Goal: Task Accomplishment & Management: Use online tool/utility

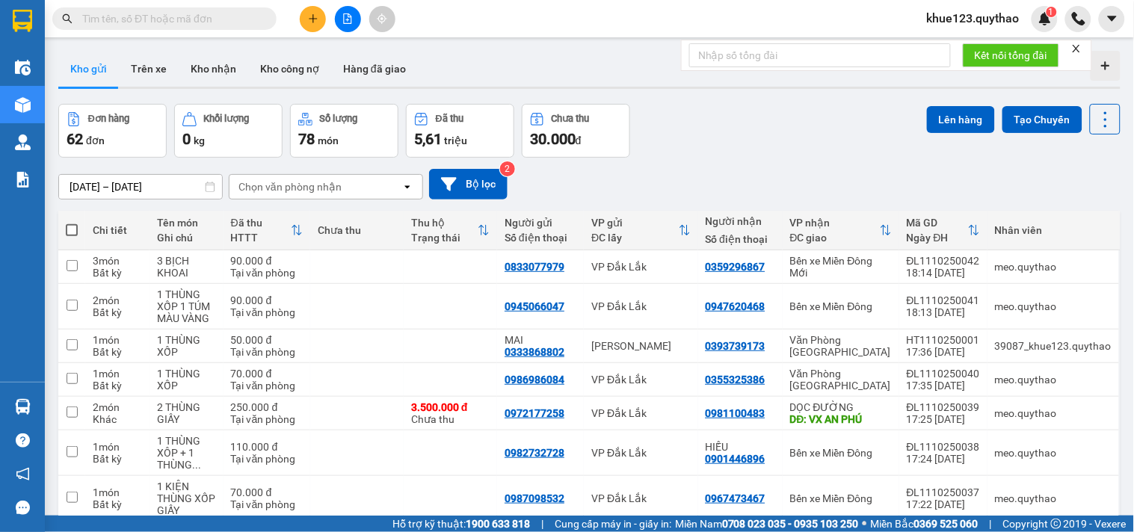
click at [981, 22] on span "khue123.quythao" at bounding box center [973, 18] width 117 height 19
click at [967, 46] on span "Đăng xuất" at bounding box center [980, 46] width 85 height 16
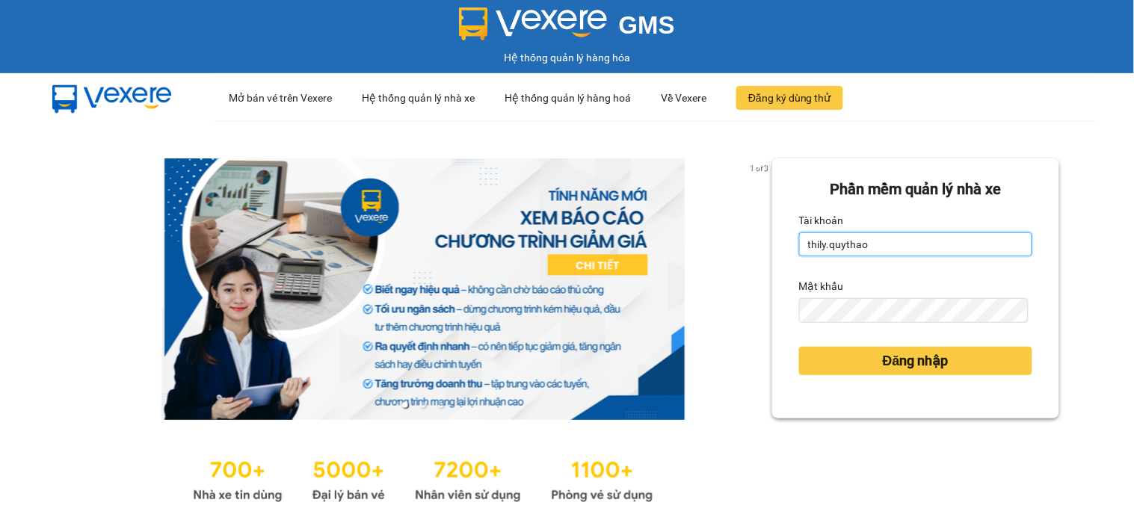
click at [869, 241] on input "thily.quythao" at bounding box center [915, 244] width 233 height 24
type input "meo.quythao"
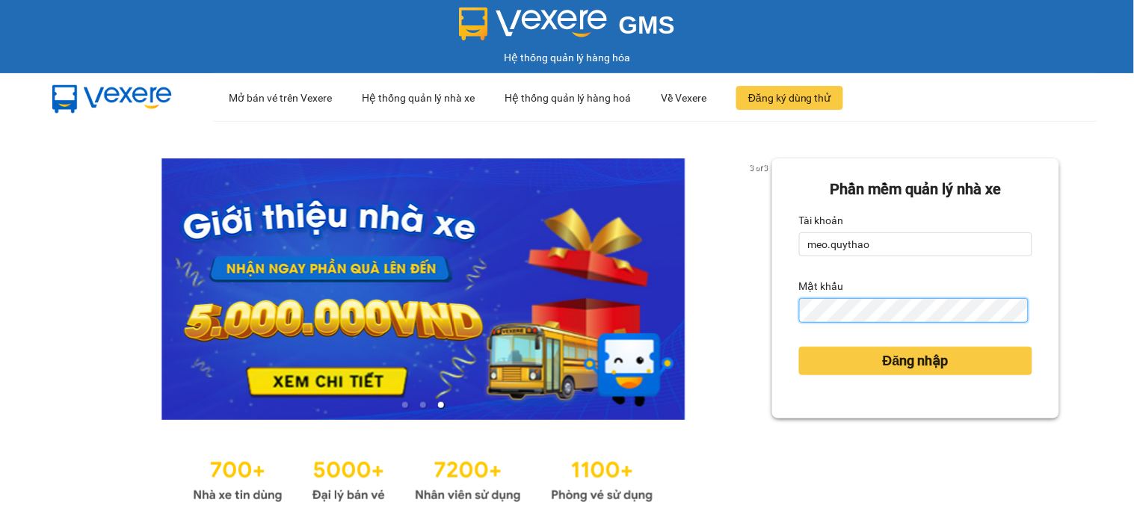
click at [799, 347] on button "Đăng nhập" at bounding box center [915, 361] width 233 height 28
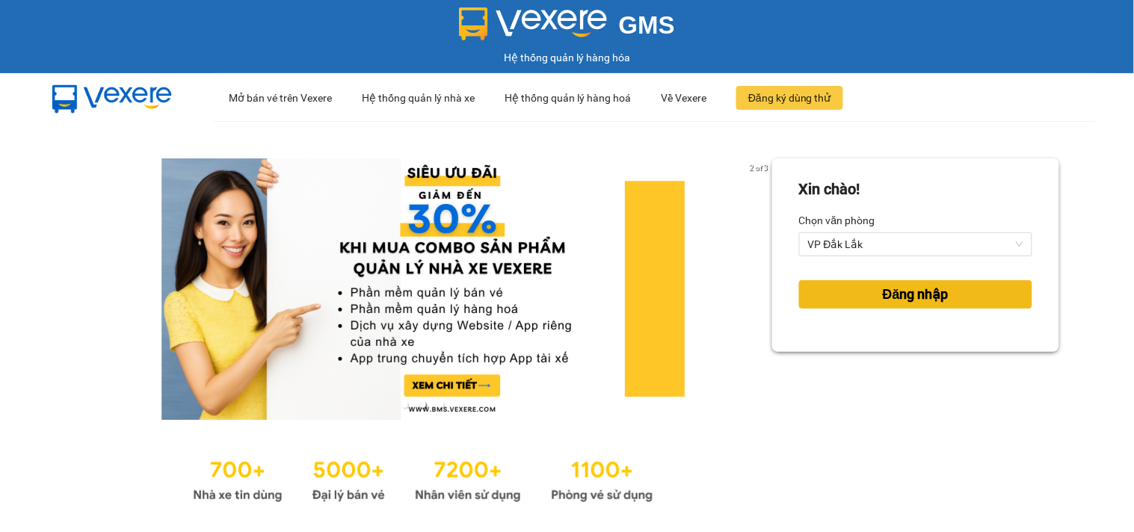
click at [917, 291] on span "Đăng nhập" at bounding box center [915, 294] width 66 height 21
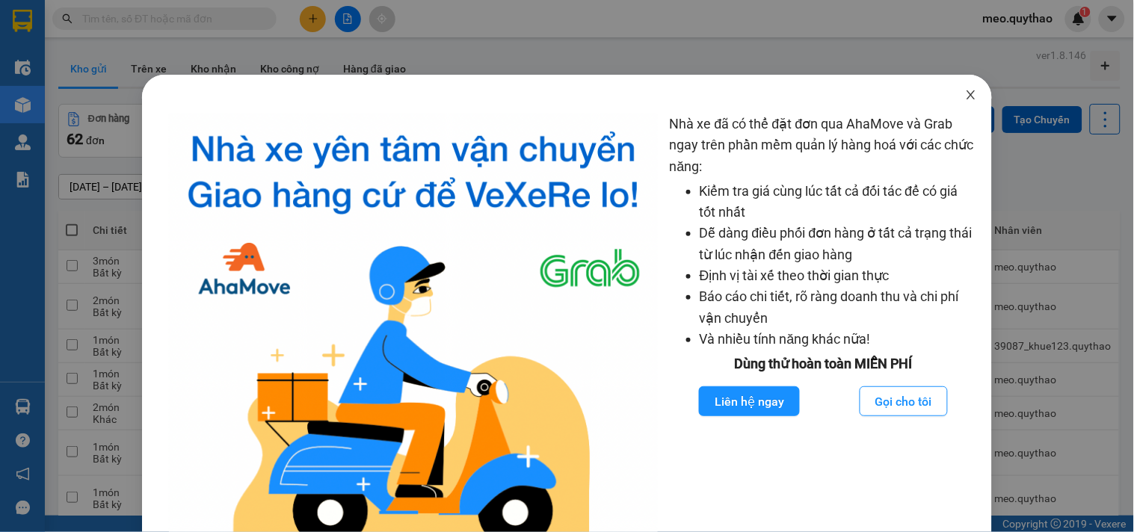
click at [965, 97] on icon "close" at bounding box center [971, 95] width 12 height 12
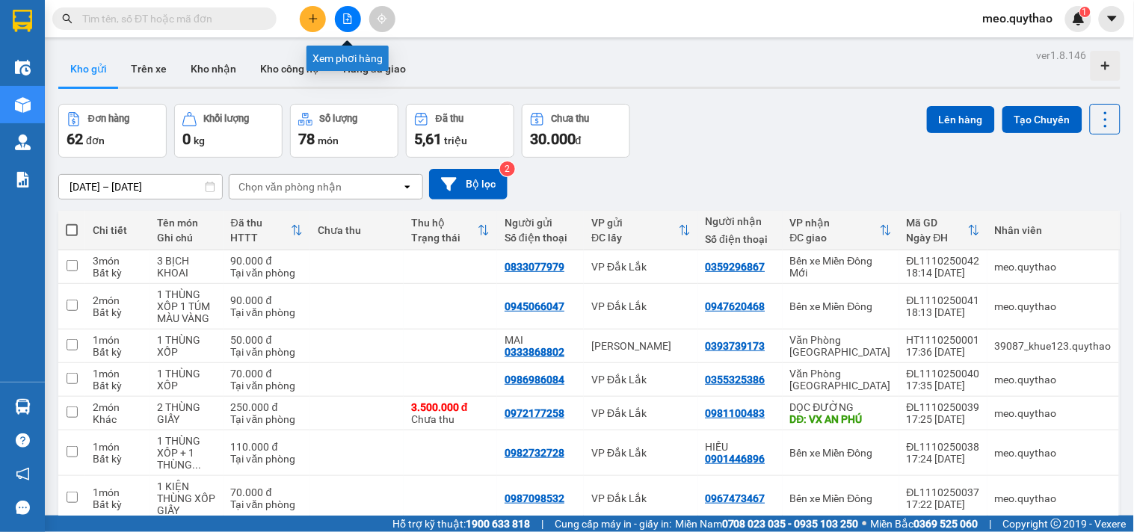
click at [346, 18] on icon "file-add" at bounding box center [347, 18] width 10 height 10
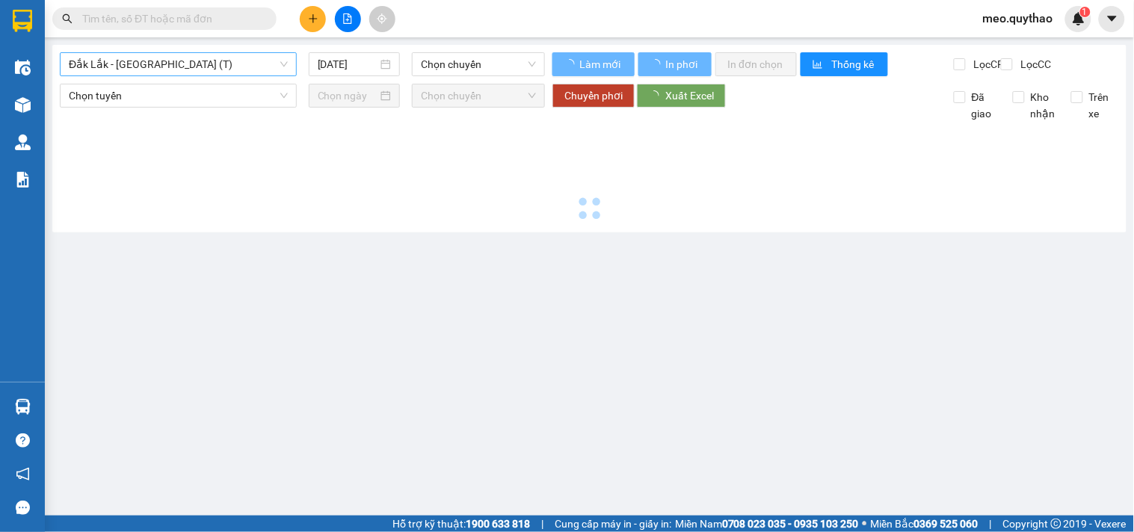
click at [207, 69] on span "Đắk Lắk - [GEOGRAPHIC_DATA] (T)" at bounding box center [178, 64] width 219 height 22
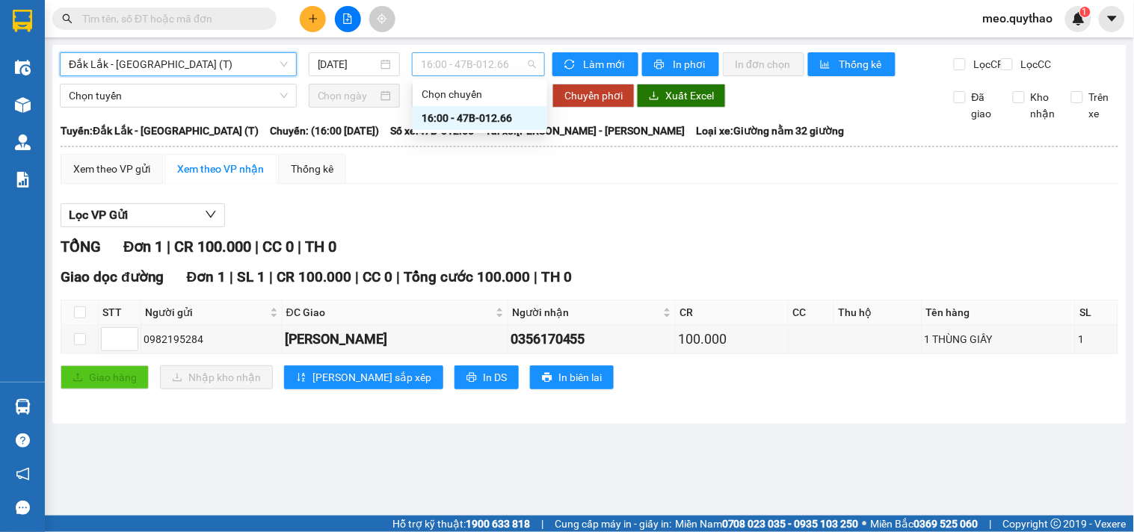
click at [419, 69] on div "16:00 - 47B-012.66" at bounding box center [478, 64] width 133 height 24
click at [162, 75] on span "Đắk Lắk - [GEOGRAPHIC_DATA] (T)" at bounding box center [178, 64] width 219 height 22
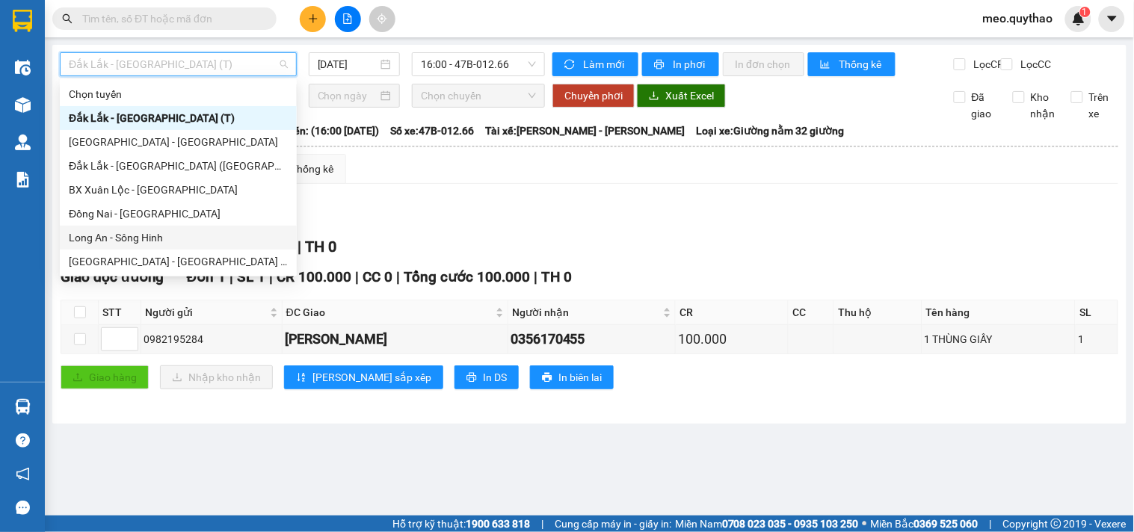
scroll to position [83, 0]
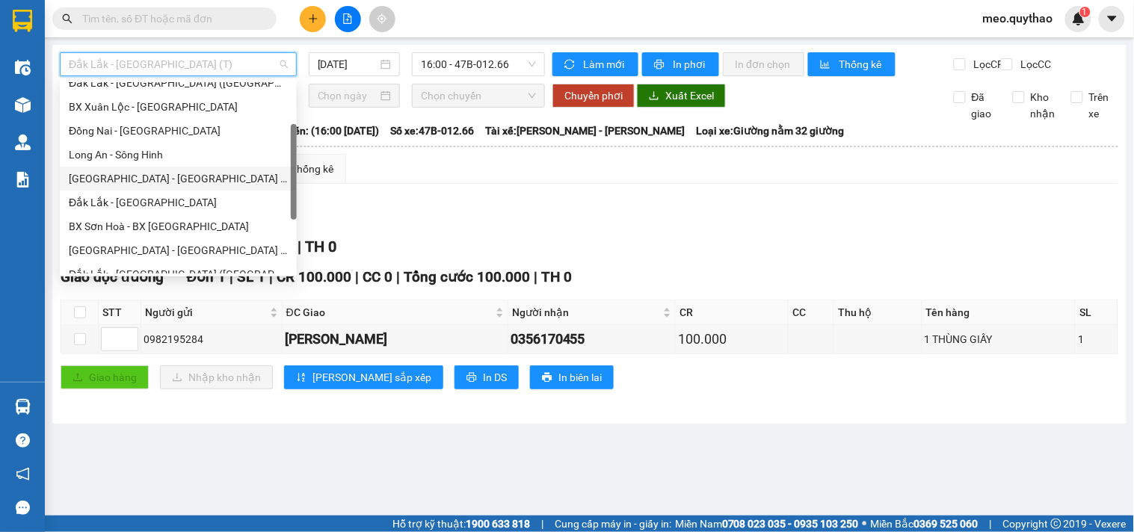
click at [172, 173] on div "[GEOGRAPHIC_DATA] - [GEOGRAPHIC_DATA] ([GEOGRAPHIC_DATA] - [GEOGRAPHIC_DATA] cũ)" at bounding box center [178, 178] width 219 height 16
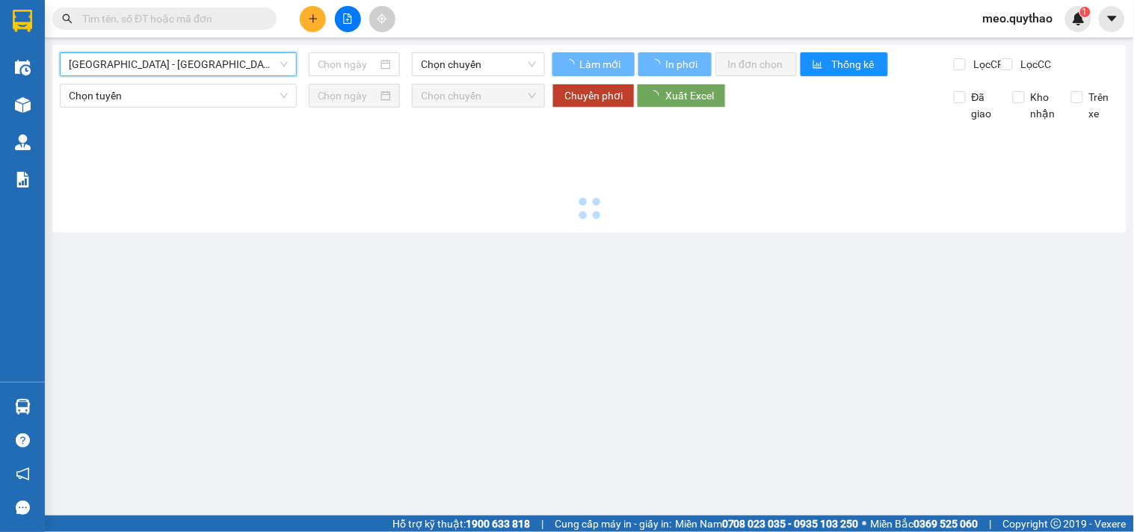
type input "[DATE]"
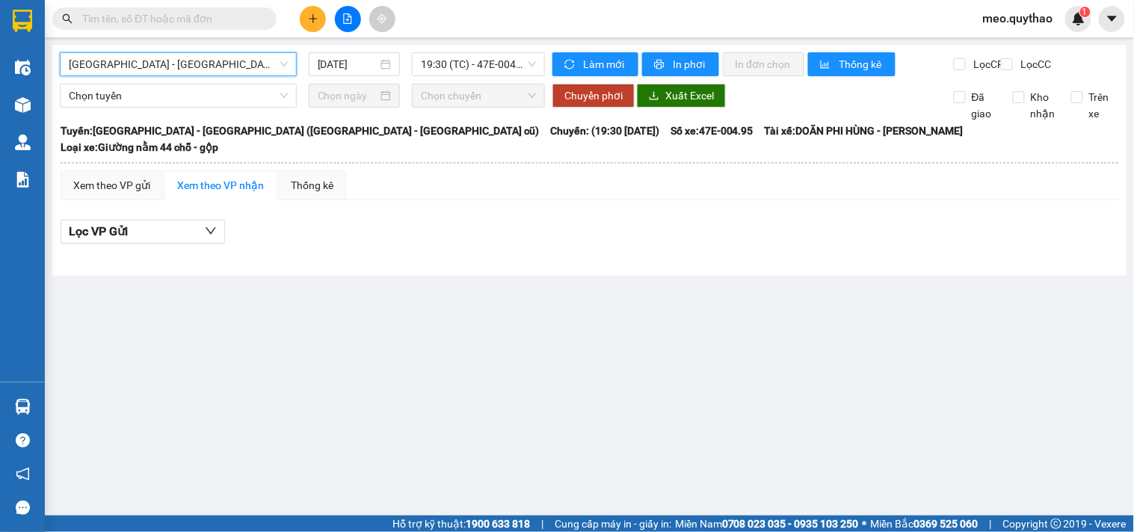
click at [173, 65] on span "[GEOGRAPHIC_DATA] - [GEOGRAPHIC_DATA] ([GEOGRAPHIC_DATA] - [GEOGRAPHIC_DATA] cũ)" at bounding box center [178, 64] width 219 height 22
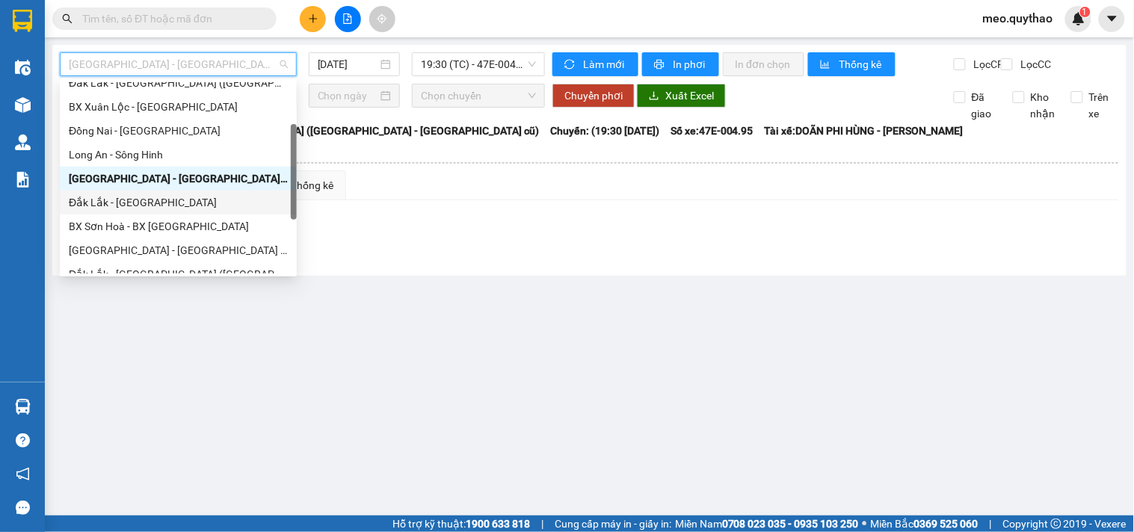
click at [162, 205] on div "Đắk Lắk - [GEOGRAPHIC_DATA]" at bounding box center [178, 202] width 219 height 16
type input "[DATE]"
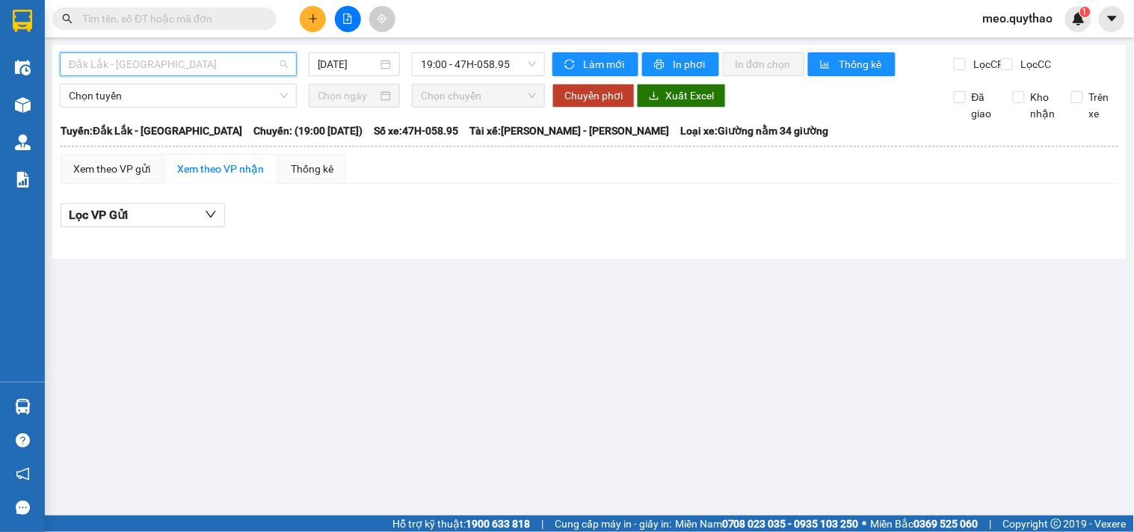
click at [162, 62] on span "Đắk Lắk - [GEOGRAPHIC_DATA]" at bounding box center [178, 64] width 219 height 22
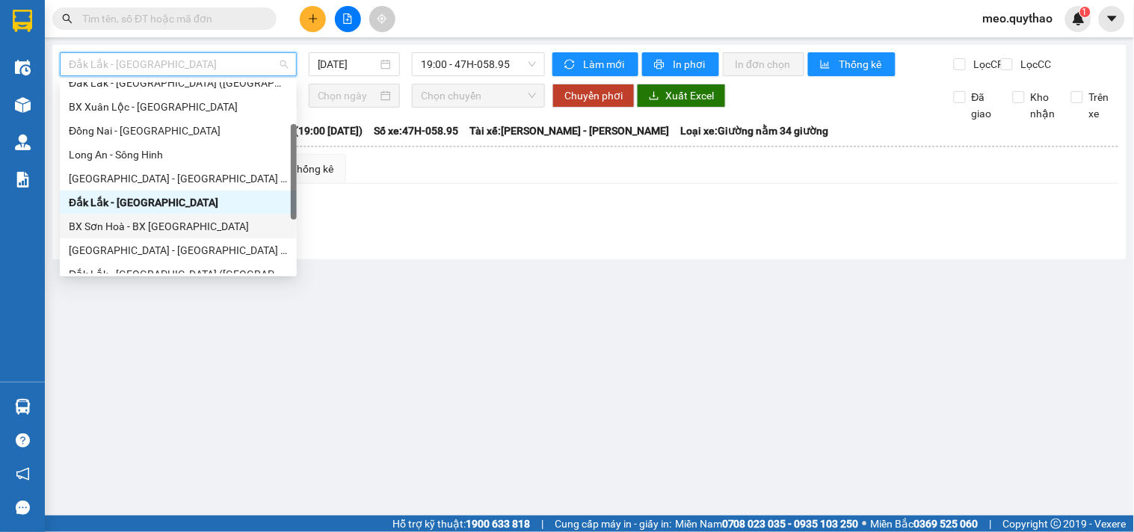
click at [185, 232] on div "BX Sơn Hoà - BX [GEOGRAPHIC_DATA]" at bounding box center [178, 226] width 219 height 16
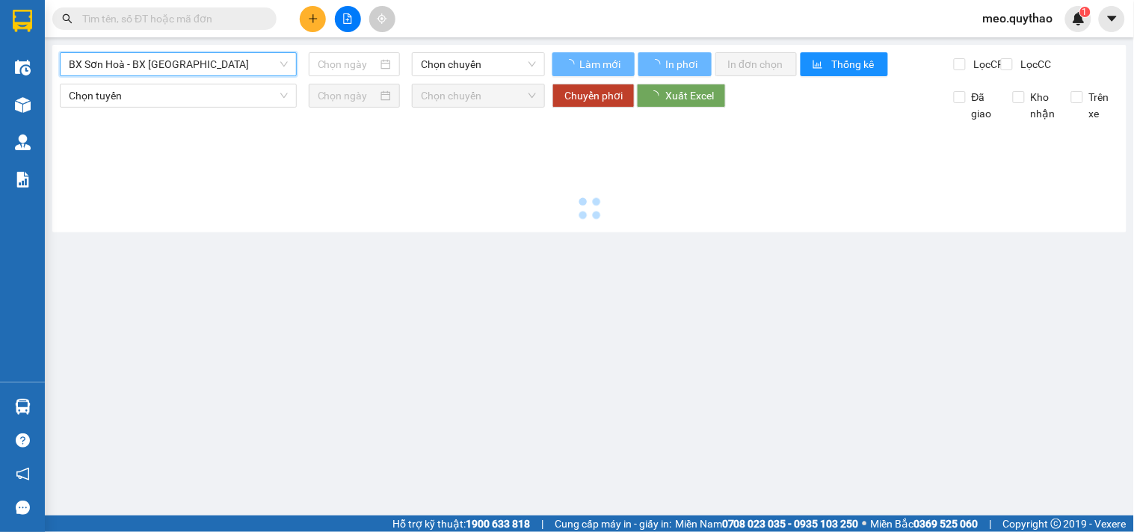
type input "[DATE]"
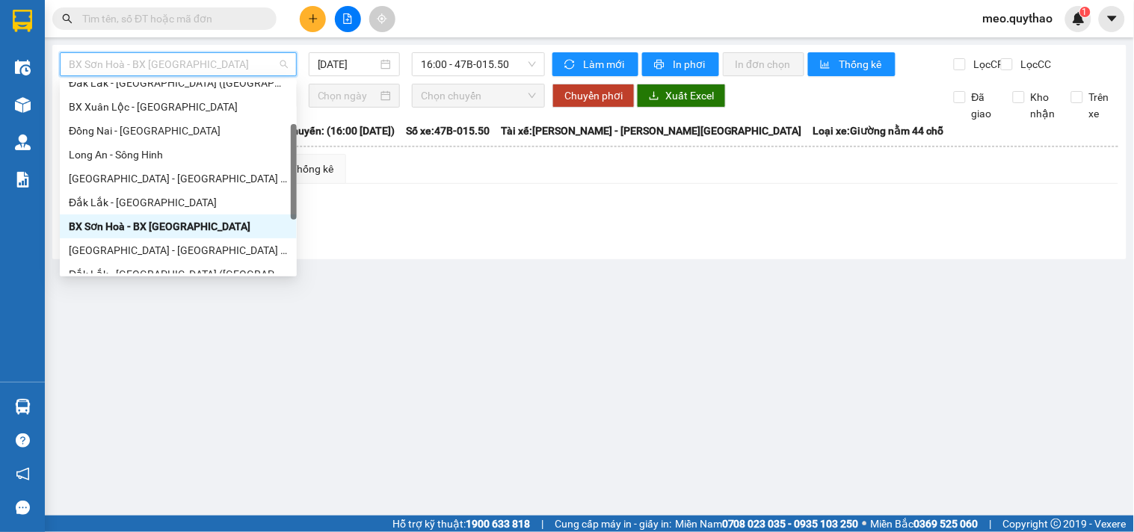
click at [193, 67] on span "BX Sơn Hoà - BX [GEOGRAPHIC_DATA]" at bounding box center [178, 64] width 219 height 22
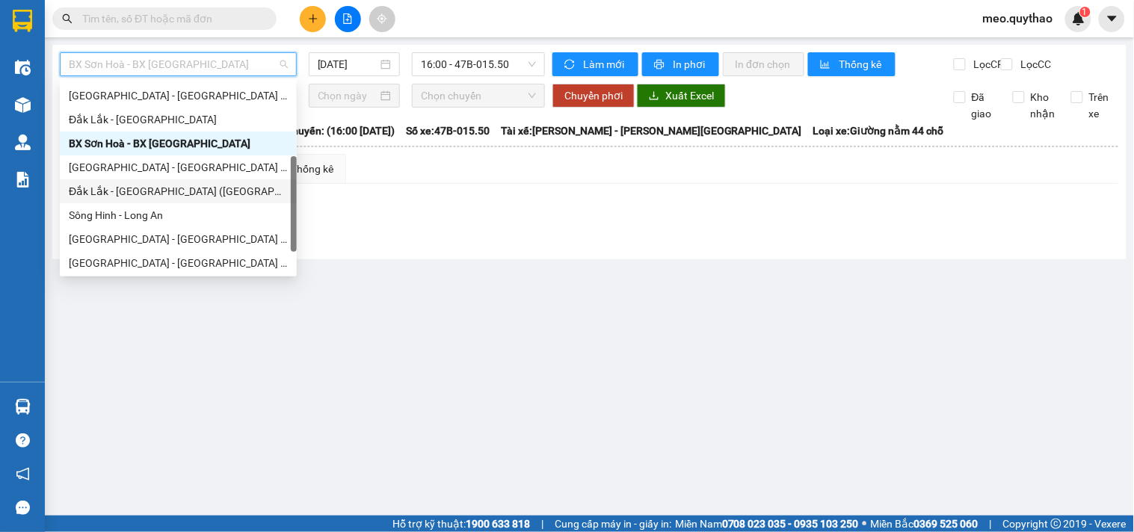
click at [189, 188] on div "Đắk Lắk - [GEOGRAPHIC_DATA] ([GEOGRAPHIC_DATA] mới)" at bounding box center [178, 191] width 219 height 16
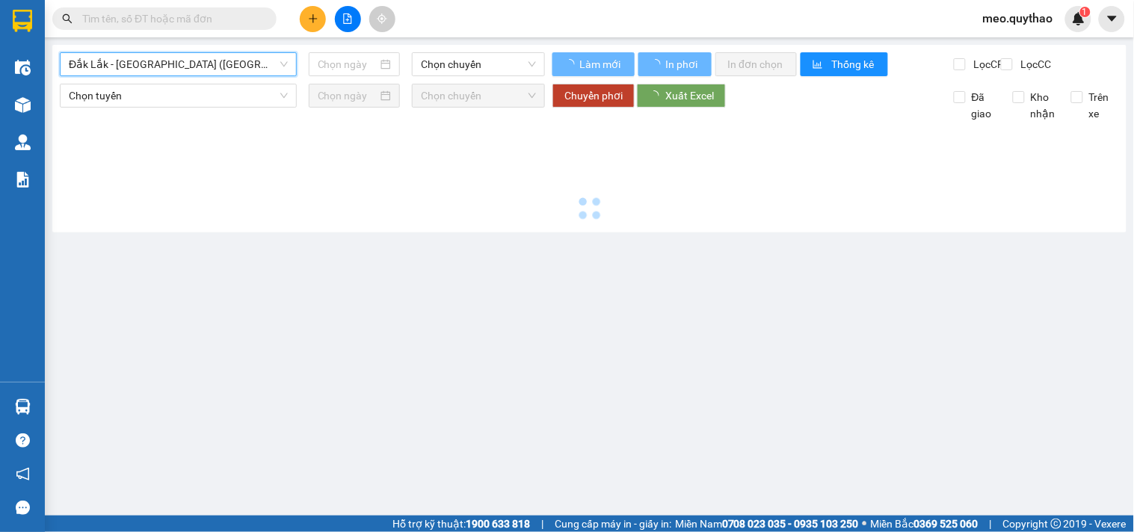
type input "[DATE]"
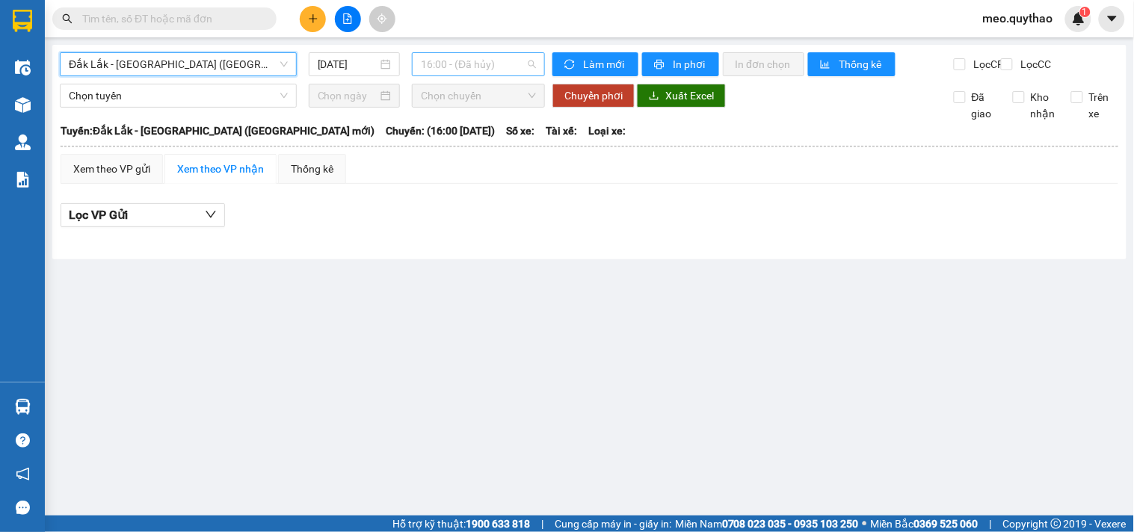
click at [496, 67] on span "16:00 - (Đã hủy)" at bounding box center [478, 64] width 115 height 22
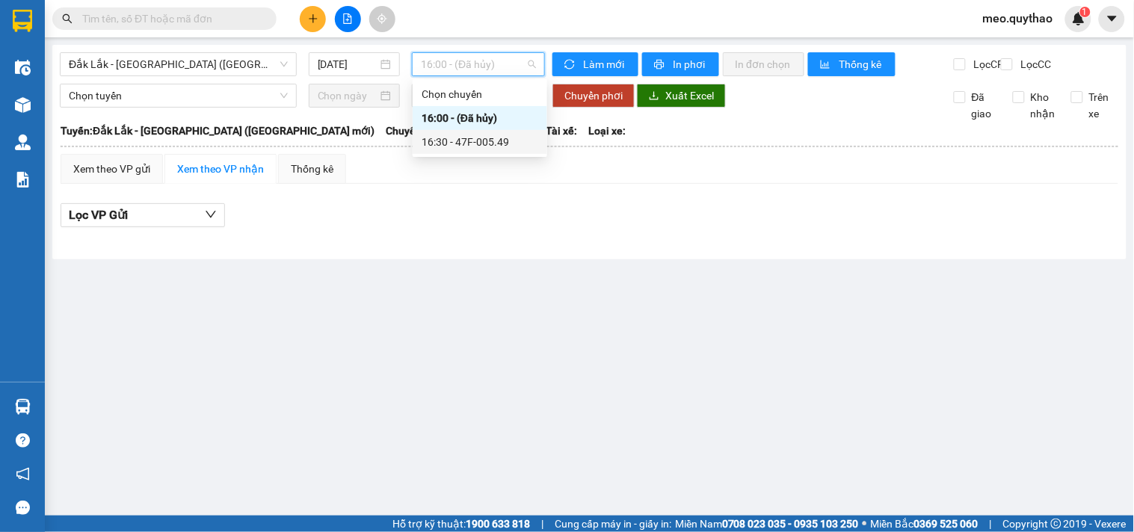
click at [498, 138] on div "16:30 - 47F-005.49" at bounding box center [479, 142] width 117 height 16
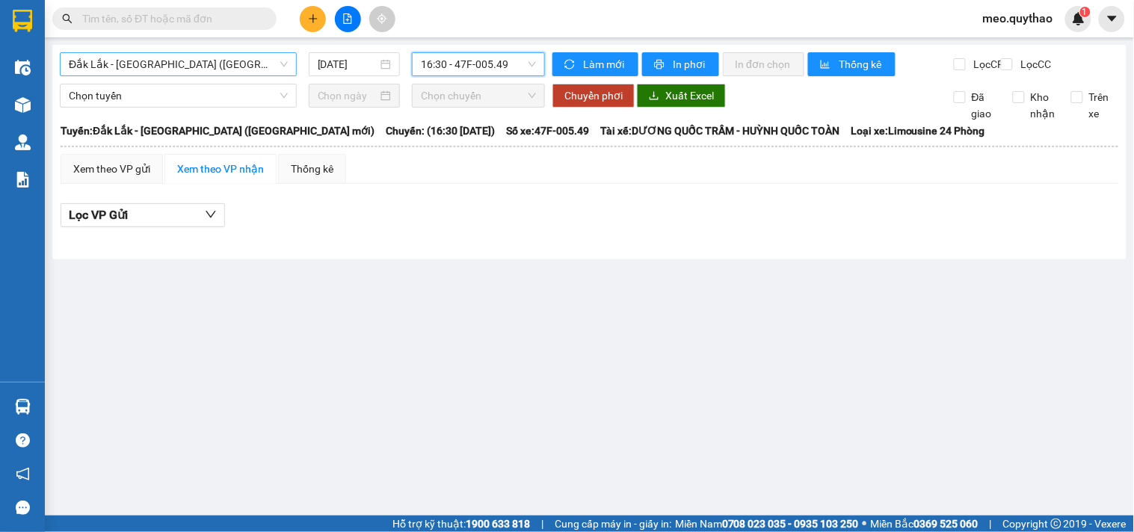
click at [168, 69] on span "Đắk Lắk - [GEOGRAPHIC_DATA] ([GEOGRAPHIC_DATA] mới)" at bounding box center [178, 64] width 219 height 22
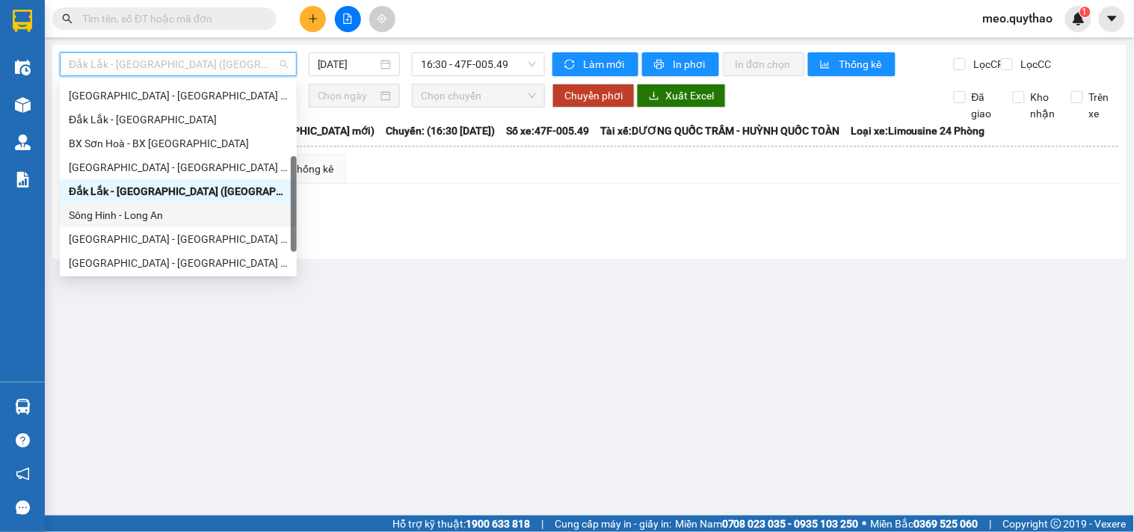
click at [192, 204] on div "Sông Hinh - Long An" at bounding box center [178, 215] width 237 height 24
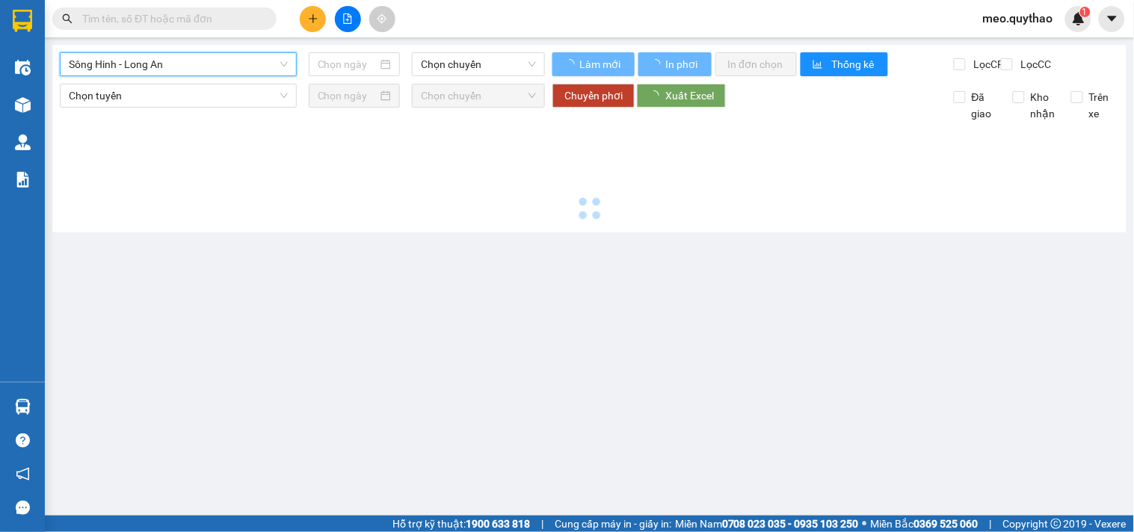
type input "[DATE]"
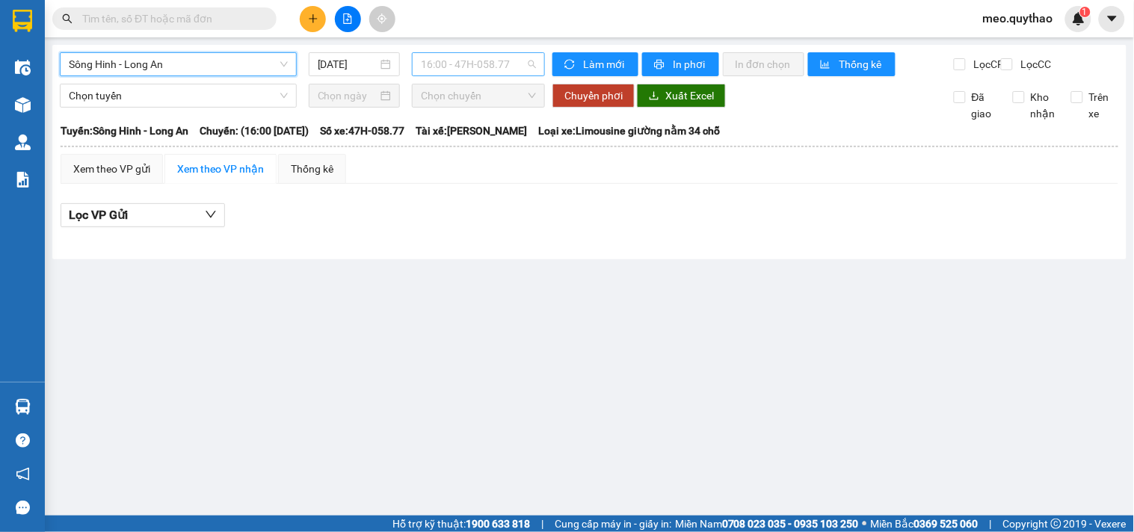
click at [449, 61] on span "16:00 - 47H-058.77" at bounding box center [478, 64] width 115 height 22
click at [200, 58] on span "Sông Hinh - Long An" at bounding box center [178, 64] width 219 height 22
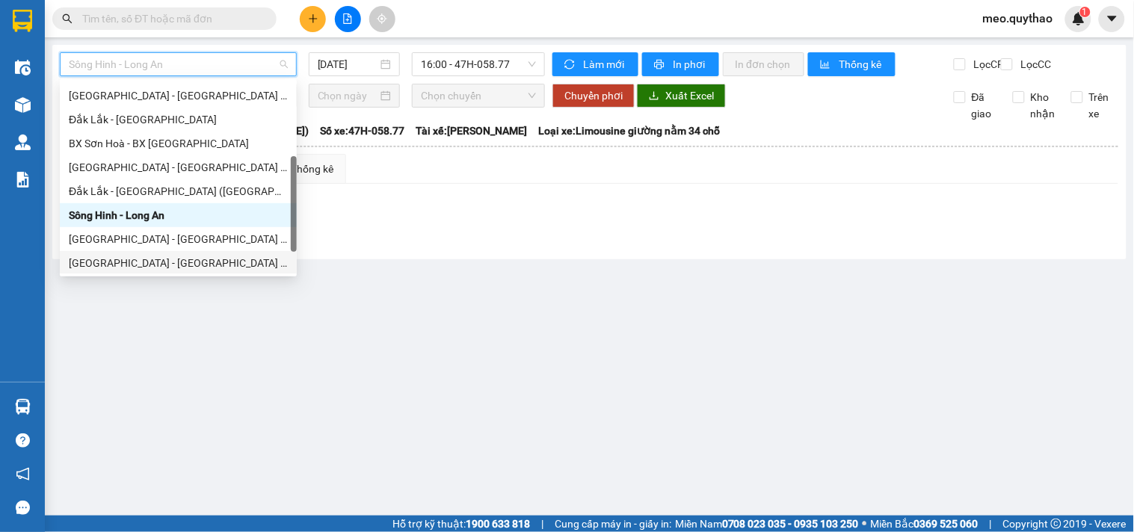
scroll to position [214, 0]
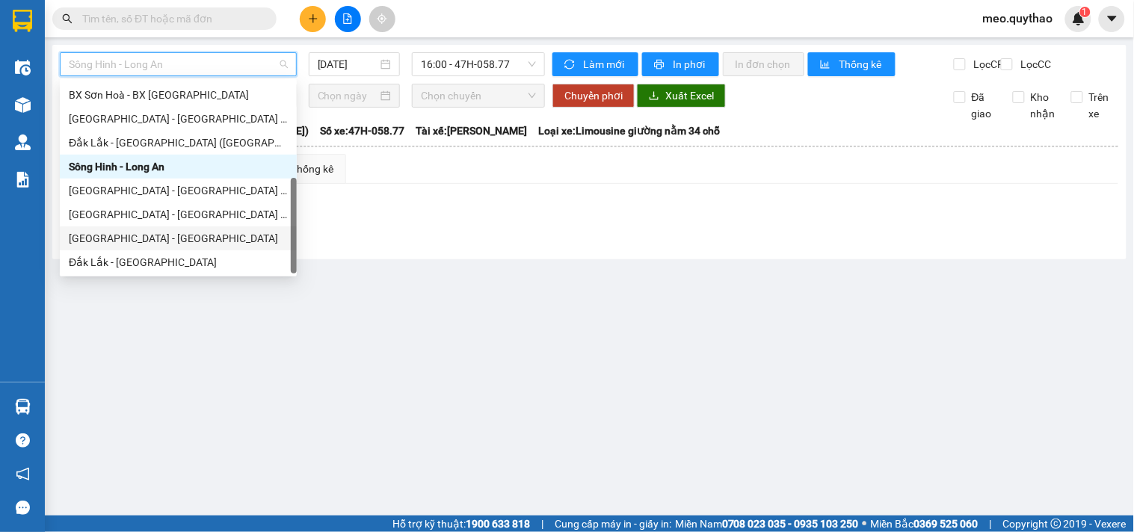
click at [170, 236] on div "[GEOGRAPHIC_DATA] - [GEOGRAPHIC_DATA]" at bounding box center [178, 238] width 219 height 16
type input "[DATE]"
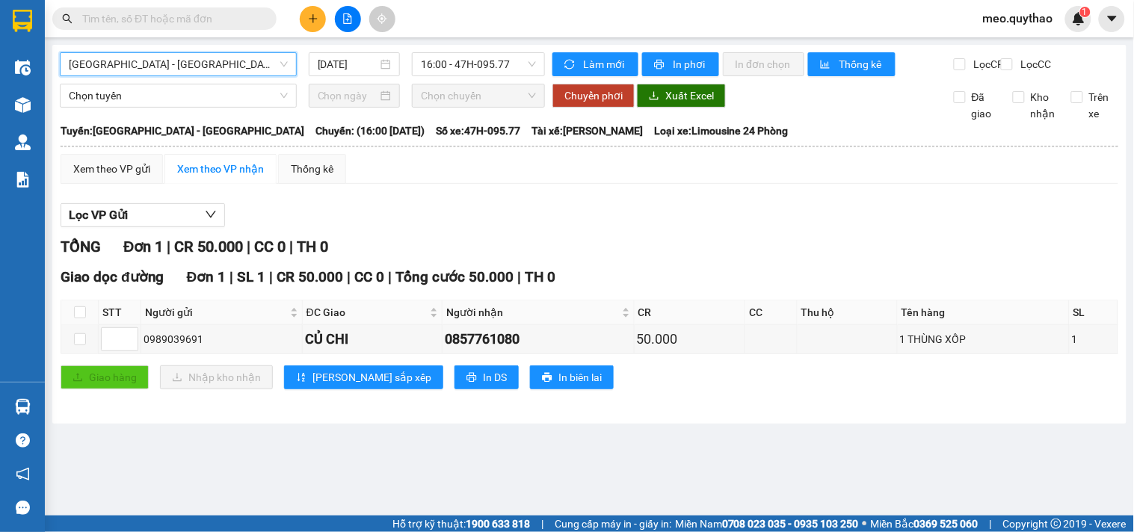
click at [224, 60] on span "[GEOGRAPHIC_DATA] - [GEOGRAPHIC_DATA]" at bounding box center [178, 64] width 219 height 22
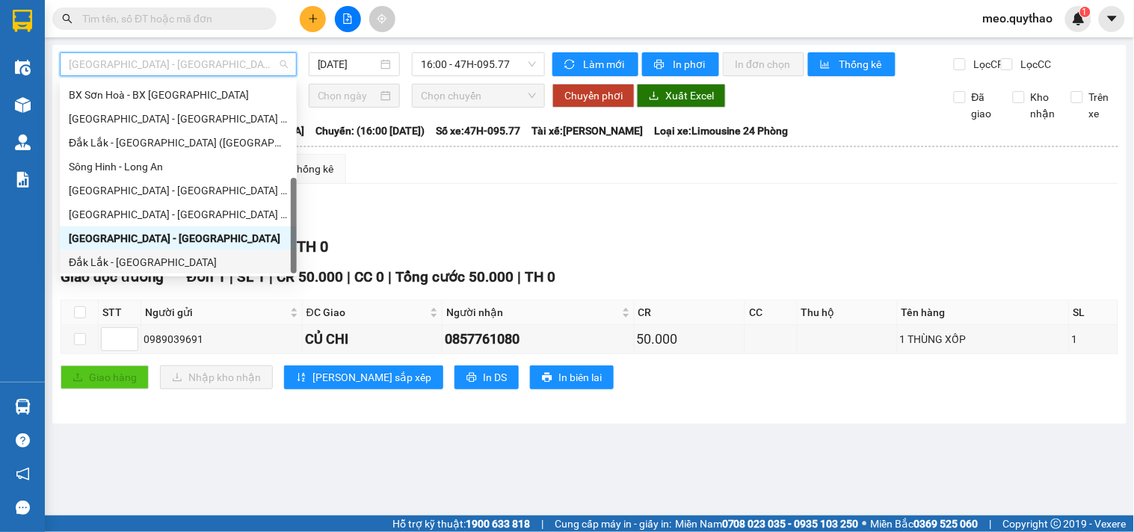
click at [184, 264] on div "Đắk Lắk - [GEOGRAPHIC_DATA]" at bounding box center [178, 262] width 219 height 16
type input "[DATE]"
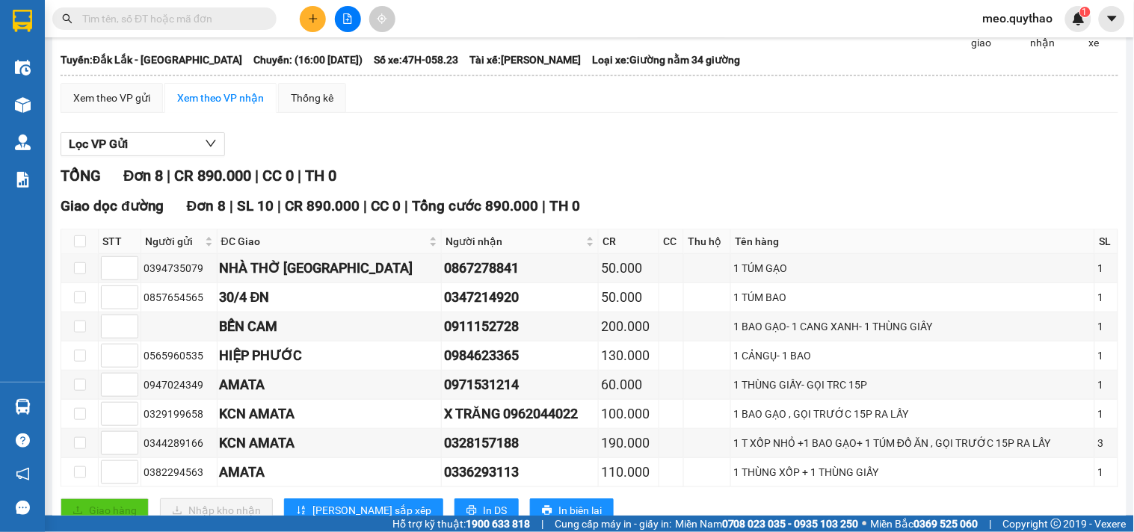
scroll to position [135, 0]
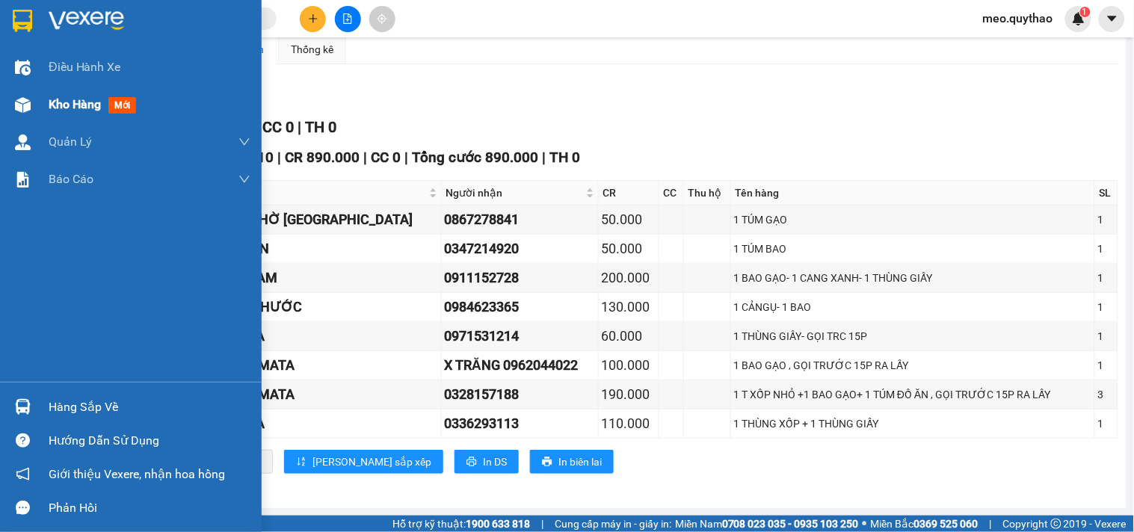
click at [73, 95] on div "Kho hàng mới" at bounding box center [95, 104] width 93 height 19
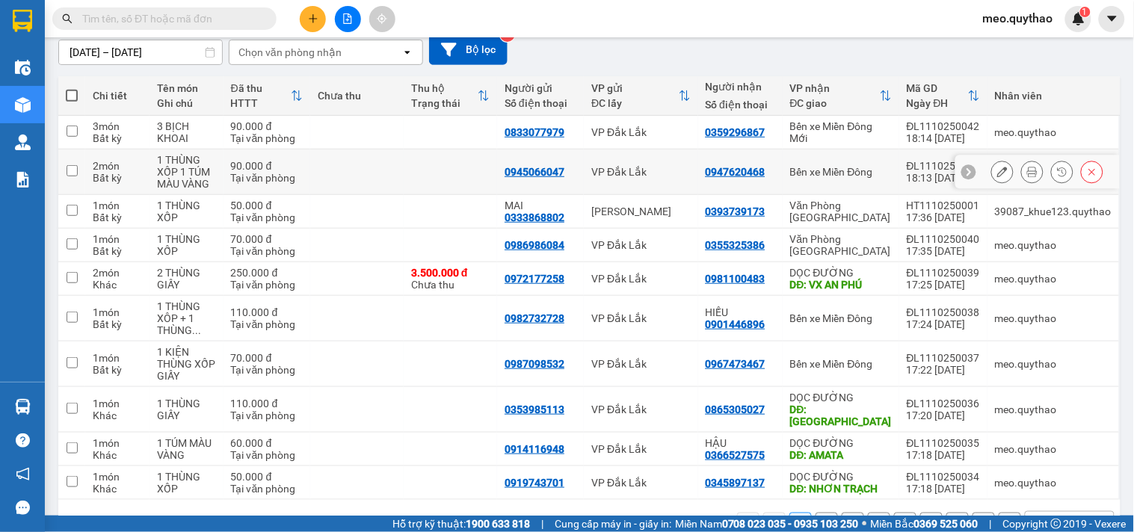
click at [867, 162] on td "Bến xe Miền Đông" at bounding box center [840, 172] width 117 height 46
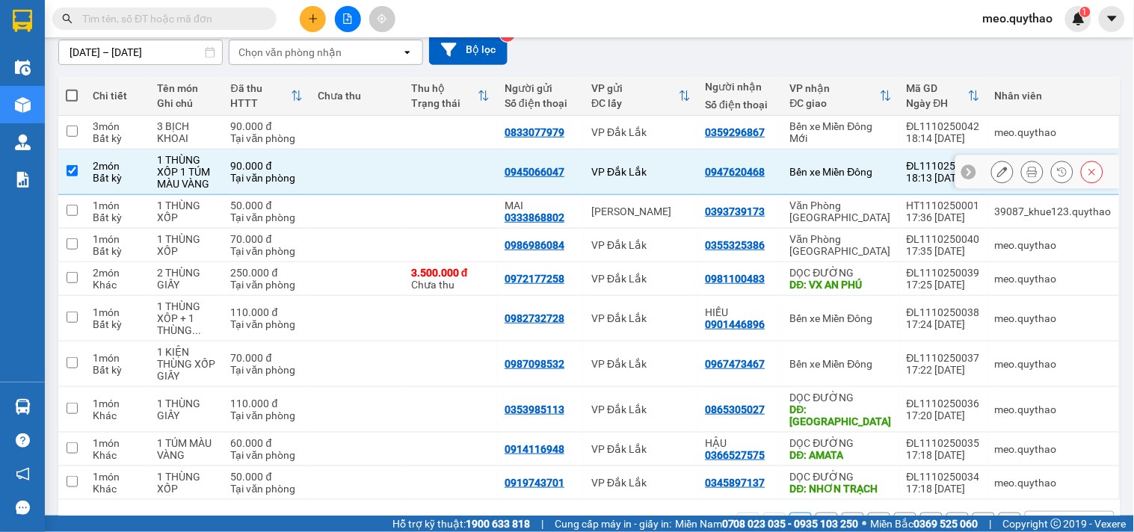
checkbox input "true"
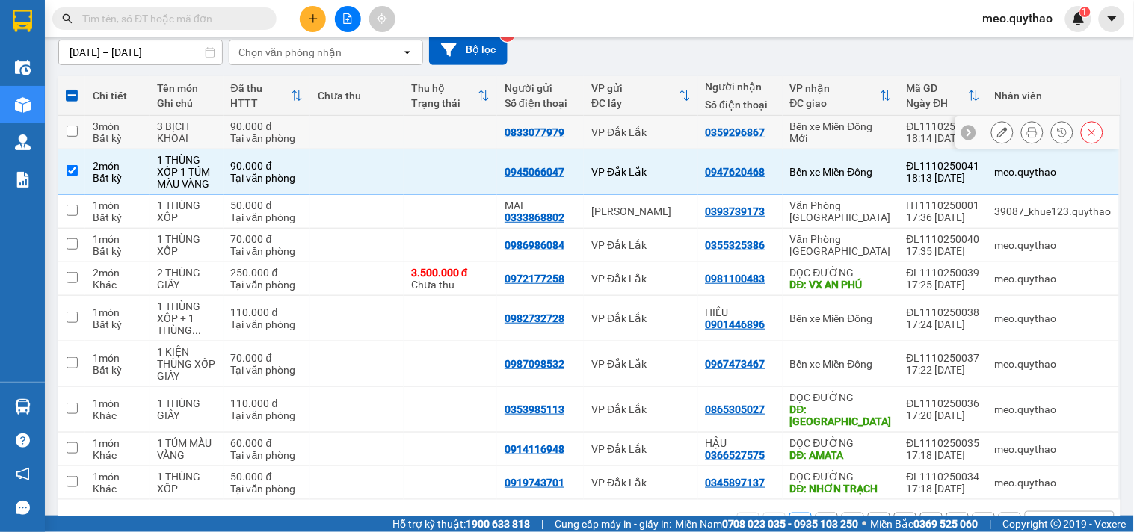
click at [862, 133] on div "Bến xe Miền Đông Mới" at bounding box center [841, 132] width 102 height 24
checkbox input "true"
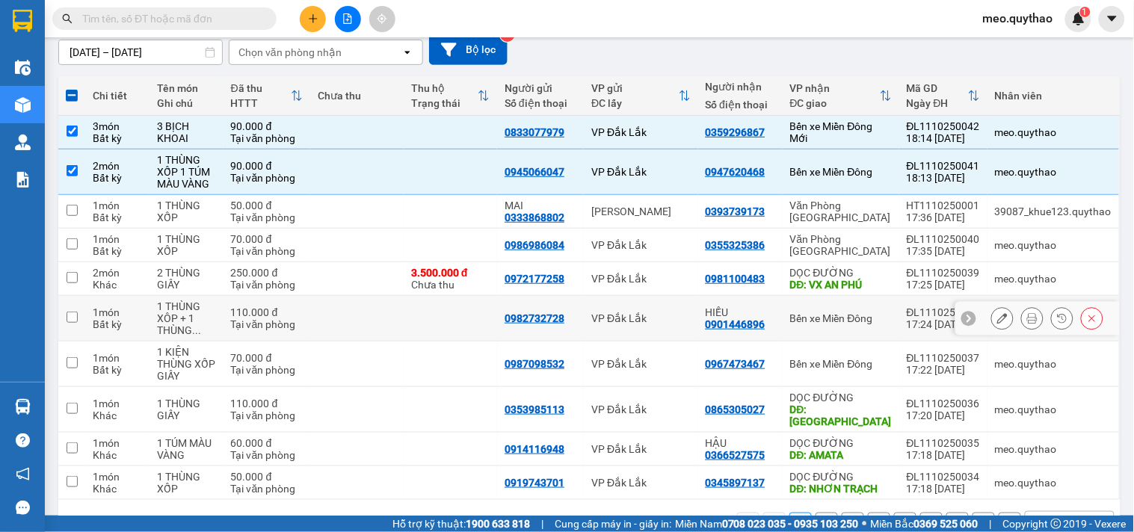
click at [859, 319] on div "Bến xe Miền Đông" at bounding box center [841, 318] width 102 height 12
checkbox input "true"
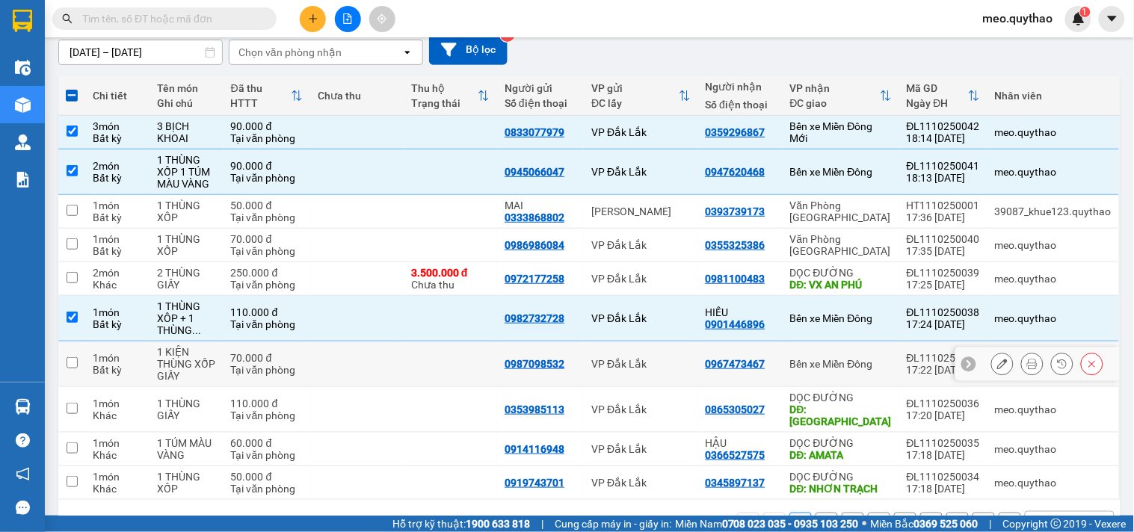
click at [867, 358] on div "Bến xe Miền Đông" at bounding box center [841, 364] width 102 height 12
checkbox input "true"
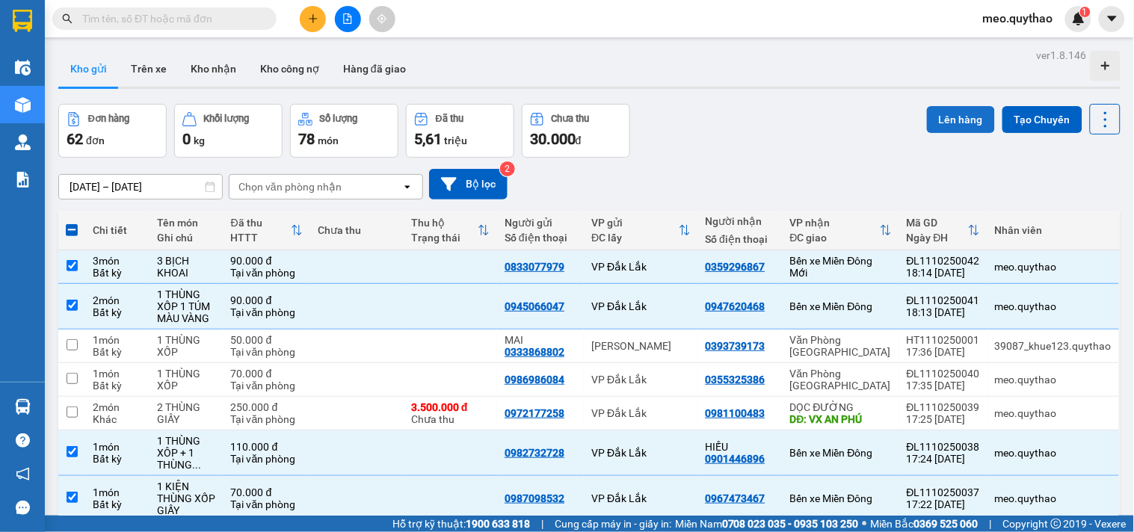
click at [971, 117] on button "Lên hàng" at bounding box center [961, 119] width 68 height 27
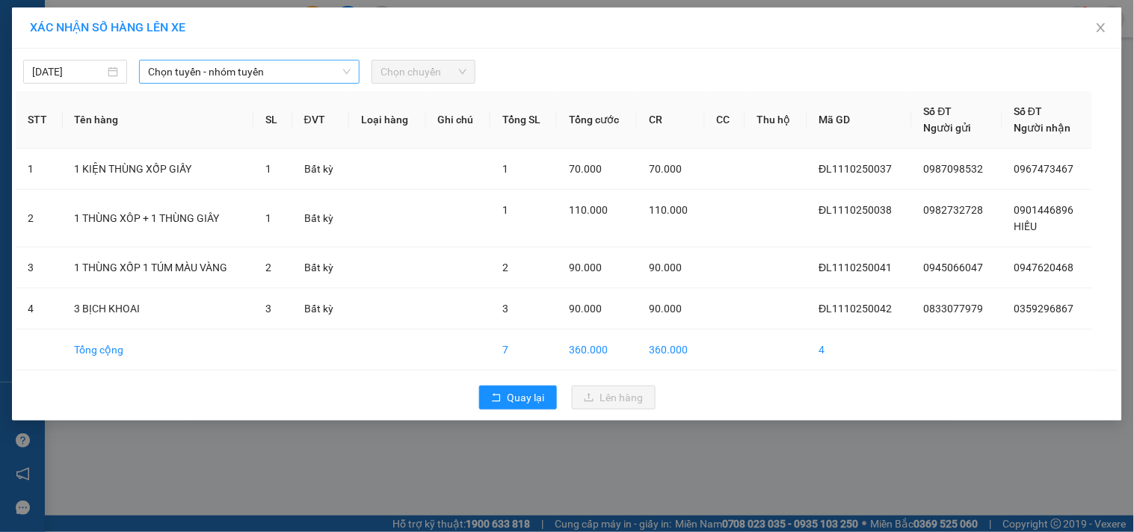
click at [314, 70] on span "Chọn tuyến - nhóm tuyến" at bounding box center [249, 72] width 202 height 22
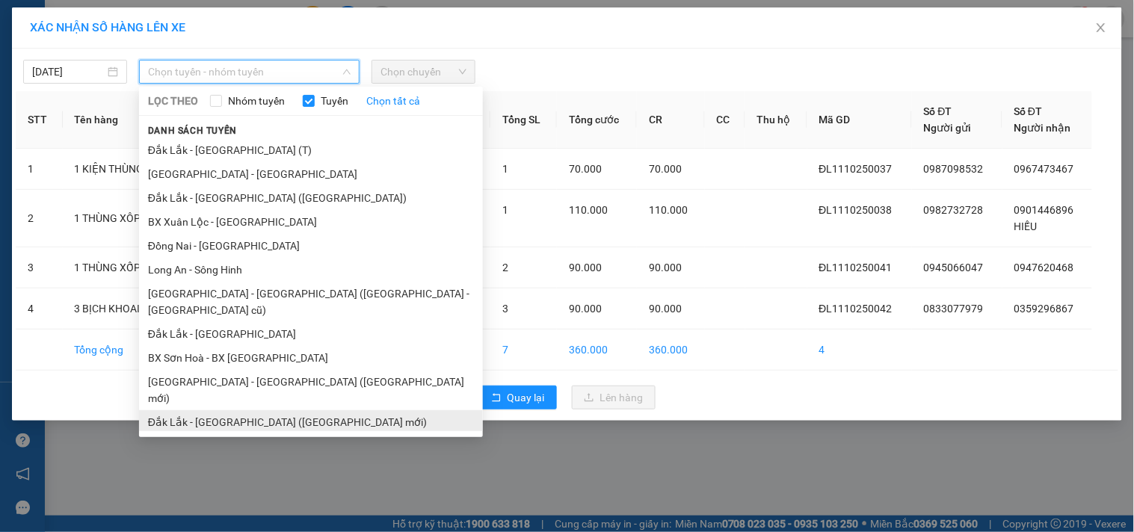
click at [303, 410] on li "Đắk Lắk - [GEOGRAPHIC_DATA] ([GEOGRAPHIC_DATA] mới)" at bounding box center [311, 422] width 344 height 24
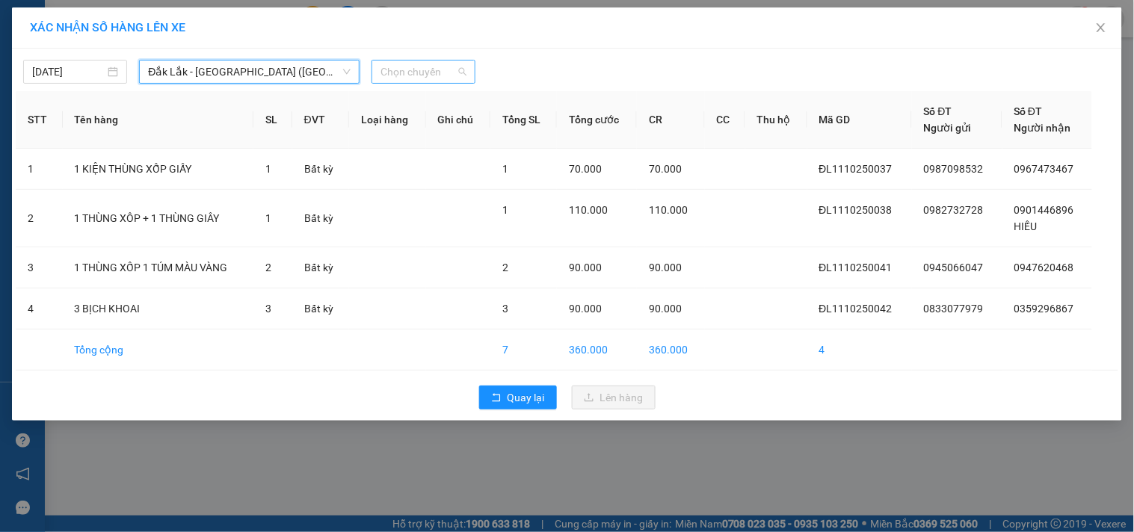
click at [452, 62] on span "Chọn chuyến" at bounding box center [423, 72] width 86 height 22
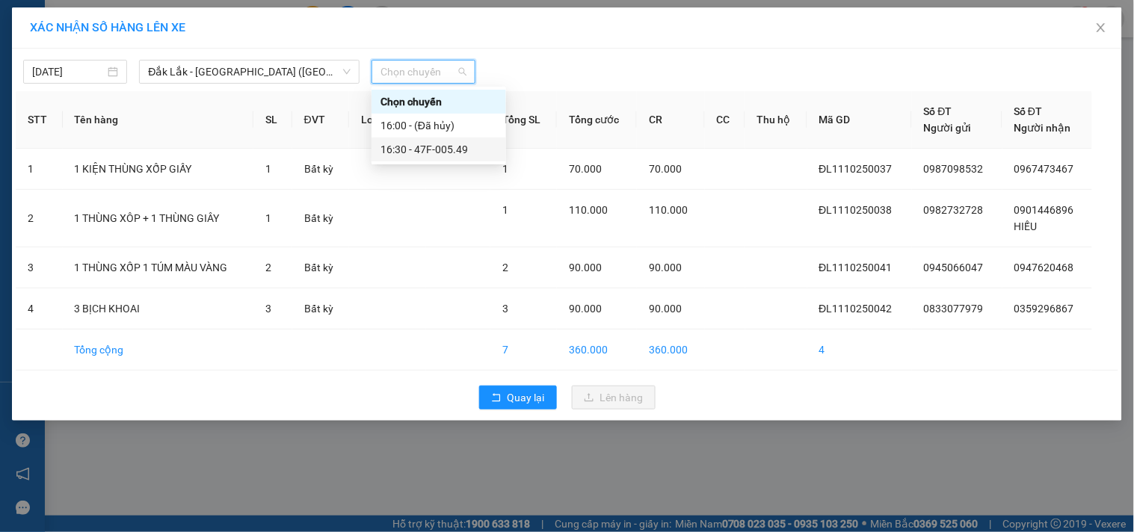
click at [466, 138] on div "16:30 - 47F-005.49" at bounding box center [438, 149] width 135 height 24
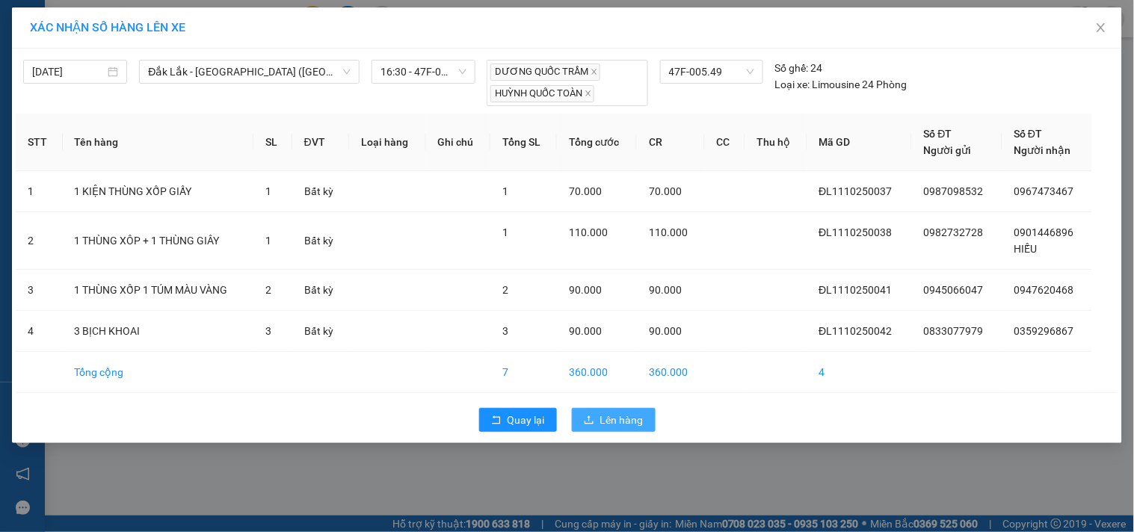
click at [618, 421] on span "Lên hàng" at bounding box center [621, 420] width 43 height 16
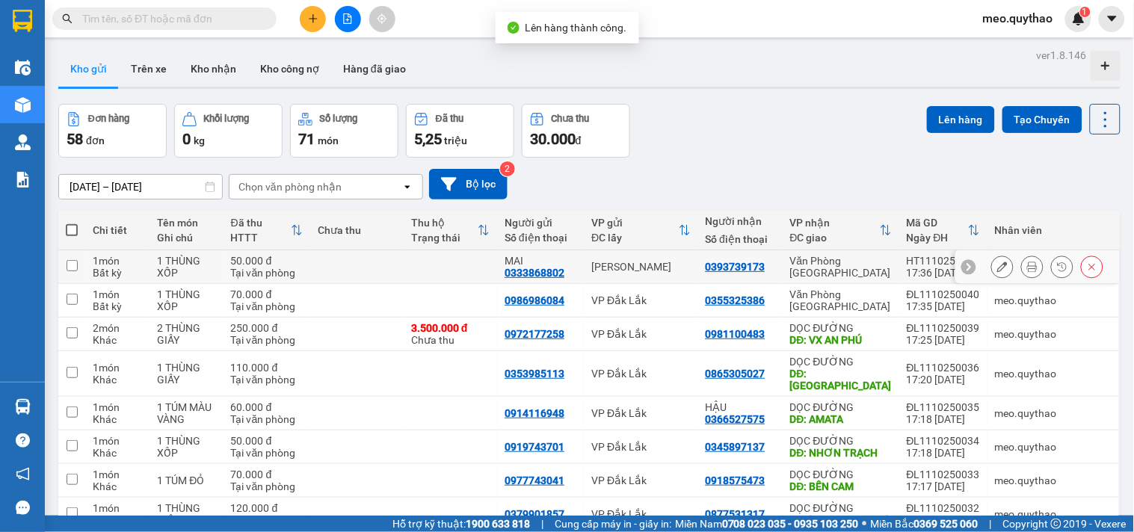
click at [867, 272] on div "Văn Phòng [GEOGRAPHIC_DATA]" at bounding box center [841, 267] width 102 height 24
checkbox input "true"
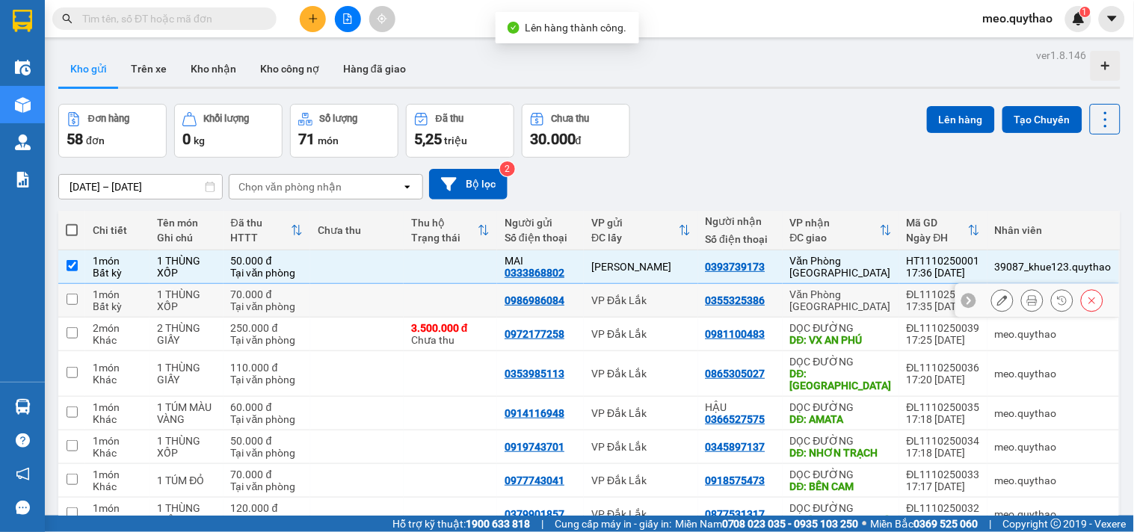
click at [875, 301] on div "Văn Phòng [GEOGRAPHIC_DATA]" at bounding box center [841, 300] width 102 height 24
checkbox input "true"
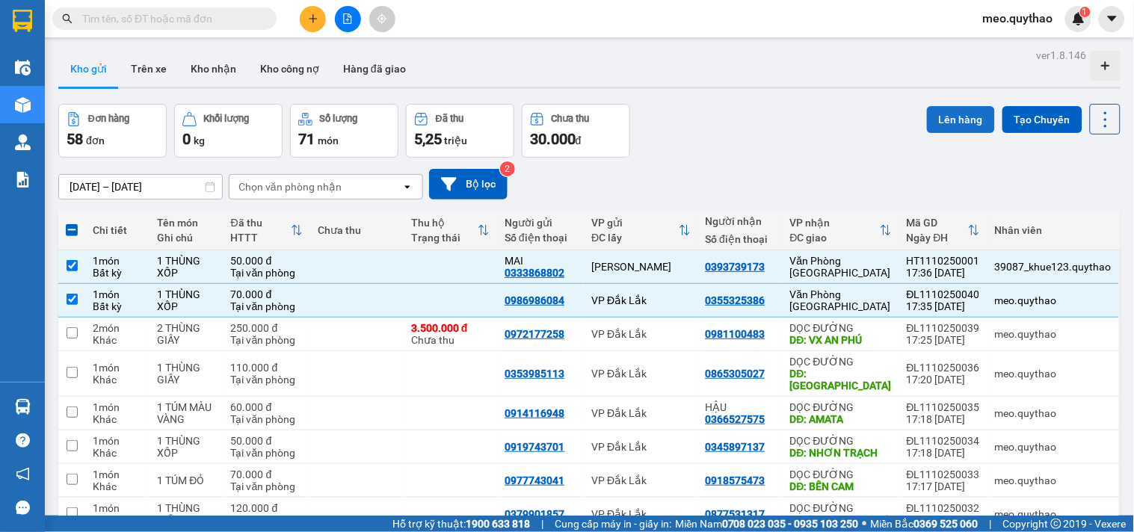
click at [949, 117] on button "Lên hàng" at bounding box center [961, 119] width 68 height 27
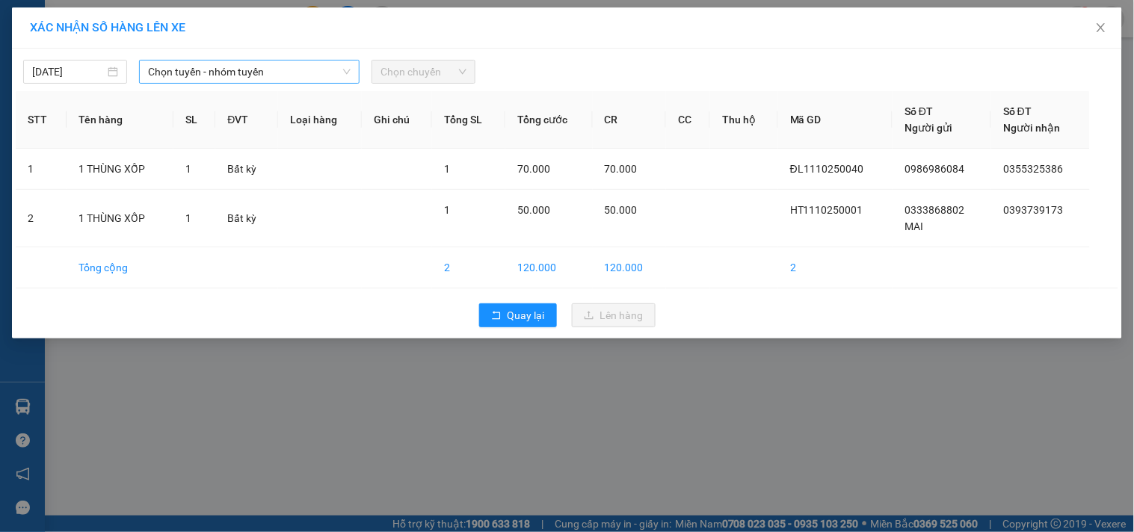
click at [275, 64] on span "Chọn tuyến - nhóm tuyến" at bounding box center [249, 72] width 202 height 22
click at [1094, 28] on span "Close" at bounding box center [1101, 28] width 42 height 42
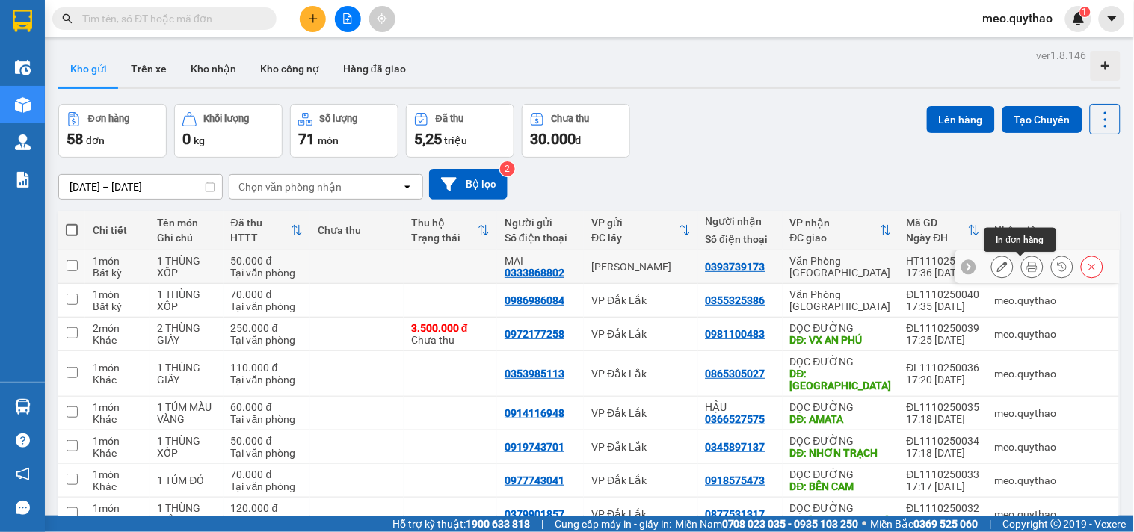
click at [1027, 264] on icon at bounding box center [1032, 267] width 10 height 10
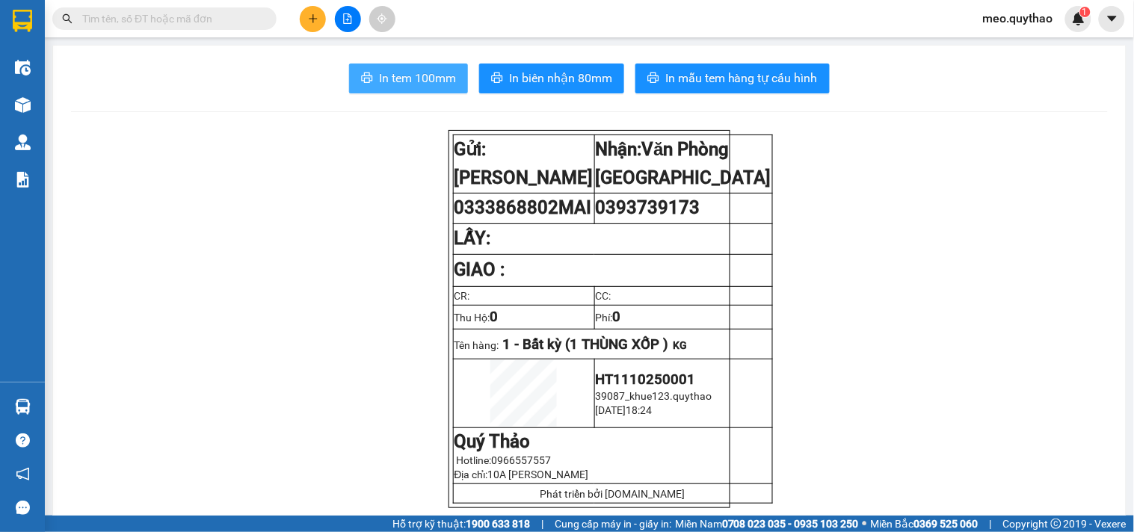
click at [417, 72] on span "In tem 100mm" at bounding box center [417, 78] width 77 height 19
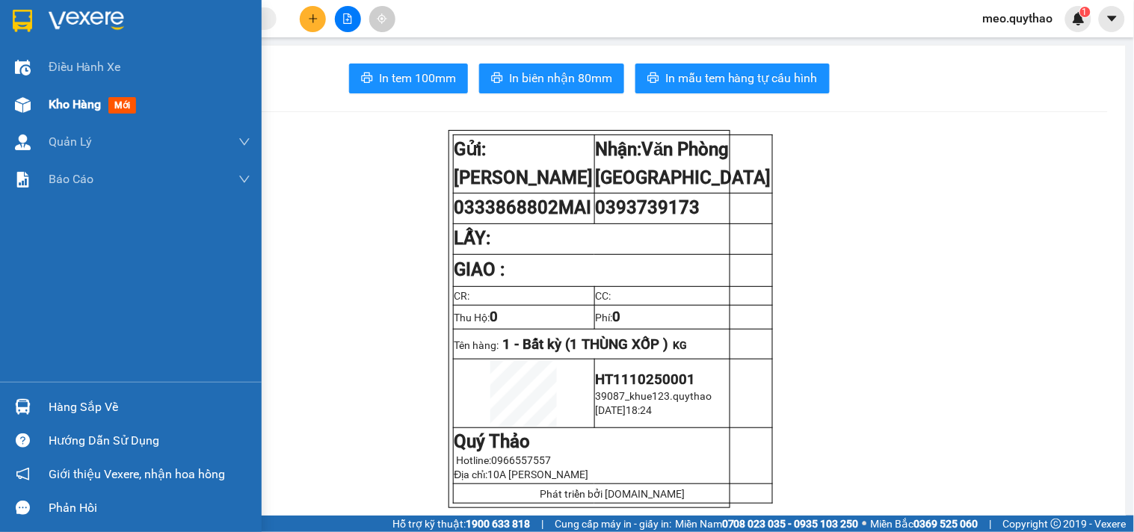
click at [97, 103] on span "Kho hàng" at bounding box center [75, 104] width 52 height 14
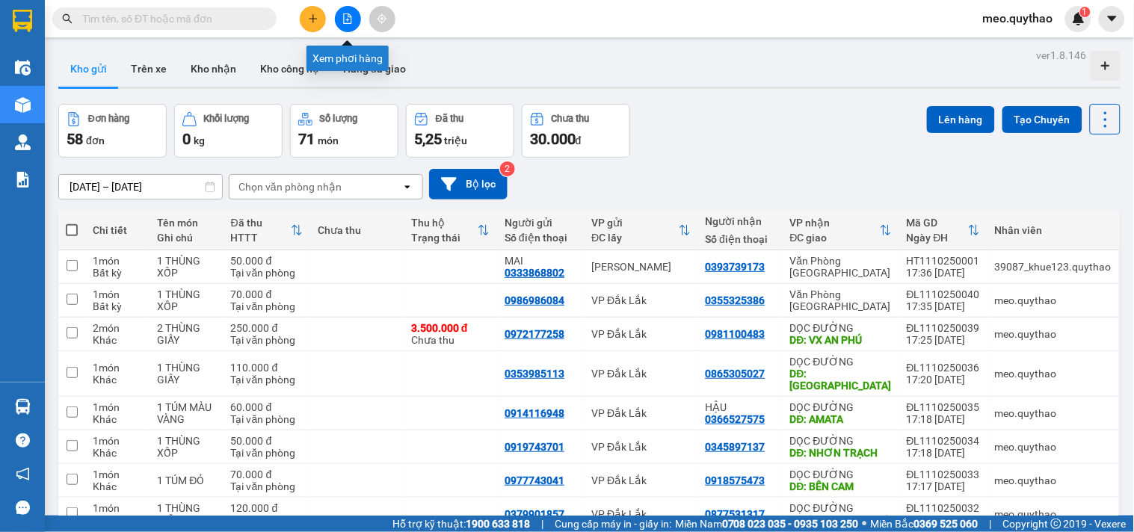
click at [340, 12] on button at bounding box center [348, 19] width 26 height 26
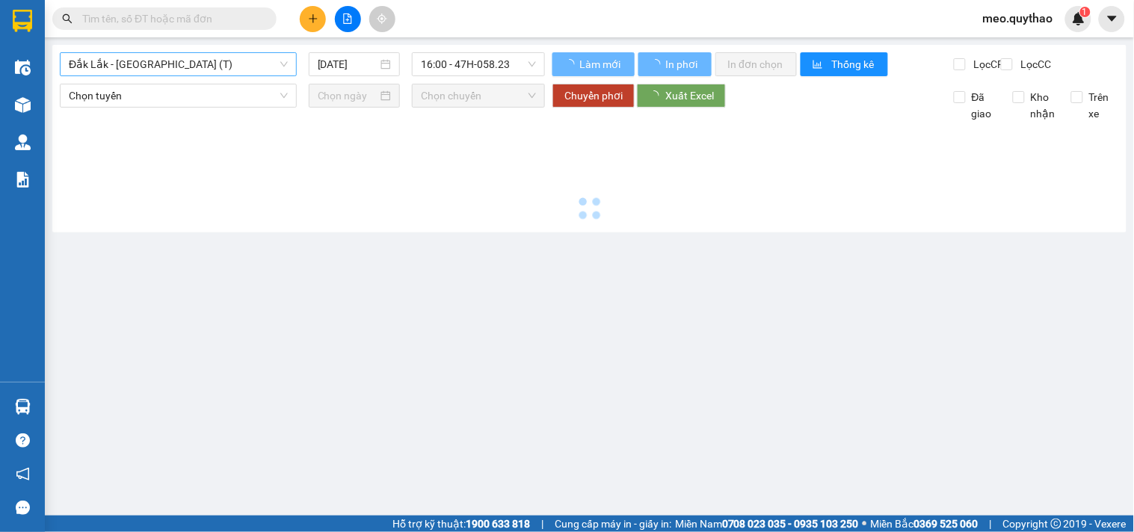
click at [176, 72] on span "Đắk Lắk - [GEOGRAPHIC_DATA] (T)" at bounding box center [178, 64] width 219 height 22
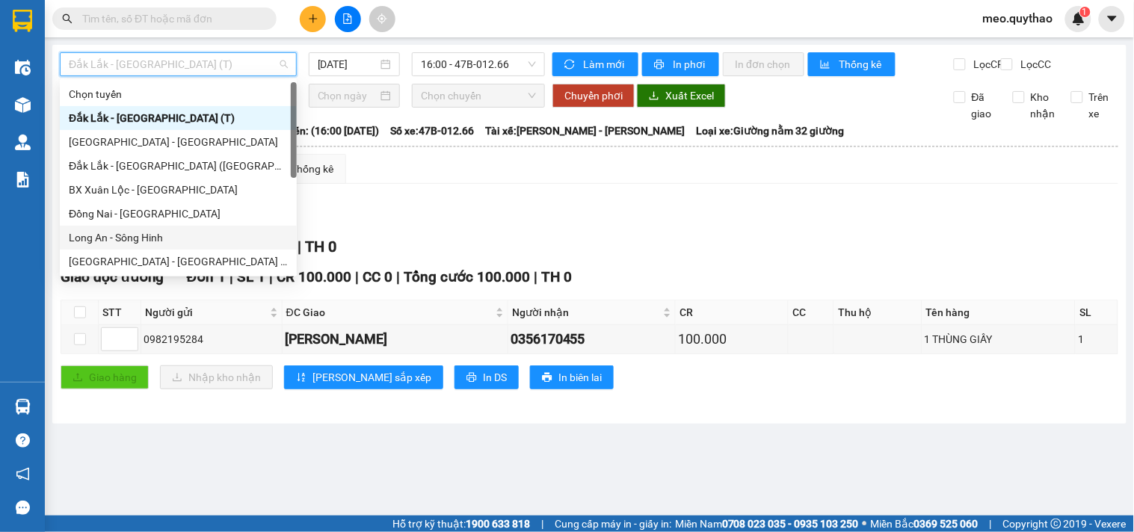
scroll to position [214, 0]
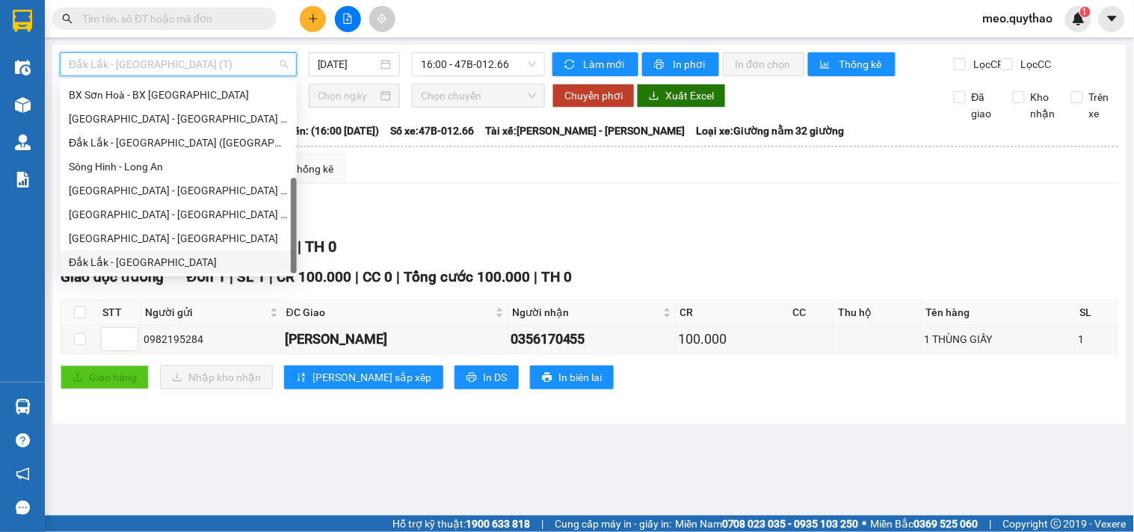
click at [151, 265] on div "Đắk Lắk - [GEOGRAPHIC_DATA]" at bounding box center [178, 262] width 219 height 16
type input "[DATE]"
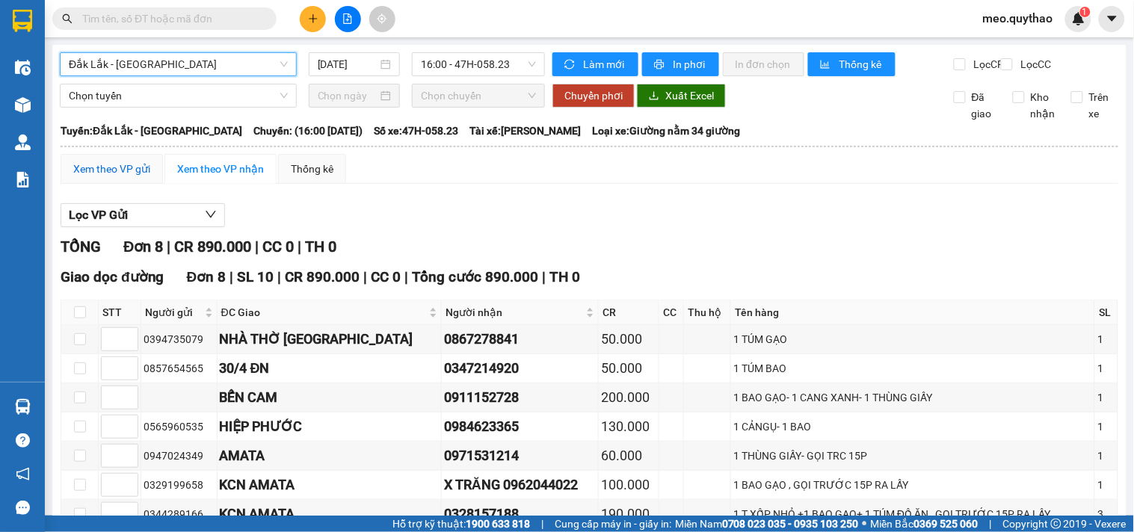
click at [137, 177] on div "Xem theo VP gửi" at bounding box center [111, 169] width 77 height 16
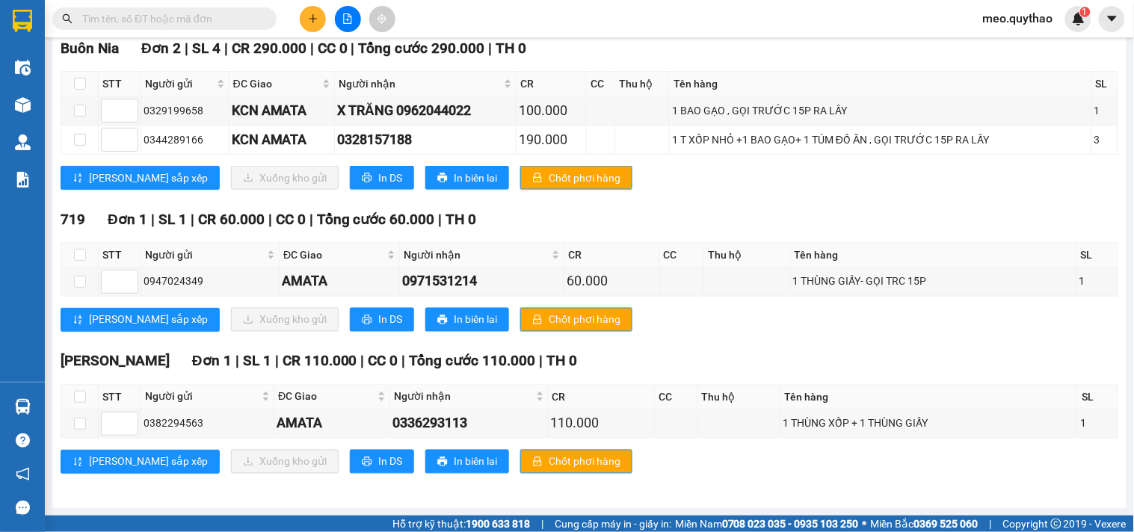
scroll to position [473, 0]
click at [75, 394] on input "checkbox" at bounding box center [80, 397] width 12 height 12
checkbox input "true"
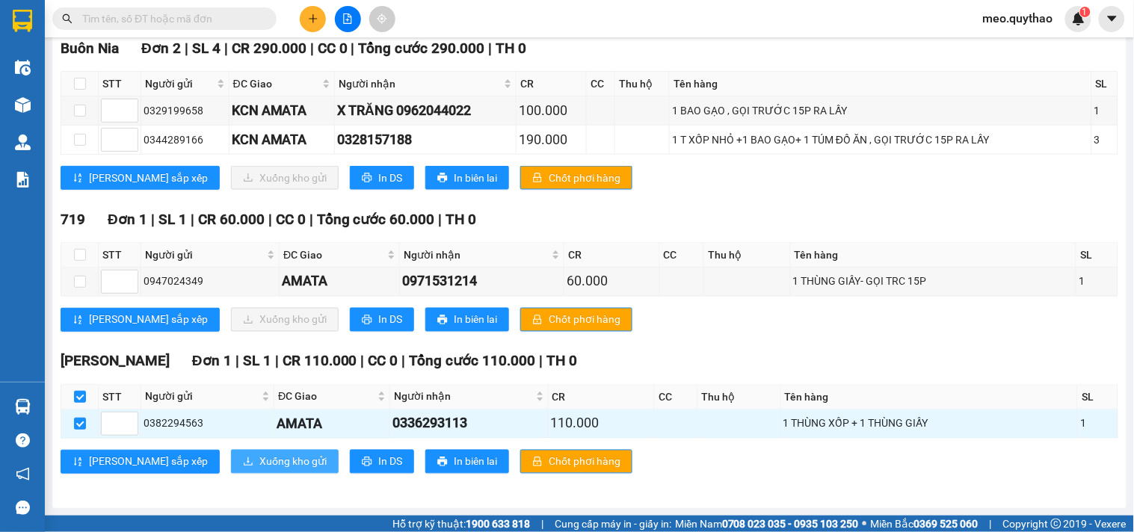
click at [259, 459] on span "Xuống kho gửi" at bounding box center [292, 462] width 67 height 16
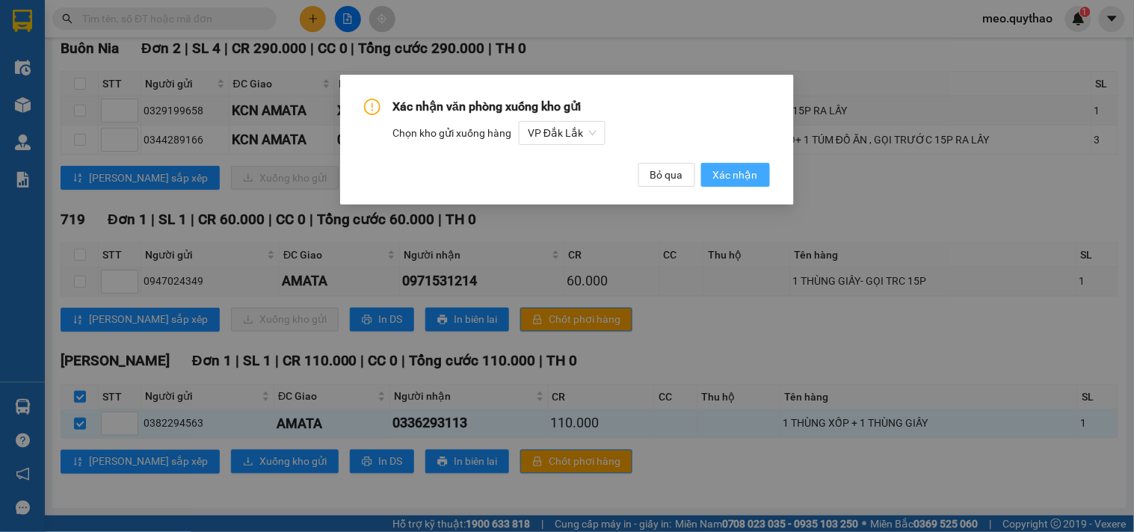
click at [745, 170] on span "Xác nhận" at bounding box center [735, 175] width 45 height 16
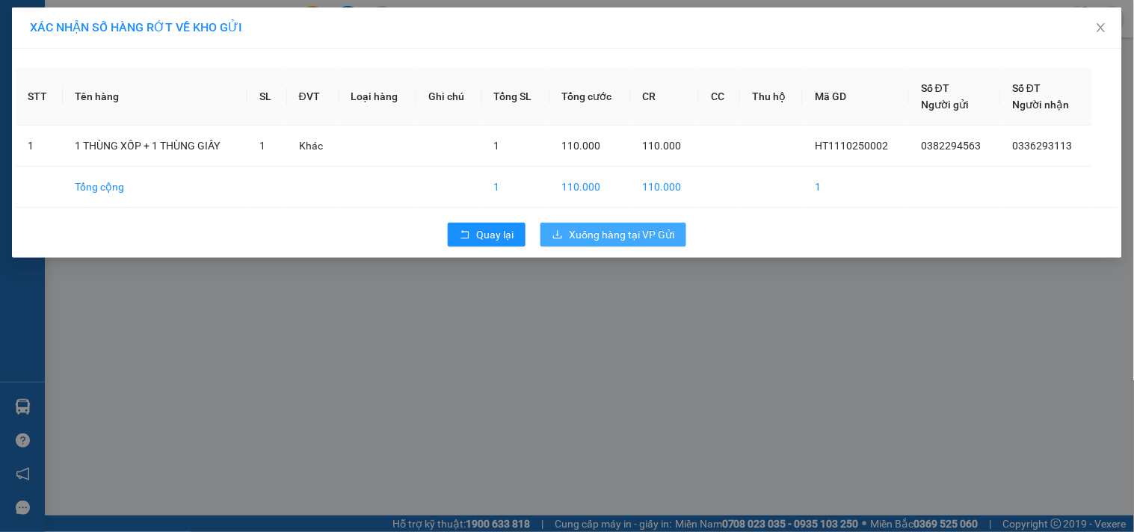
click at [637, 235] on span "Xuống hàng tại VP Gửi" at bounding box center [621, 234] width 105 height 16
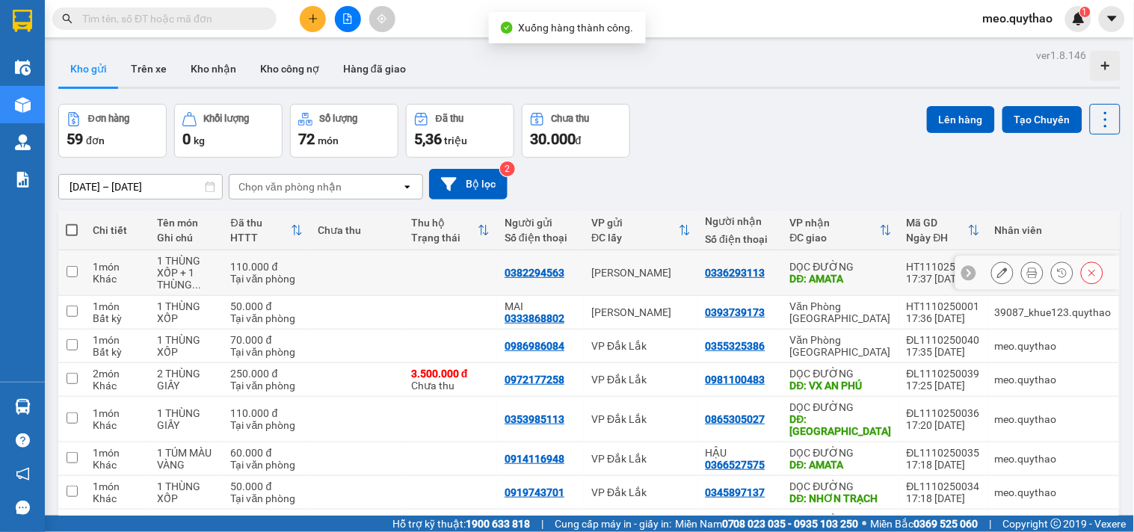
click at [1027, 273] on icon at bounding box center [1032, 273] width 10 height 10
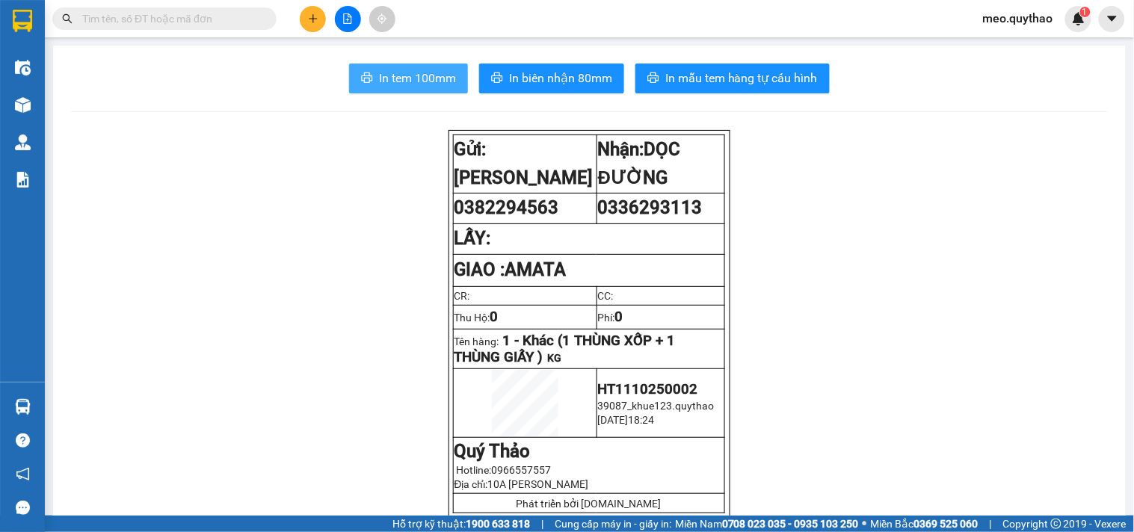
click at [391, 77] on span "In tem 100mm" at bounding box center [417, 78] width 77 height 19
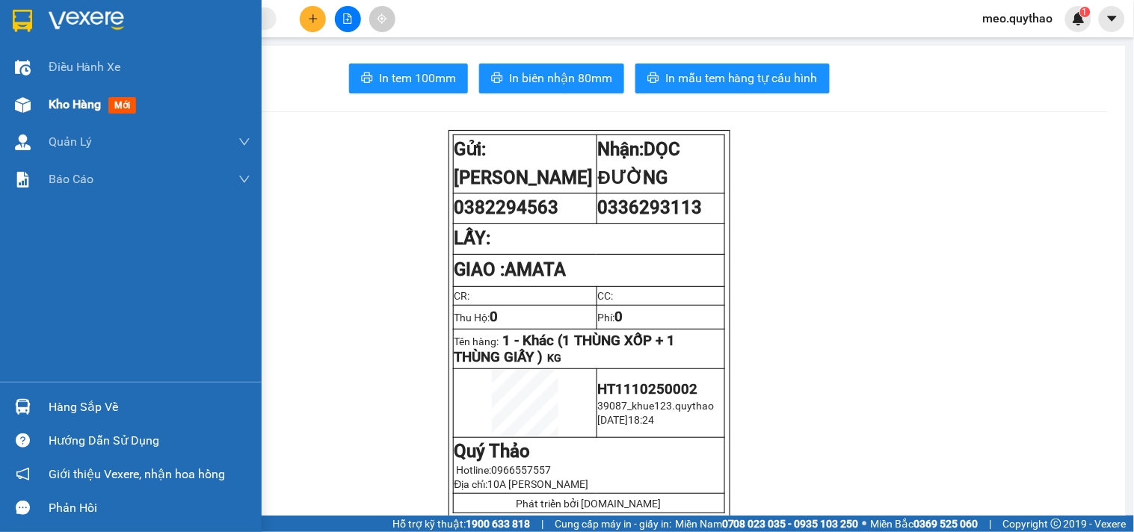
click at [112, 114] on span "mới" at bounding box center [122, 105] width 28 height 16
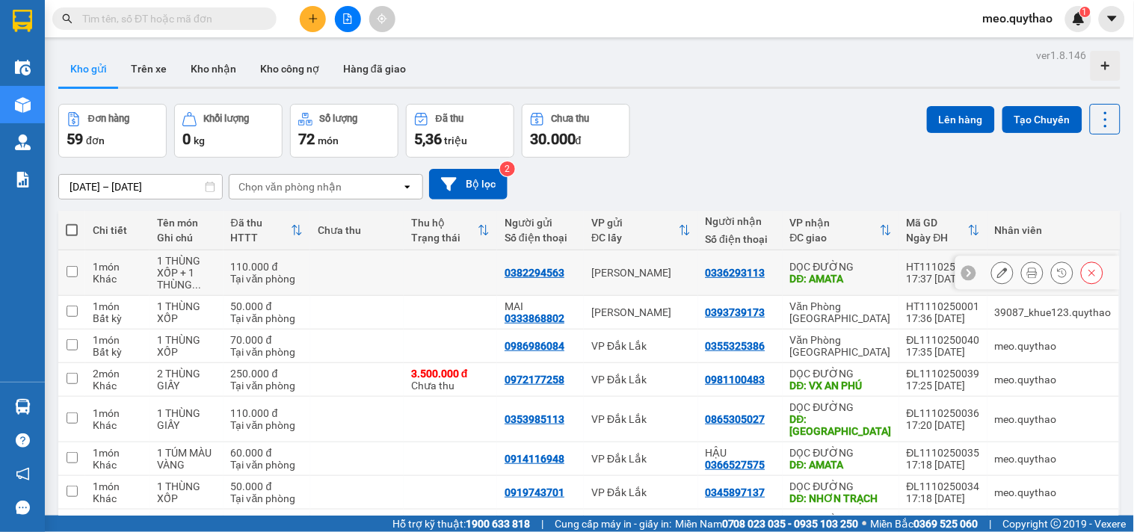
click at [850, 264] on div "DỌC ĐƯỜNG" at bounding box center [841, 267] width 102 height 12
checkbox input "true"
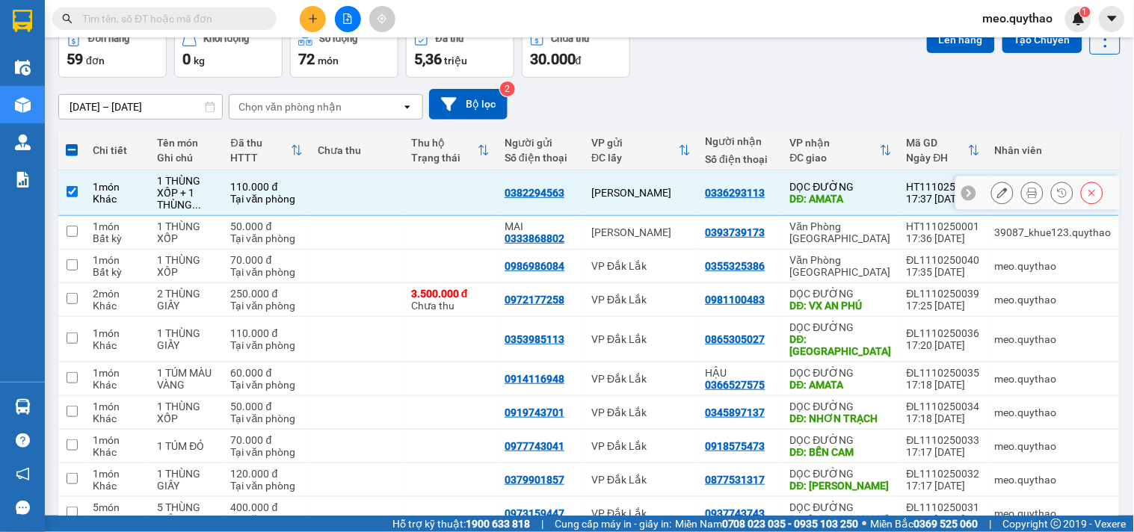
scroll to position [158, 0]
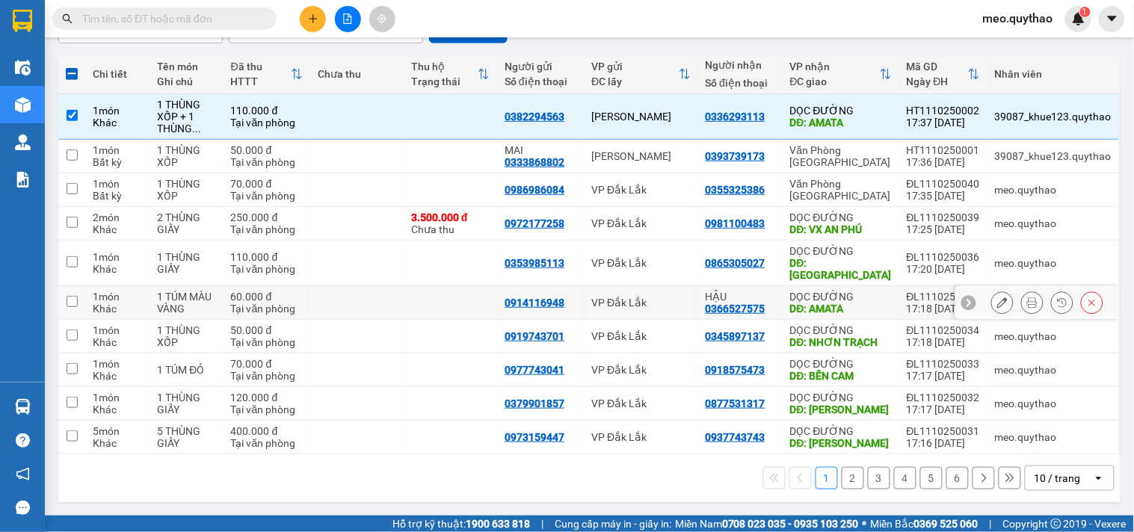
click at [864, 303] on div "DĐ: AMATA" at bounding box center [841, 309] width 102 height 12
checkbox input "true"
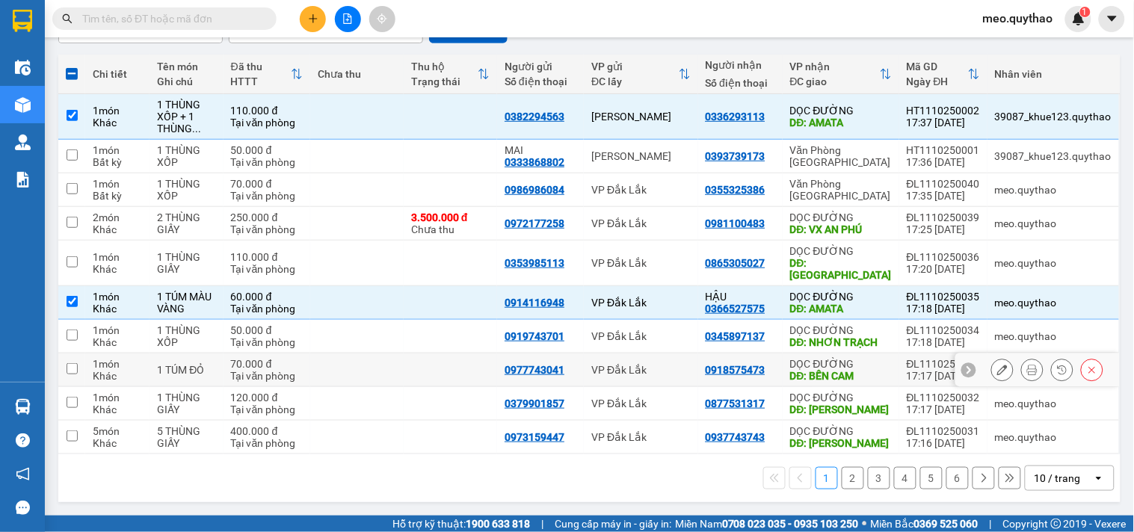
click at [867, 370] on div "DĐ: BẾN CAM" at bounding box center [841, 376] width 102 height 12
checkbox input "true"
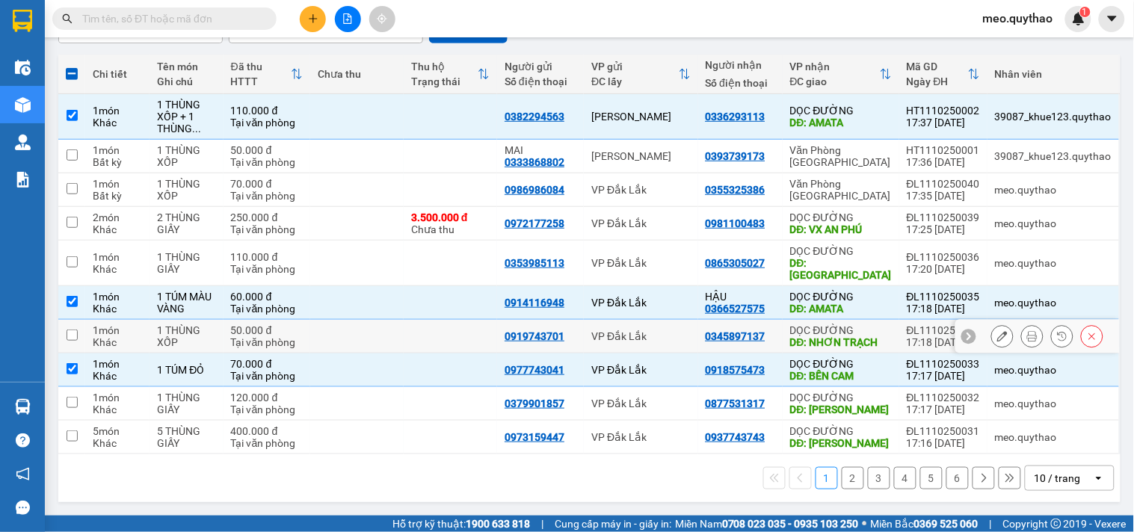
click at [883, 324] on div "DỌC ĐƯỜNG" at bounding box center [841, 330] width 102 height 12
checkbox input "true"
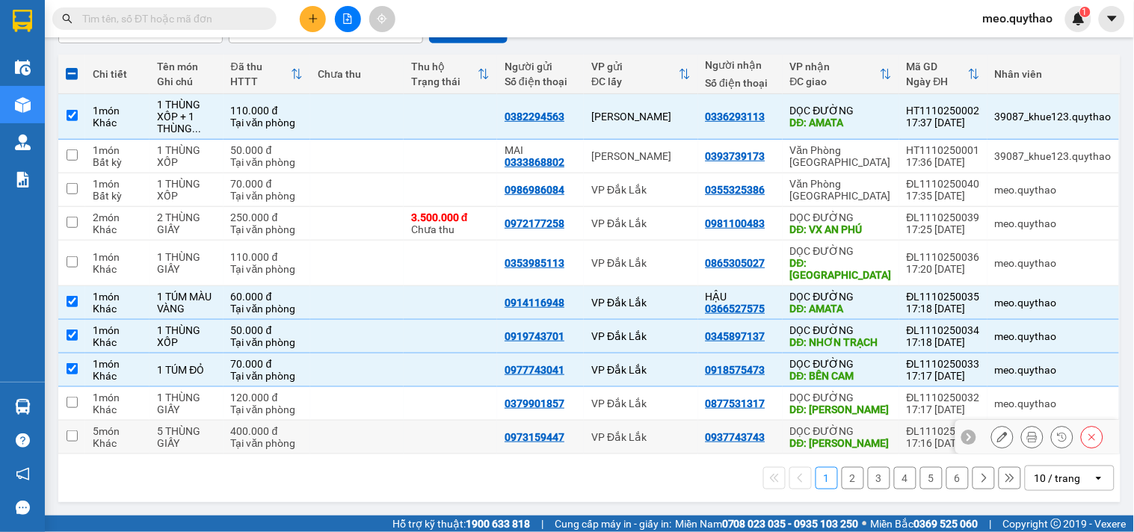
click at [869, 437] on div "DĐ: [PERSON_NAME]" at bounding box center [841, 443] width 102 height 12
checkbox input "true"
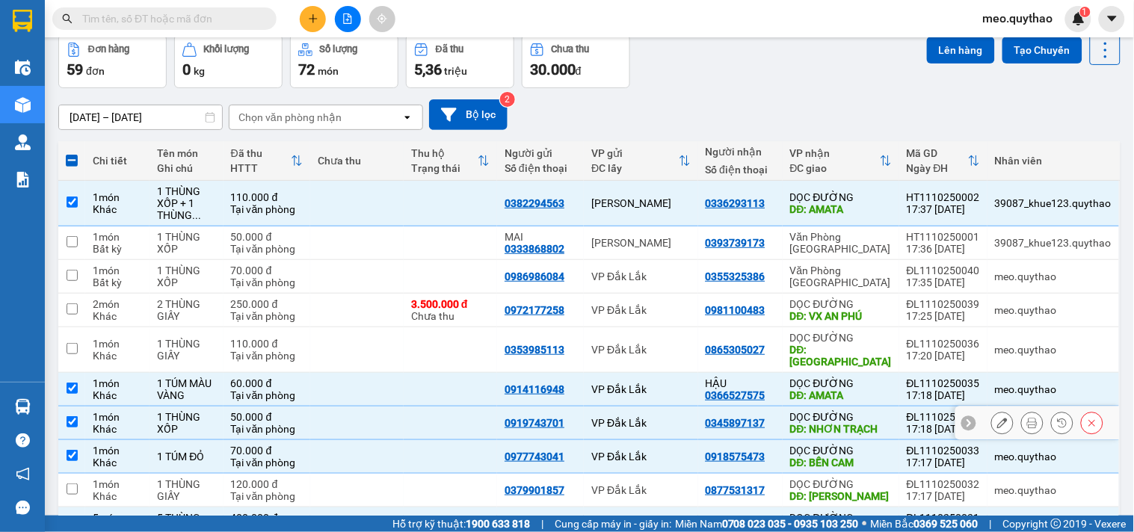
scroll to position [0, 0]
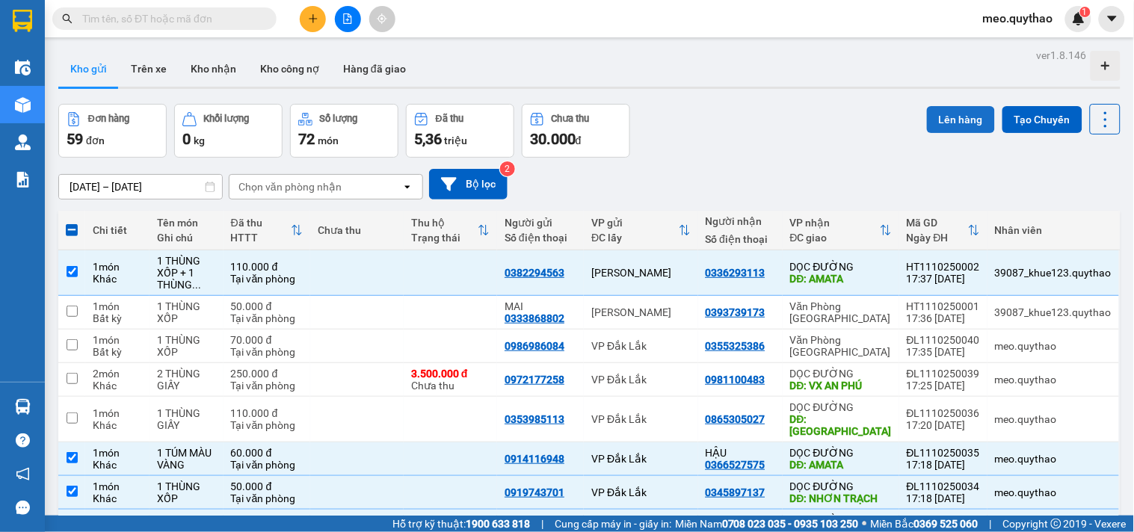
click at [939, 113] on button "Lên hàng" at bounding box center [961, 119] width 68 height 27
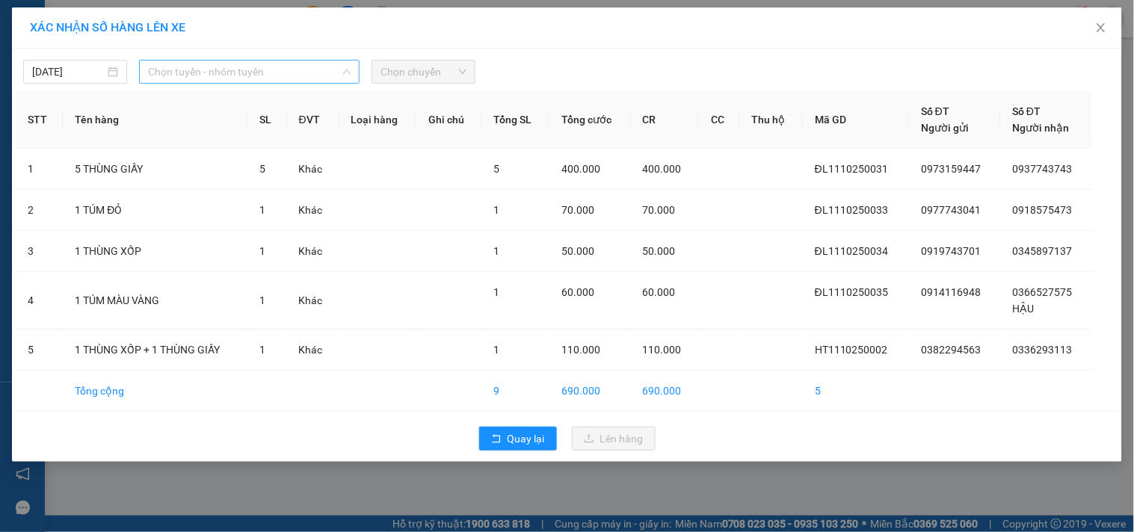
click at [285, 72] on span "Chọn tuyến - nhóm tuyến" at bounding box center [249, 72] width 202 height 22
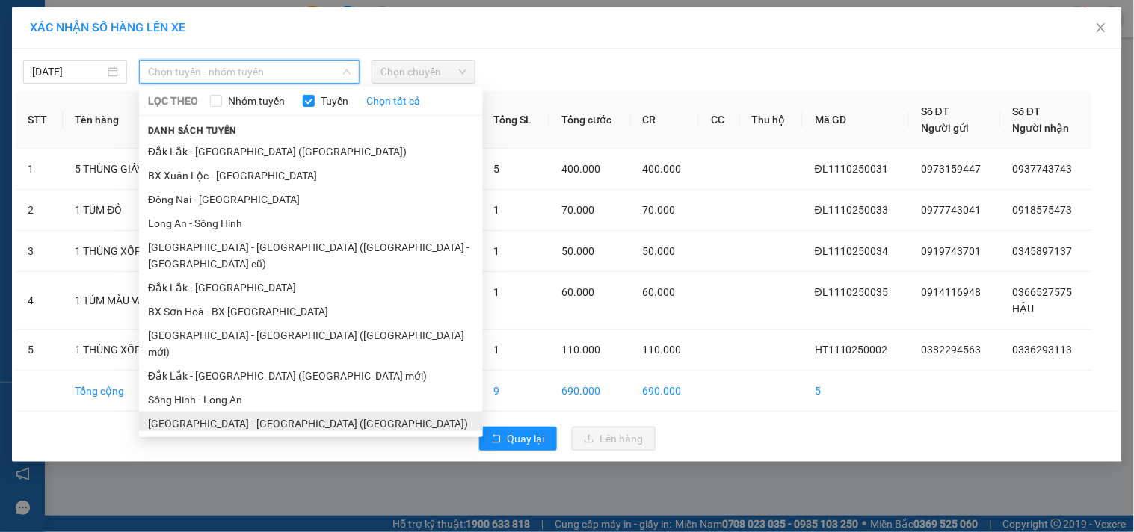
scroll to position [90, 0]
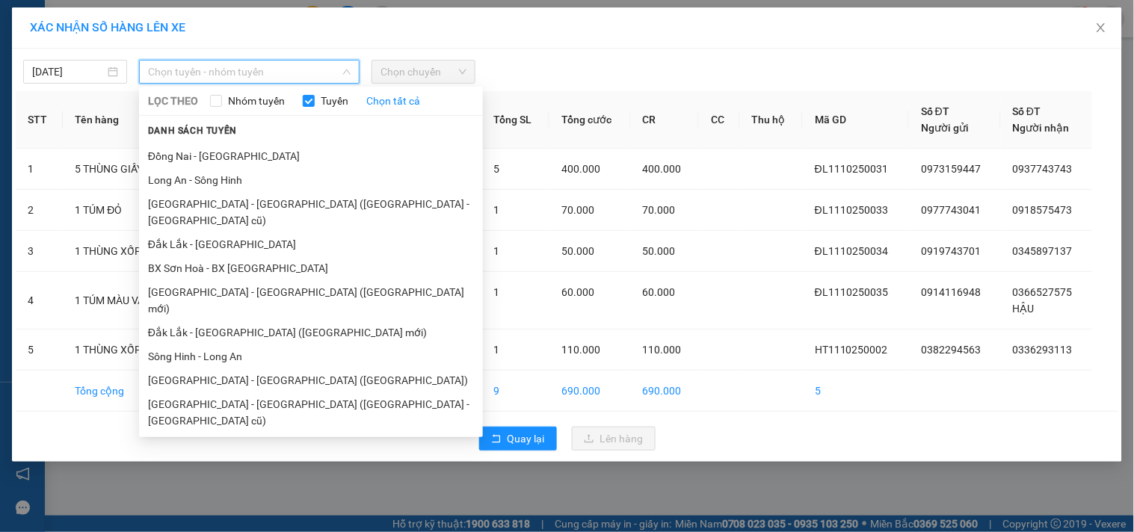
click at [245, 457] on li "Đắk Lắk - [GEOGRAPHIC_DATA]" at bounding box center [311, 469] width 344 height 24
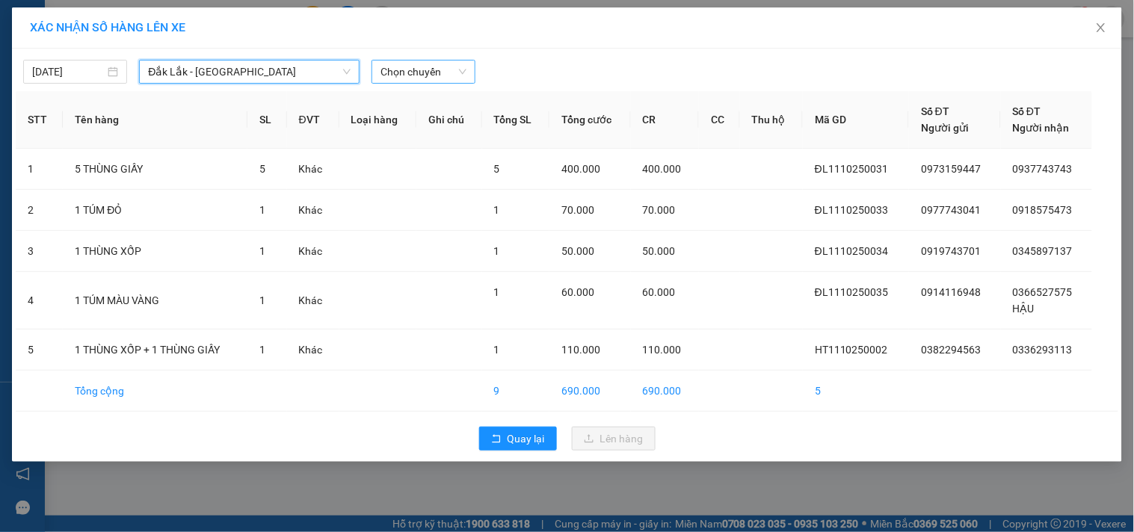
click at [466, 78] on span "Chọn chuyến" at bounding box center [423, 72] width 86 height 22
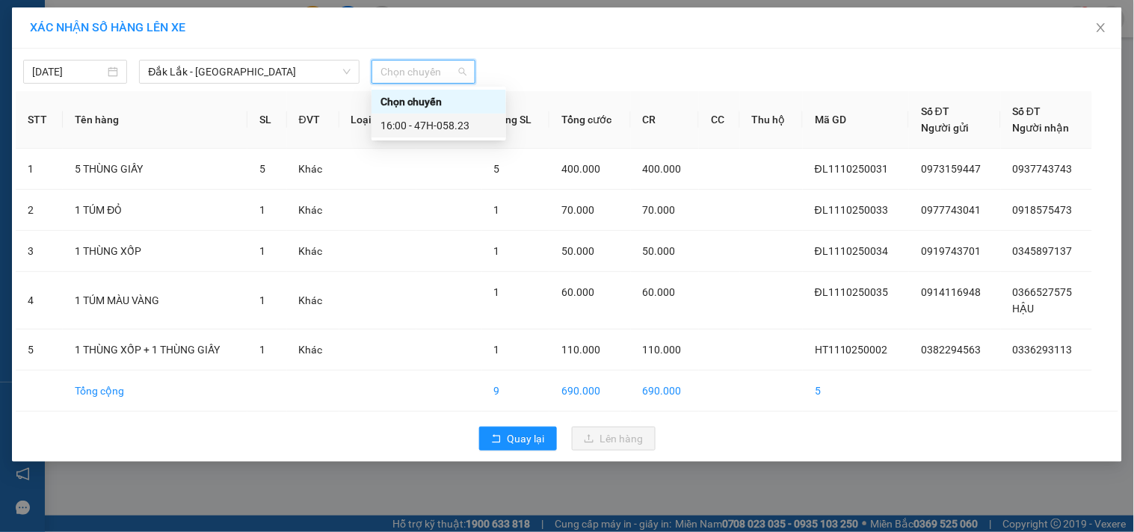
click at [477, 131] on div "16:00 - 47H-058.23" at bounding box center [438, 125] width 117 height 16
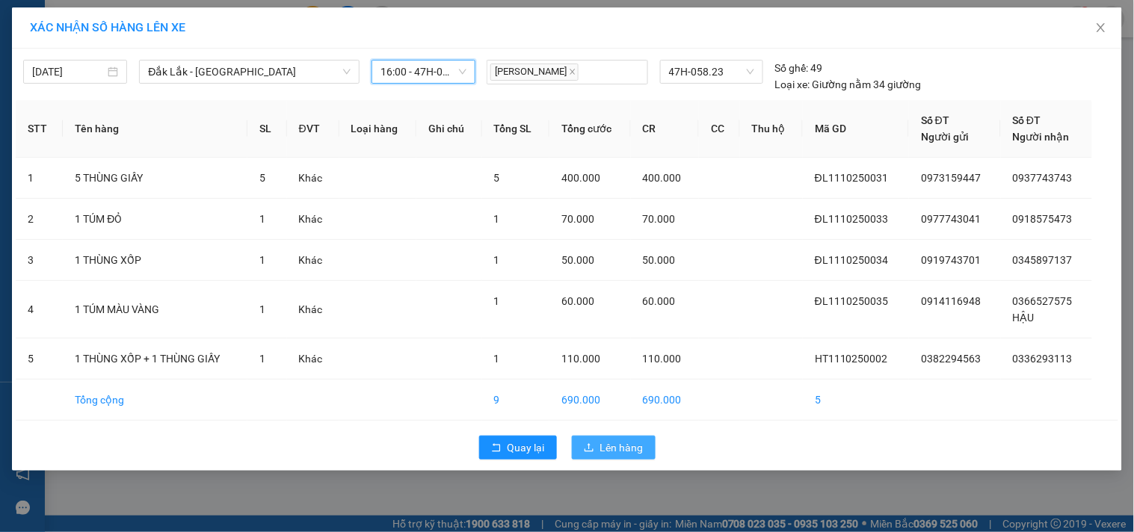
click at [617, 444] on span "Lên hàng" at bounding box center [621, 447] width 43 height 16
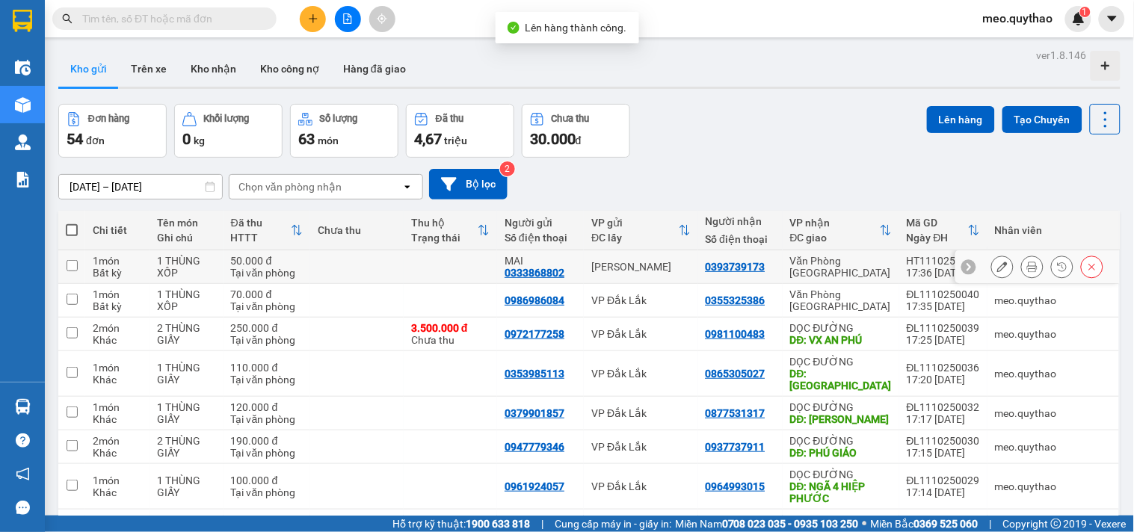
click at [885, 266] on div "Văn Phòng [GEOGRAPHIC_DATA]" at bounding box center [841, 267] width 102 height 24
checkbox input "true"
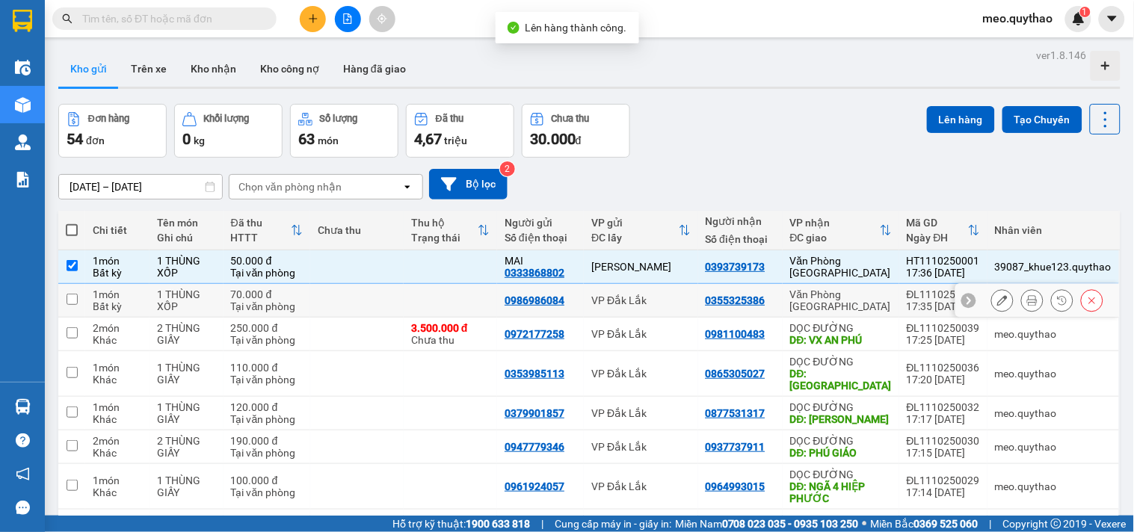
click at [869, 306] on div "Văn Phòng [GEOGRAPHIC_DATA]" at bounding box center [841, 300] width 102 height 24
checkbox input "true"
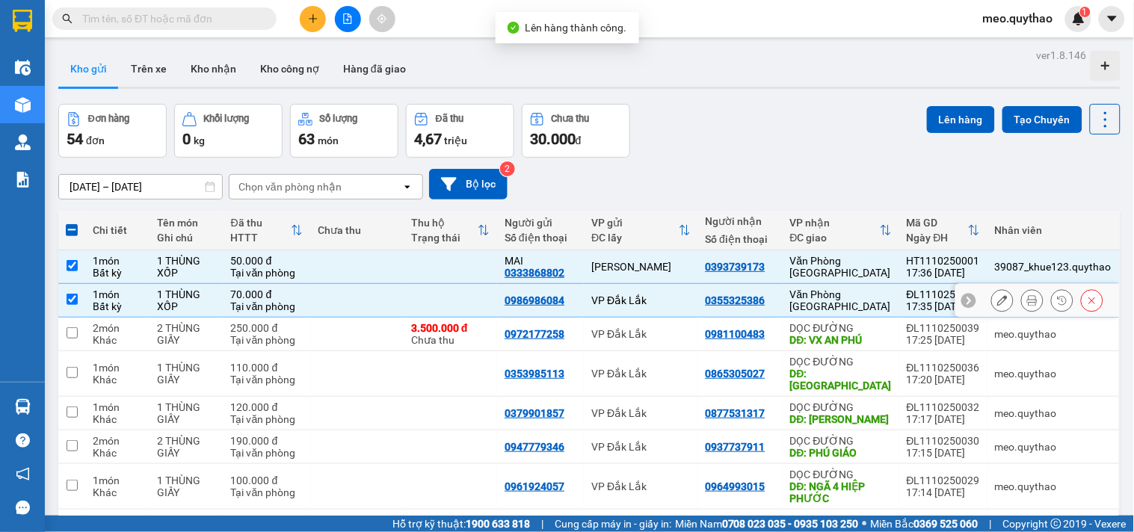
scroll to position [145, 0]
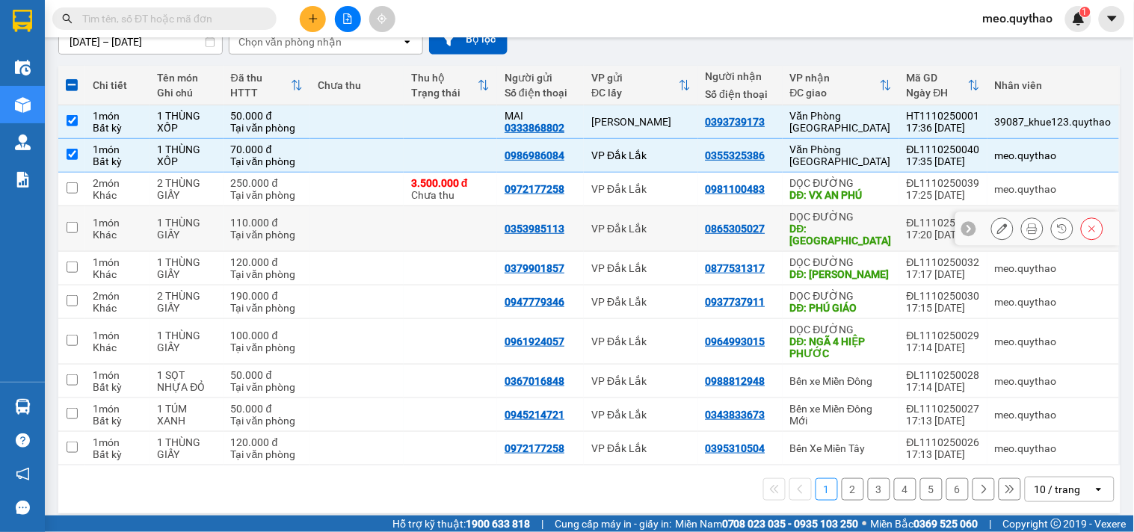
click at [875, 220] on div "DỌC ĐƯỜNG" at bounding box center [841, 217] width 102 height 12
checkbox input "true"
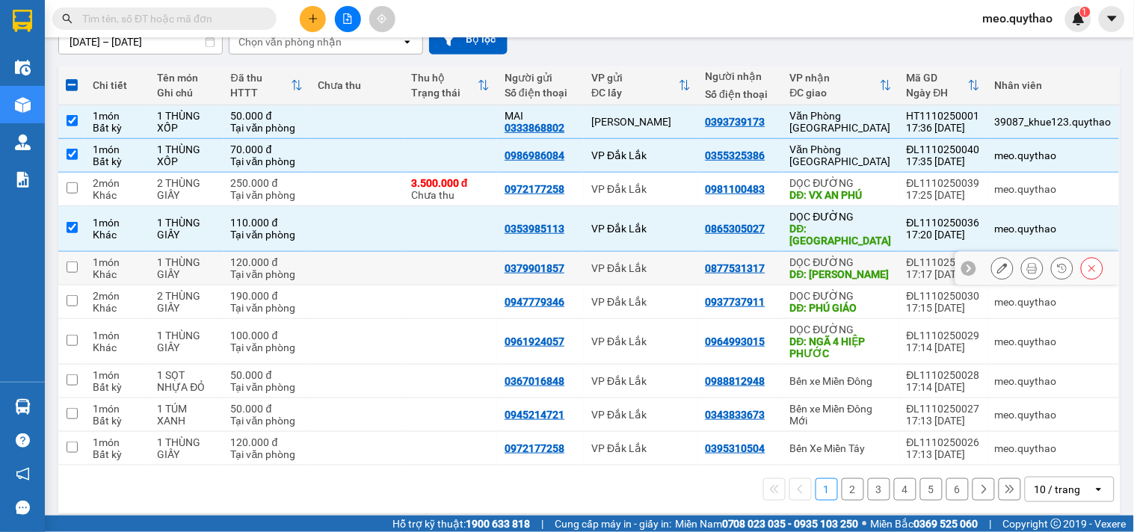
click at [872, 256] on div "DỌC ĐƯỜNG" at bounding box center [841, 262] width 102 height 12
checkbox input "true"
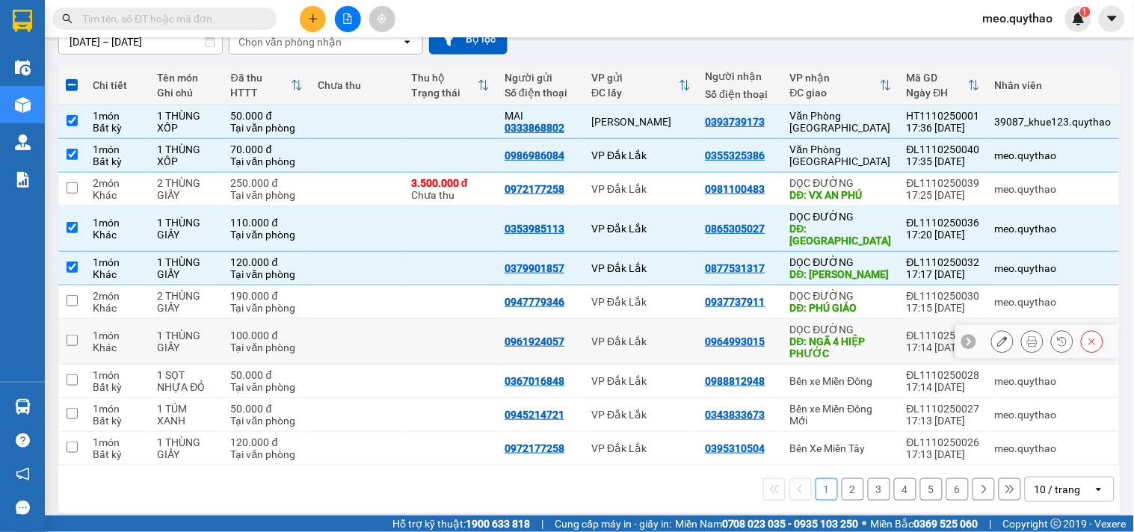
click at [877, 336] on div "DĐ: NGÃ 4 HIỆP PHƯỚC" at bounding box center [841, 348] width 102 height 24
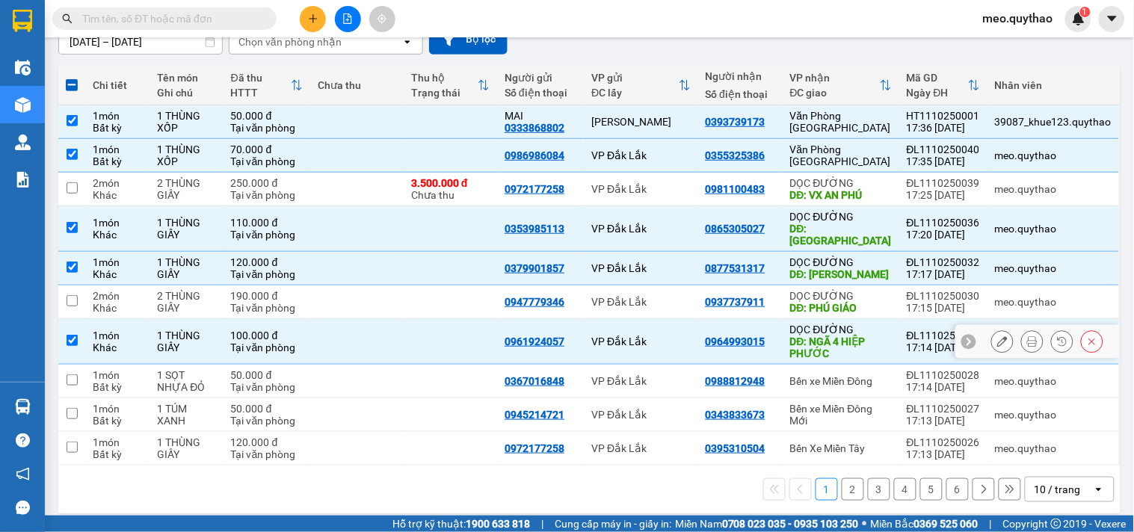
click at [877, 336] on div "DĐ: NGÃ 4 HIỆP PHƯỚC" at bounding box center [841, 348] width 102 height 24
checkbox input "false"
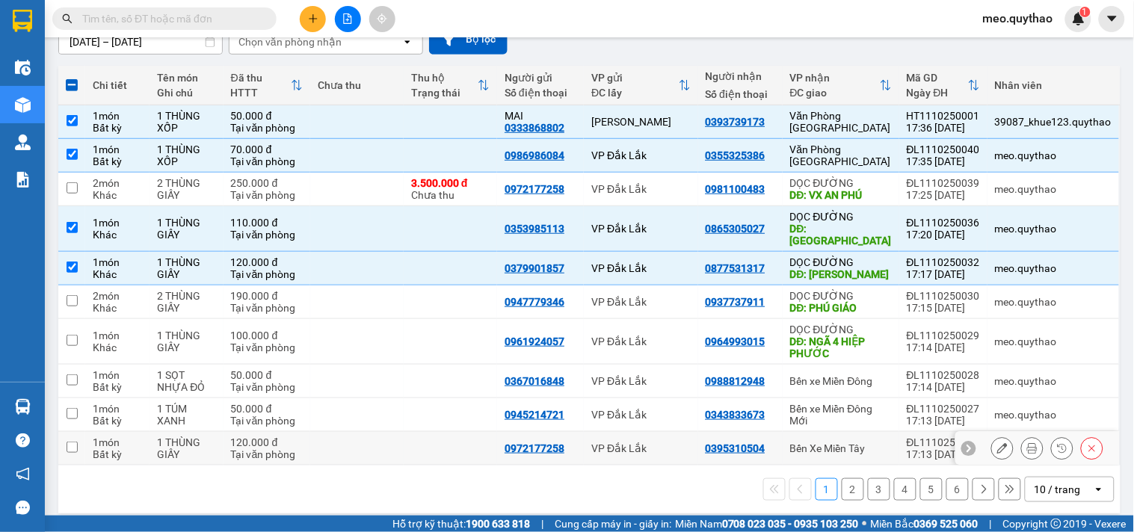
click at [849, 442] on div "Bến Xe Miền Tây" at bounding box center [841, 448] width 102 height 12
checkbox input "true"
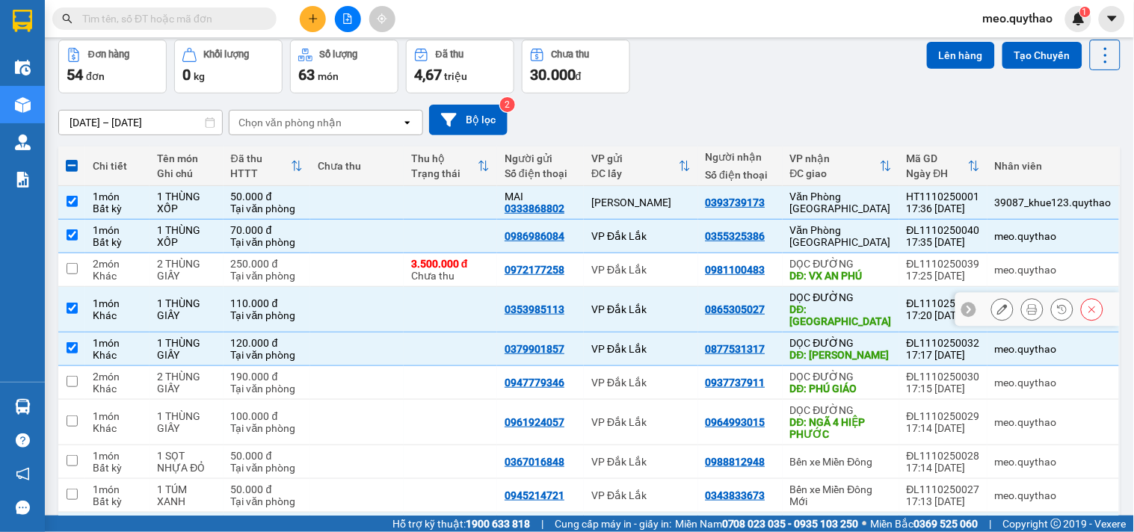
scroll to position [0, 0]
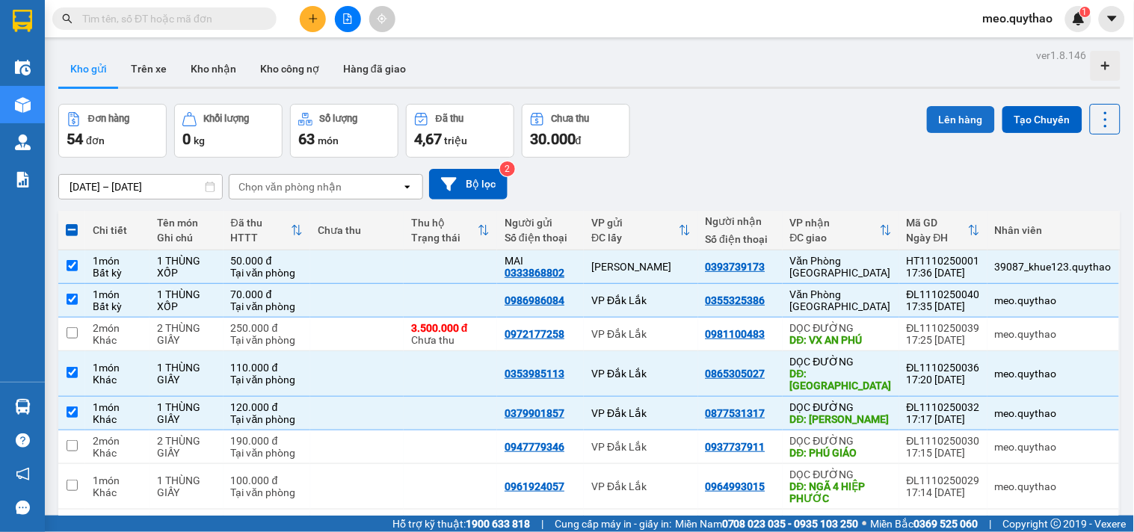
click at [934, 123] on button "Lên hàng" at bounding box center [961, 119] width 68 height 27
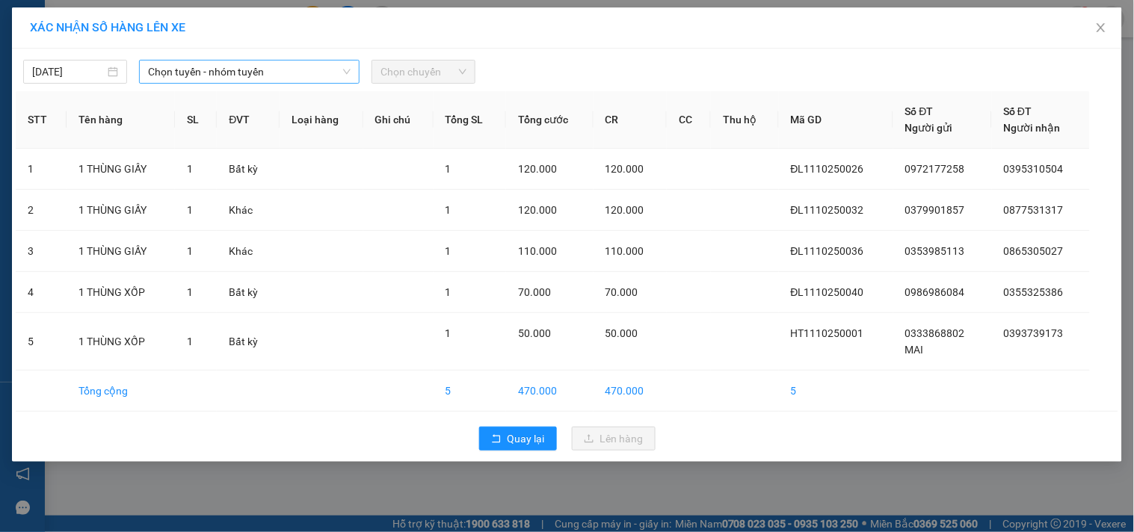
click at [262, 72] on span "Chọn tuyến - nhóm tuyến" at bounding box center [249, 72] width 202 height 22
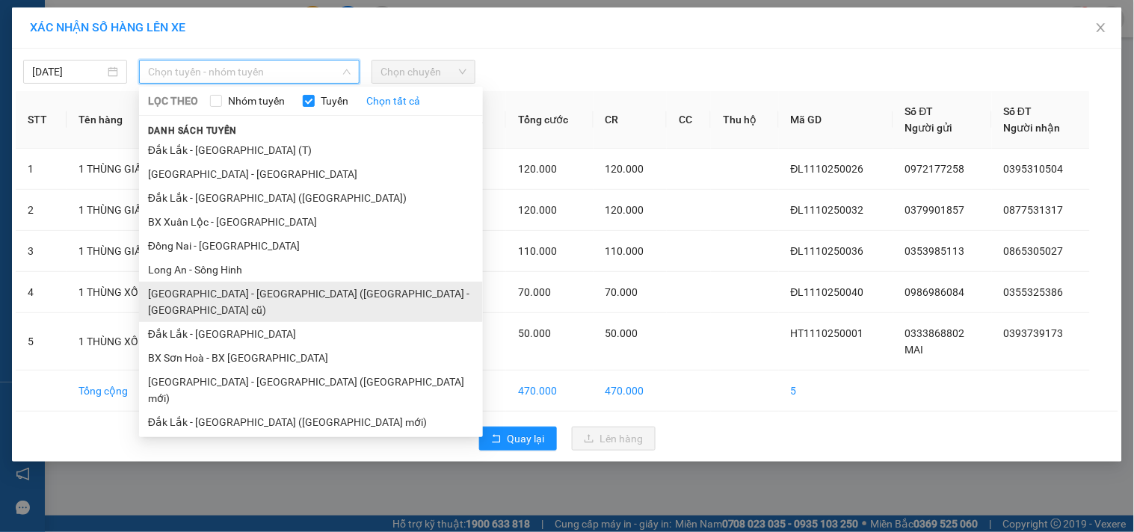
scroll to position [90, 0]
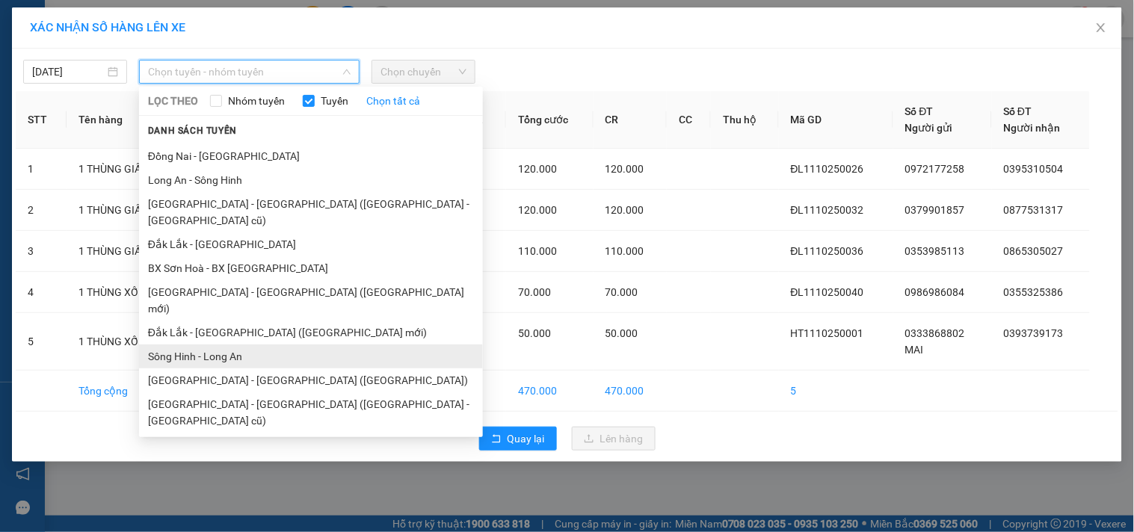
click at [237, 344] on li "Sông Hinh - Long An" at bounding box center [311, 356] width 344 height 24
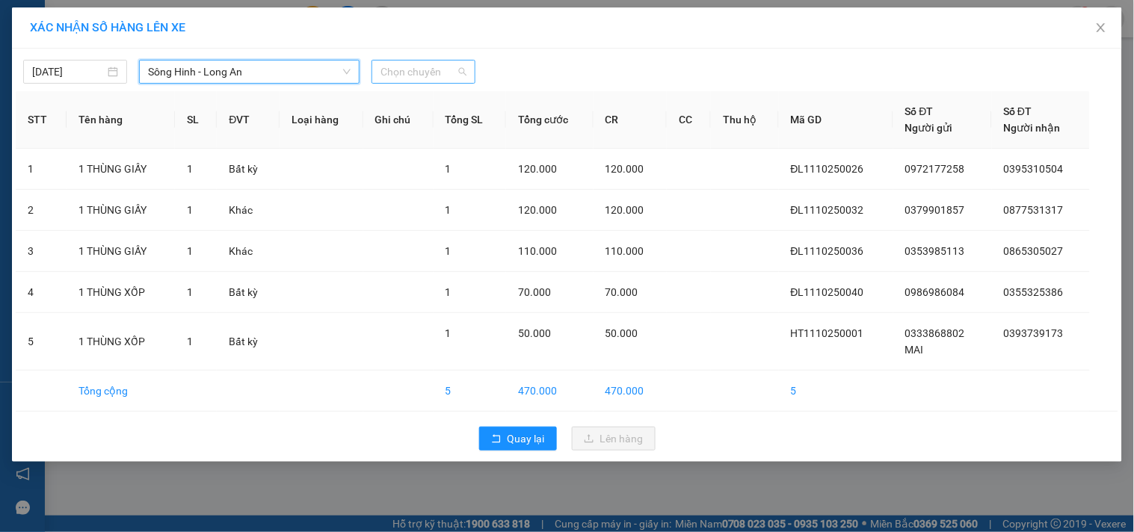
click at [399, 68] on span "Chọn chuyến" at bounding box center [423, 72] width 86 height 22
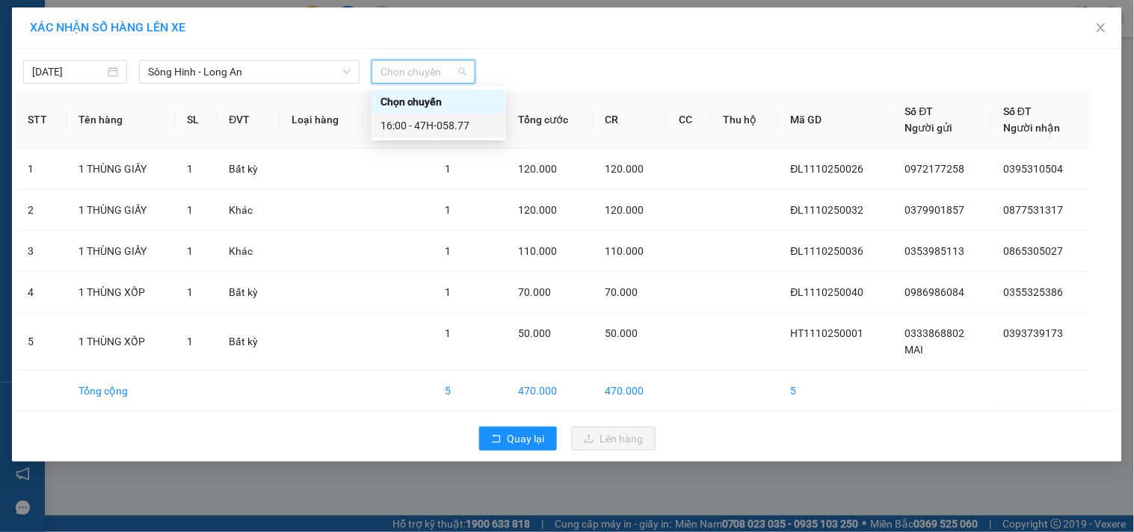
click at [459, 125] on div "16:00 - 47H-058.77" at bounding box center [438, 125] width 117 height 16
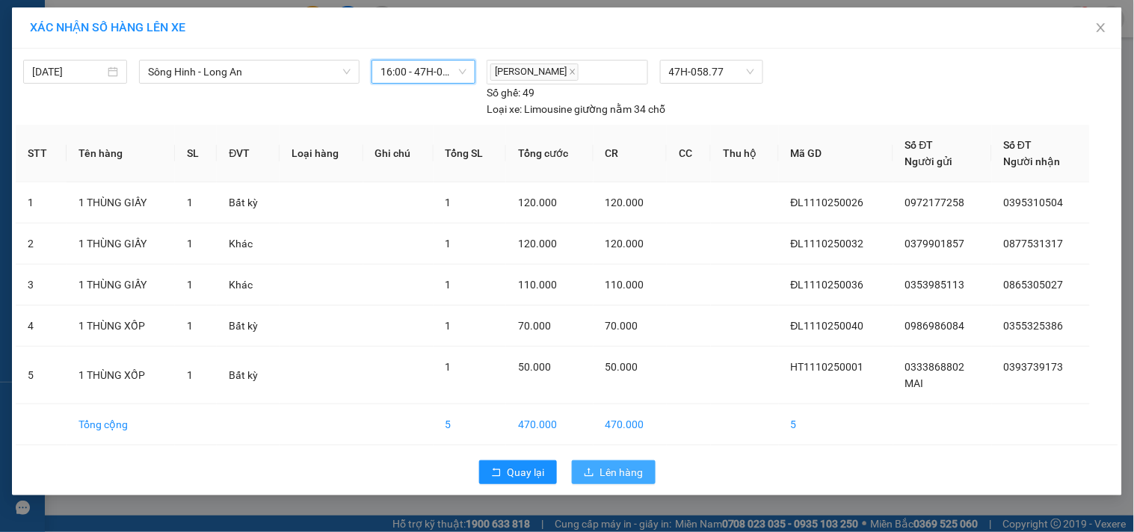
click at [594, 477] on icon "upload" at bounding box center [589, 472] width 10 height 10
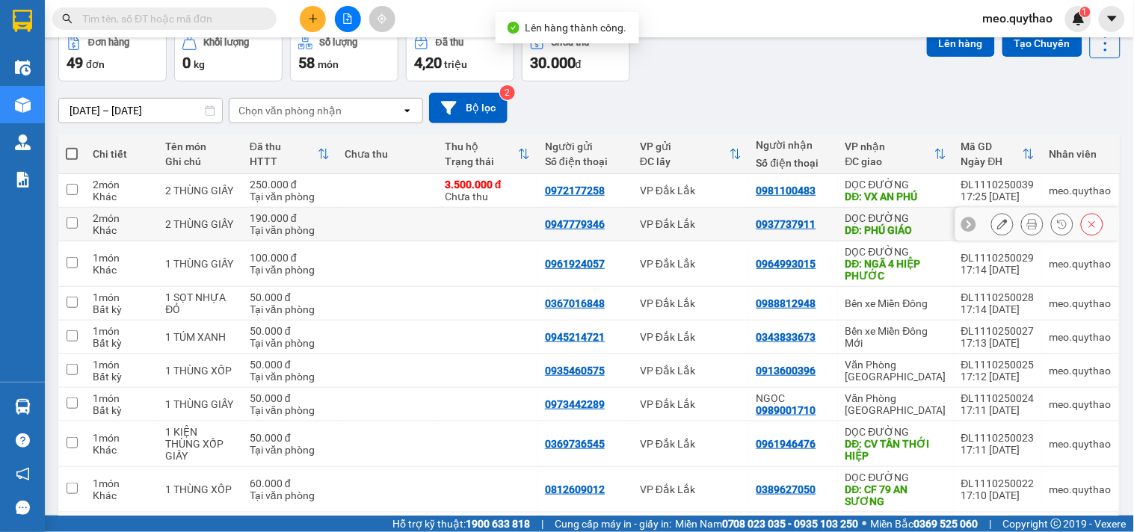
scroll to position [169, 0]
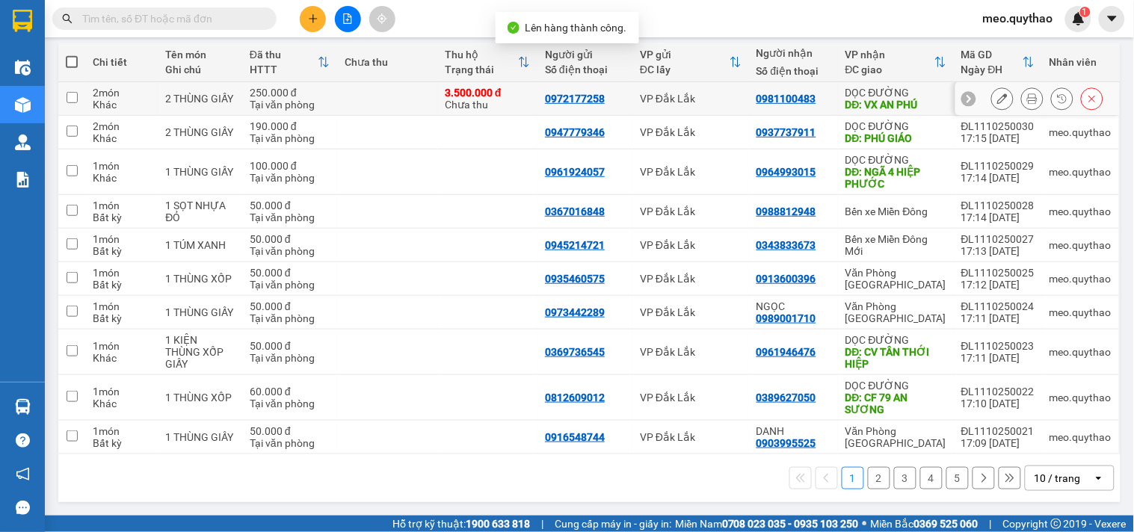
click at [864, 99] on div "DĐ: VX AN PHÚ" at bounding box center [895, 105] width 101 height 12
checkbox input "true"
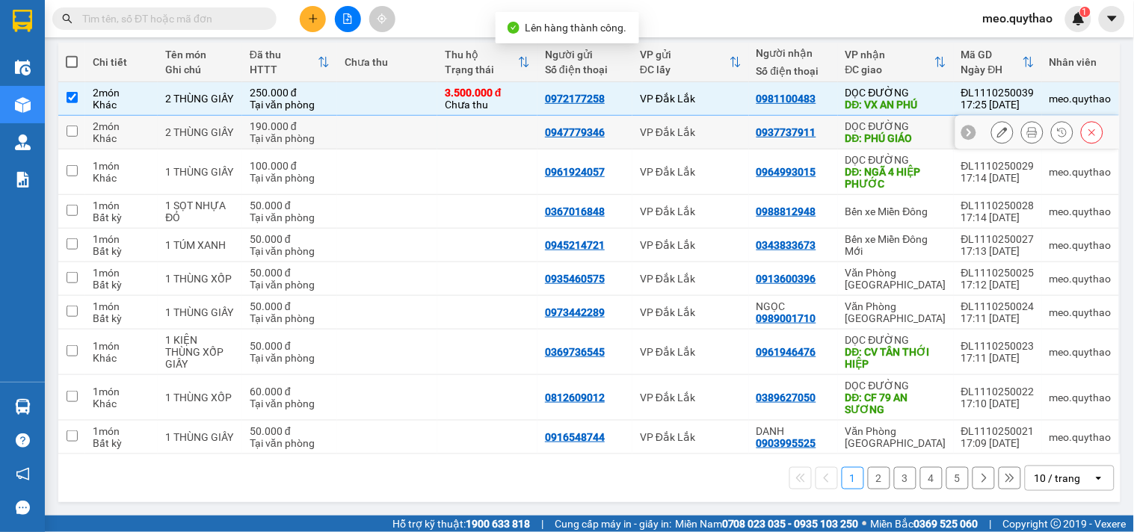
click at [879, 125] on div "DỌC ĐƯỜNG" at bounding box center [895, 126] width 101 height 12
checkbox input "true"
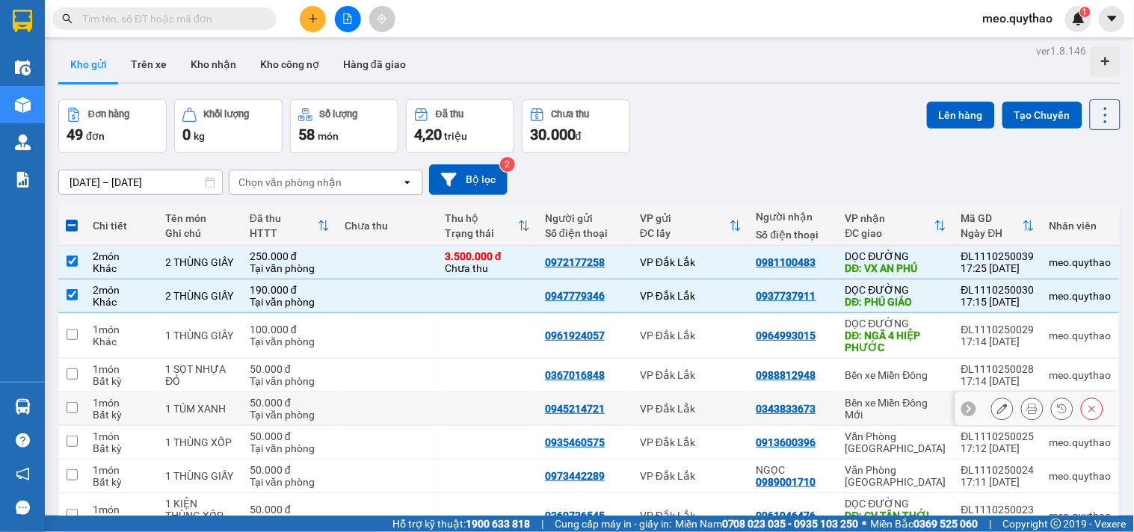
scroll to position [0, 0]
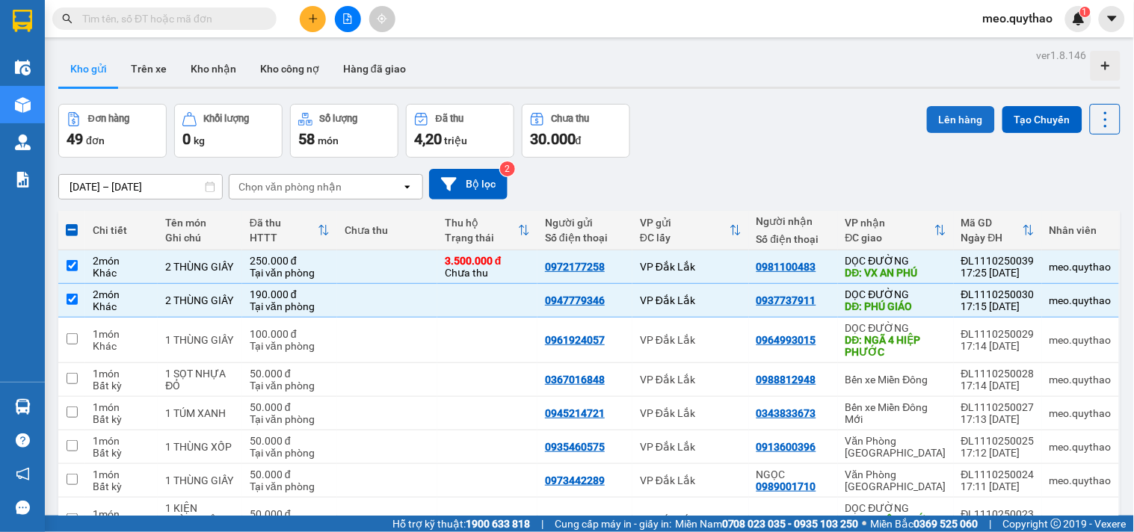
click at [951, 116] on button "Lên hàng" at bounding box center [961, 119] width 68 height 27
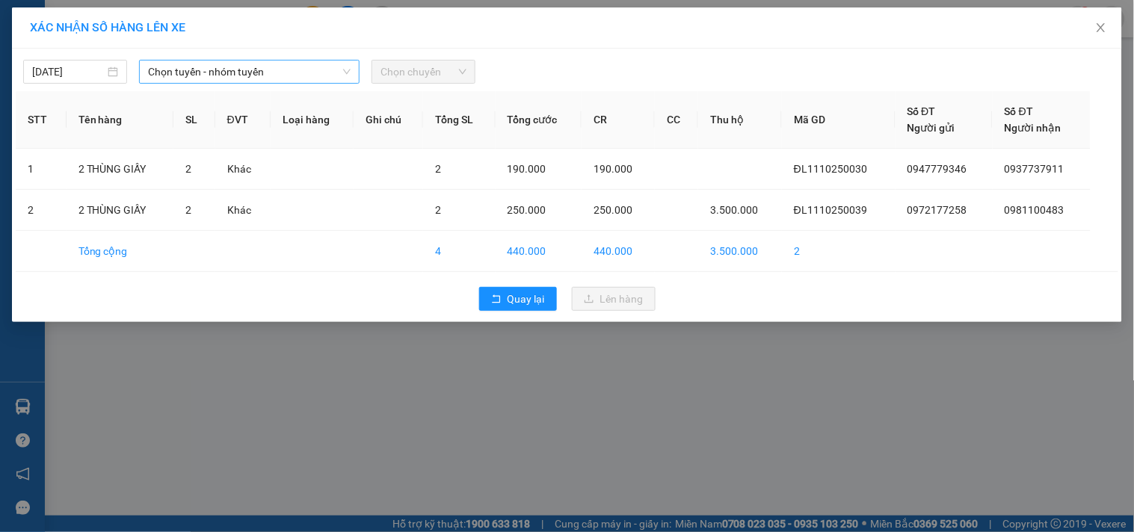
click at [257, 76] on span "Chọn tuyến - nhóm tuyến" at bounding box center [249, 72] width 202 height 22
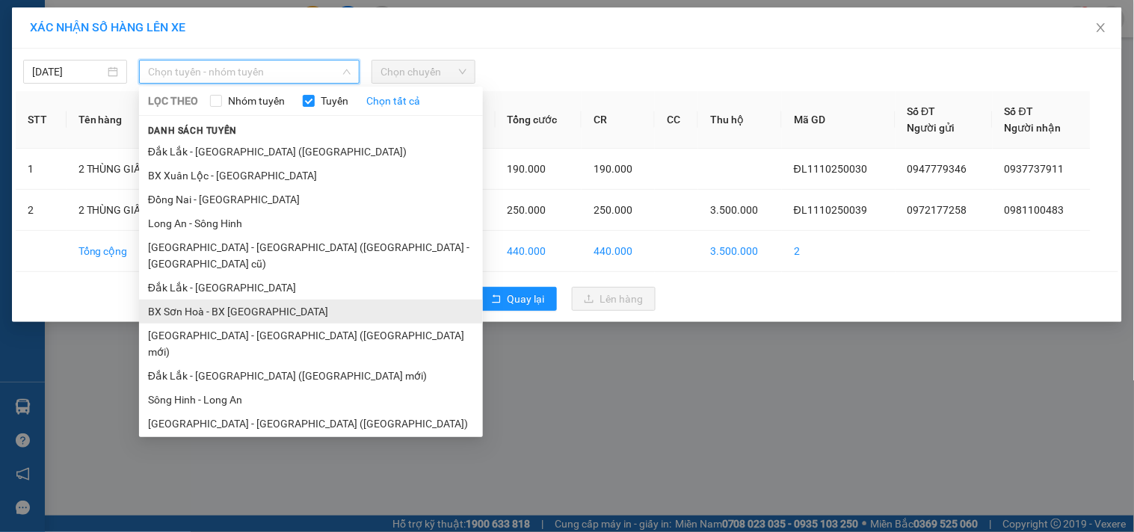
scroll to position [90, 0]
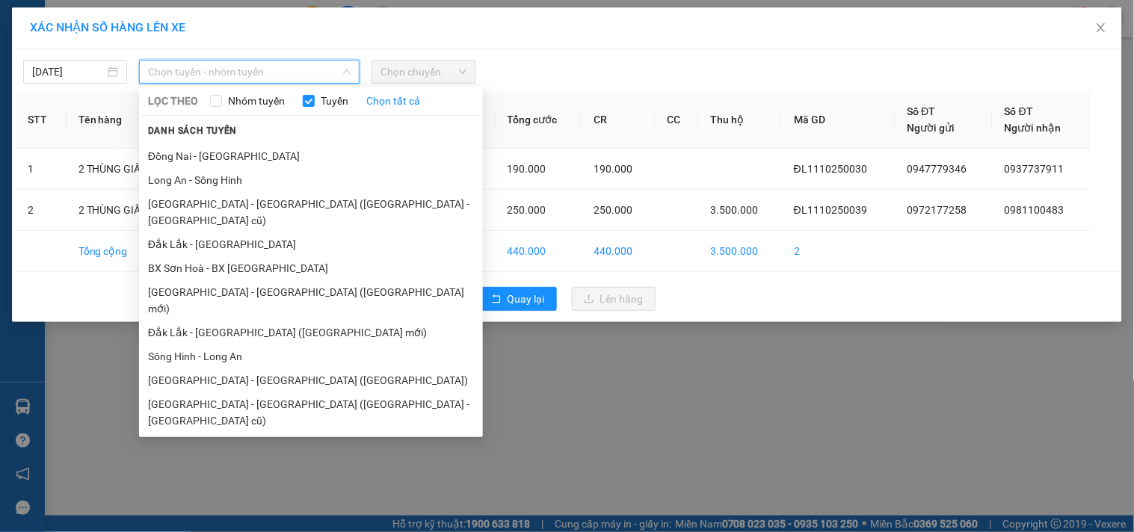
click at [242, 433] on li "[GEOGRAPHIC_DATA] - [GEOGRAPHIC_DATA]" at bounding box center [311, 445] width 344 height 24
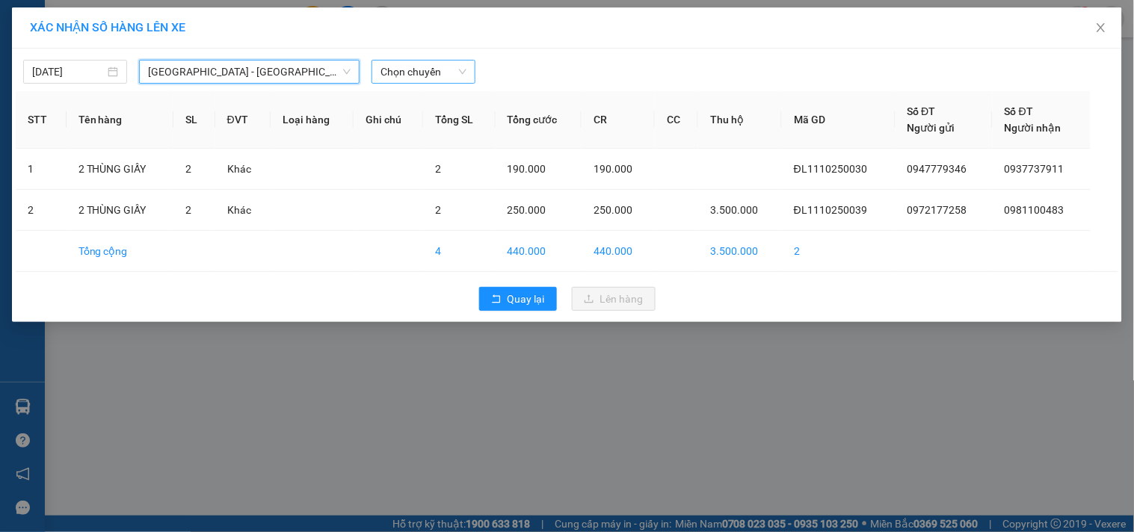
click at [424, 60] on div "Chọn chuyến" at bounding box center [423, 72] width 104 height 24
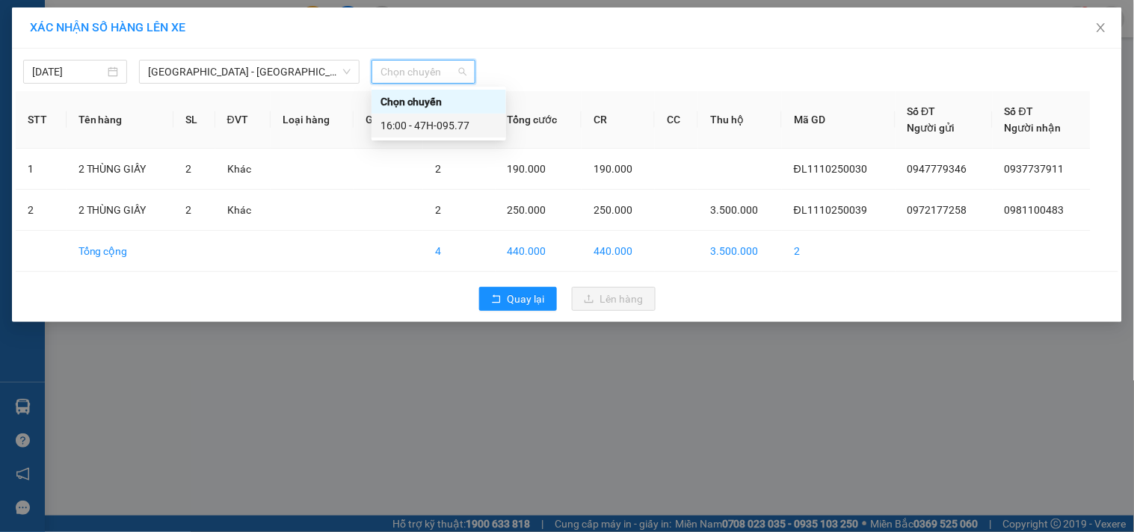
click at [446, 132] on div "16:00 - 47H-095.77" at bounding box center [438, 125] width 117 height 16
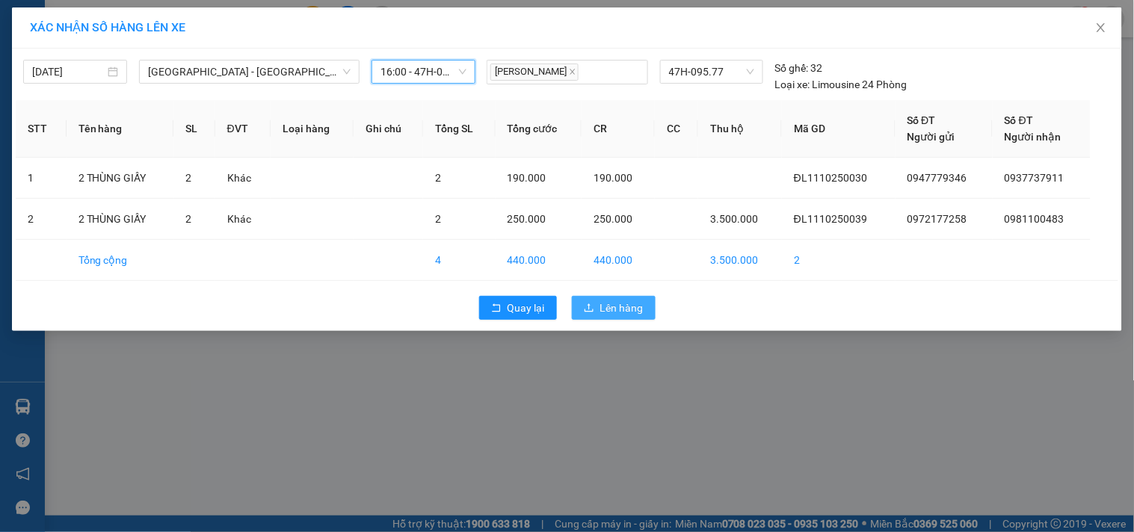
click at [593, 300] on button "Lên hàng" at bounding box center [614, 308] width 84 height 24
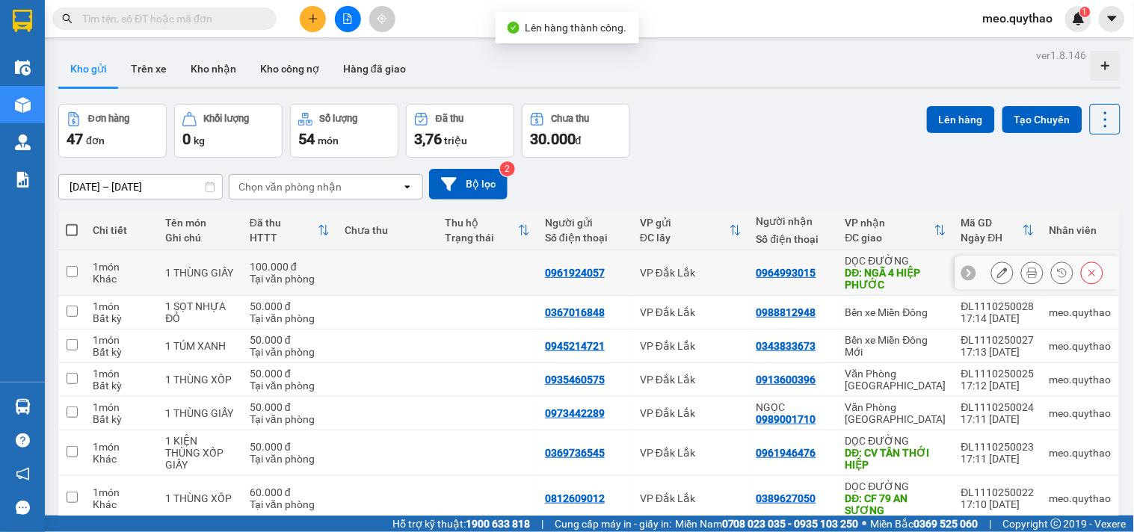
click at [916, 264] on div "DỌC ĐƯỜNG" at bounding box center [895, 261] width 101 height 12
checkbox input "true"
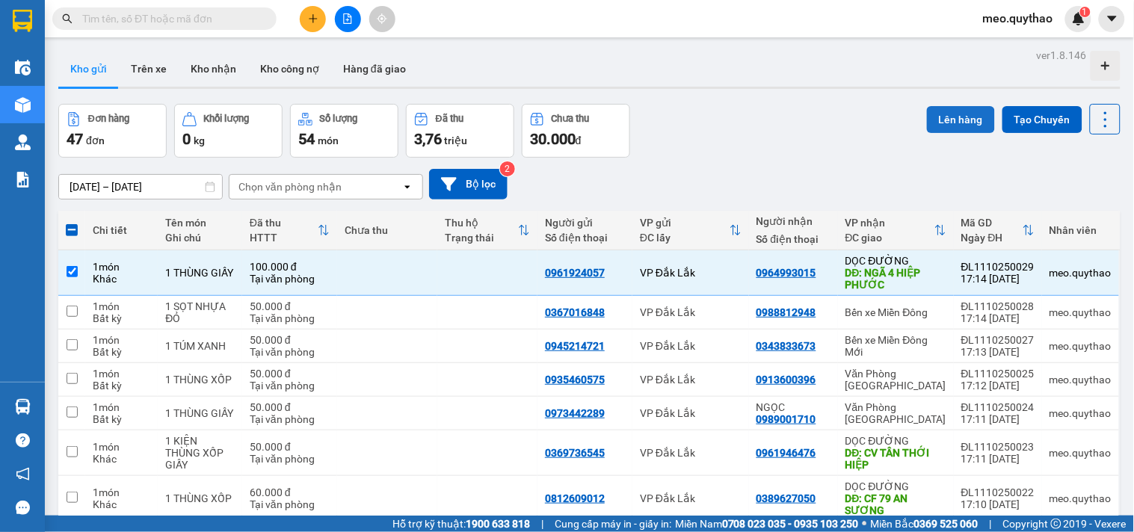
click at [957, 108] on button "Lên hàng" at bounding box center [961, 119] width 68 height 27
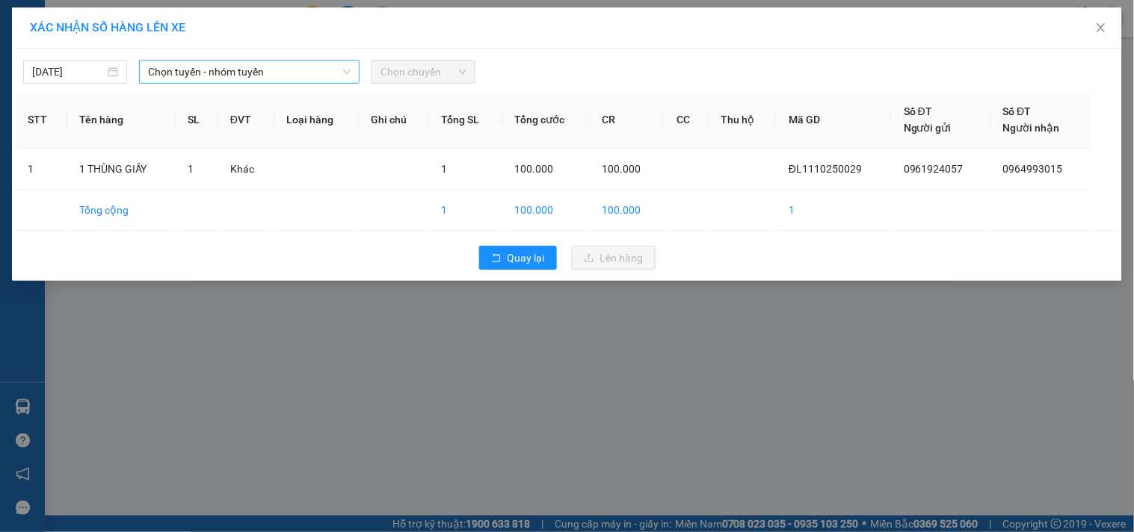
click at [258, 66] on span "Chọn tuyến - nhóm tuyến" at bounding box center [249, 72] width 202 height 22
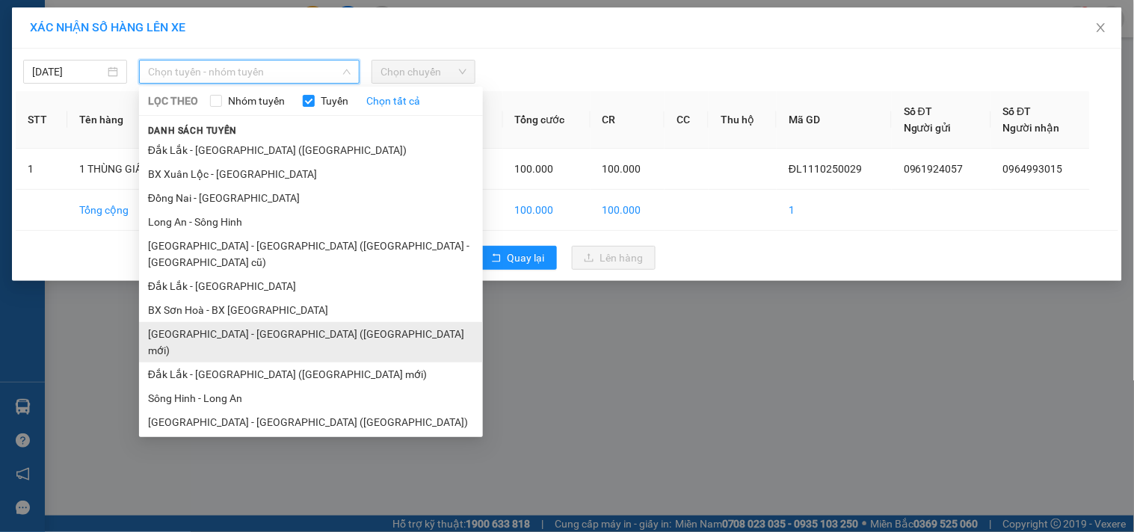
scroll to position [90, 0]
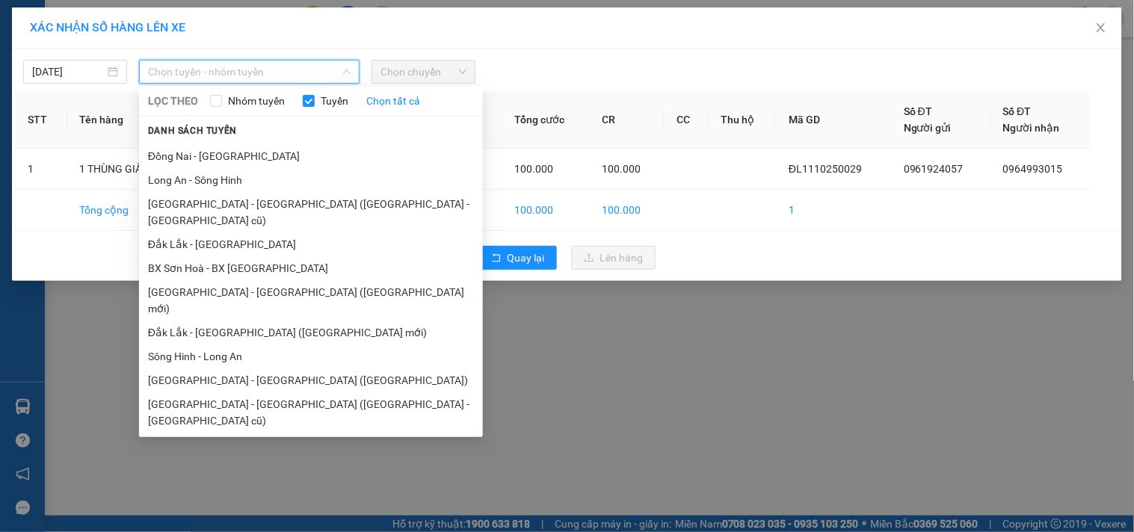
click at [247, 457] on li "Đắk Lắk - [GEOGRAPHIC_DATA]" at bounding box center [311, 469] width 344 height 24
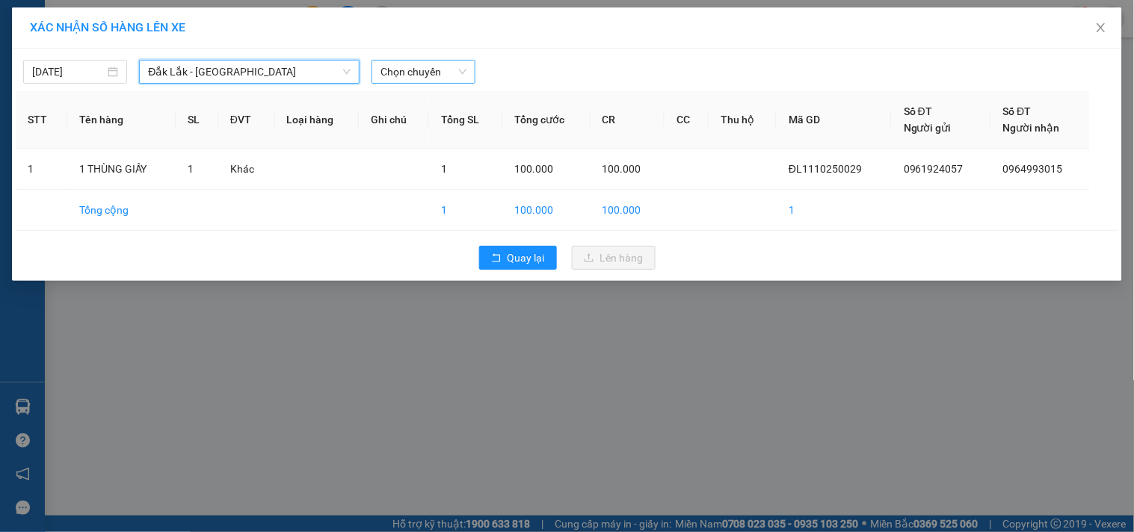
click at [426, 66] on span "Chọn chuyến" at bounding box center [423, 72] width 86 height 22
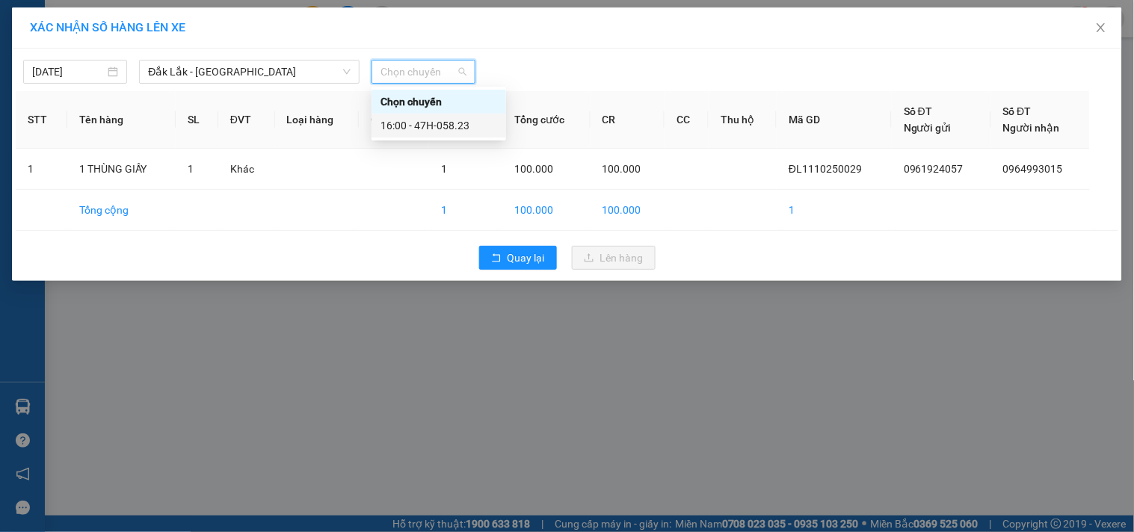
click at [445, 121] on div "16:00 - 47H-058.23" at bounding box center [438, 125] width 117 height 16
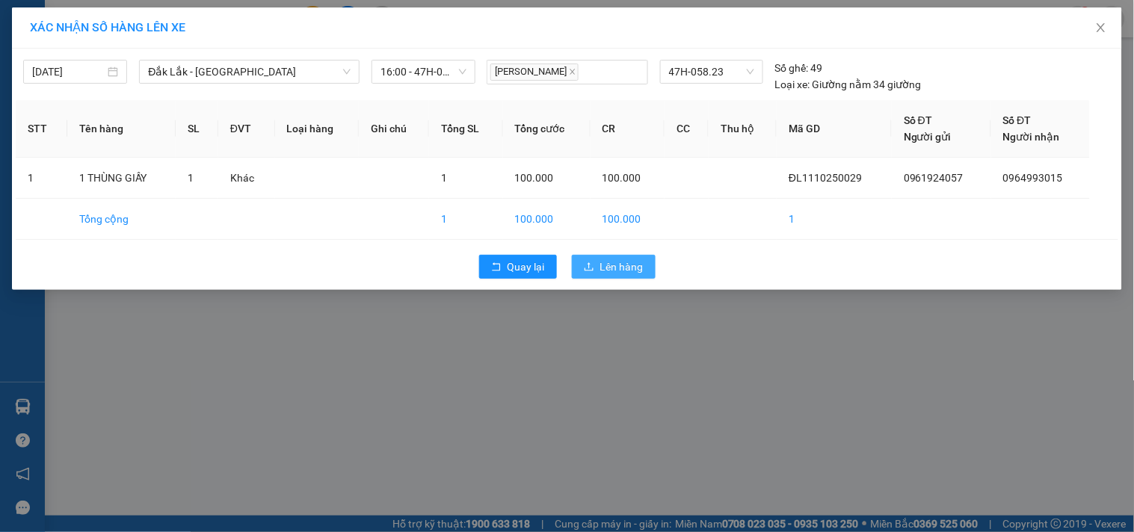
click at [605, 278] on button "Lên hàng" at bounding box center [614, 267] width 84 height 24
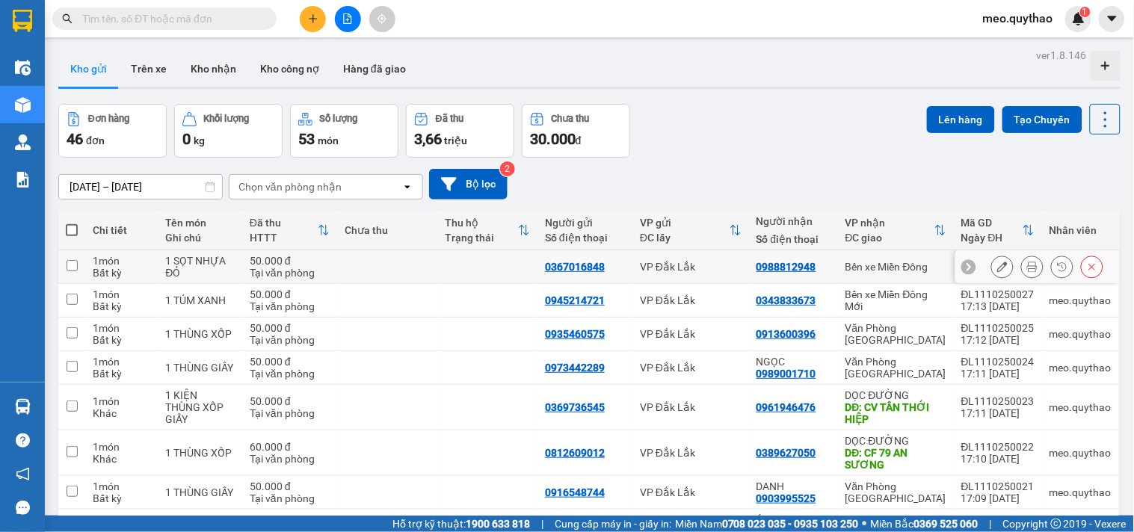
click at [882, 267] on div "Bến xe Miền Đông" at bounding box center [895, 267] width 101 height 12
checkbox input "true"
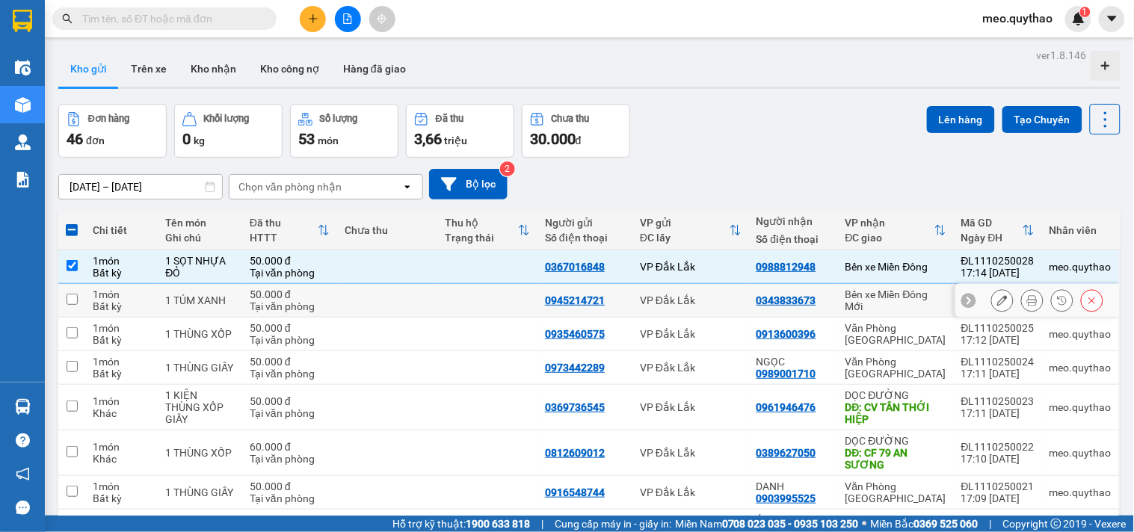
click at [891, 297] on div "Bến xe Miền Đông Mới" at bounding box center [895, 300] width 101 height 24
checkbox input "true"
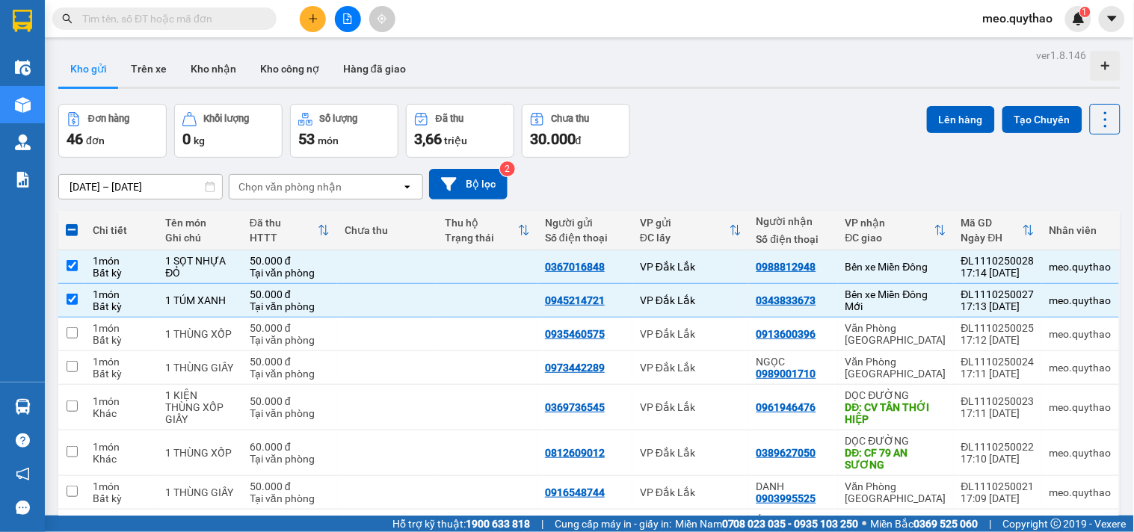
scroll to position [169, 0]
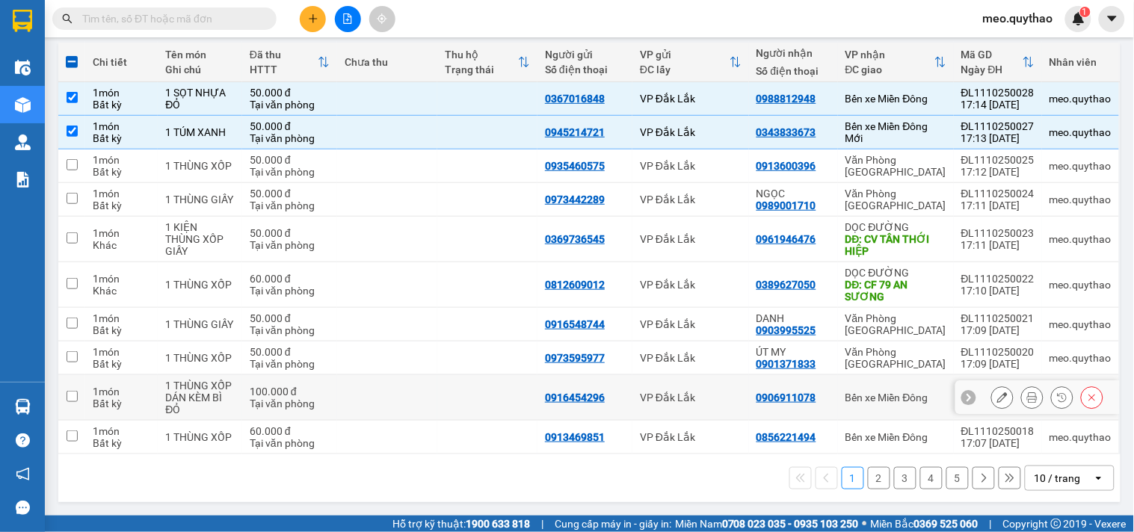
click at [885, 404] on td "Bến xe Miền Đông" at bounding box center [896, 398] width 116 height 46
checkbox input "true"
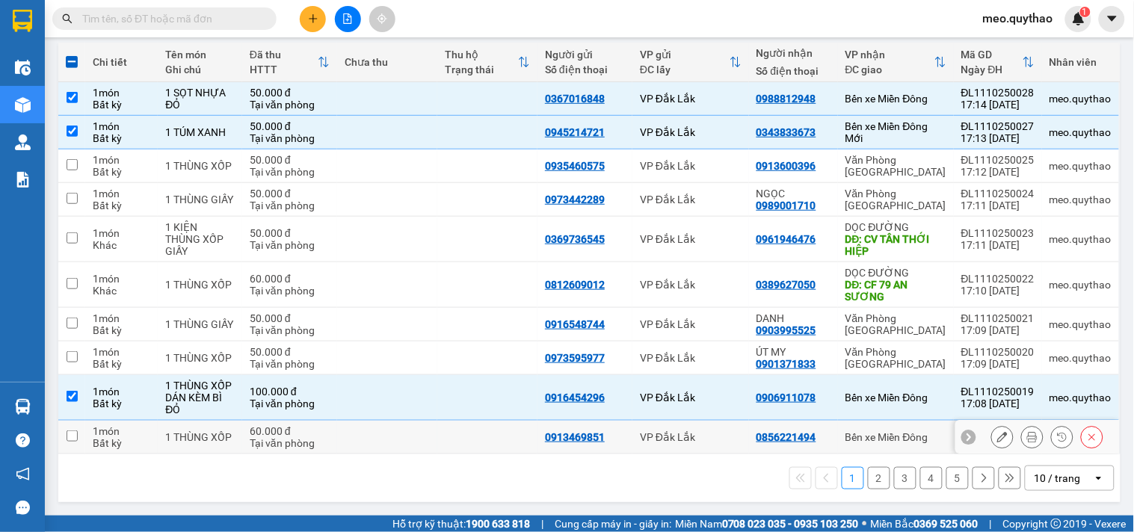
click at [885, 423] on td "Bến xe Miền Đông" at bounding box center [896, 438] width 116 height 34
checkbox input "true"
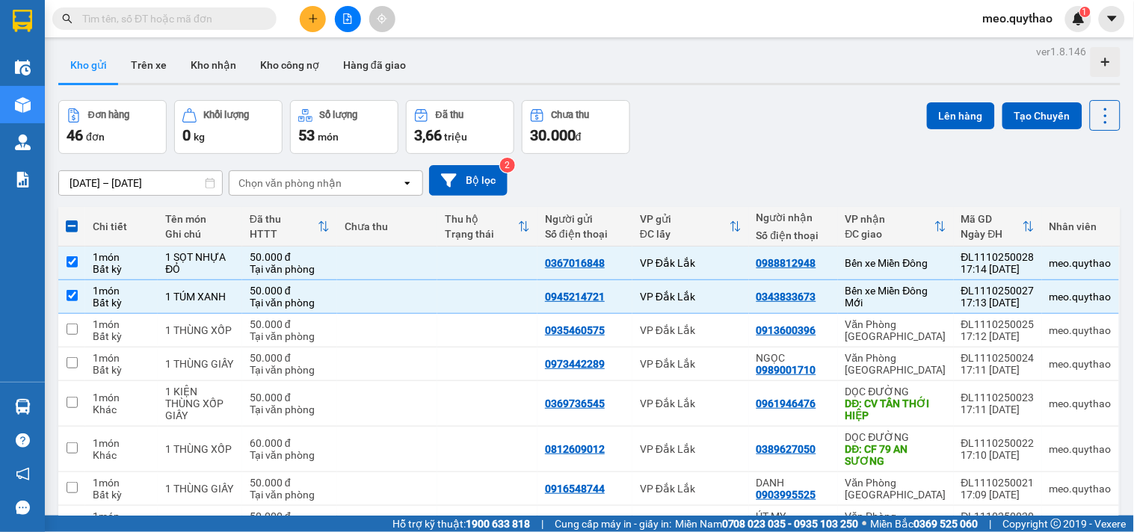
scroll to position [3, 0]
click at [965, 105] on button "Lên hàng" at bounding box center [961, 116] width 68 height 27
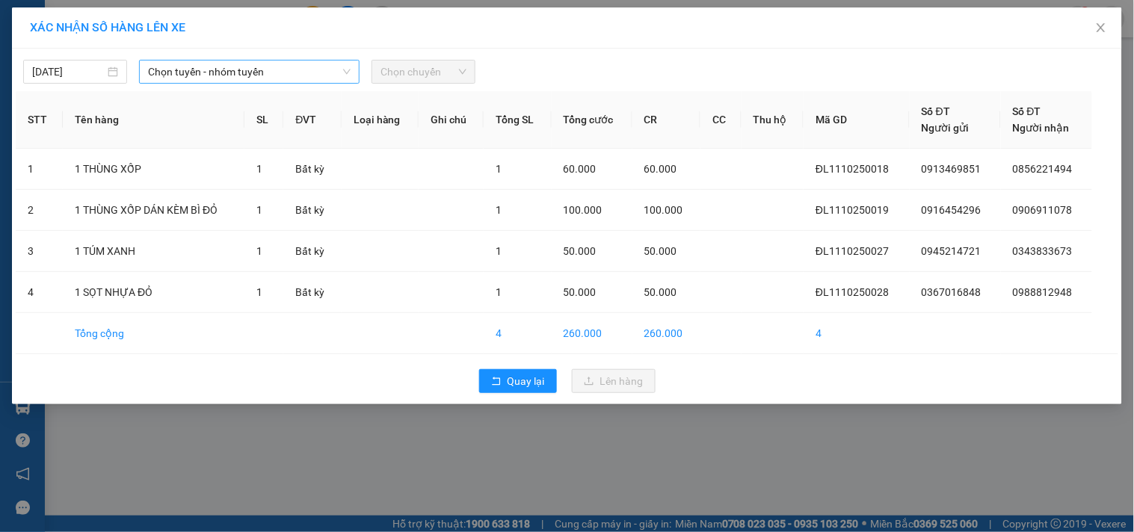
click at [278, 69] on span "Chọn tuyến - nhóm tuyến" at bounding box center [249, 72] width 202 height 22
click at [1101, 31] on icon "close" at bounding box center [1101, 28] width 12 height 12
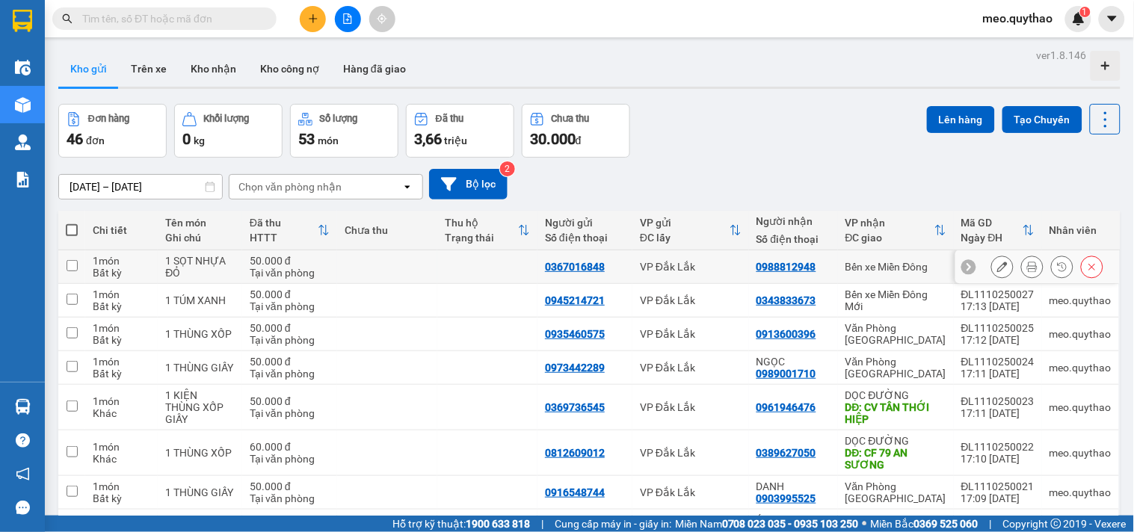
click at [916, 268] on div "Bến xe Miền Đông" at bounding box center [895, 267] width 101 height 12
checkbox input "true"
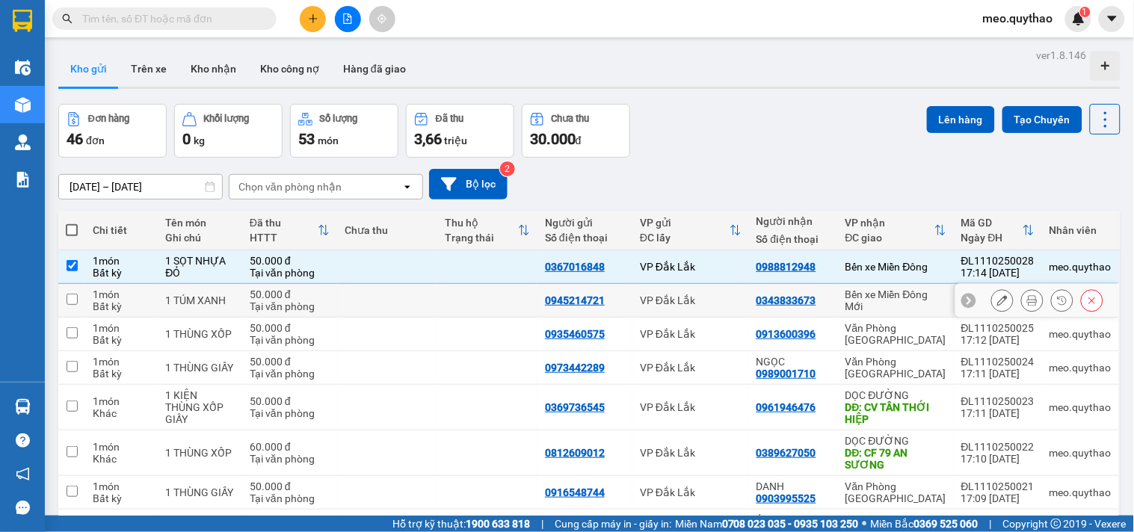
click at [912, 301] on div "Bến xe Miền Đông Mới" at bounding box center [895, 300] width 101 height 24
checkbox input "true"
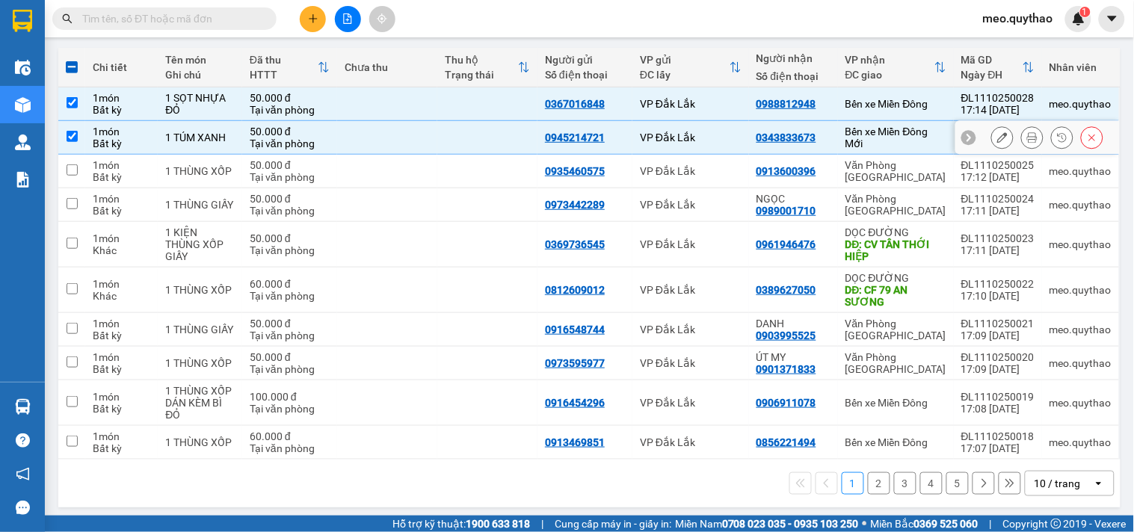
scroll to position [169, 0]
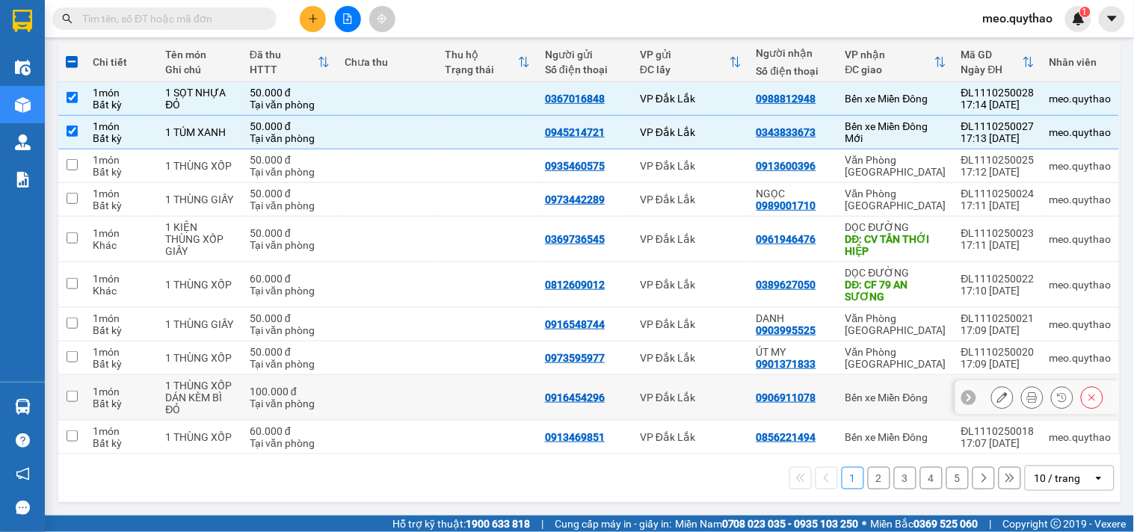
click at [898, 404] on td "Bến xe Miền Đông" at bounding box center [896, 398] width 116 height 46
checkbox input "true"
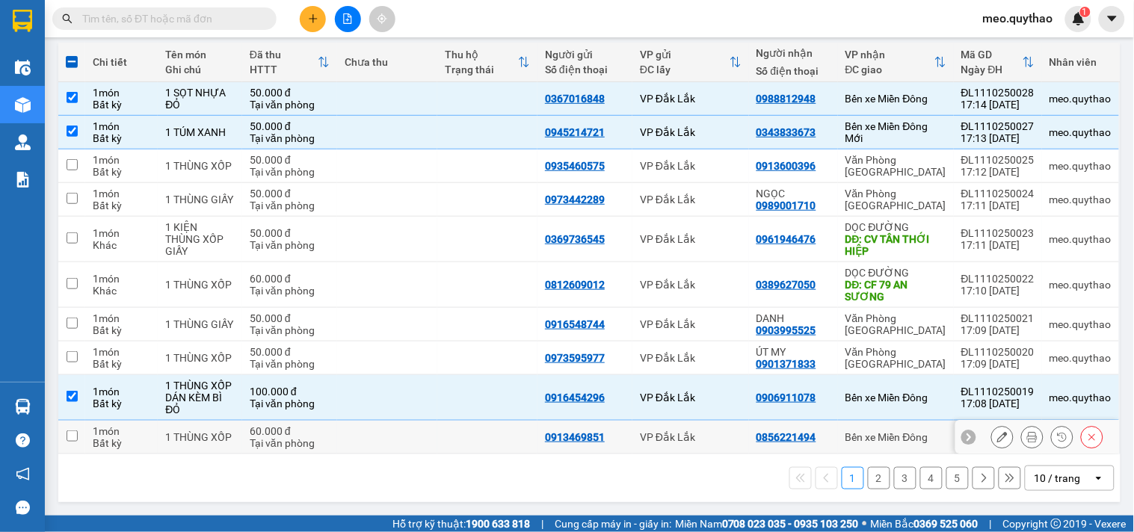
click at [899, 433] on div "Bến xe Miền Đông" at bounding box center [895, 437] width 101 height 12
checkbox input "true"
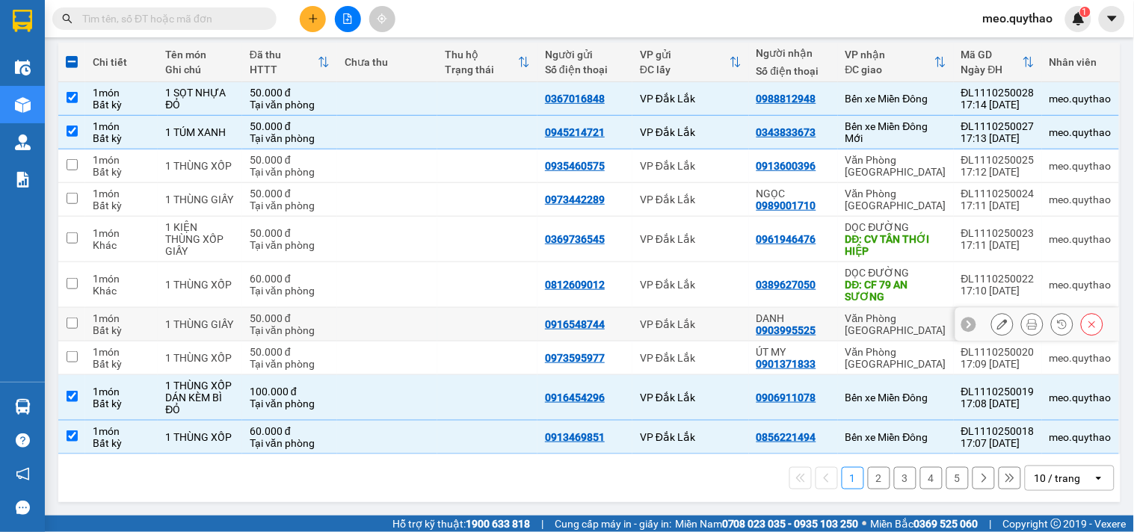
scroll to position [0, 0]
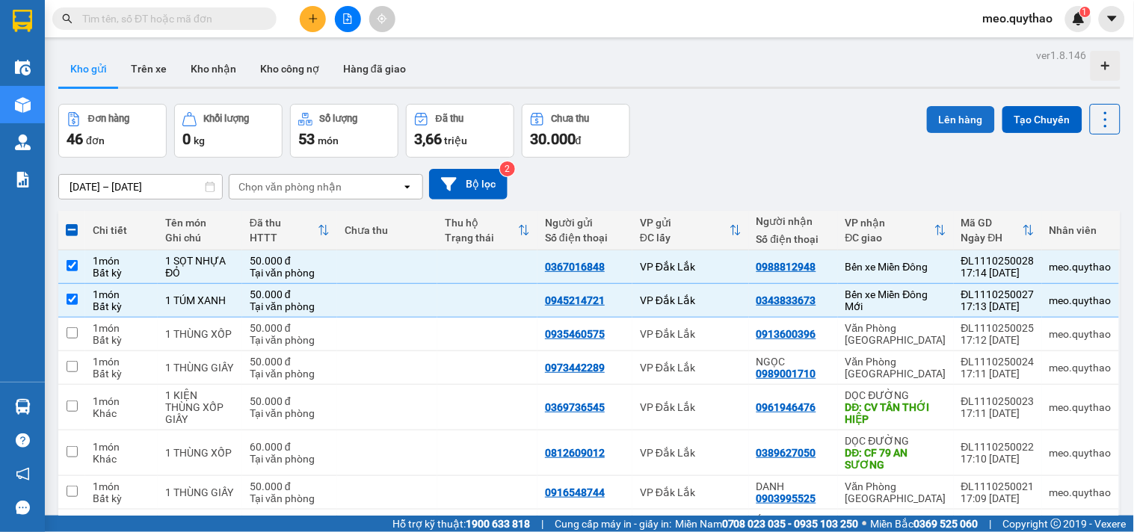
click at [952, 112] on button "Lên hàng" at bounding box center [961, 119] width 68 height 27
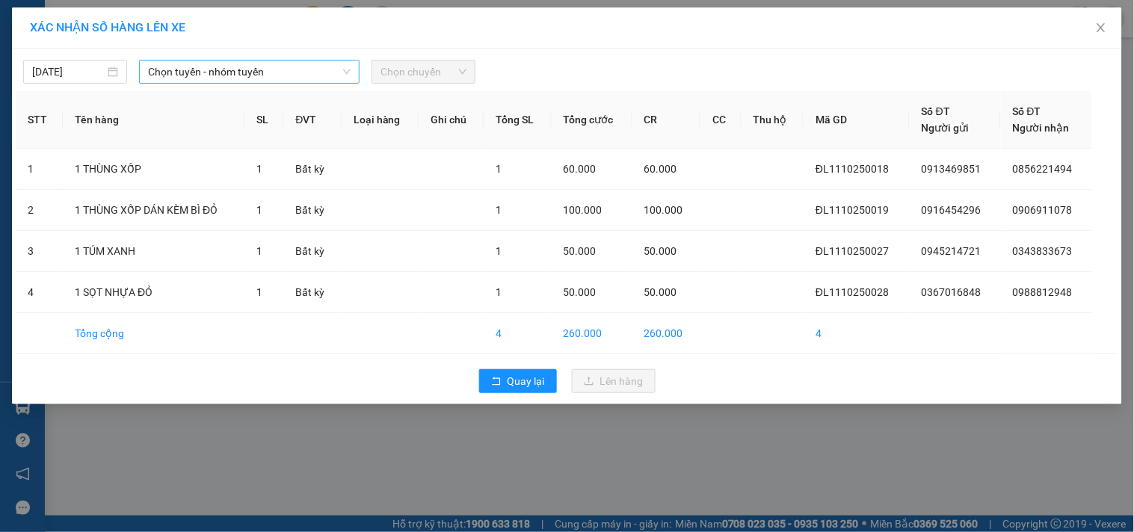
click at [315, 82] on span "Chọn tuyến - nhóm tuyến" at bounding box center [249, 72] width 202 height 22
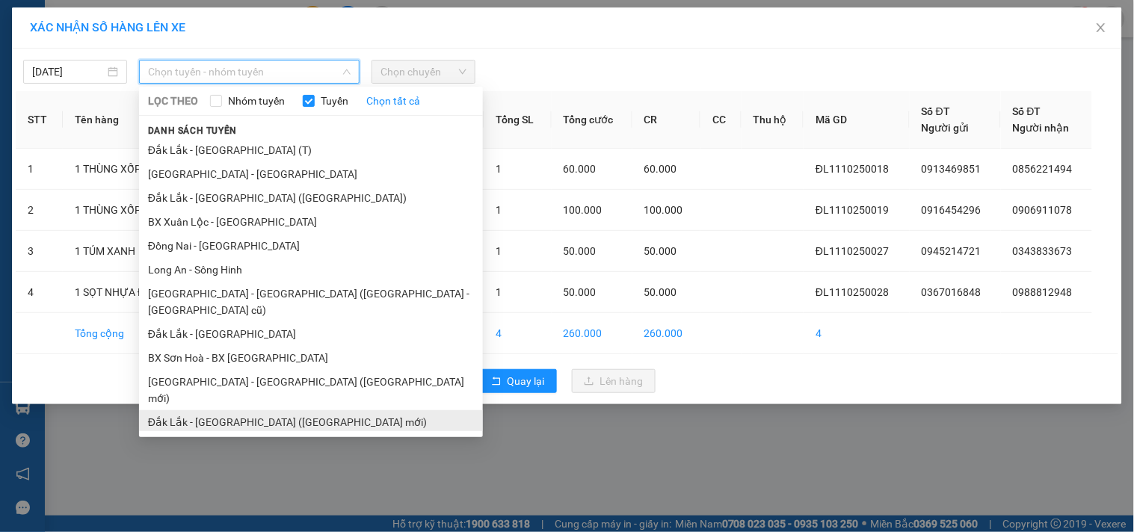
click at [295, 410] on li "Đắk Lắk - [GEOGRAPHIC_DATA] ([GEOGRAPHIC_DATA] mới)" at bounding box center [311, 422] width 344 height 24
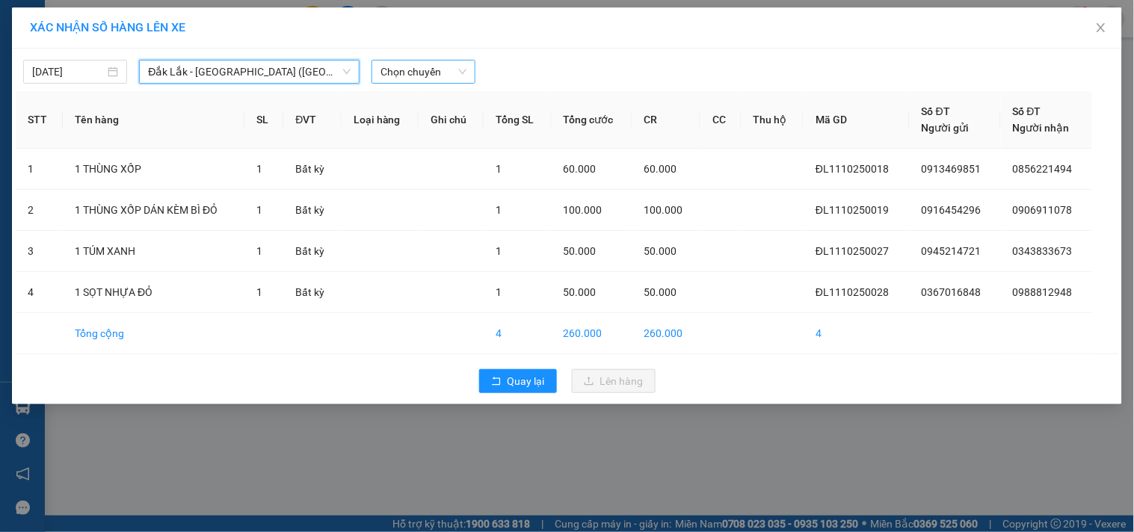
click at [445, 69] on span "Chọn chuyến" at bounding box center [423, 72] width 86 height 22
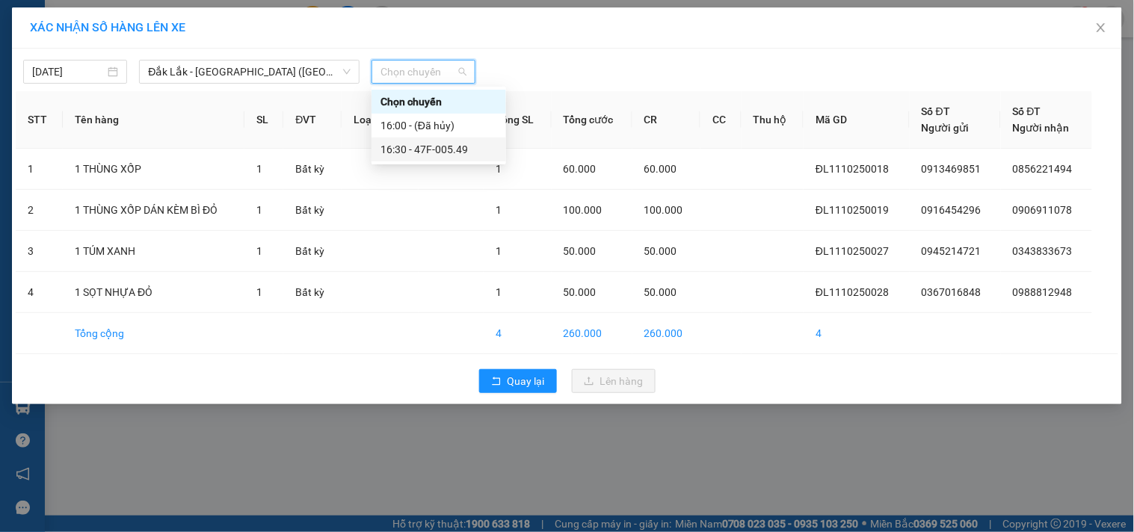
click at [454, 152] on div "16:30 - 47F-005.49" at bounding box center [438, 149] width 117 height 16
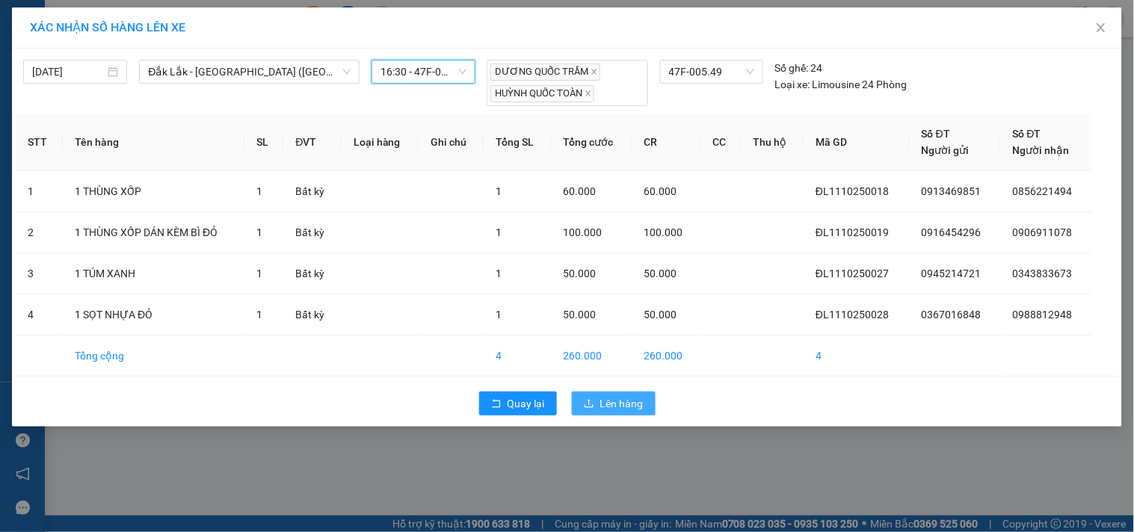
click at [636, 402] on span "Lên hàng" at bounding box center [621, 403] width 43 height 16
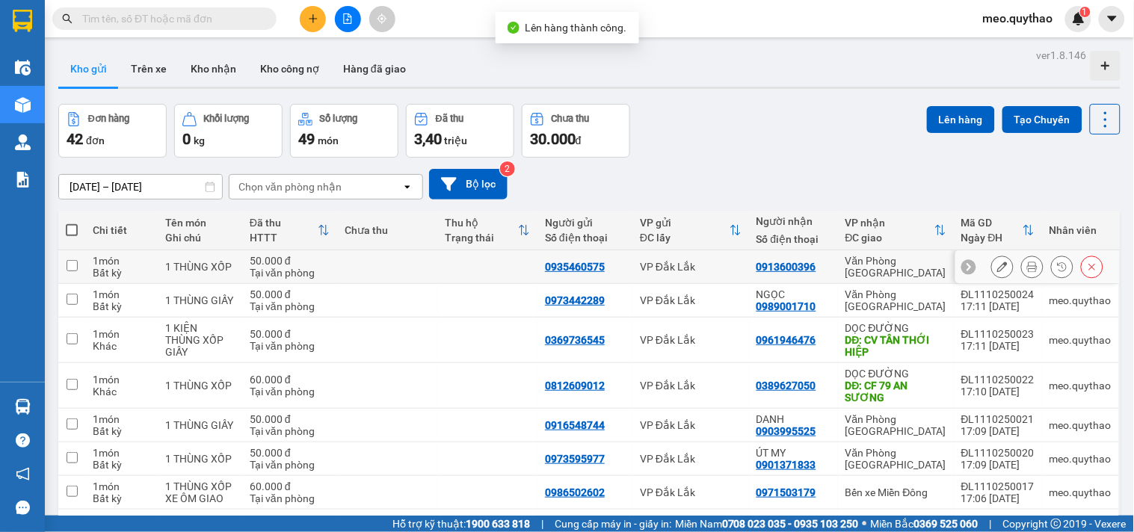
click at [927, 265] on div "Văn Phòng [GEOGRAPHIC_DATA]" at bounding box center [895, 267] width 101 height 24
checkbox input "true"
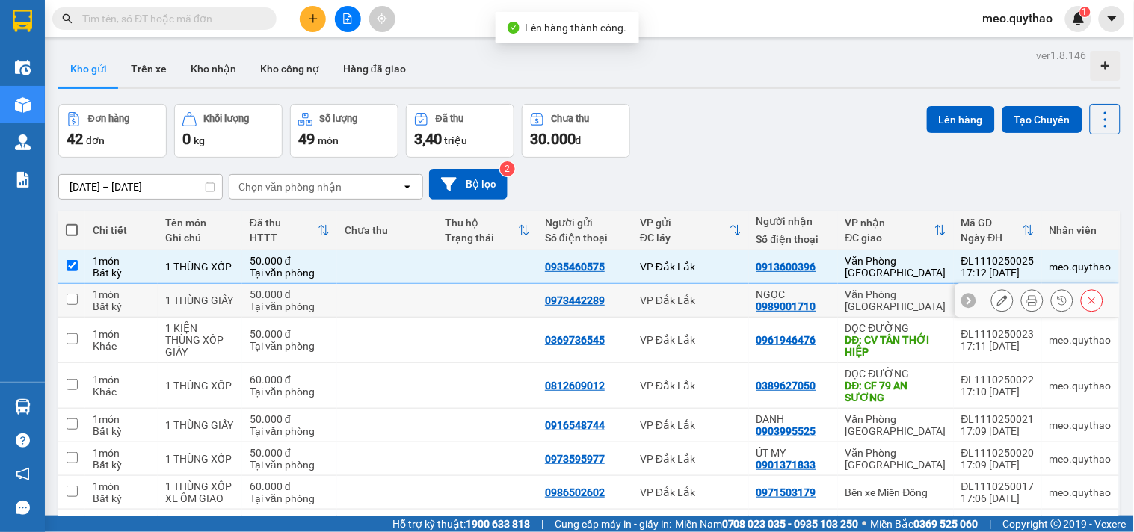
click at [920, 303] on div "Văn Phòng [GEOGRAPHIC_DATA]" at bounding box center [895, 300] width 101 height 24
checkbox input "true"
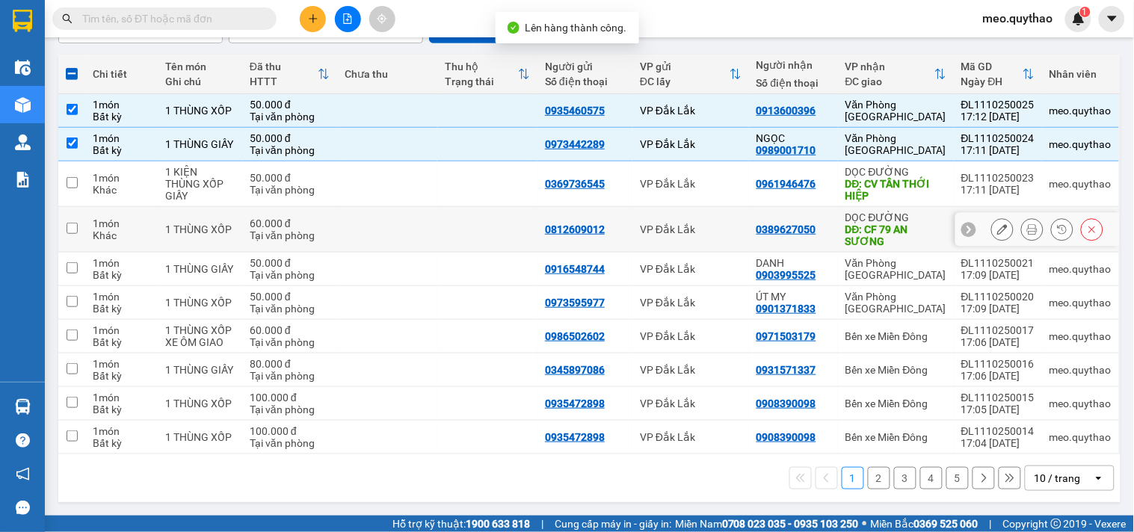
scroll to position [158, 0]
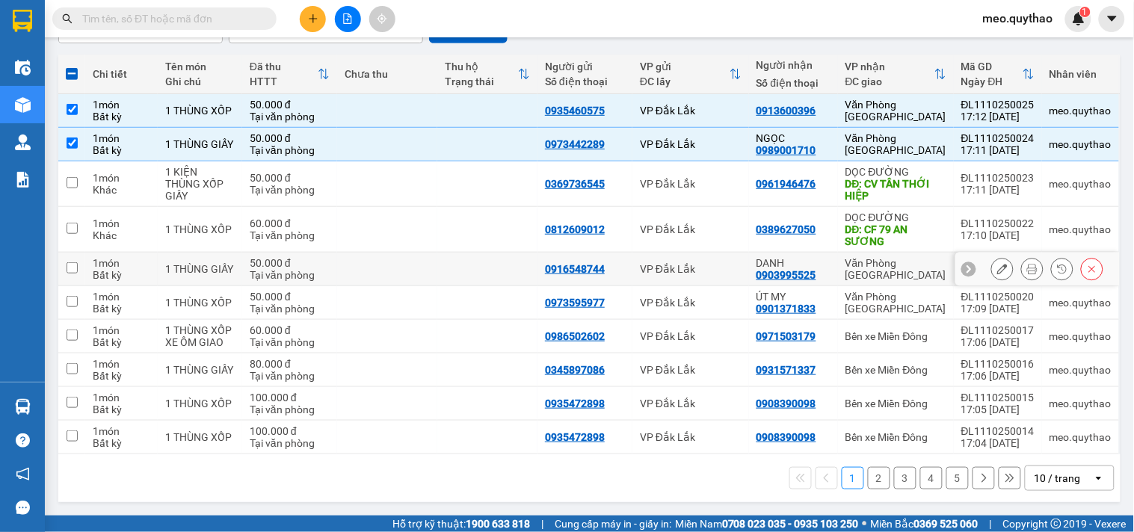
click at [904, 265] on div "Văn Phòng [GEOGRAPHIC_DATA]" at bounding box center [895, 269] width 101 height 24
checkbox input "true"
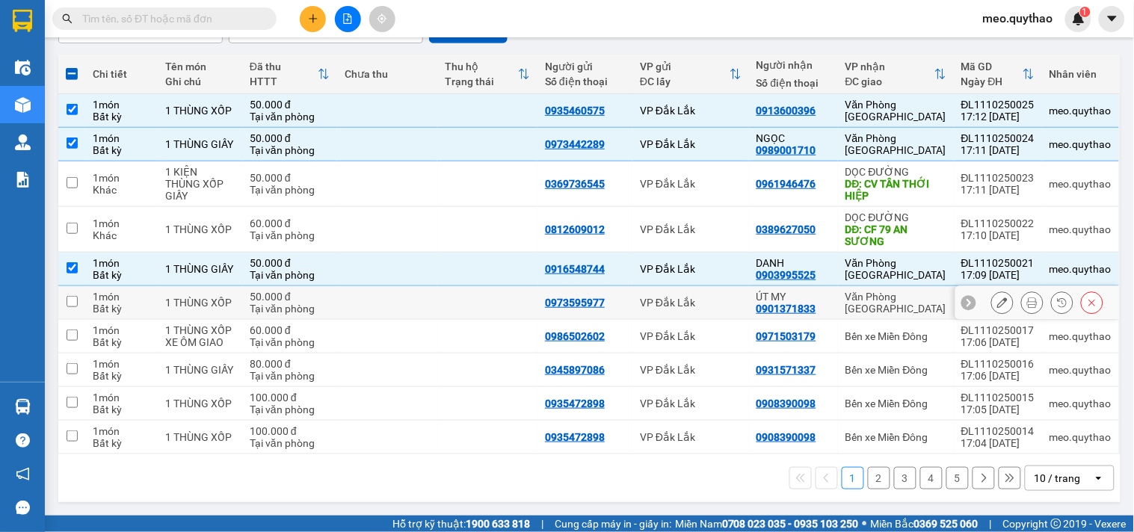
click at [894, 306] on div "Văn Phòng [GEOGRAPHIC_DATA]" at bounding box center [895, 303] width 101 height 24
checkbox input "true"
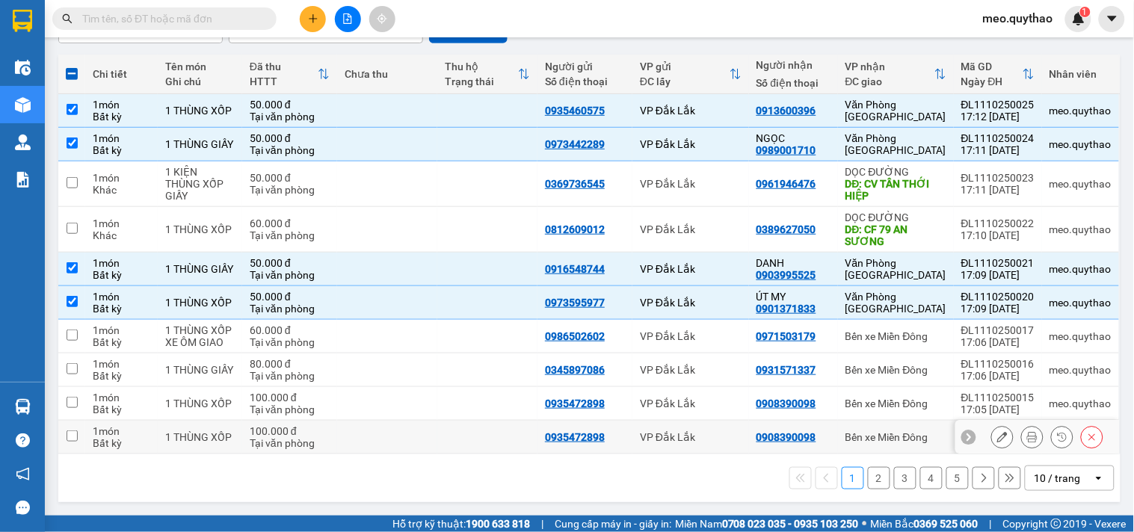
scroll to position [0, 0]
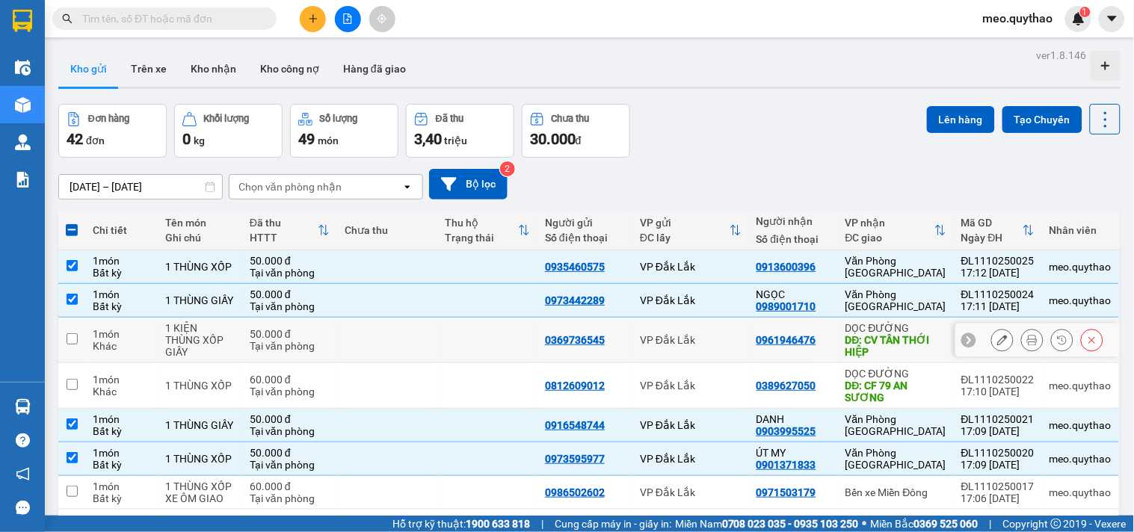
click at [888, 350] on div "DĐ: CV TÂN THỚI HIỆP" at bounding box center [895, 346] width 101 height 24
checkbox input "true"
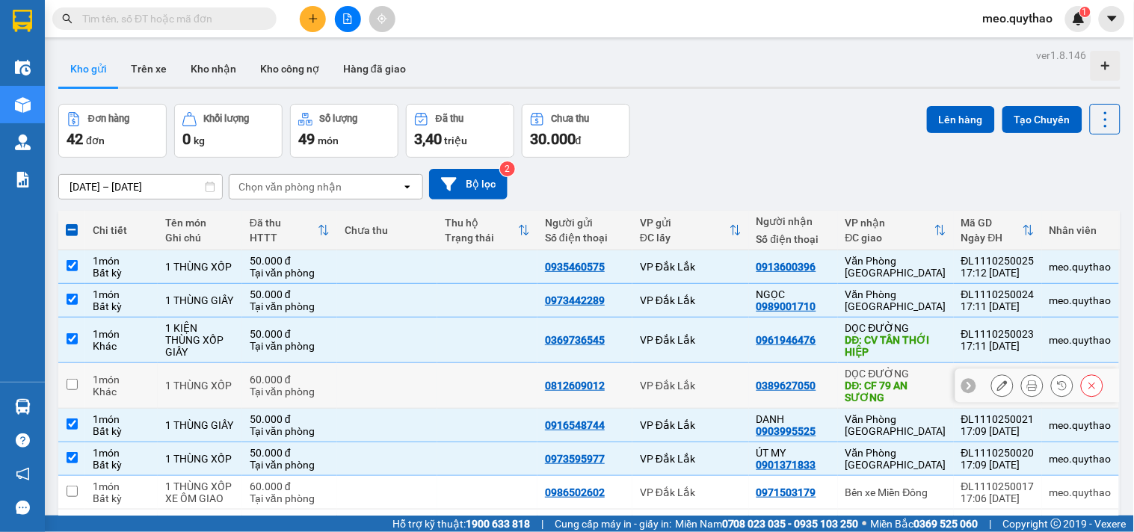
click at [897, 384] on div "DĐ: CF 79 AN SƯƠNG" at bounding box center [895, 392] width 101 height 24
checkbox input "true"
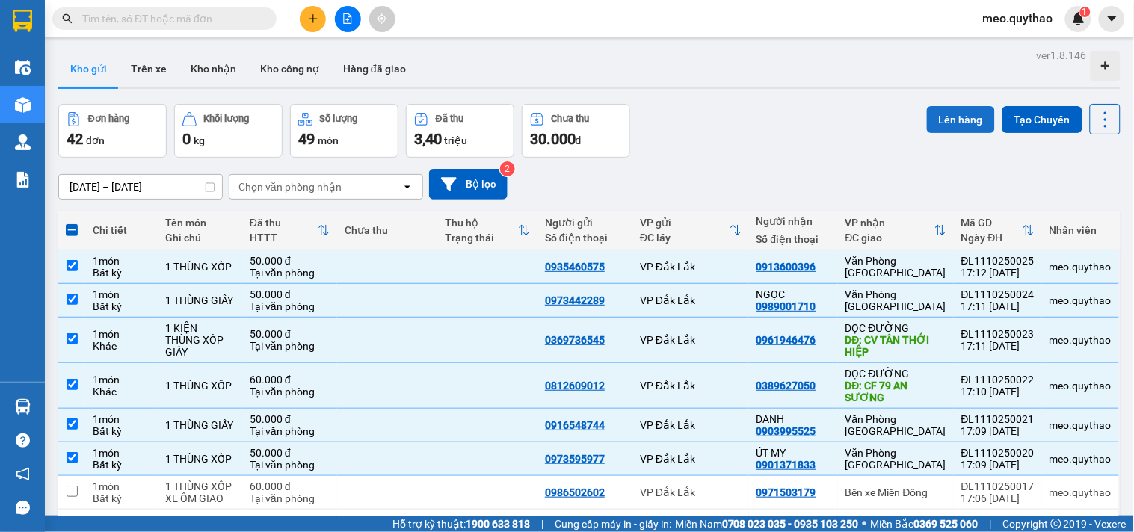
click at [947, 116] on button "Lên hàng" at bounding box center [961, 119] width 68 height 27
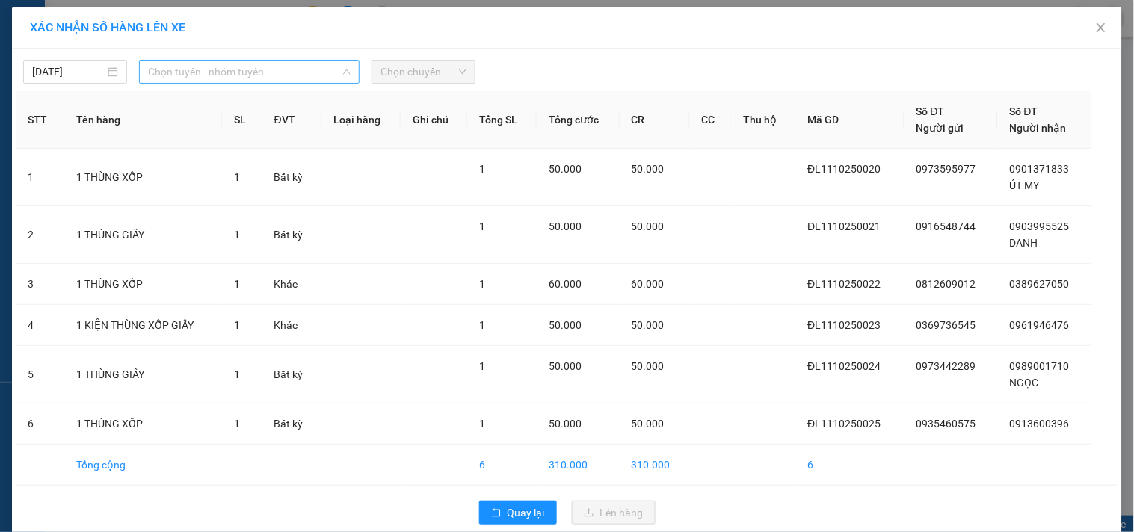
click at [286, 61] on span "Chọn tuyến - nhóm tuyến" at bounding box center [249, 72] width 202 height 22
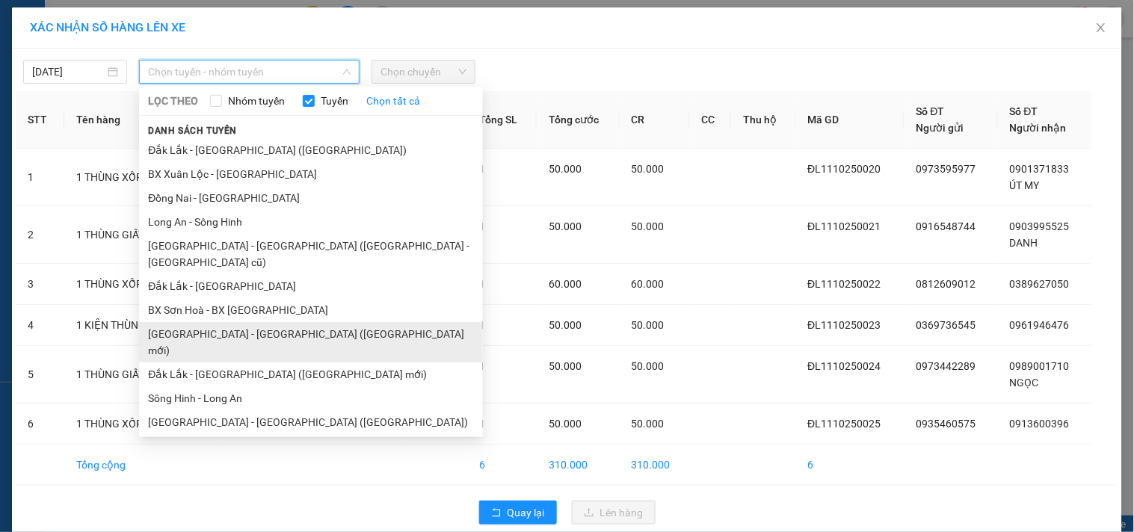
scroll to position [90, 0]
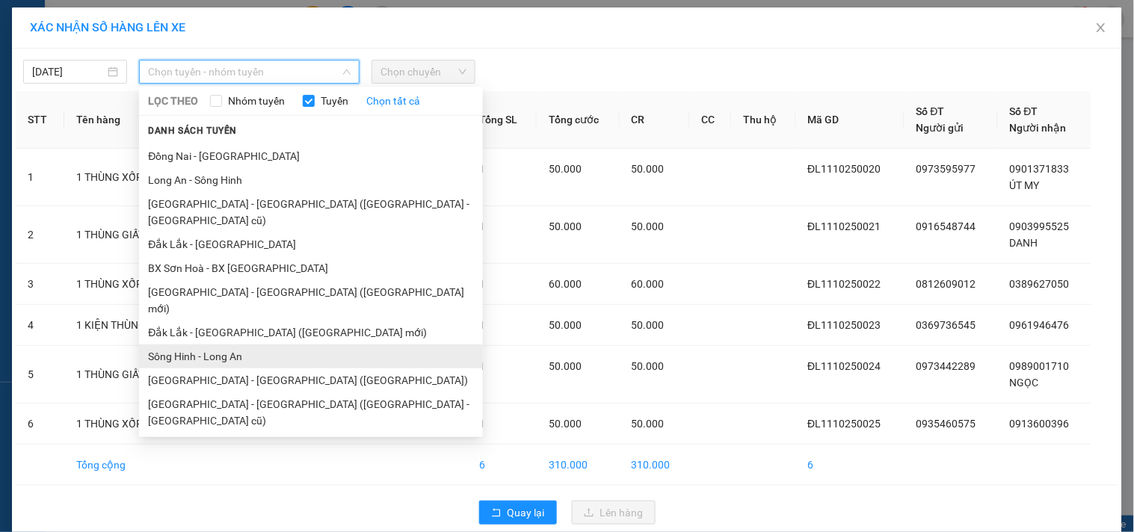
click at [224, 344] on li "Sông Hinh - Long An" at bounding box center [311, 356] width 344 height 24
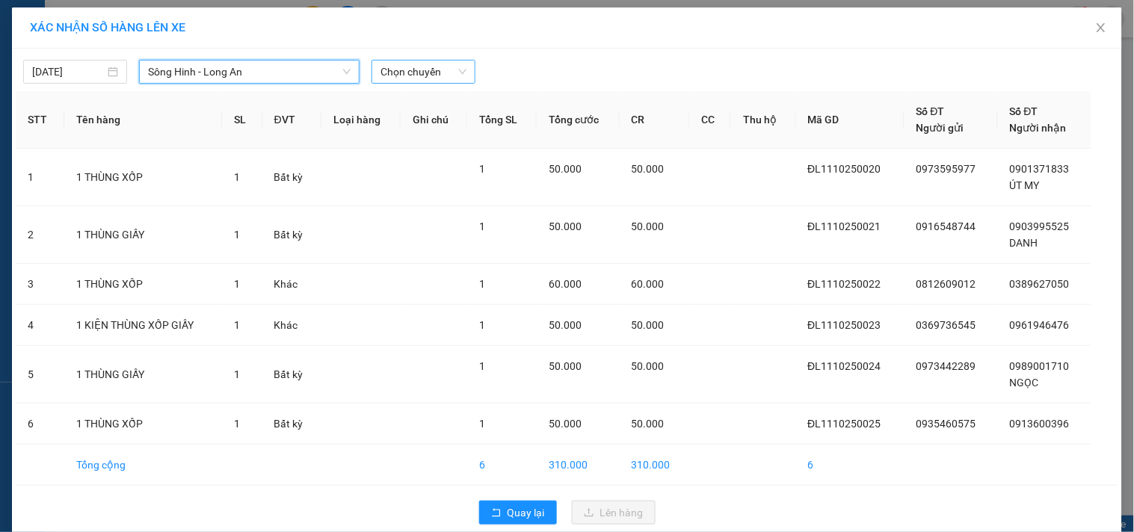
click at [409, 69] on span "Chọn chuyến" at bounding box center [423, 72] width 86 height 22
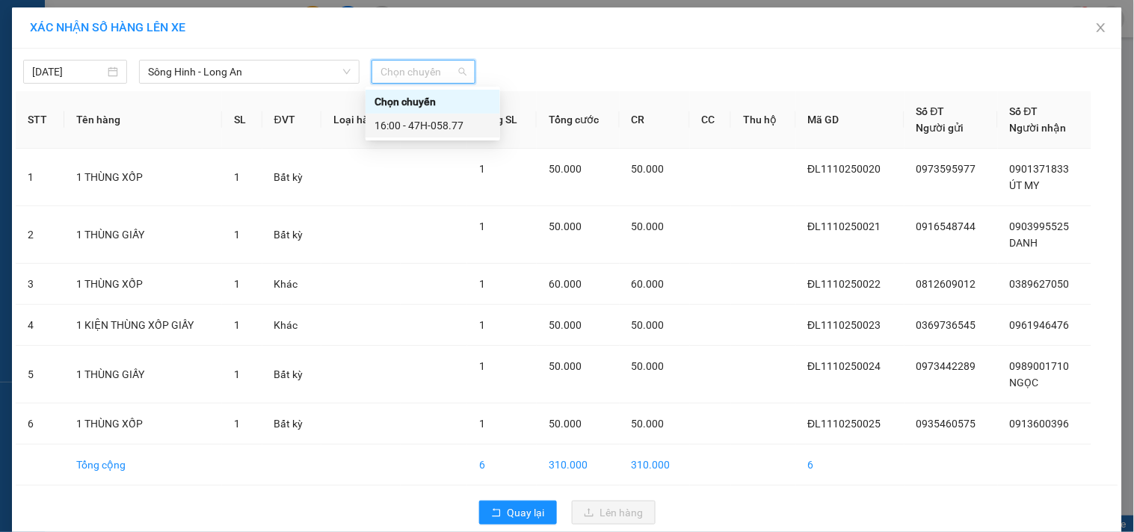
click at [433, 126] on div "16:00 - 47H-058.77" at bounding box center [432, 125] width 117 height 16
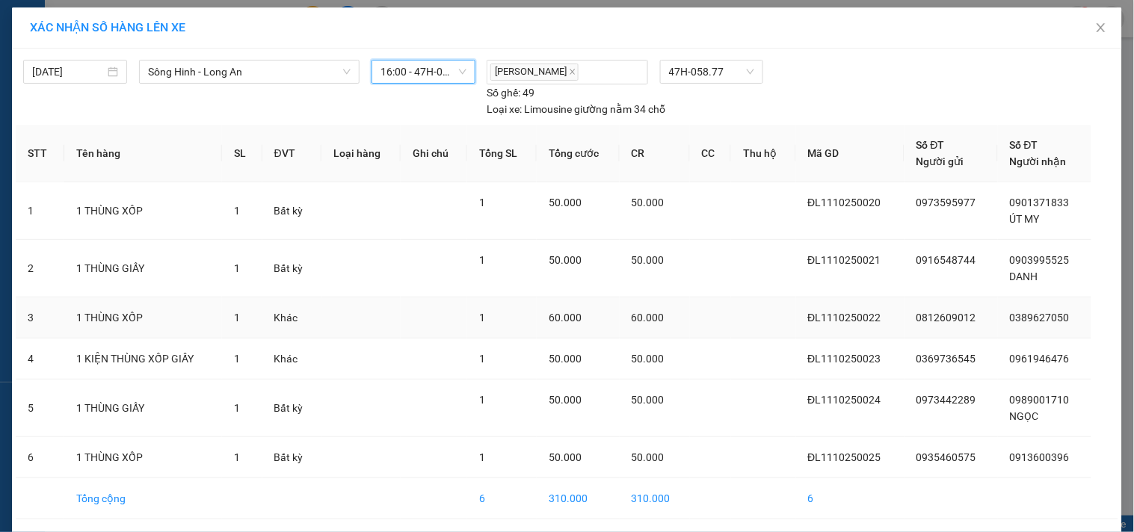
scroll to position [55, 0]
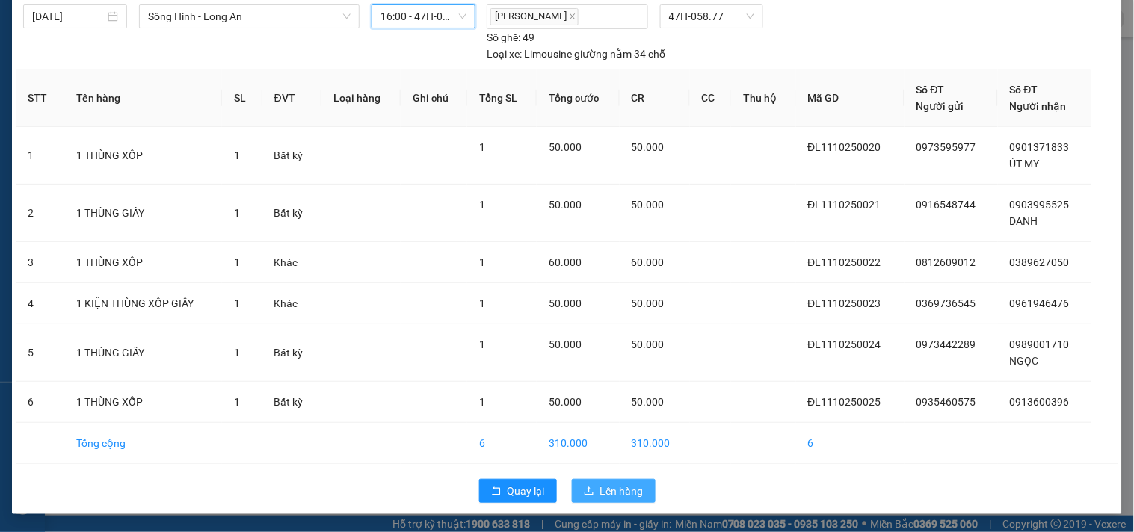
click at [581, 502] on button "Lên hàng" at bounding box center [614, 491] width 84 height 24
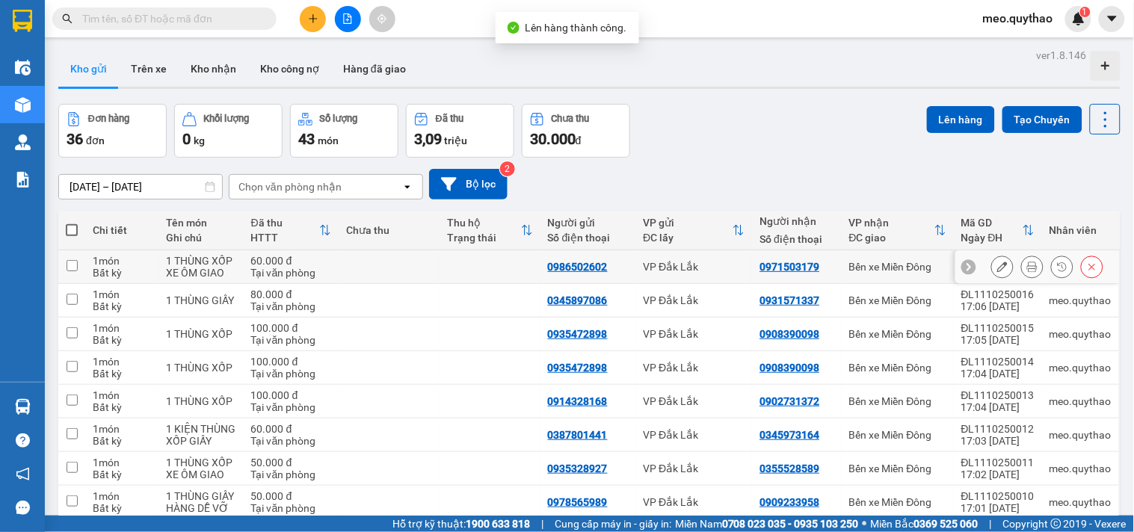
click at [907, 270] on div "Bến xe Miền Đông" at bounding box center [897, 267] width 97 height 12
checkbox input "true"
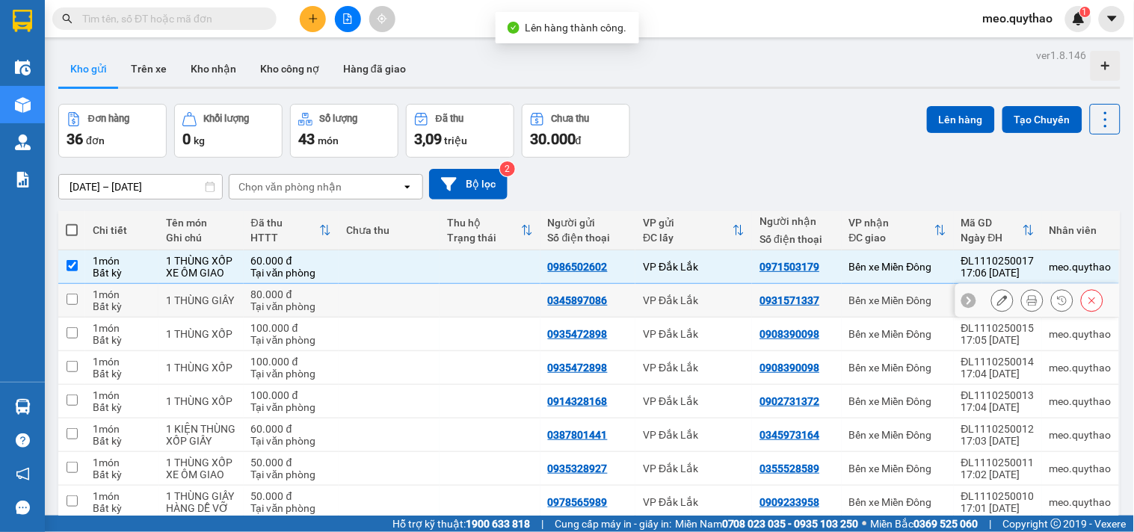
click at [900, 309] on td "Bến xe Miền Đông" at bounding box center [897, 301] width 112 height 34
checkbox input "true"
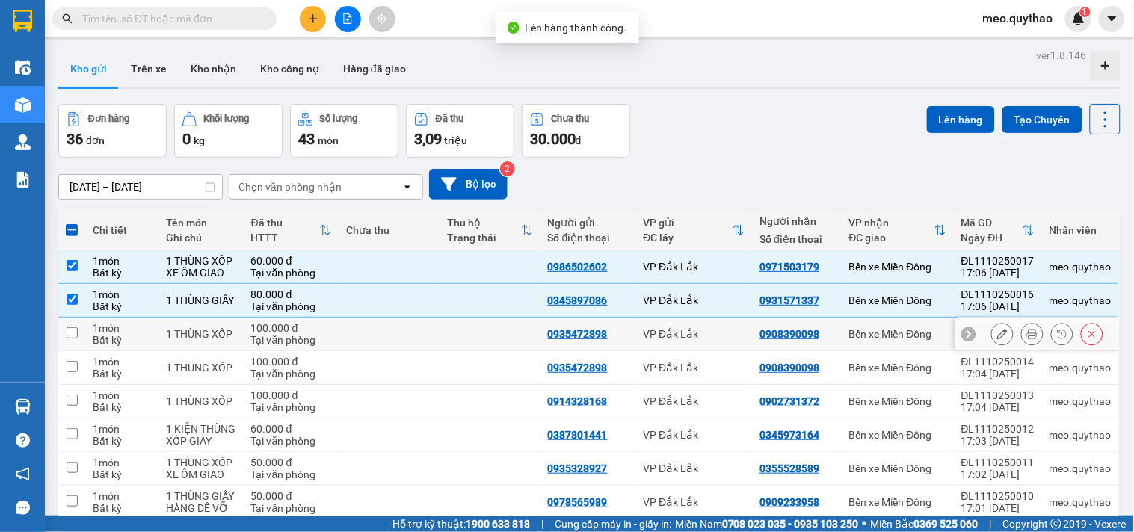
click at [903, 344] on td "Bến xe Miền Đông" at bounding box center [897, 335] width 112 height 34
checkbox input "true"
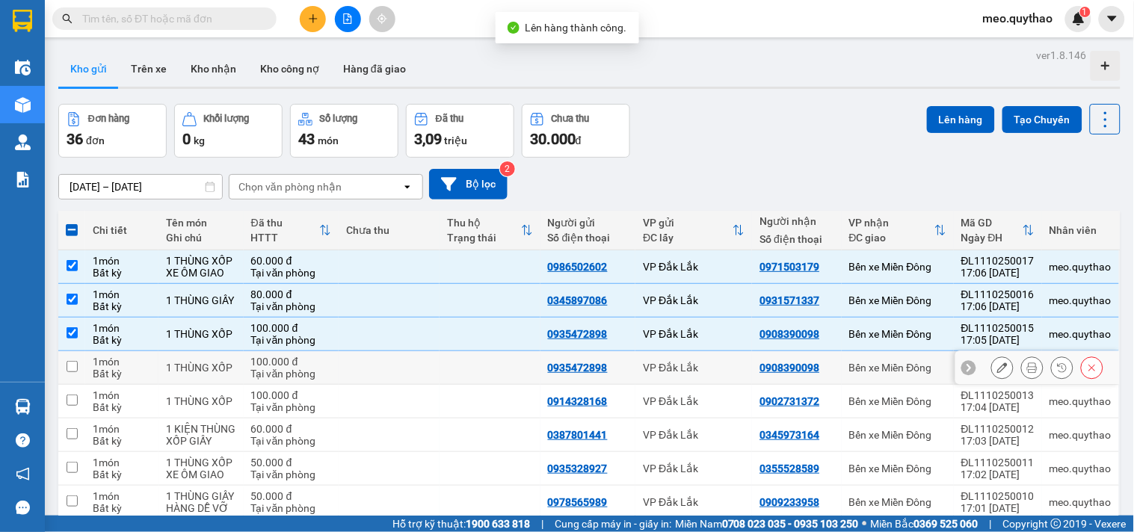
click at [906, 368] on div "Bến xe Miền Đông" at bounding box center [897, 368] width 97 height 12
checkbox input "true"
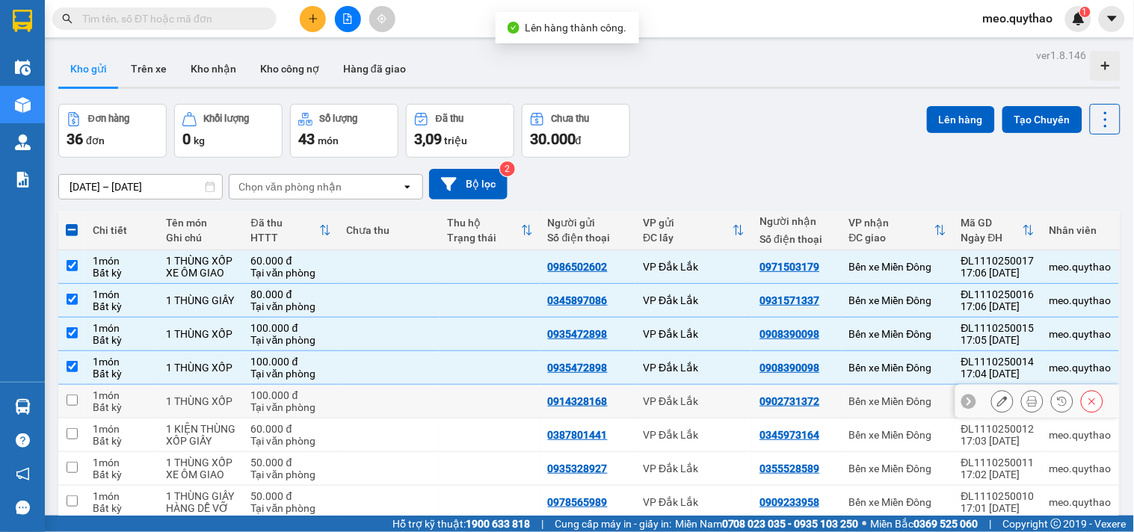
click at [908, 398] on div "Bến xe Miền Đông" at bounding box center [897, 401] width 97 height 12
checkbox input "true"
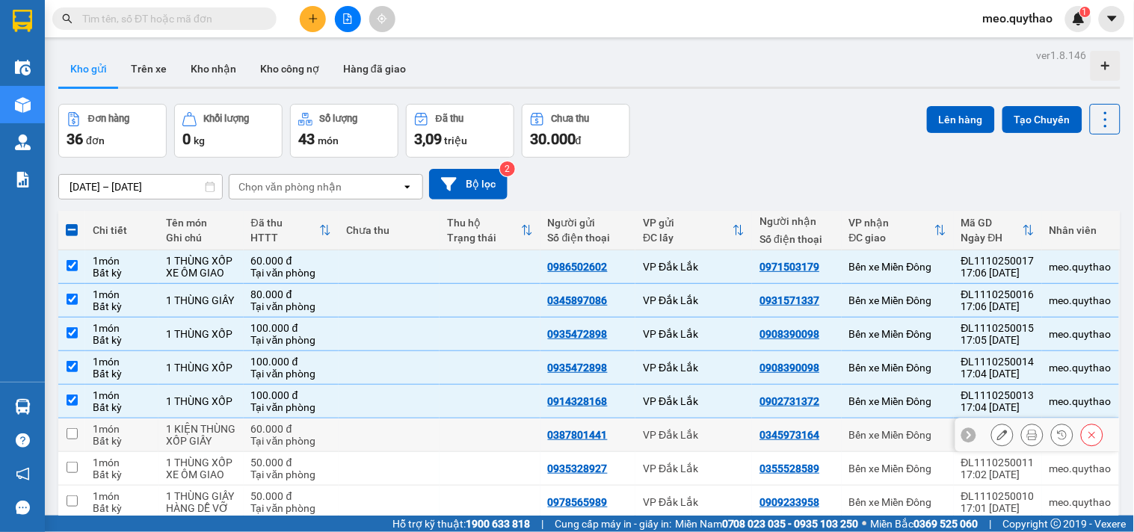
click at [901, 424] on td "Bến xe Miền Đông" at bounding box center [897, 435] width 112 height 34
checkbox input "true"
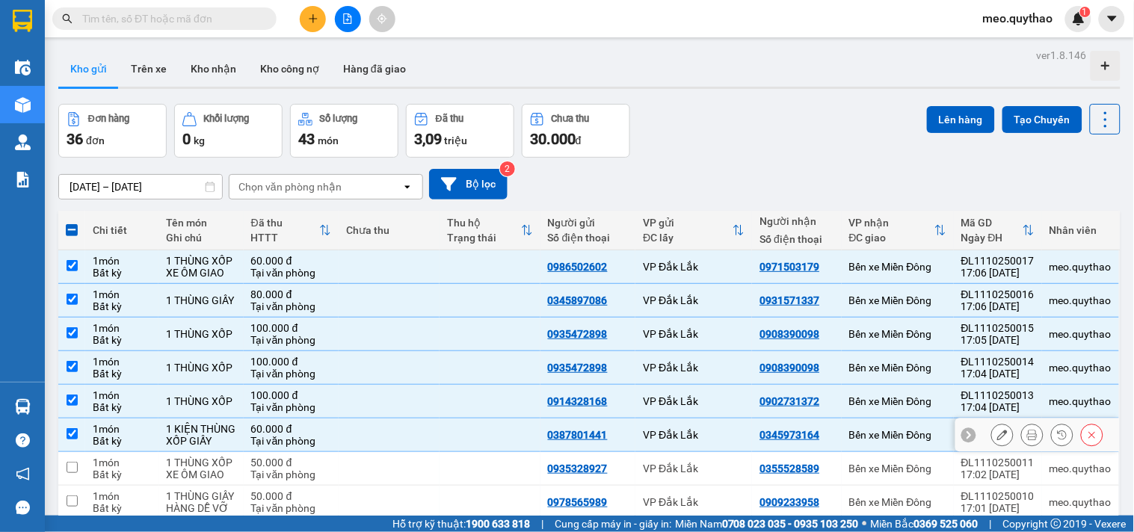
scroll to position [145, 0]
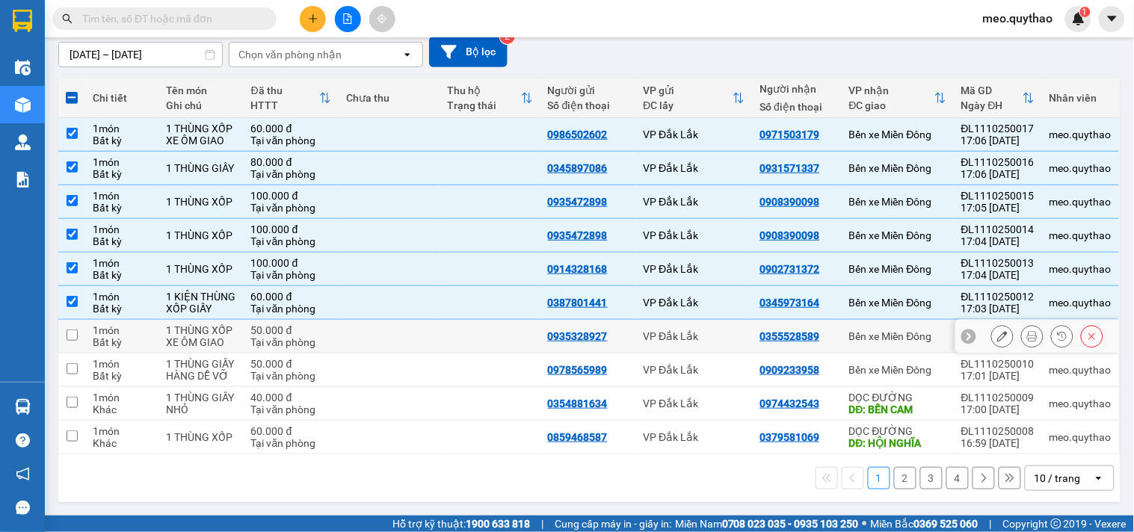
click at [891, 330] on div "Bến xe Miền Đông" at bounding box center [897, 336] width 97 height 12
checkbox input "true"
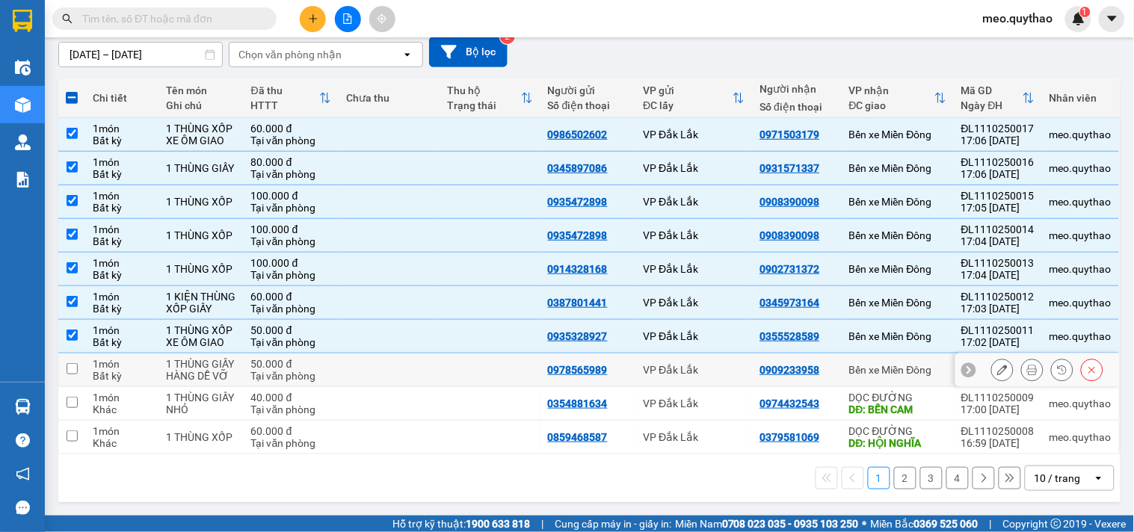
click at [879, 364] on div "Bến xe Miền Đông" at bounding box center [897, 370] width 97 height 12
checkbox input "true"
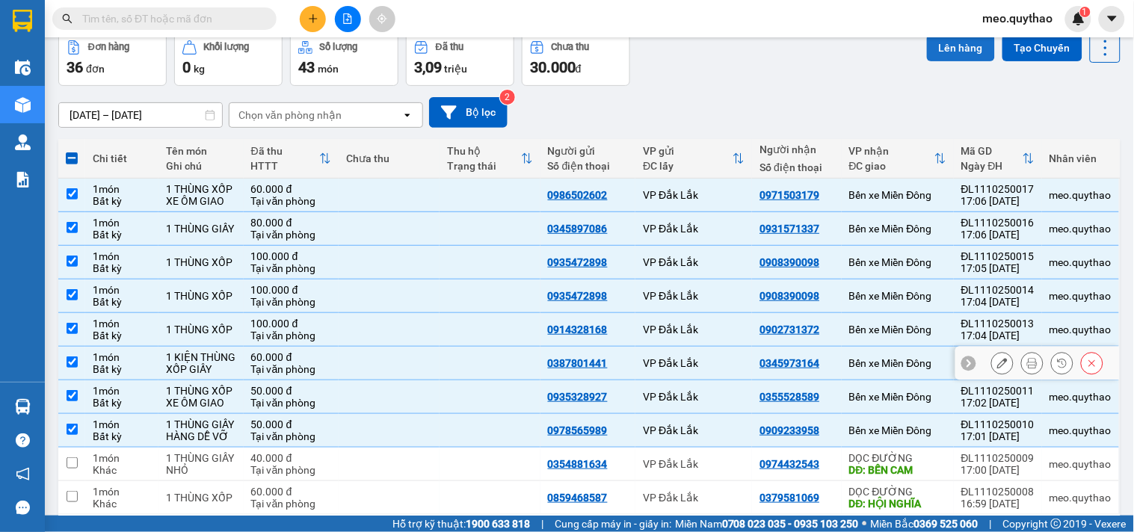
scroll to position [0, 0]
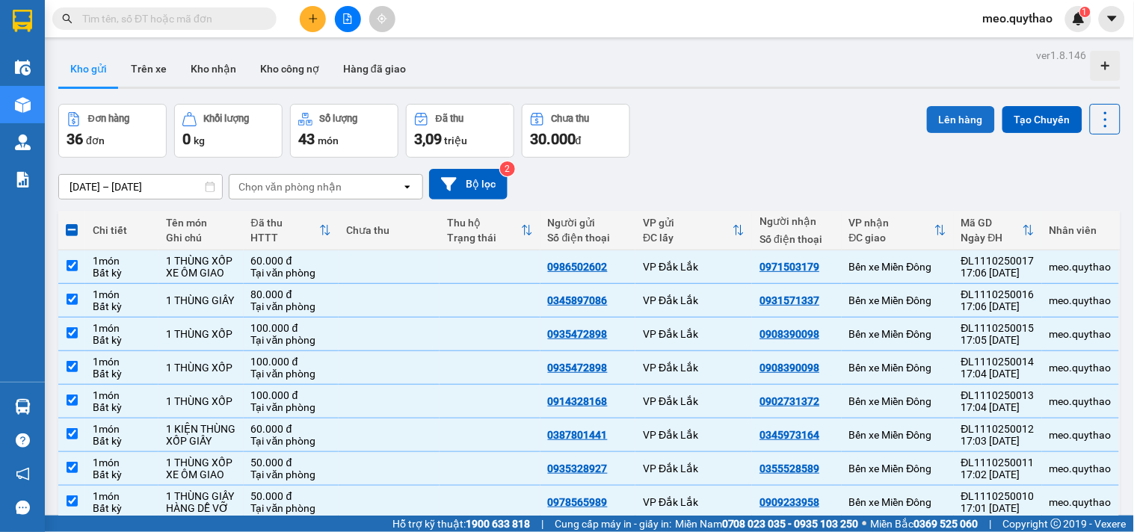
click at [961, 108] on button "Lên hàng" at bounding box center [961, 119] width 68 height 27
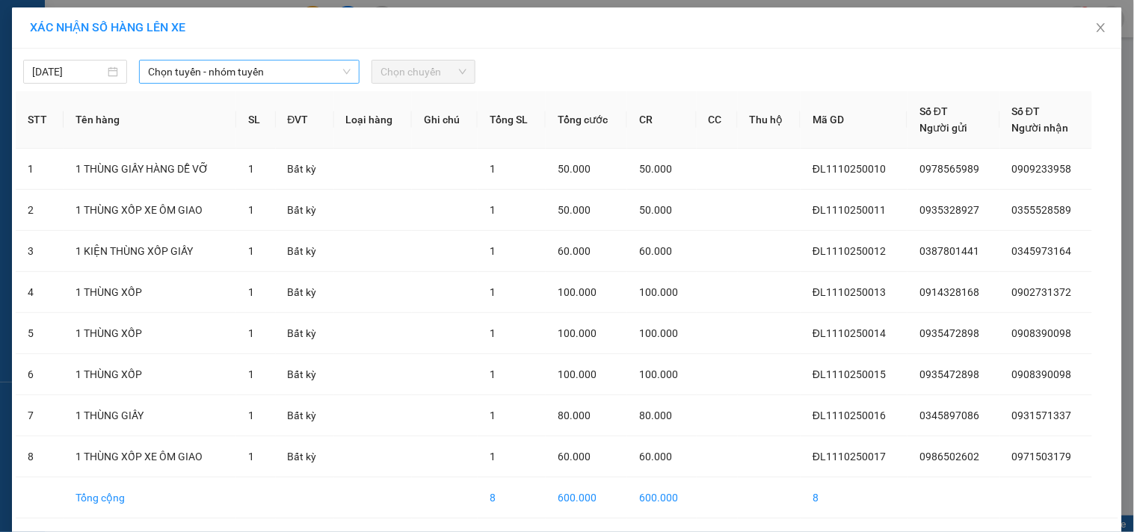
click at [300, 78] on span "Chọn tuyến - nhóm tuyến" at bounding box center [249, 72] width 202 height 22
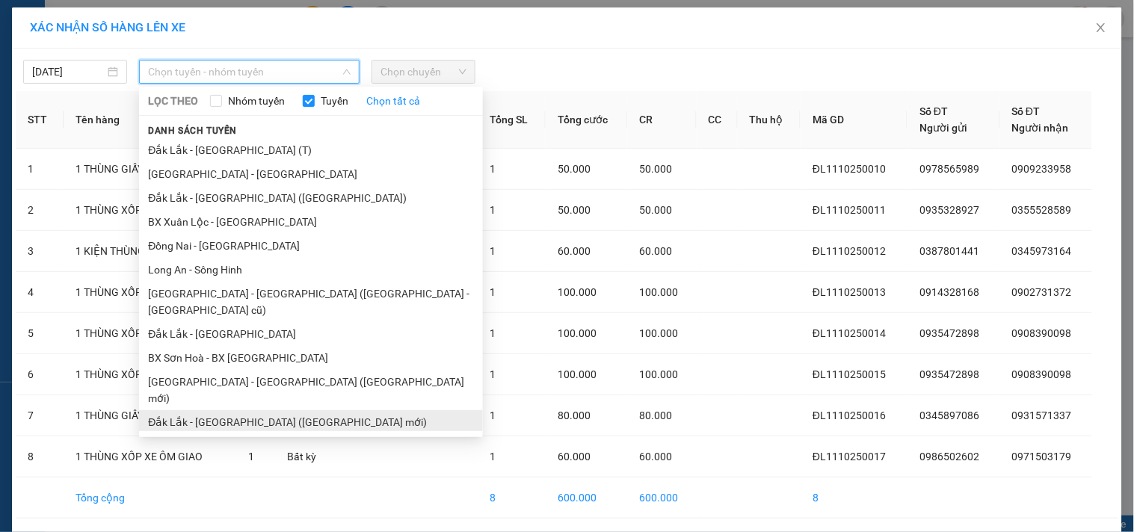
click at [267, 410] on li "Đắk Lắk - [GEOGRAPHIC_DATA] ([GEOGRAPHIC_DATA] mới)" at bounding box center [311, 422] width 344 height 24
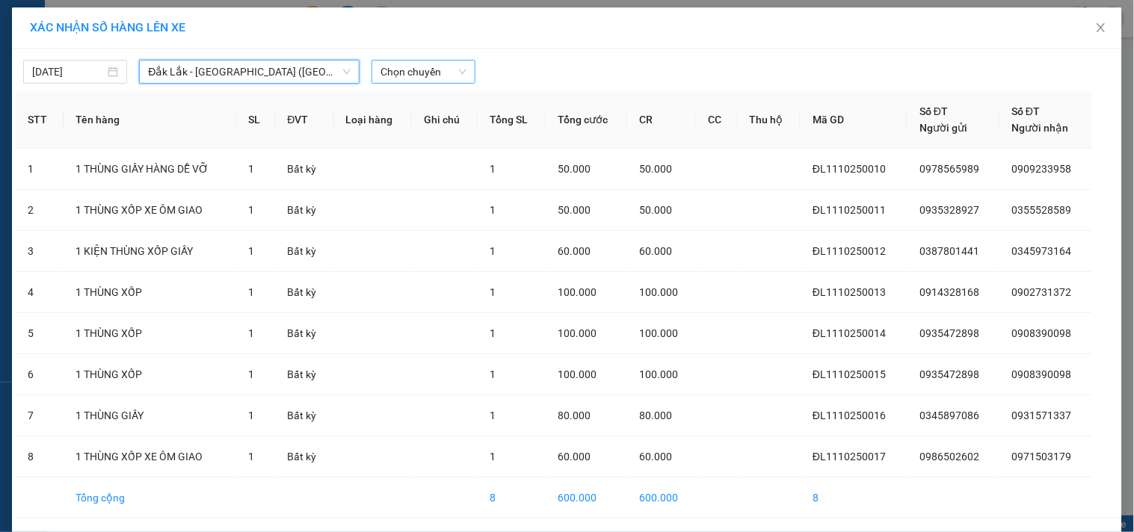
click at [430, 70] on span "Chọn chuyến" at bounding box center [423, 72] width 86 height 22
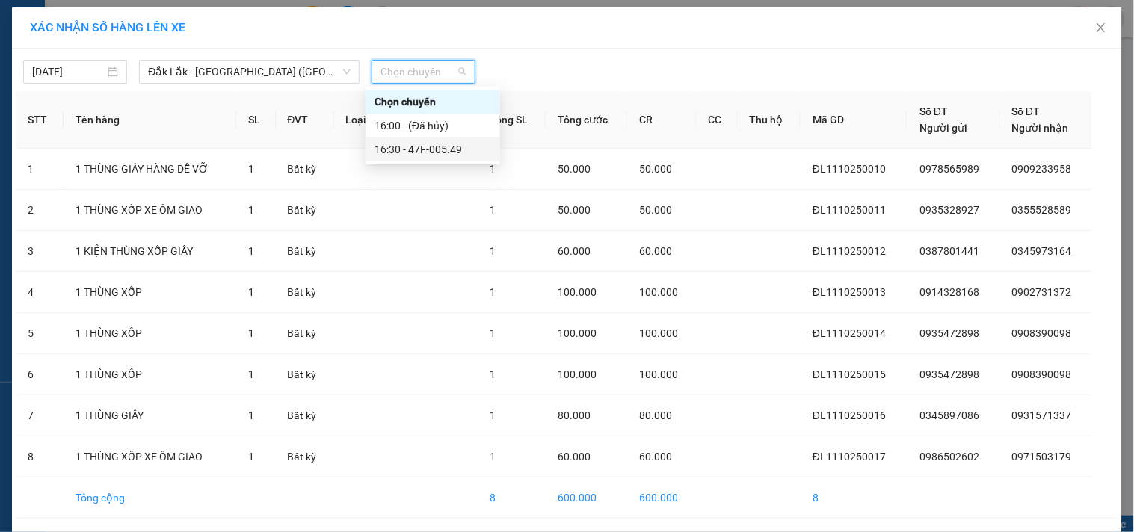
click at [439, 152] on div "16:30 - 47F-005.49" at bounding box center [432, 149] width 117 height 16
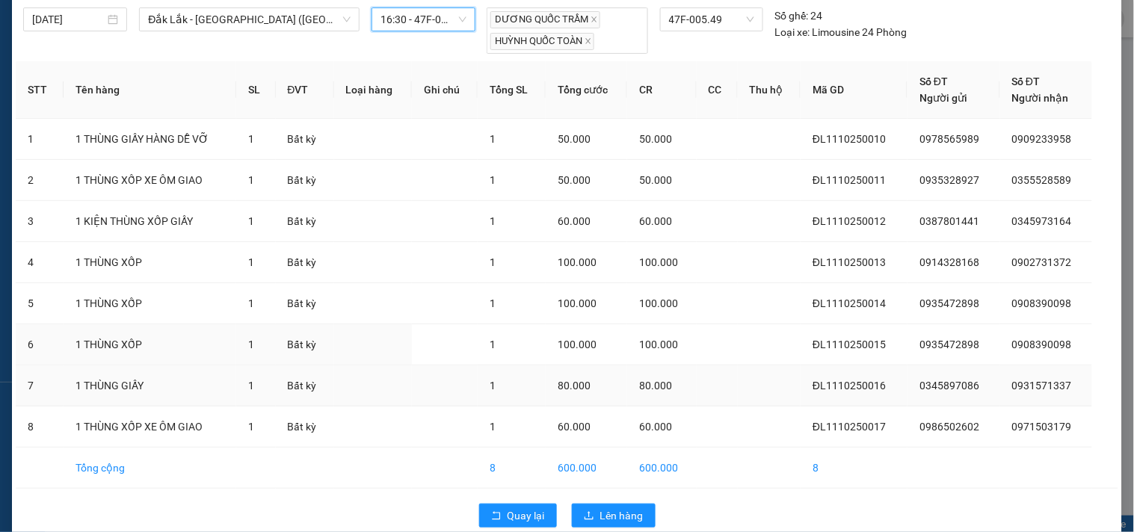
scroll to position [78, 0]
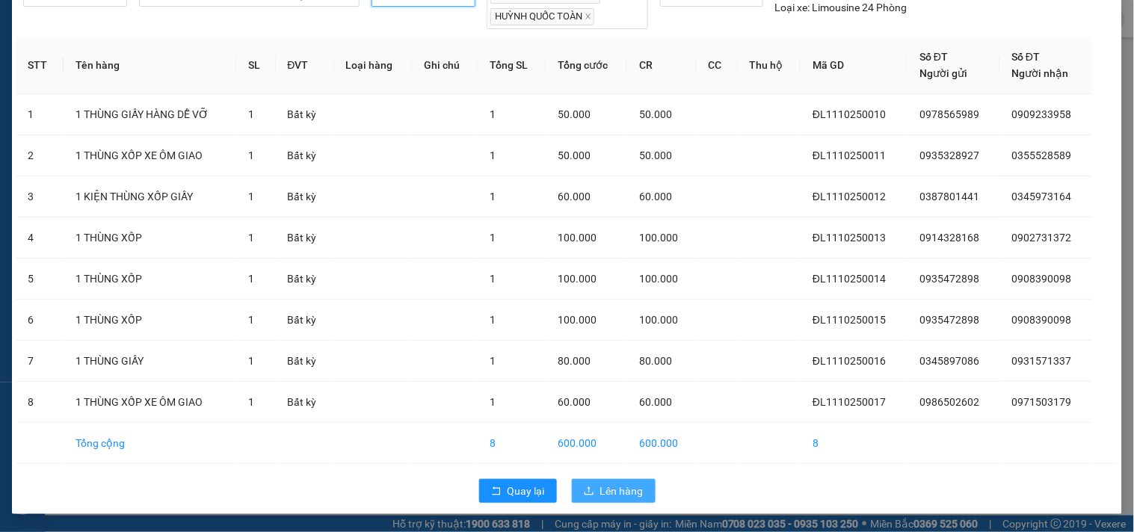
click at [600, 498] on button "Lên hàng" at bounding box center [614, 491] width 84 height 24
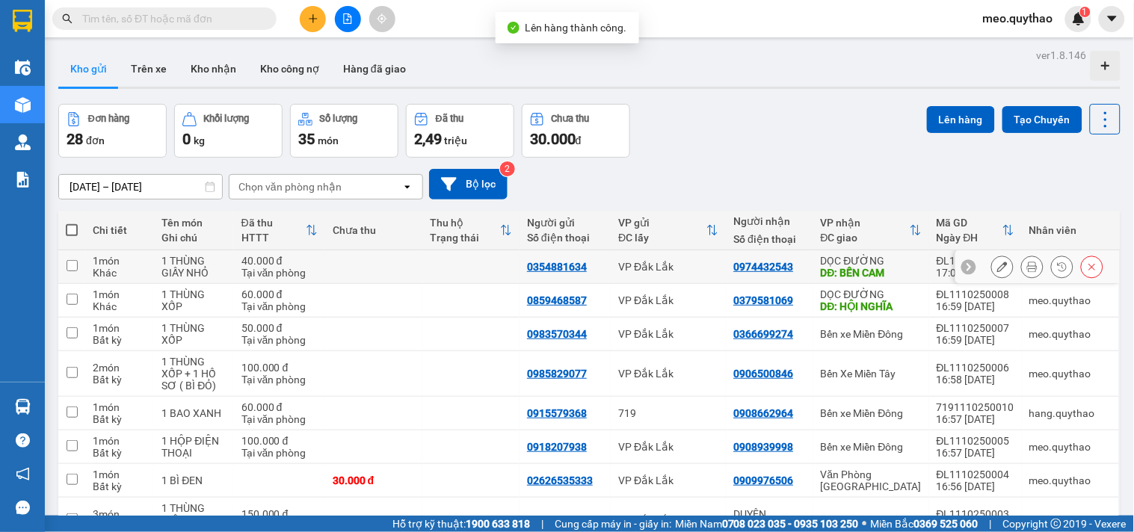
click at [888, 276] on div "DĐ: BẾN CAM" at bounding box center [870, 273] width 101 height 12
checkbox input "true"
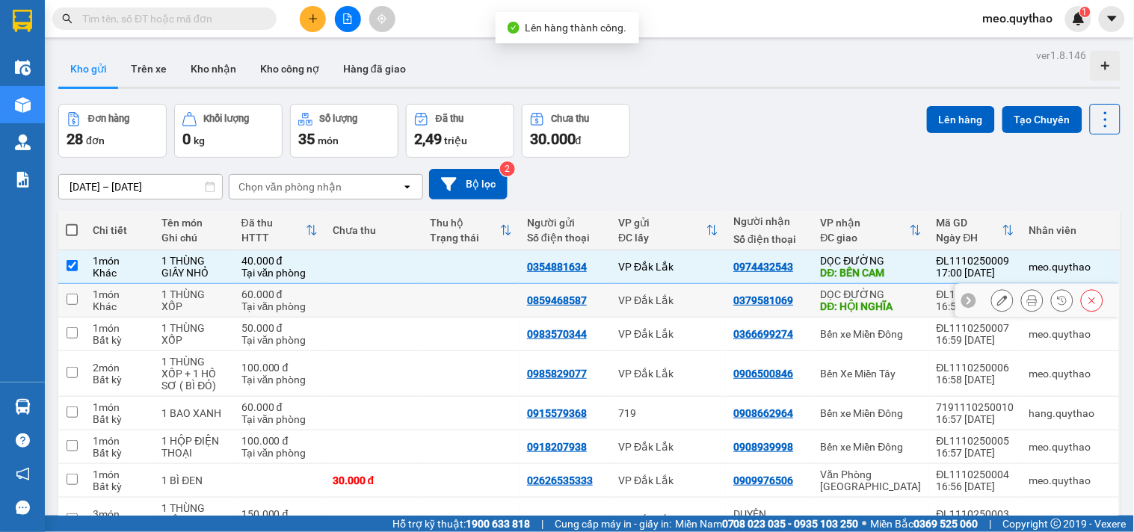
click at [887, 303] on div "DĐ: HỘI NGHĨA" at bounding box center [870, 306] width 101 height 12
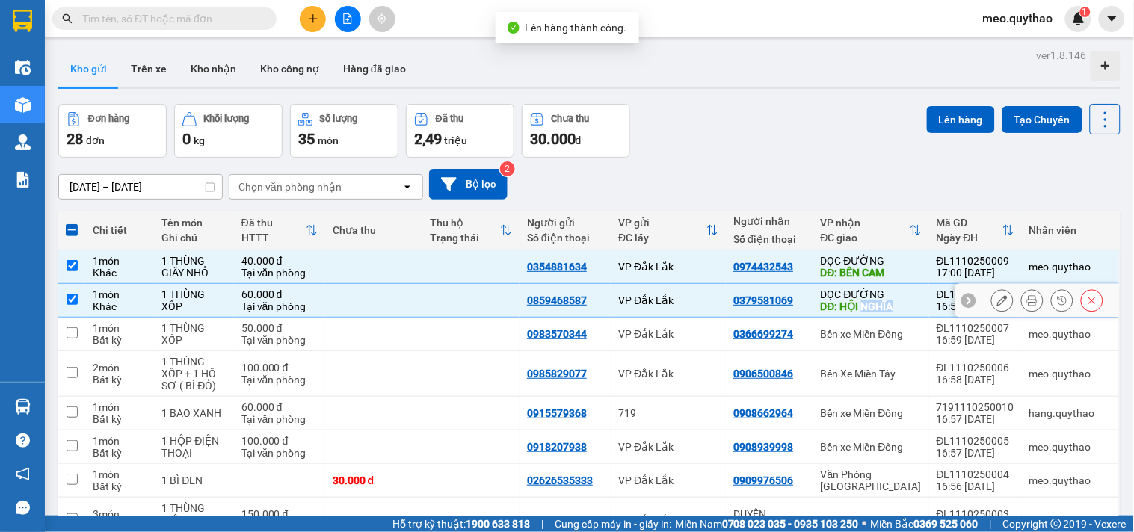
click at [887, 303] on div "DĐ: HỘI NGHĨA" at bounding box center [870, 306] width 101 height 12
checkbox input "false"
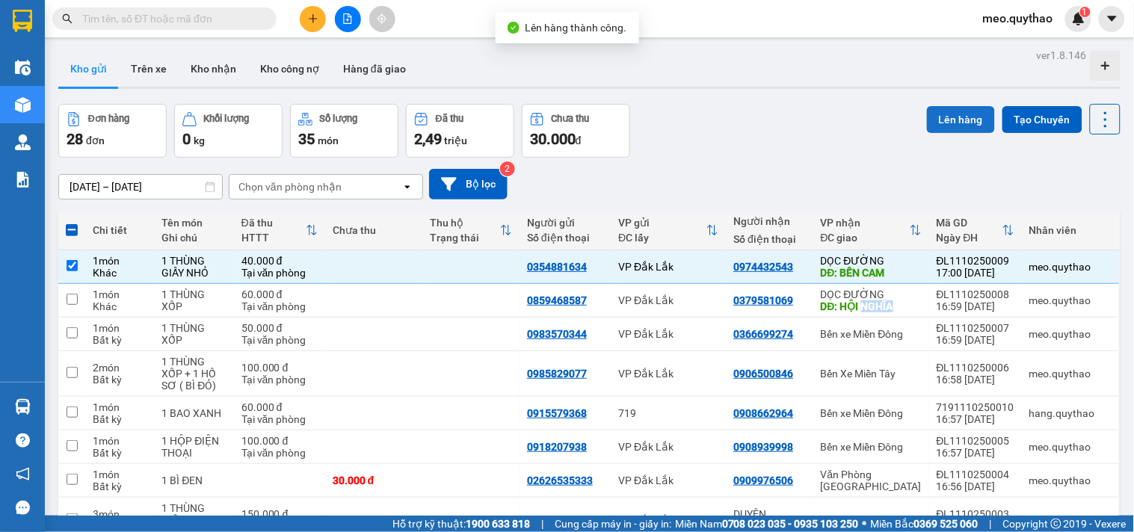
click at [931, 120] on button "Lên hàng" at bounding box center [961, 119] width 68 height 27
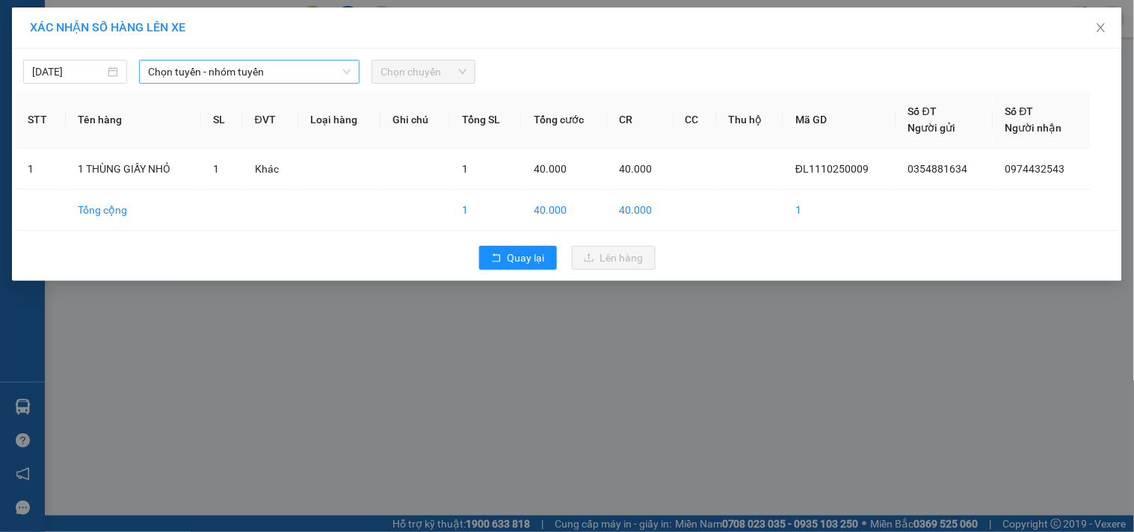
click at [251, 64] on span "Chọn tuyến - nhóm tuyến" at bounding box center [249, 72] width 202 height 22
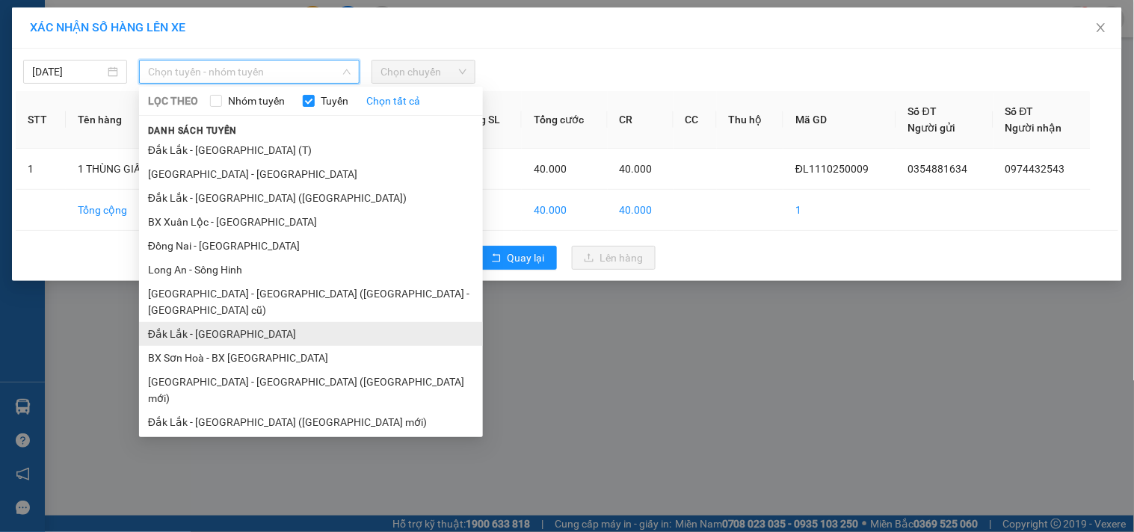
scroll to position [90, 0]
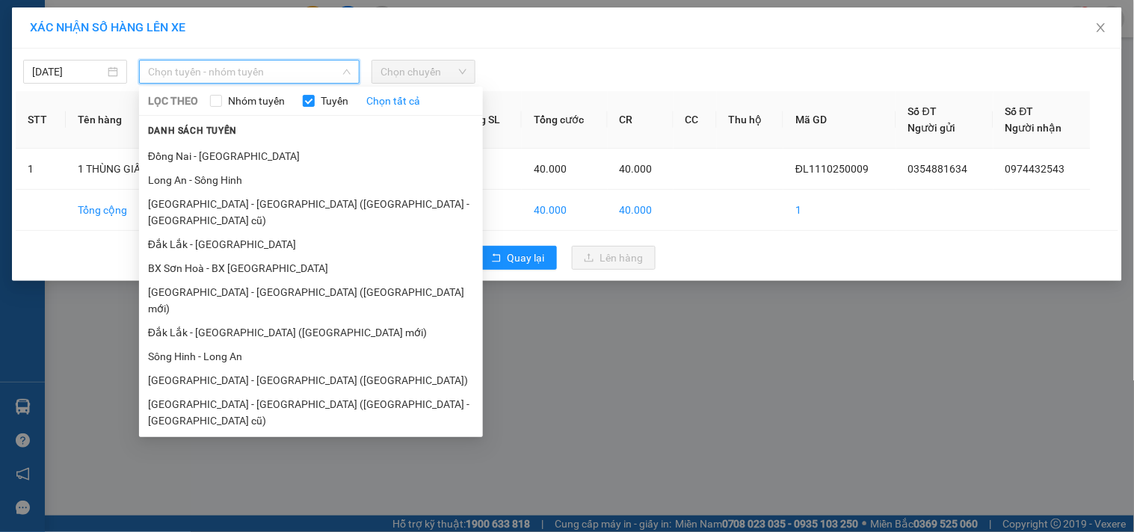
click at [244, 457] on li "Đắk Lắk - [GEOGRAPHIC_DATA]" at bounding box center [311, 469] width 344 height 24
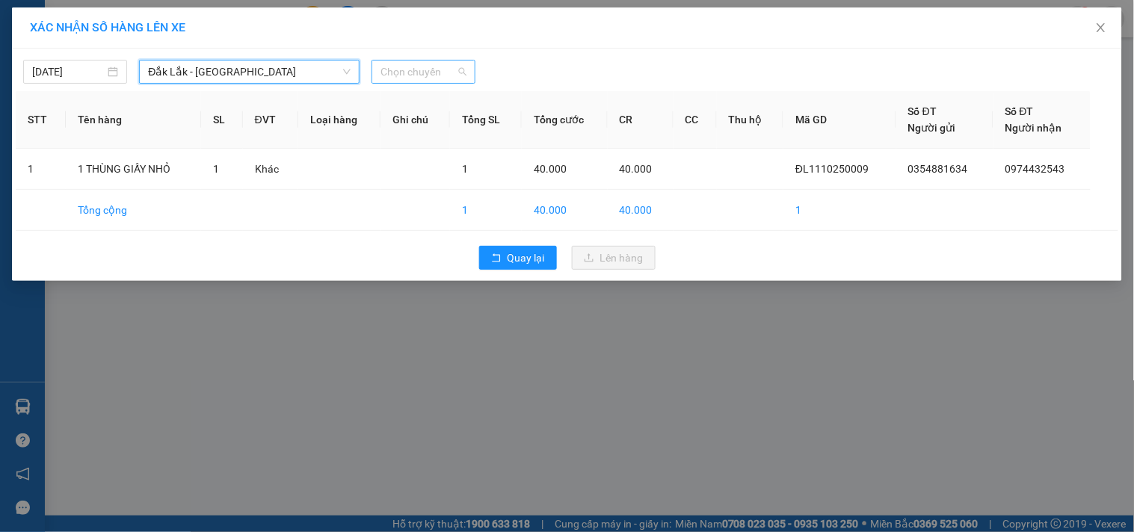
click at [387, 62] on span "Chọn chuyến" at bounding box center [423, 72] width 86 height 22
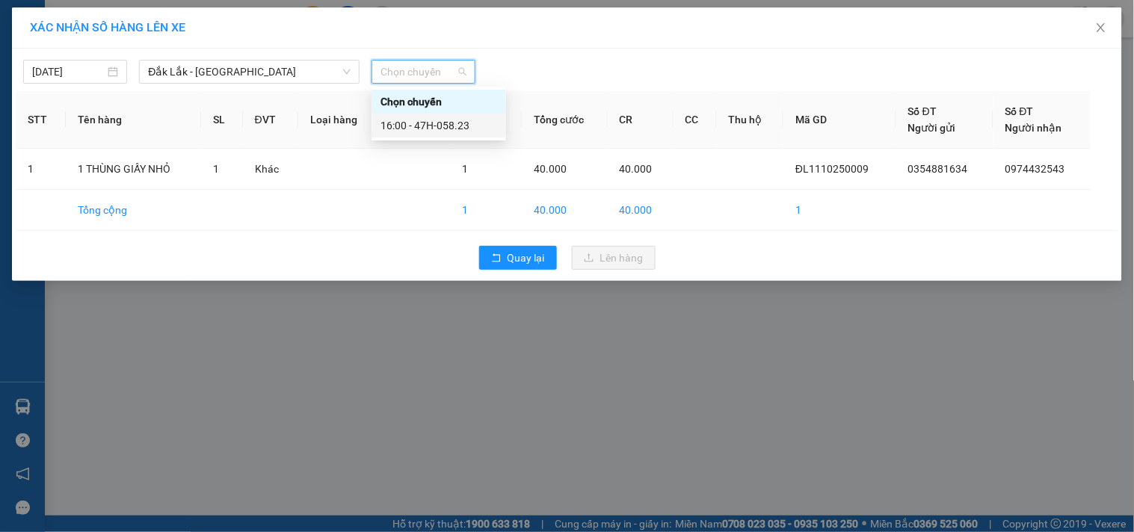
click at [402, 128] on div "16:00 - 47H-058.23" at bounding box center [438, 125] width 117 height 16
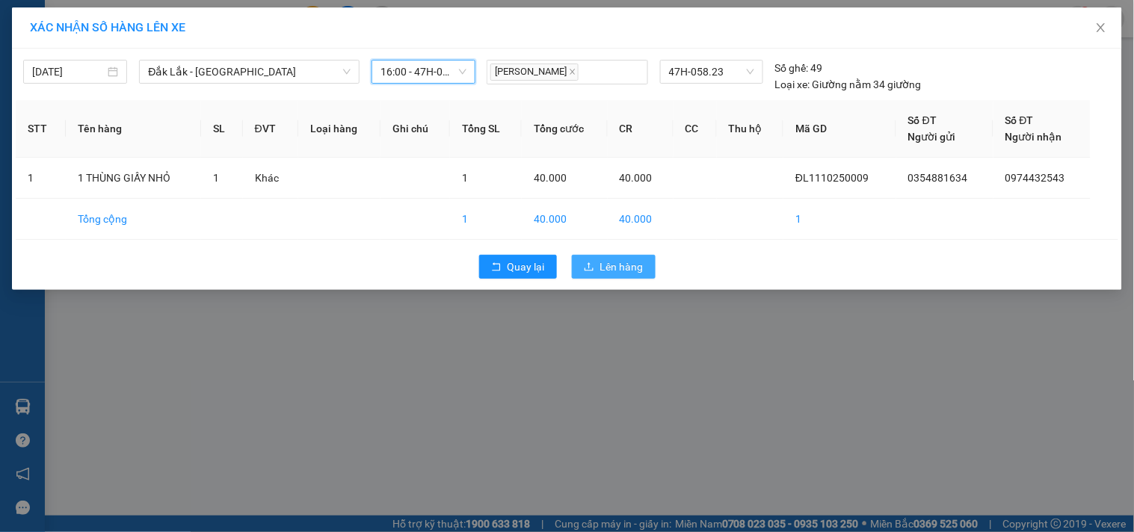
click at [636, 273] on span "Lên hàng" at bounding box center [621, 267] width 43 height 16
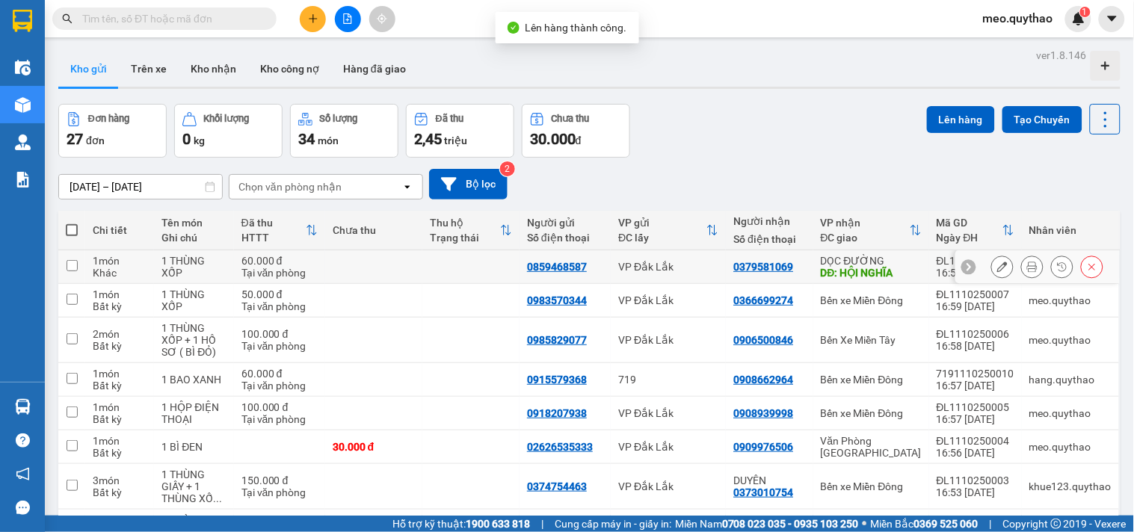
click at [852, 260] on div "DỌC ĐƯỜNG" at bounding box center [870, 261] width 101 height 12
checkbox input "true"
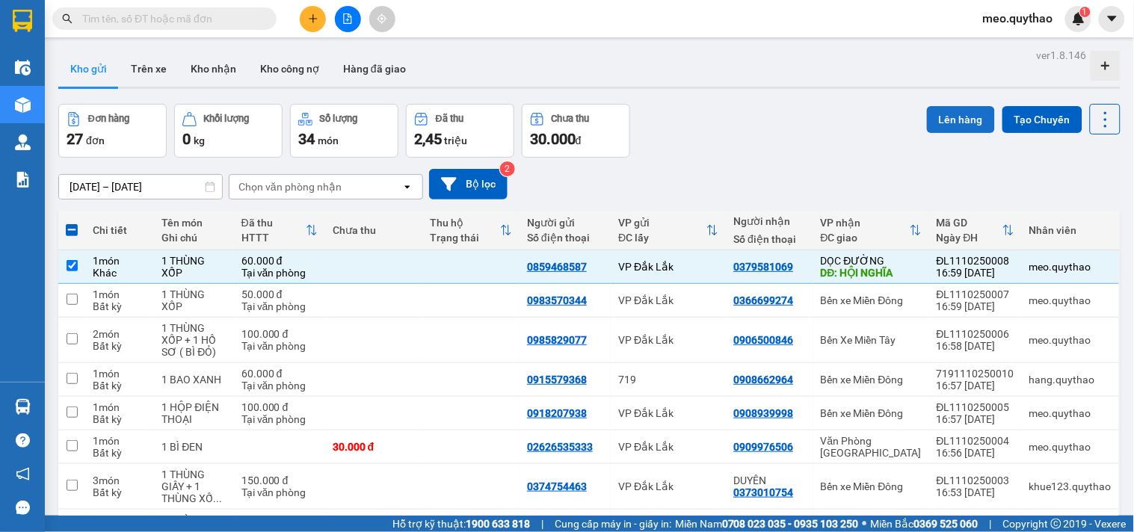
click at [944, 120] on button "Lên hàng" at bounding box center [961, 119] width 68 height 27
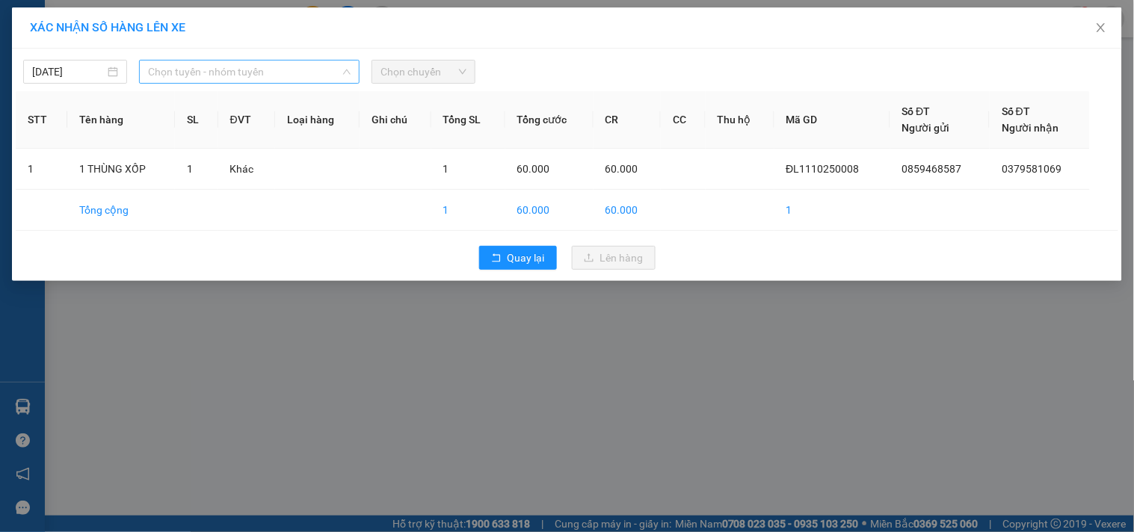
click at [316, 68] on span "Chọn tuyến - nhóm tuyến" at bounding box center [249, 72] width 202 height 22
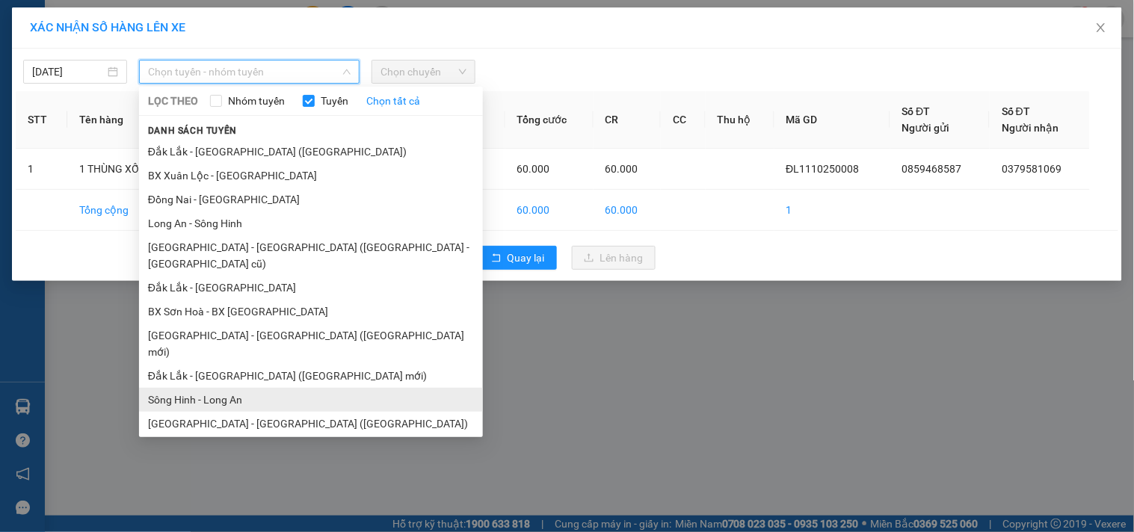
scroll to position [90, 0]
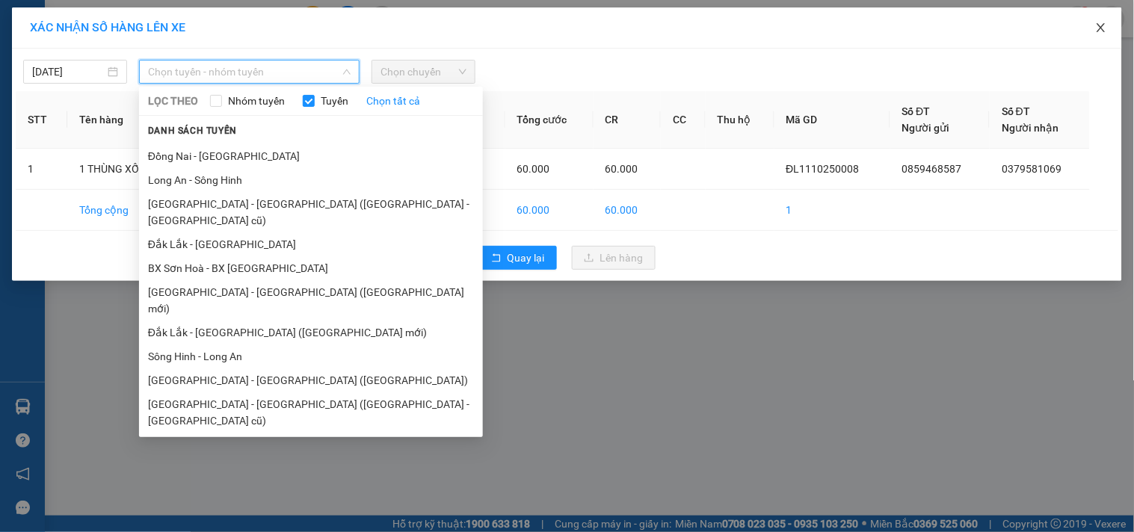
click at [1096, 19] on span "Close" at bounding box center [1101, 28] width 42 height 42
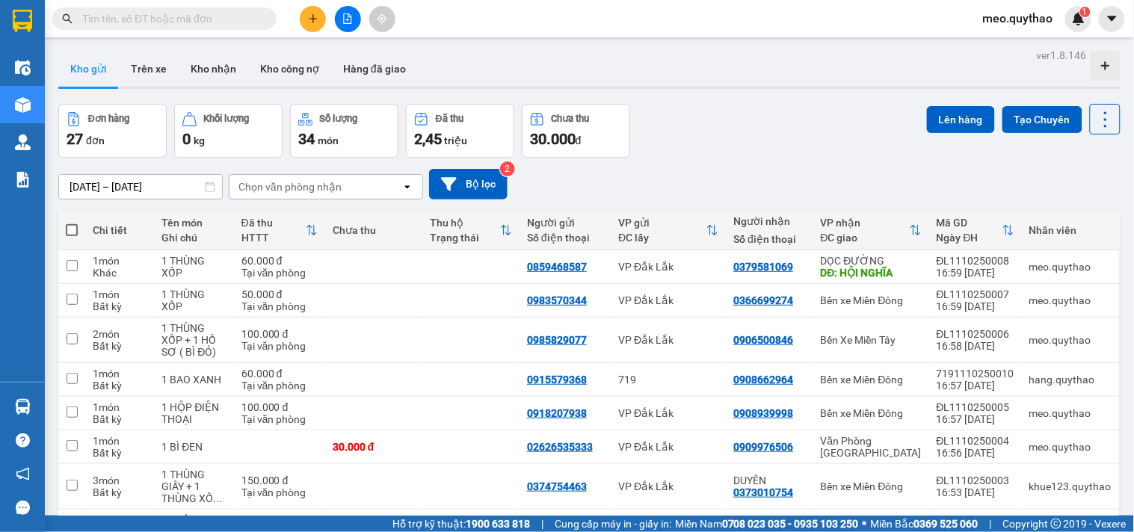
click at [322, 25] on button at bounding box center [313, 19] width 26 height 26
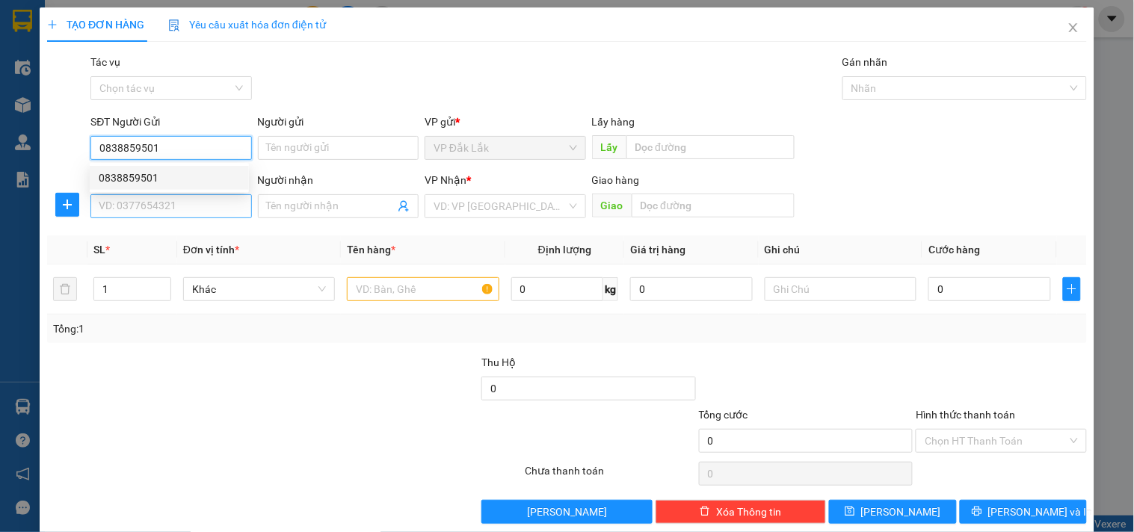
type input "0838859501"
click at [229, 200] on input "SĐT Người Nhận *" at bounding box center [170, 206] width 161 height 24
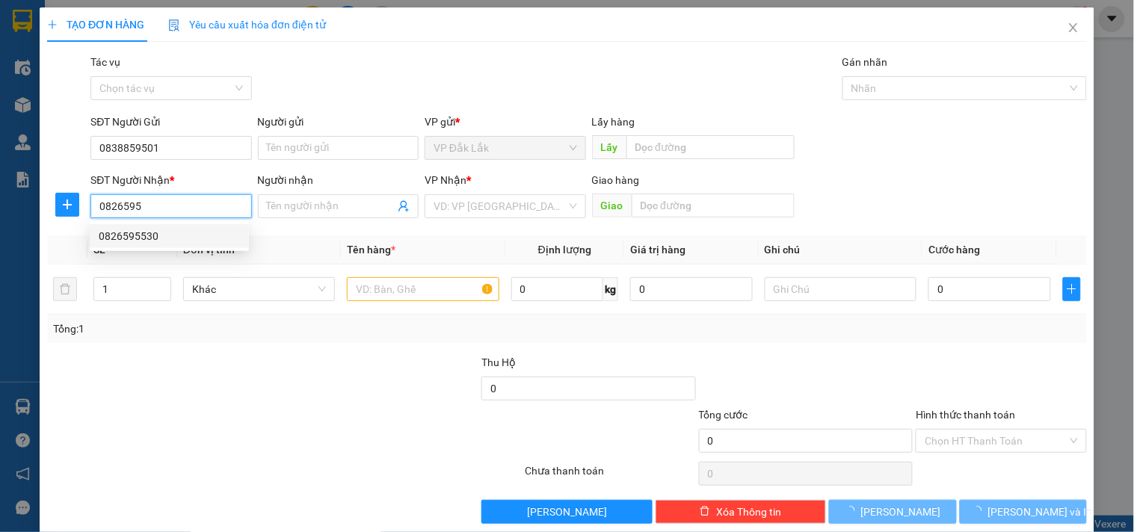
click at [161, 241] on div "0826595530" at bounding box center [169, 236] width 141 height 16
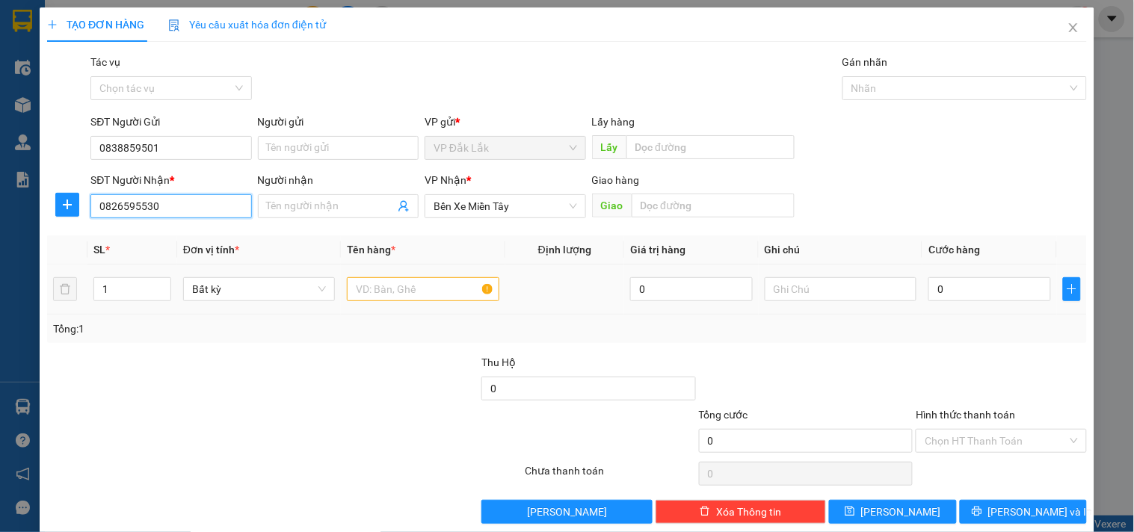
type input "0826595530"
click at [406, 295] on input "text" at bounding box center [423, 289] width 152 height 24
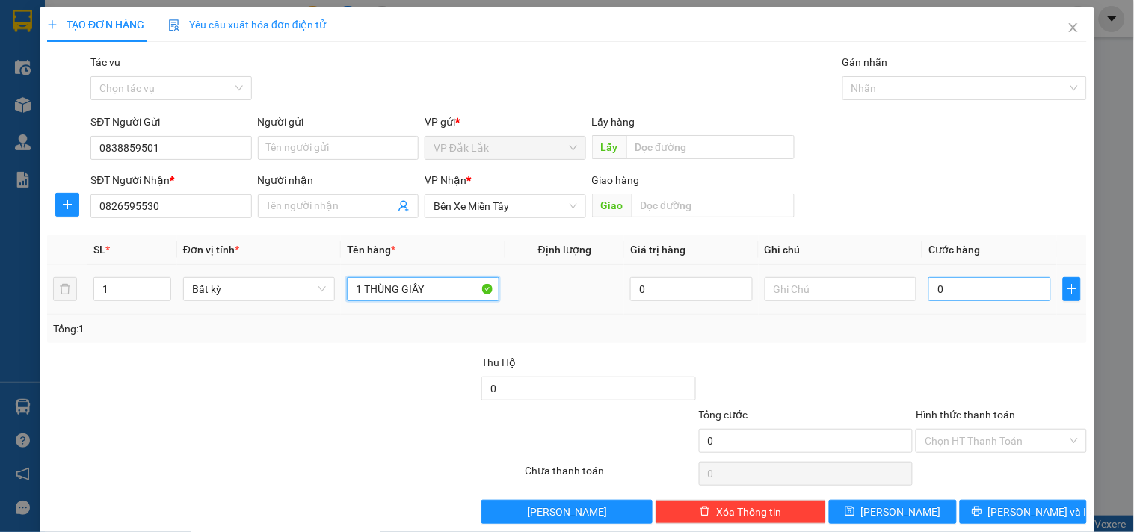
type input "1 THÙNG GIẤY"
click at [975, 284] on input "0" at bounding box center [989, 289] width 123 height 24
type input "6"
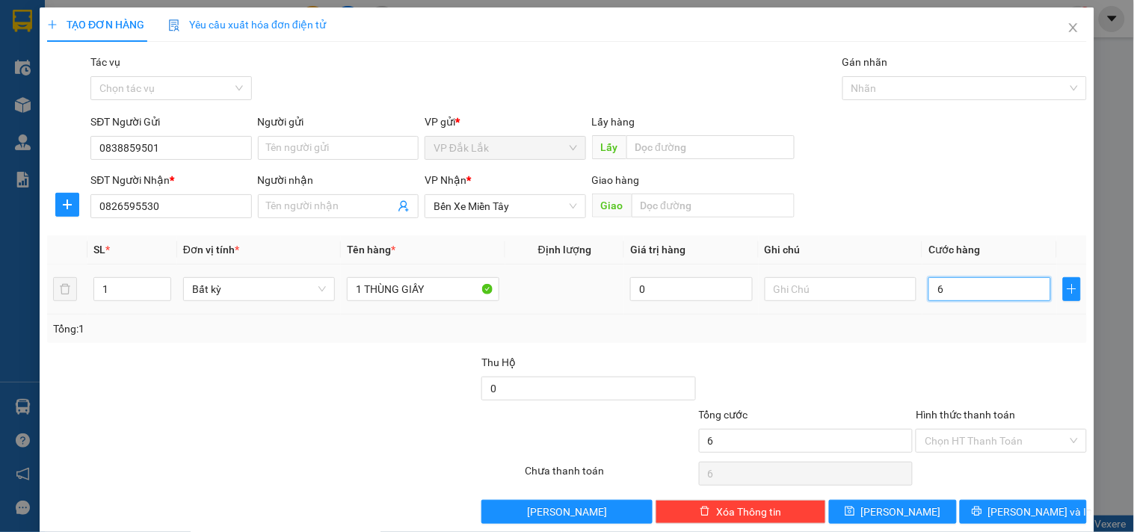
type input "60"
type input "600"
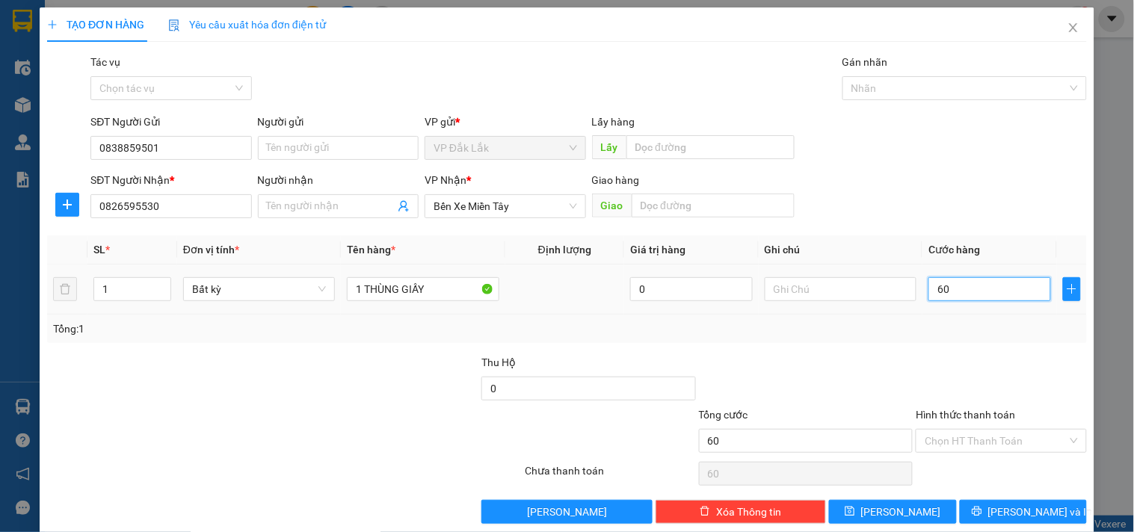
type input "600"
type input "6.000"
type input "60.000"
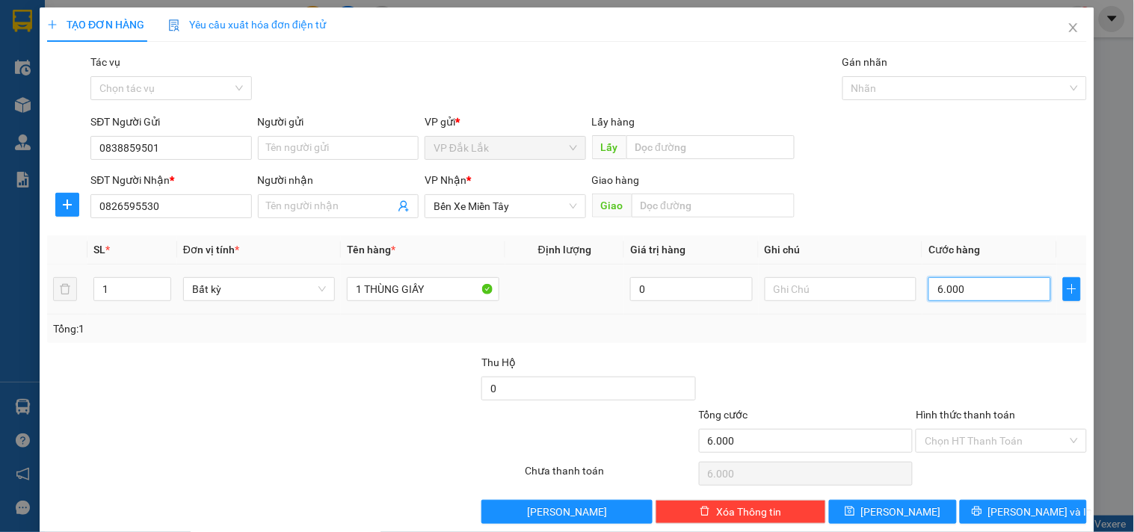
type input "60.000"
click at [980, 439] on input "Hình thức thanh toán" at bounding box center [995, 441] width 142 height 22
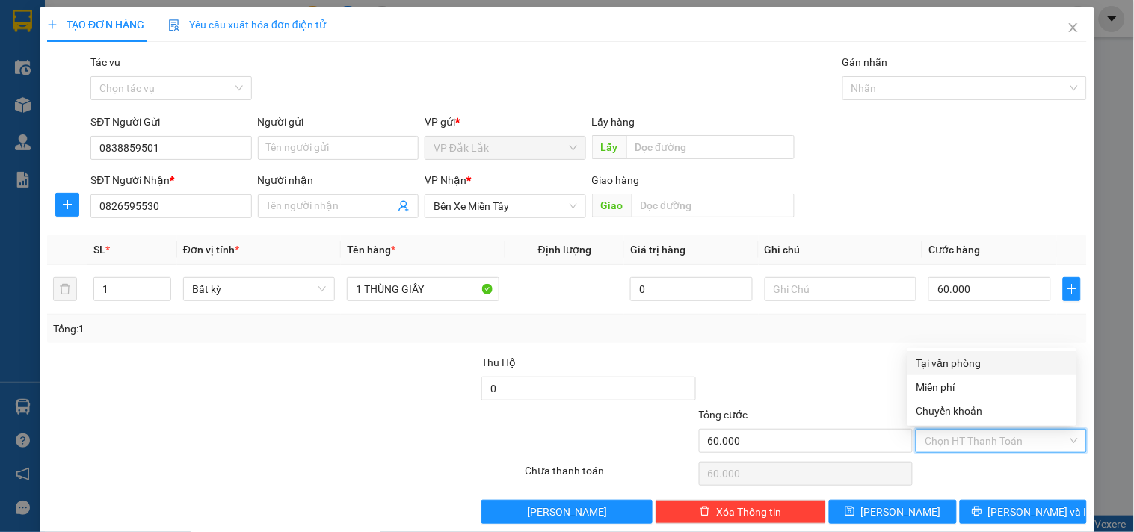
click at [959, 369] on div "Tại văn phòng" at bounding box center [991, 363] width 151 height 16
type input "0"
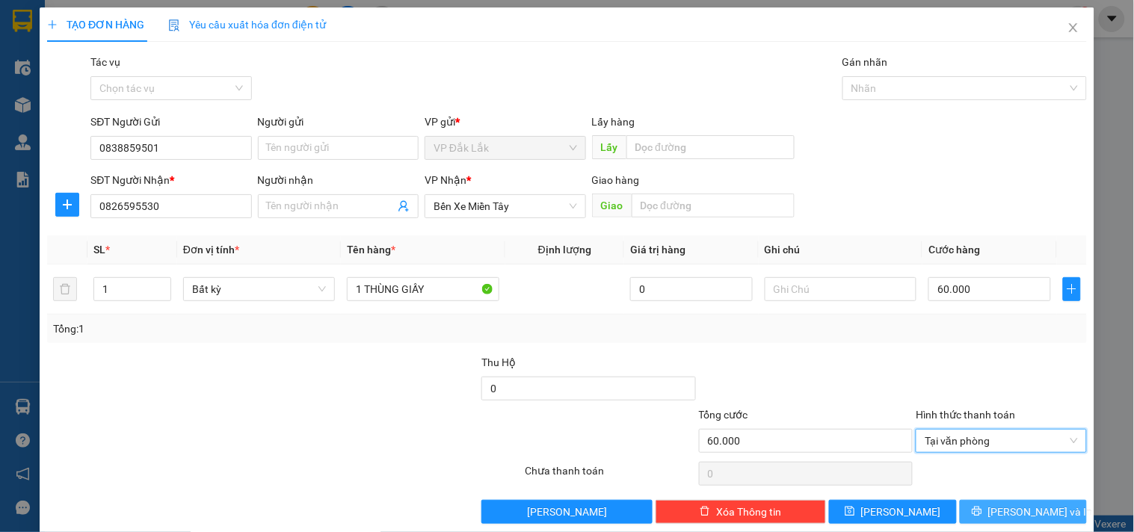
click at [981, 511] on icon "printer" at bounding box center [976, 512] width 10 height 10
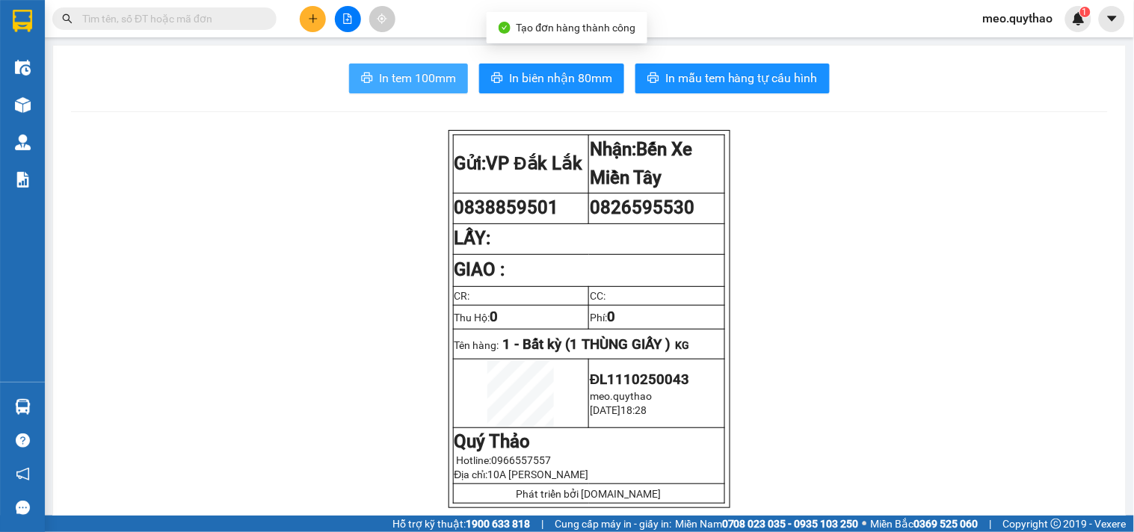
click at [406, 75] on span "In tem 100mm" at bounding box center [417, 78] width 77 height 19
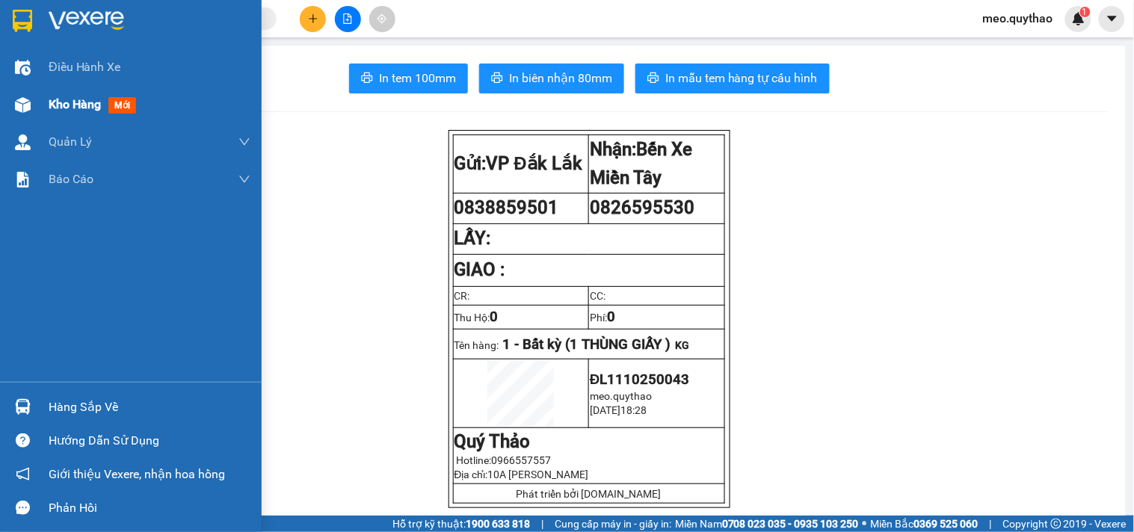
click at [88, 102] on span "Kho hàng" at bounding box center [75, 104] width 52 height 14
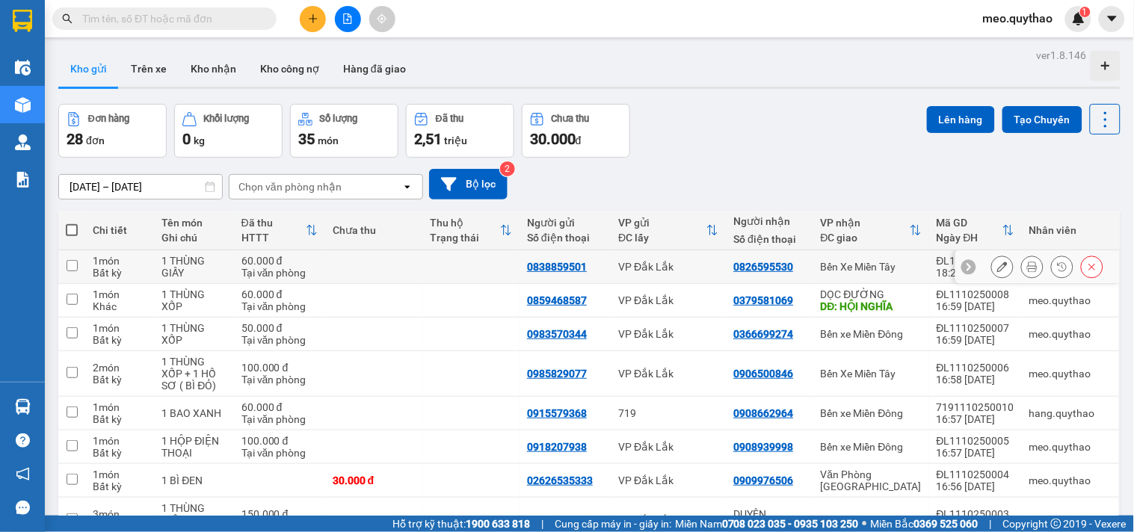
click at [874, 262] on div "Bến Xe Miền Tây" at bounding box center [870, 267] width 101 height 12
checkbox input "true"
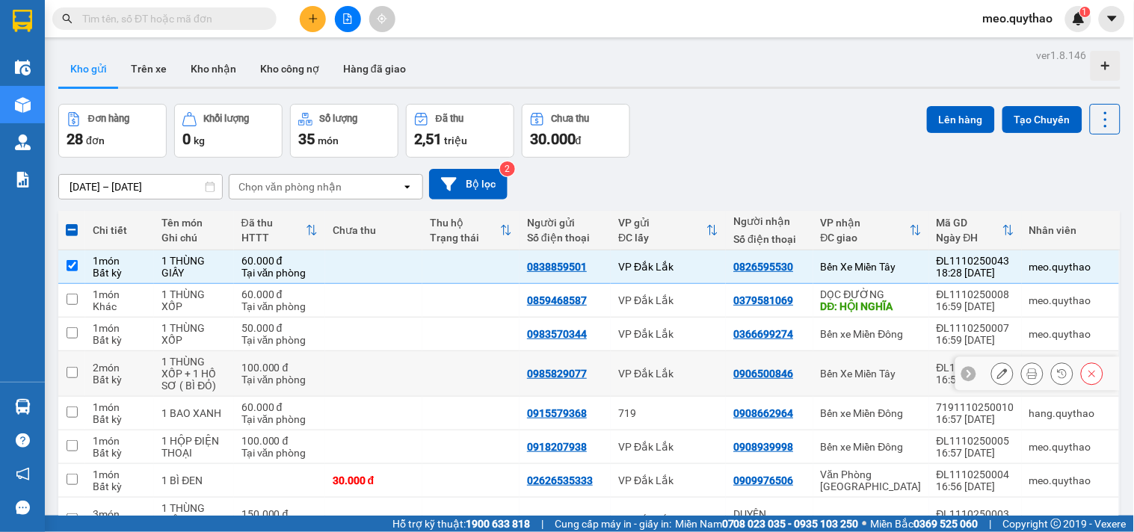
click at [880, 379] on div "Bến Xe Miền Tây" at bounding box center [870, 374] width 101 height 12
checkbox input "true"
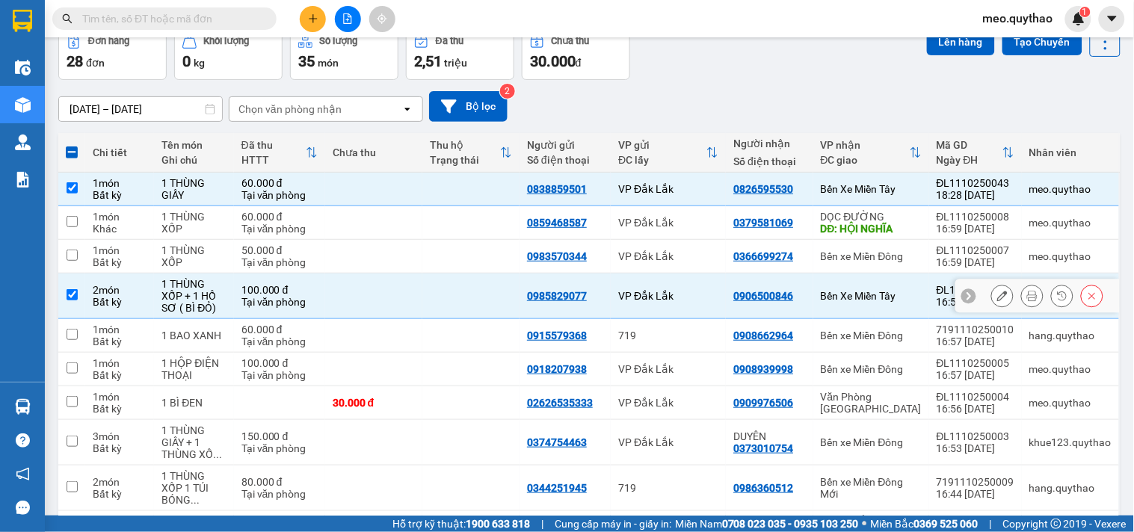
scroll to position [169, 0]
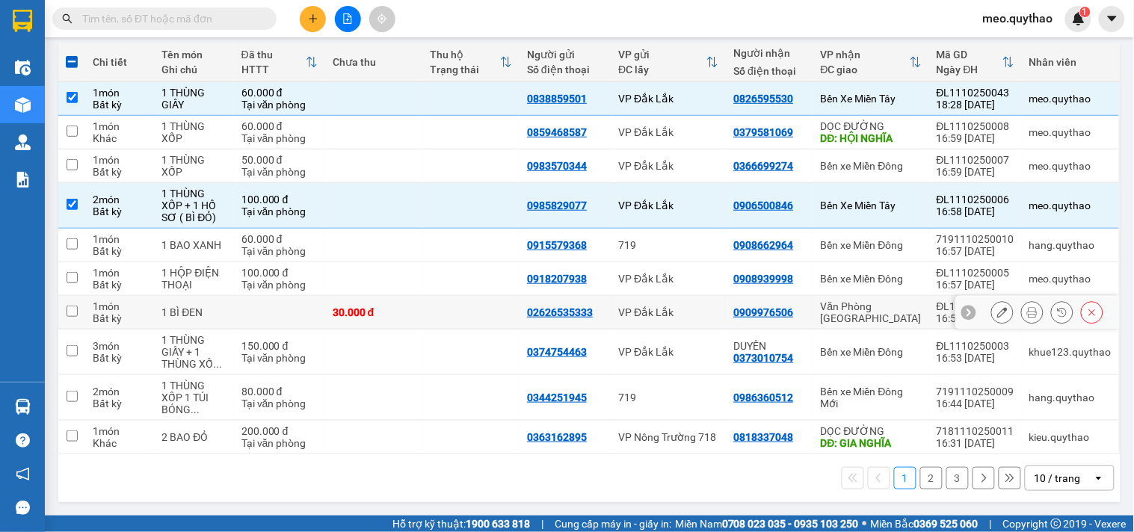
click at [887, 303] on td "Văn Phòng [GEOGRAPHIC_DATA]" at bounding box center [871, 313] width 116 height 34
checkbox input "true"
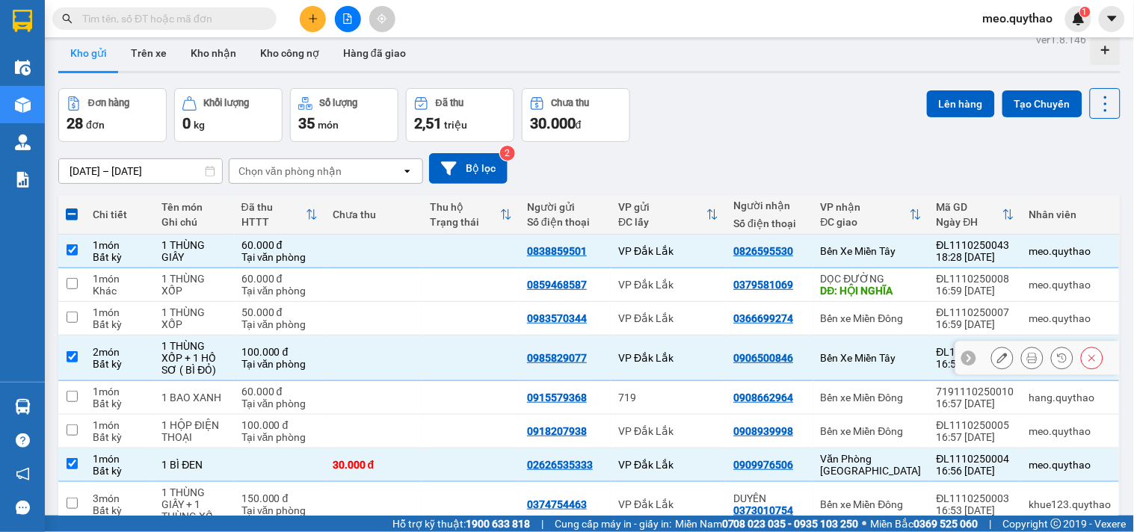
scroll to position [0, 0]
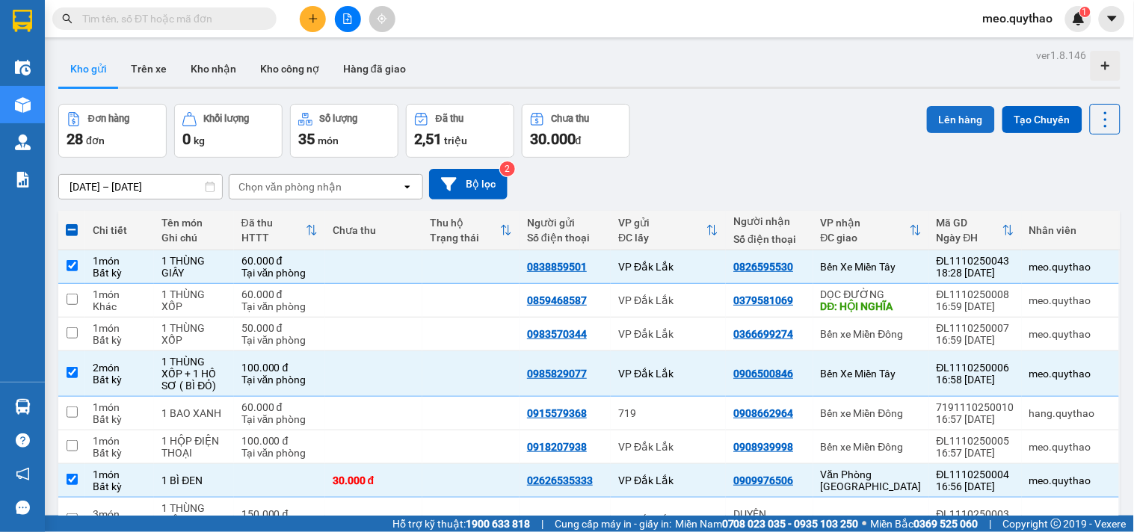
click at [954, 107] on button "Lên hàng" at bounding box center [961, 119] width 68 height 27
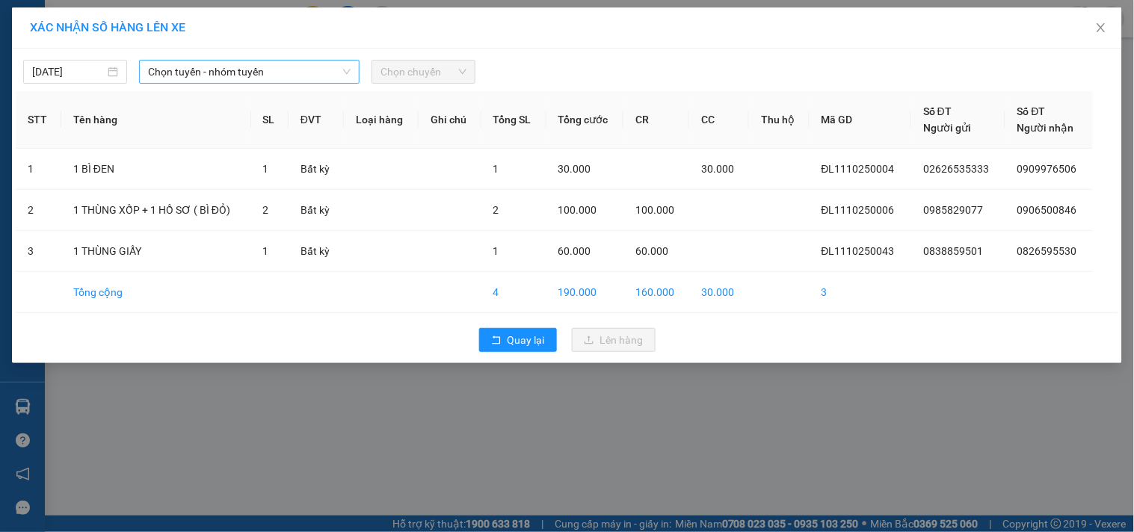
click at [300, 73] on span "Chọn tuyến - nhóm tuyến" at bounding box center [249, 72] width 202 height 22
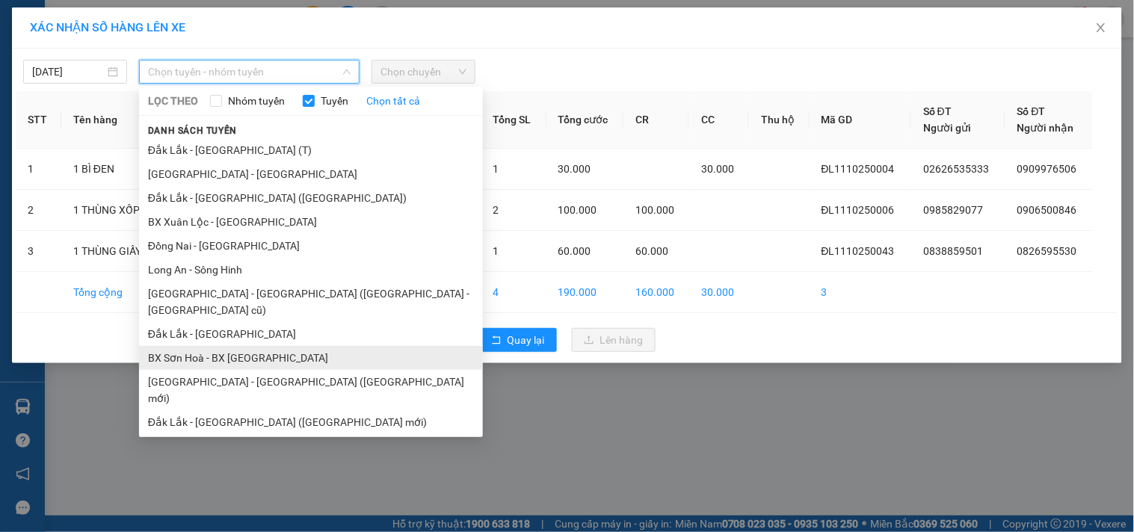
scroll to position [90, 0]
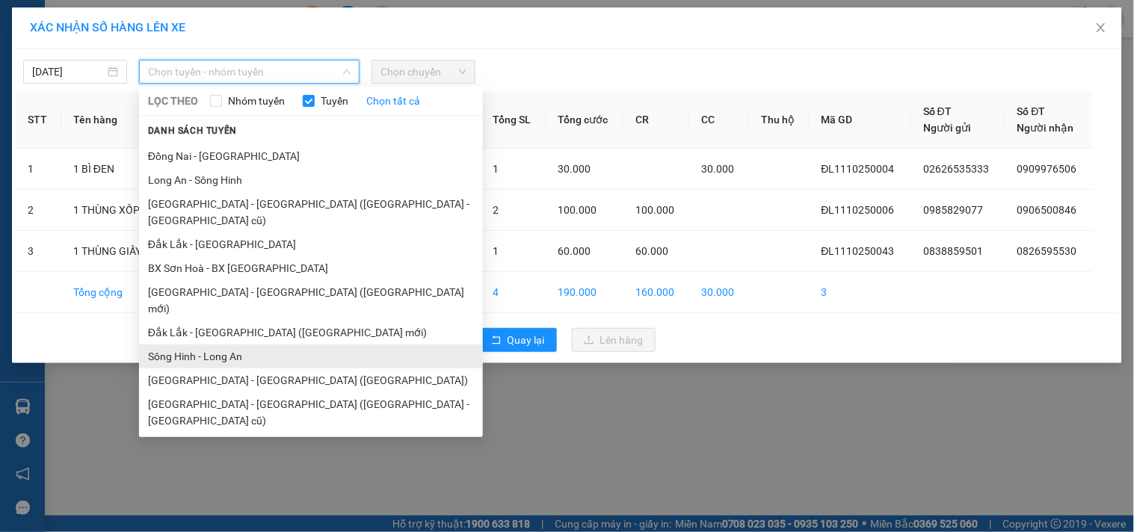
click at [250, 344] on li "Sông Hinh - Long An" at bounding box center [311, 356] width 344 height 24
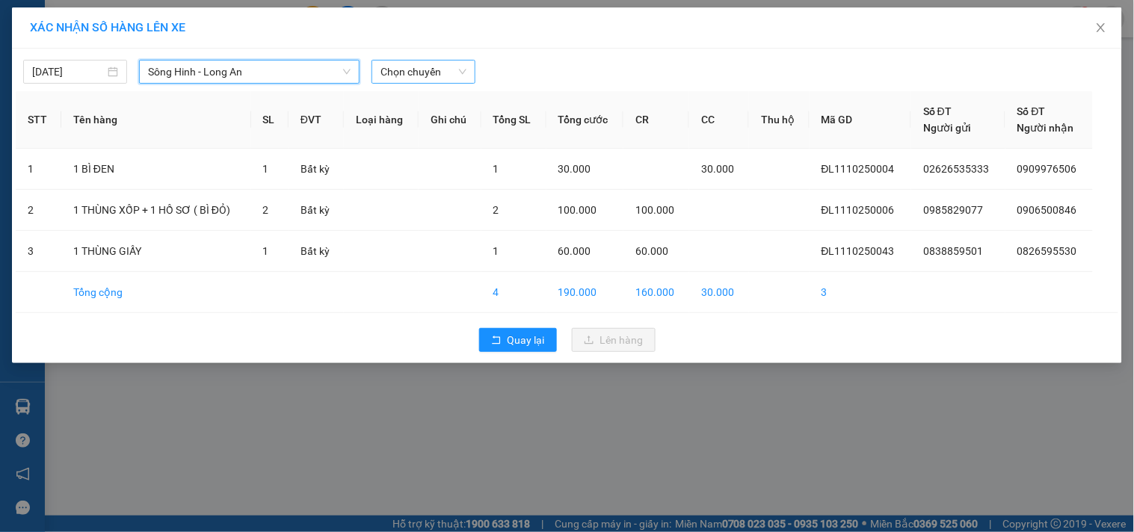
click at [430, 72] on span "Chọn chuyến" at bounding box center [423, 72] width 86 height 22
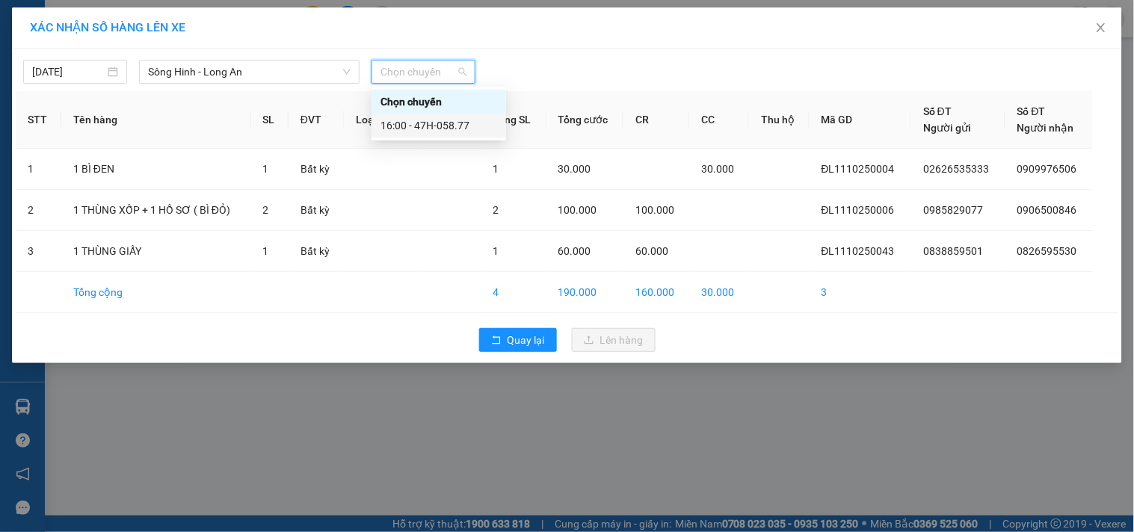
click at [434, 120] on div "16:00 - 47H-058.77" at bounding box center [438, 125] width 117 height 16
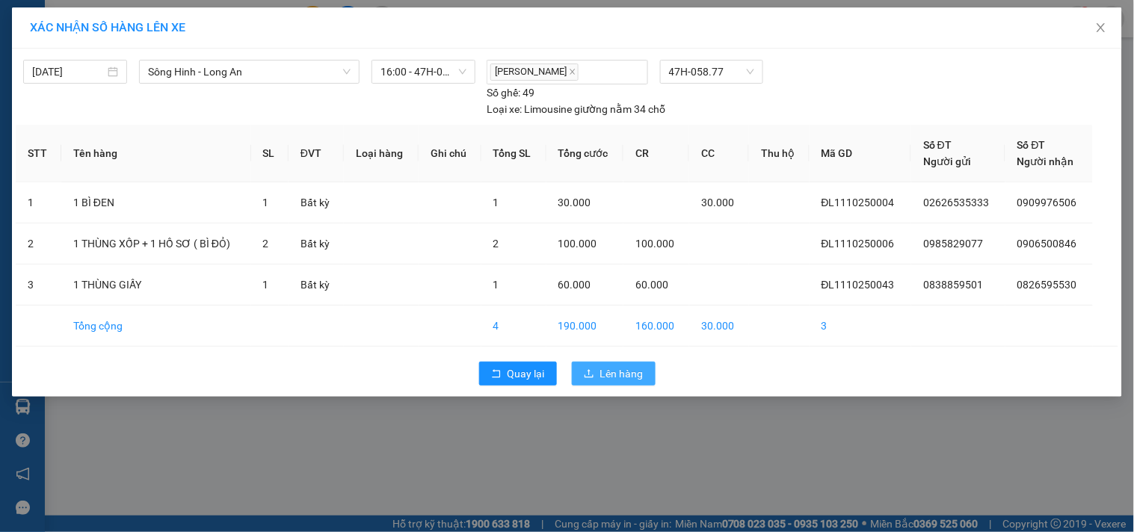
click at [598, 377] on button "Lên hàng" at bounding box center [614, 374] width 84 height 24
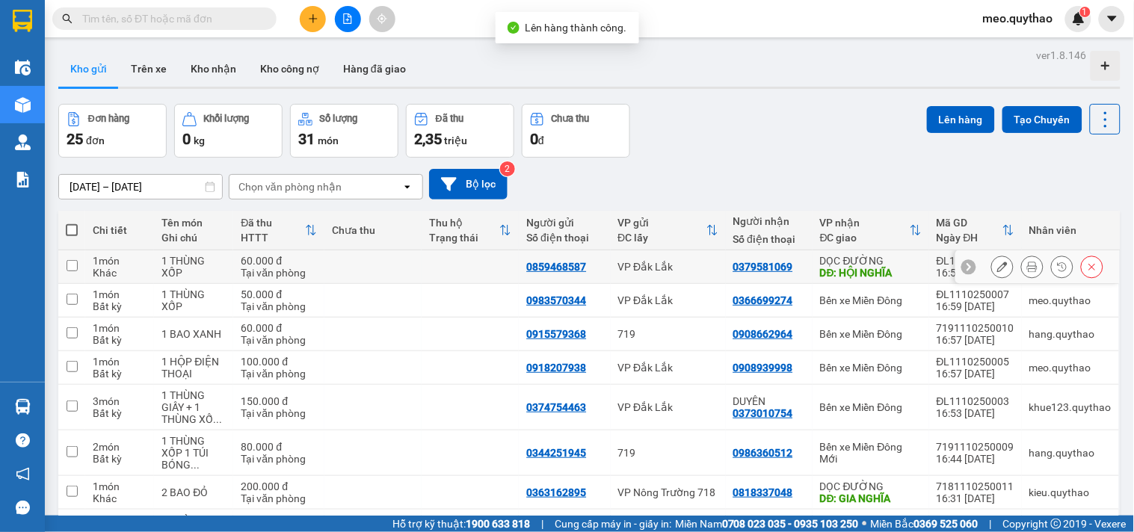
click at [873, 273] on div "DĐ: HỘI NGHĨA" at bounding box center [871, 273] width 102 height 12
checkbox input "true"
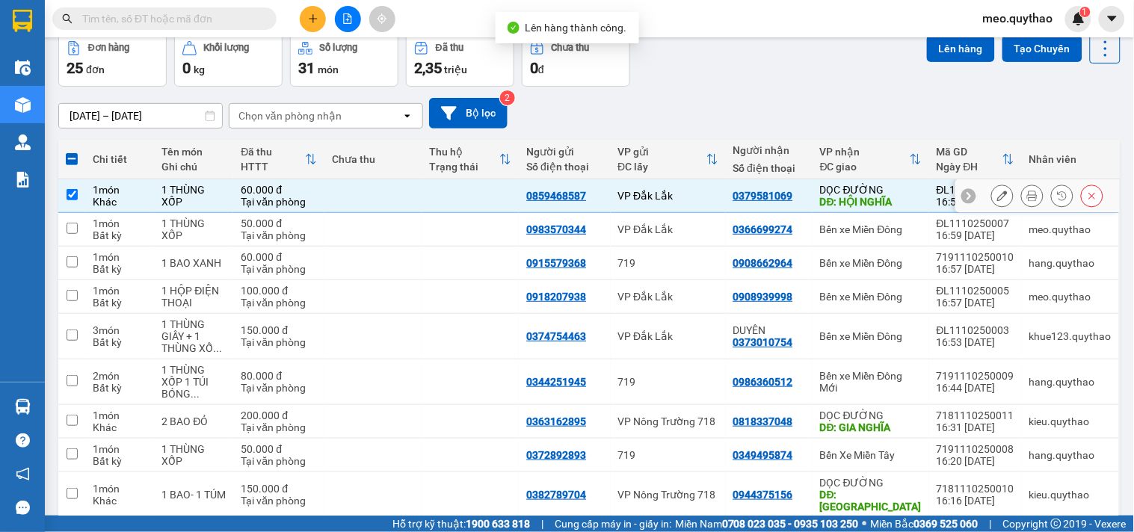
scroll to position [158, 0]
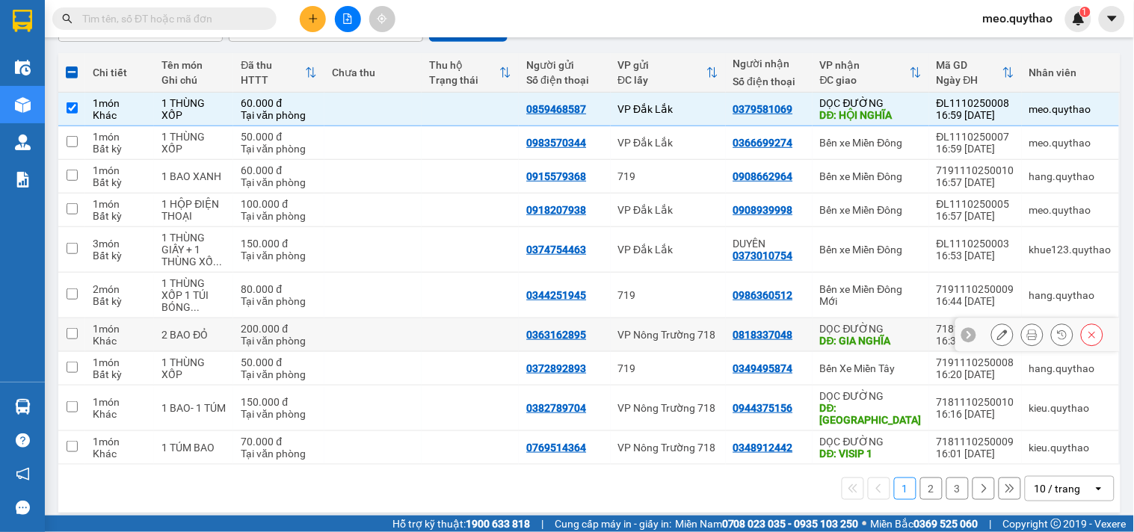
click at [871, 341] on div "DĐ: GIA NGHĨA" at bounding box center [871, 341] width 102 height 12
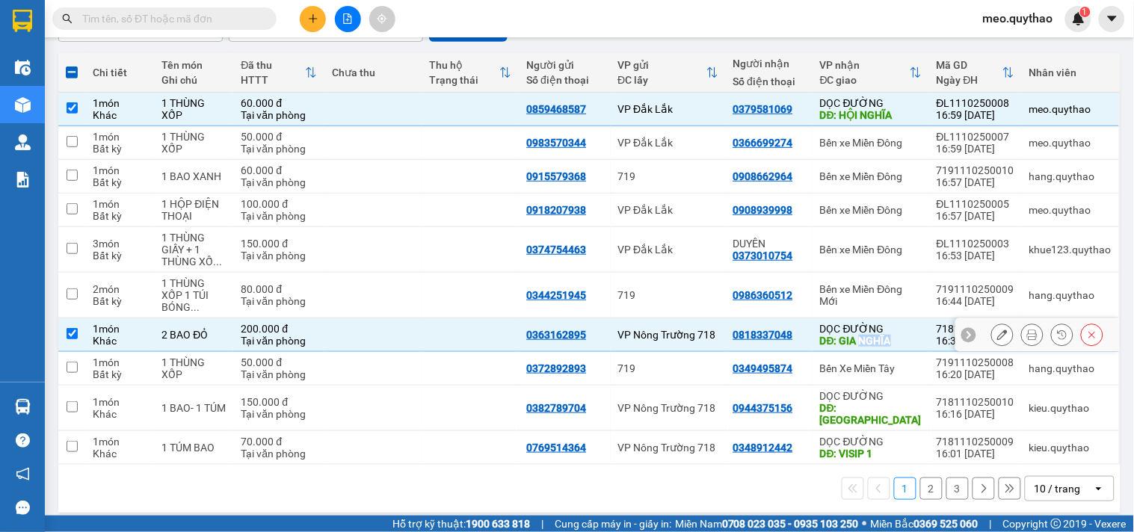
click at [871, 341] on div "DĐ: GIA NGHĨA" at bounding box center [871, 341] width 102 height 12
checkbox input "false"
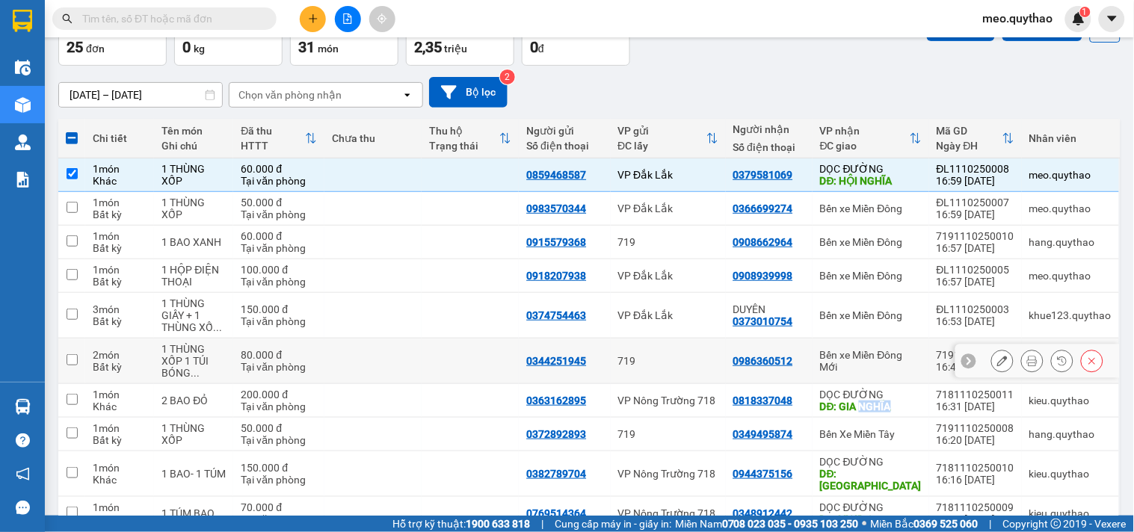
scroll to position [0, 0]
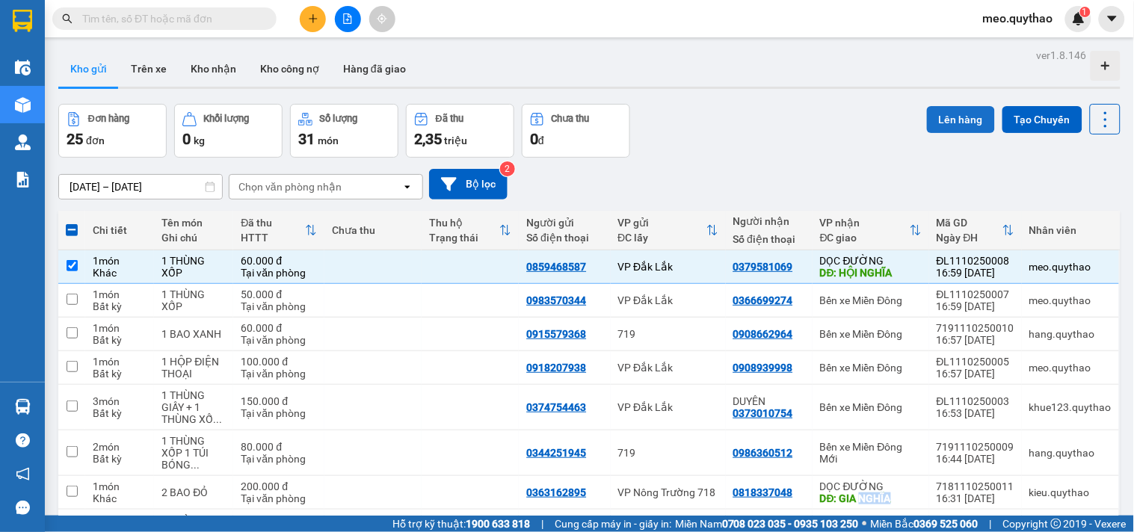
click at [942, 131] on button "Lên hàng" at bounding box center [961, 119] width 68 height 27
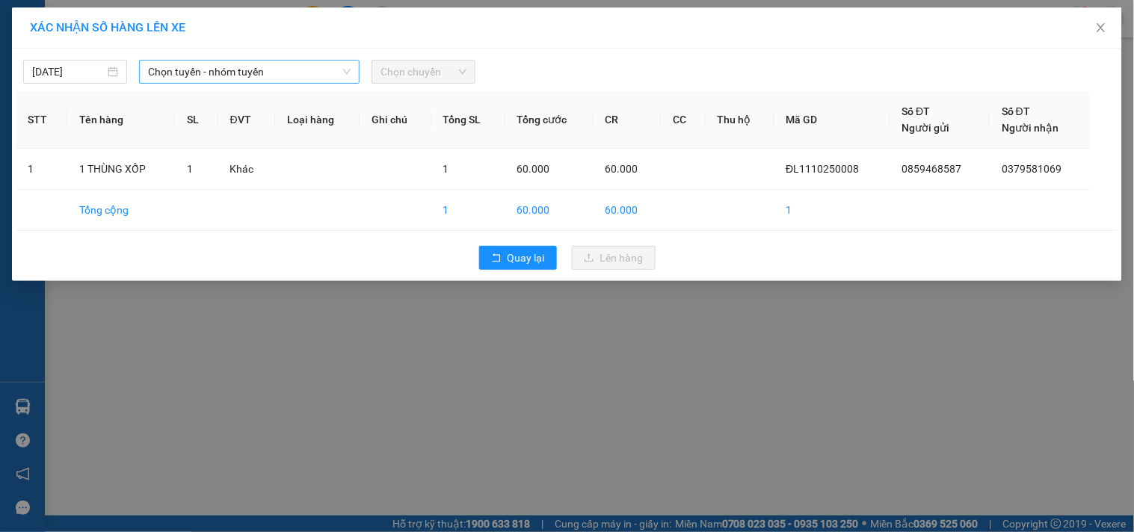
click at [301, 75] on span "Chọn tuyến - nhóm tuyến" at bounding box center [249, 72] width 202 height 22
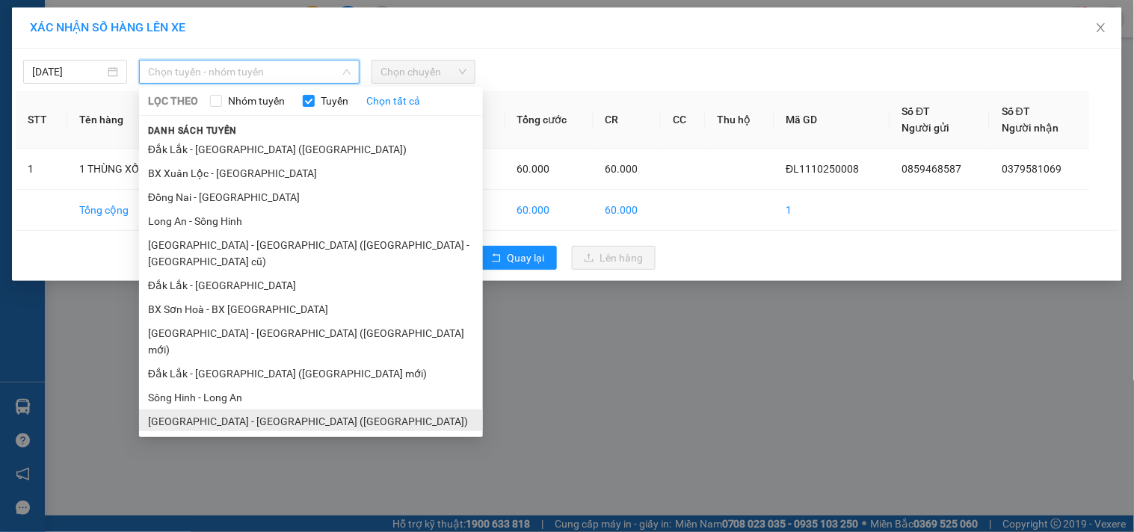
scroll to position [90, 0]
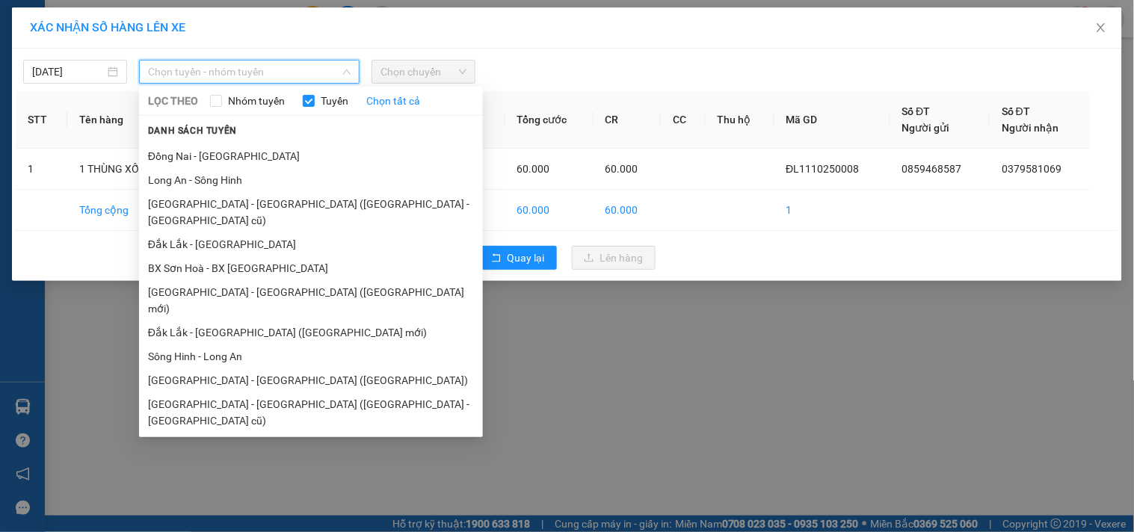
click at [251, 433] on li "[GEOGRAPHIC_DATA] - [GEOGRAPHIC_DATA]" at bounding box center [311, 445] width 344 height 24
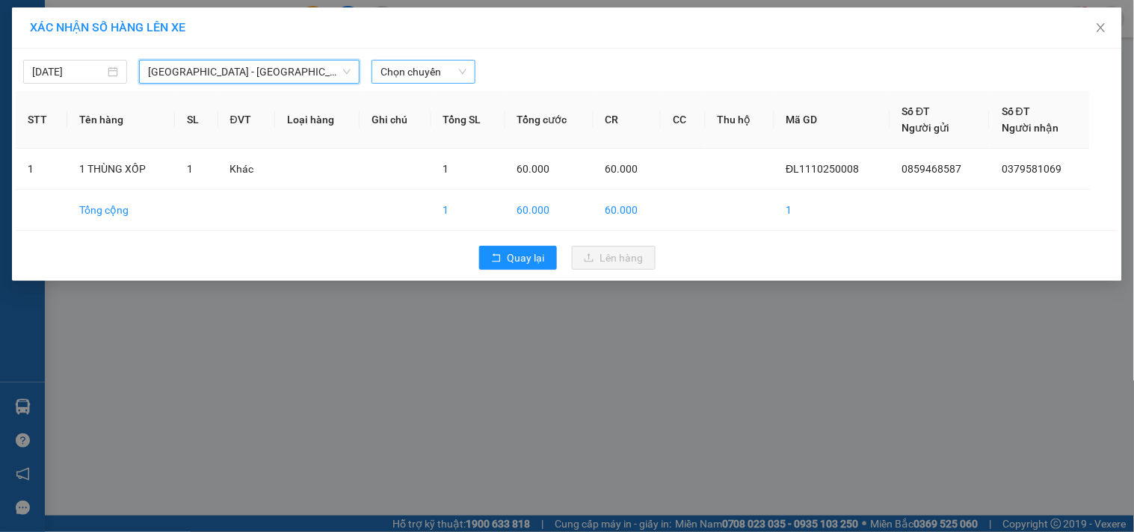
click at [427, 64] on span "Chọn chuyến" at bounding box center [423, 72] width 86 height 22
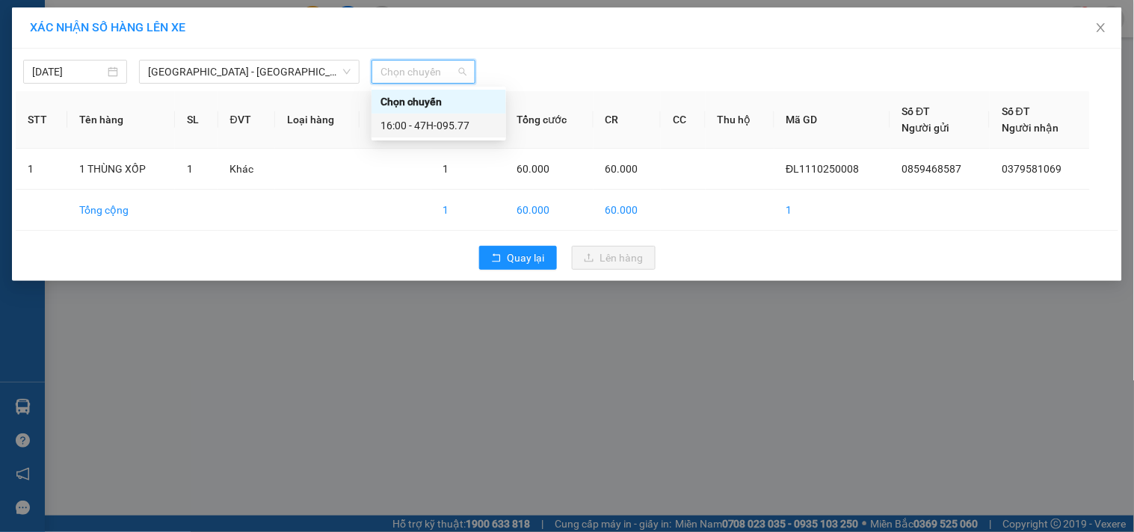
click at [431, 135] on div "16:00 - 47H-095.77" at bounding box center [438, 126] width 135 height 24
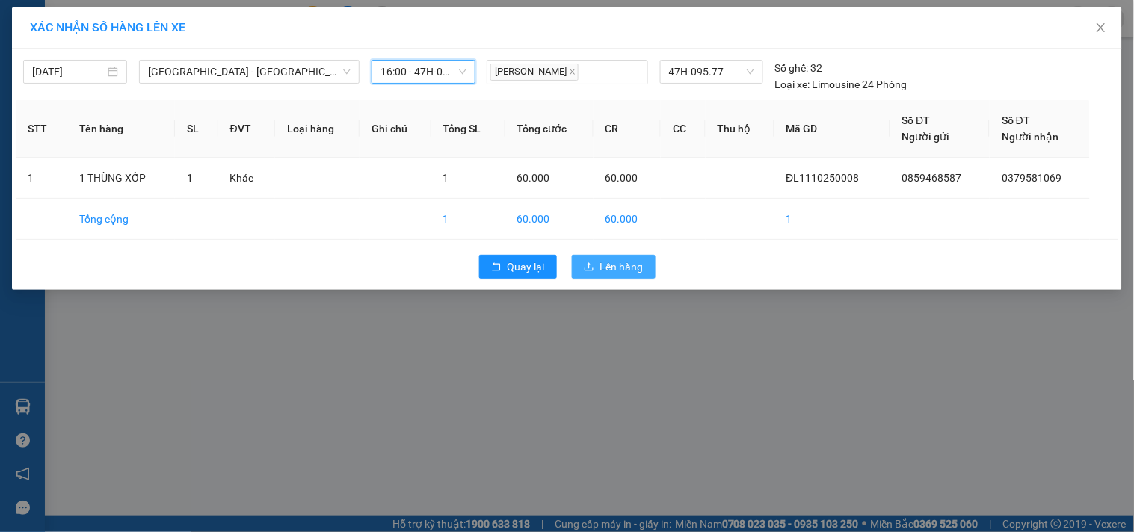
click at [610, 270] on span "Lên hàng" at bounding box center [621, 267] width 43 height 16
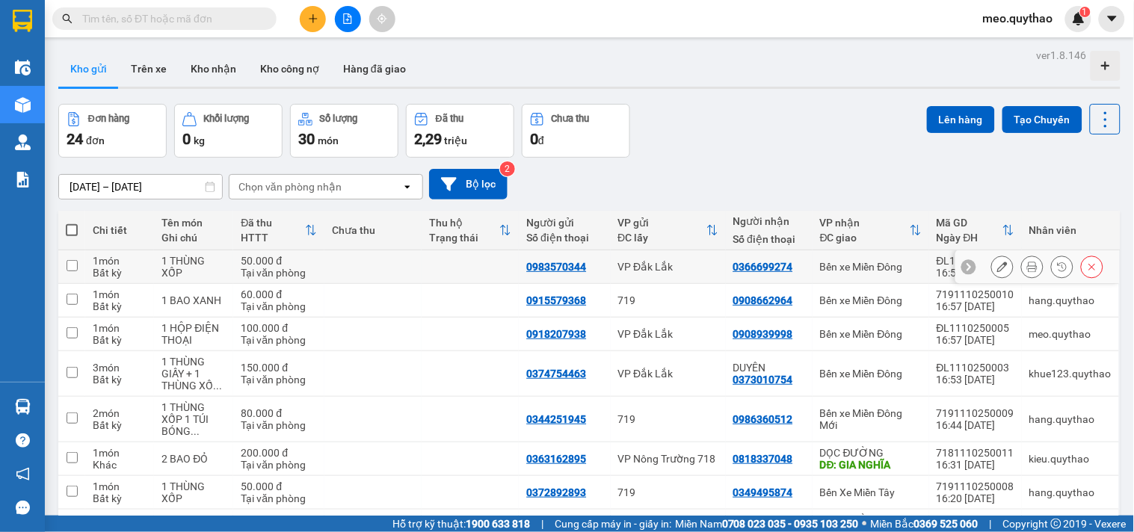
click at [835, 273] on td "Bến xe Miền Đông" at bounding box center [870, 267] width 117 height 34
checkbox input "true"
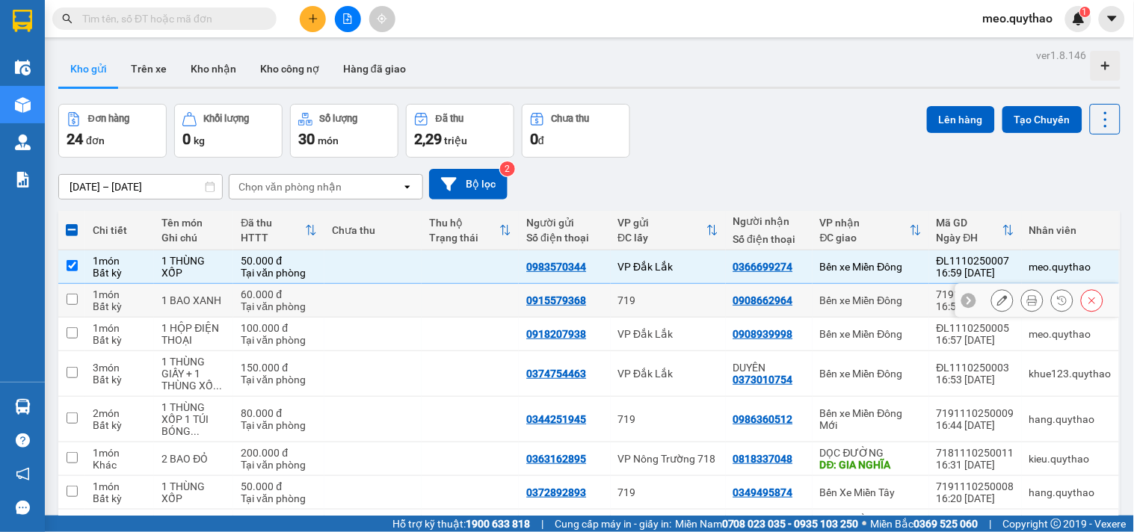
click at [849, 302] on div "Bến xe Miền Đông" at bounding box center [871, 300] width 102 height 12
checkbox input "true"
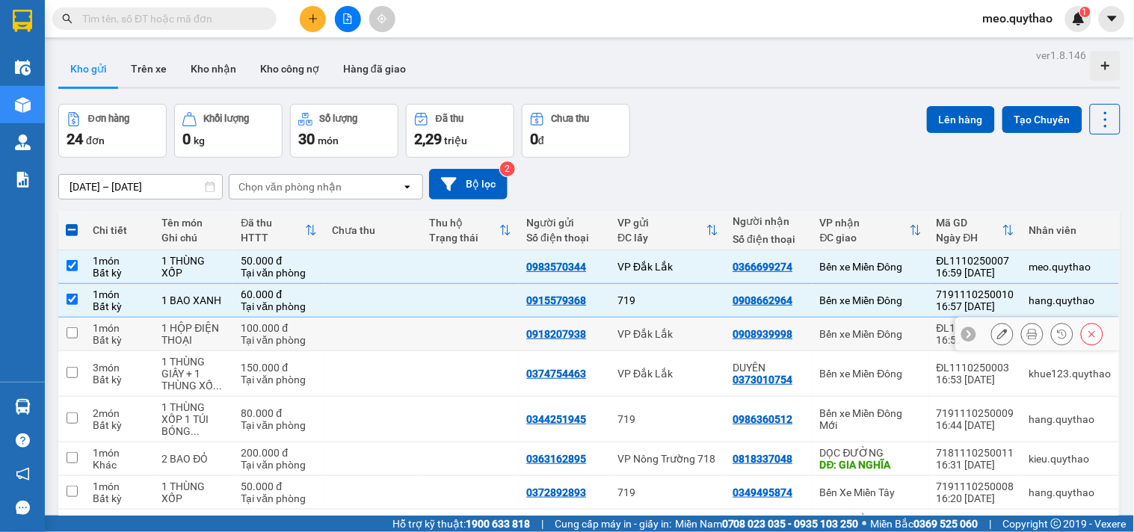
click at [862, 326] on td "Bến xe Miền Đông" at bounding box center [870, 335] width 117 height 34
checkbox input "true"
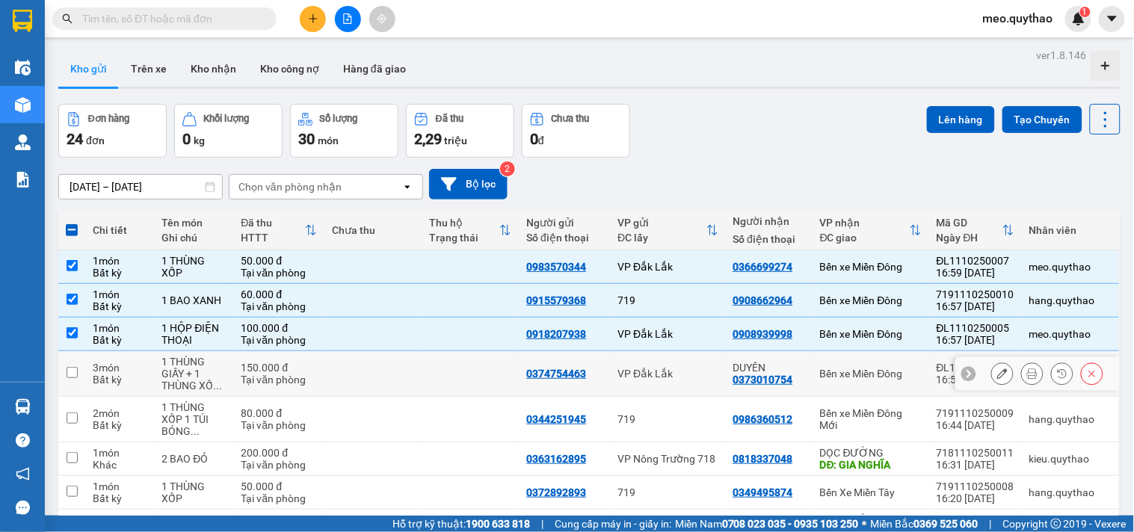
click at [870, 371] on div "Bến xe Miền Đông" at bounding box center [871, 374] width 102 height 12
checkbox input "true"
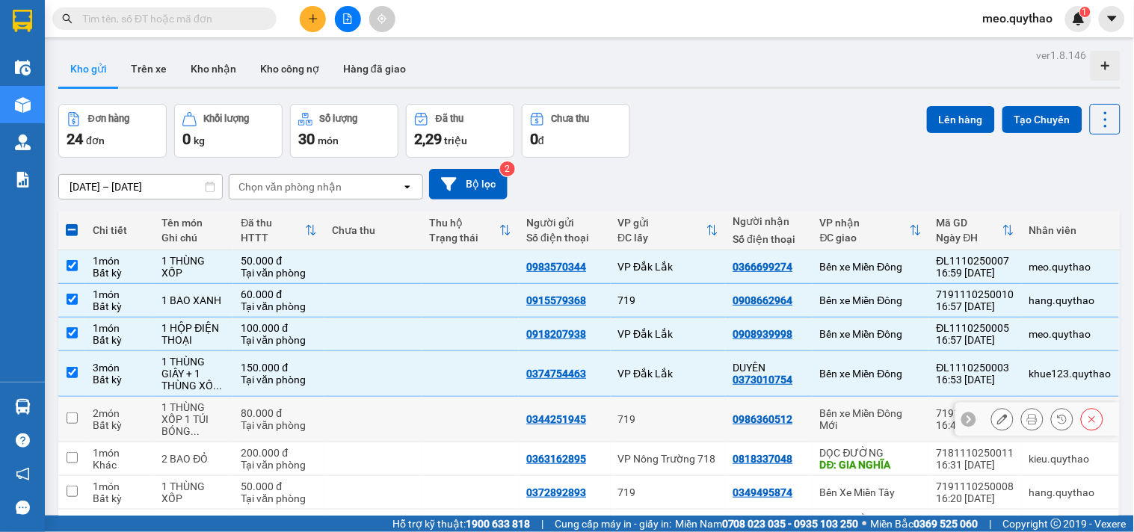
click at [882, 420] on div "Bến xe Miền Đông Mới" at bounding box center [871, 419] width 102 height 24
checkbox input "true"
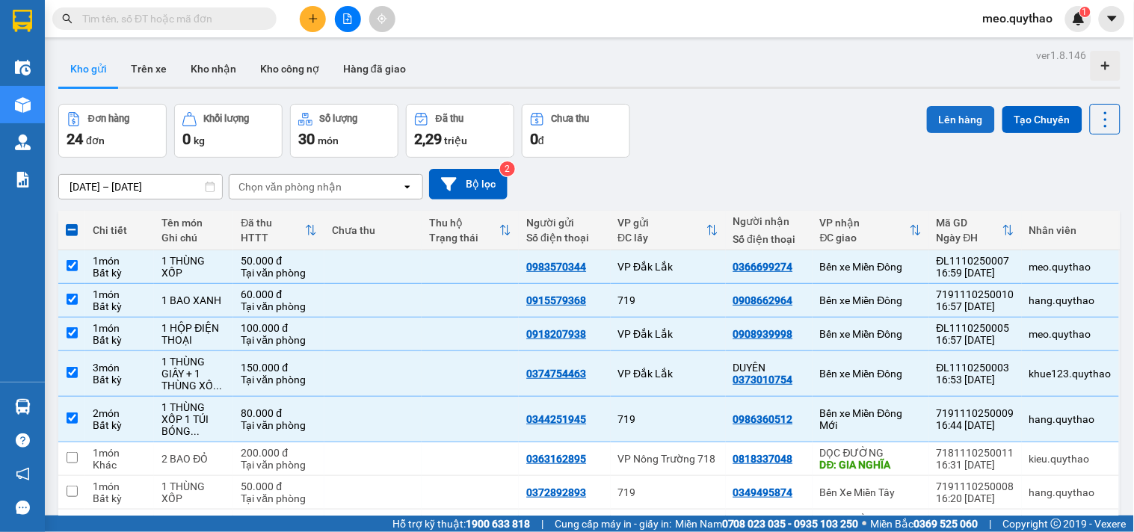
click at [966, 113] on button "Lên hàng" at bounding box center [961, 119] width 68 height 27
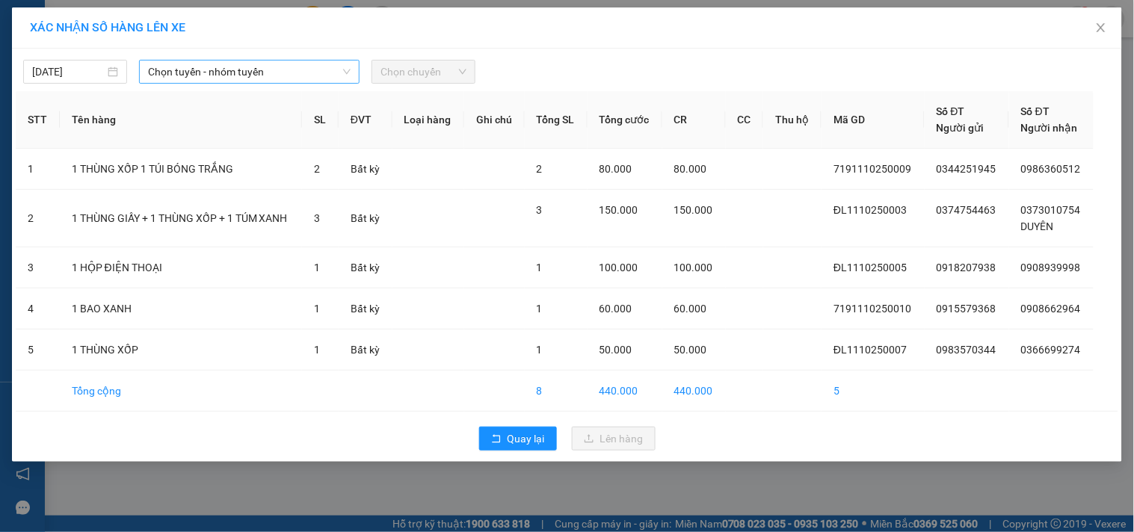
click at [289, 73] on span "Chọn tuyến - nhóm tuyến" at bounding box center [249, 72] width 202 height 22
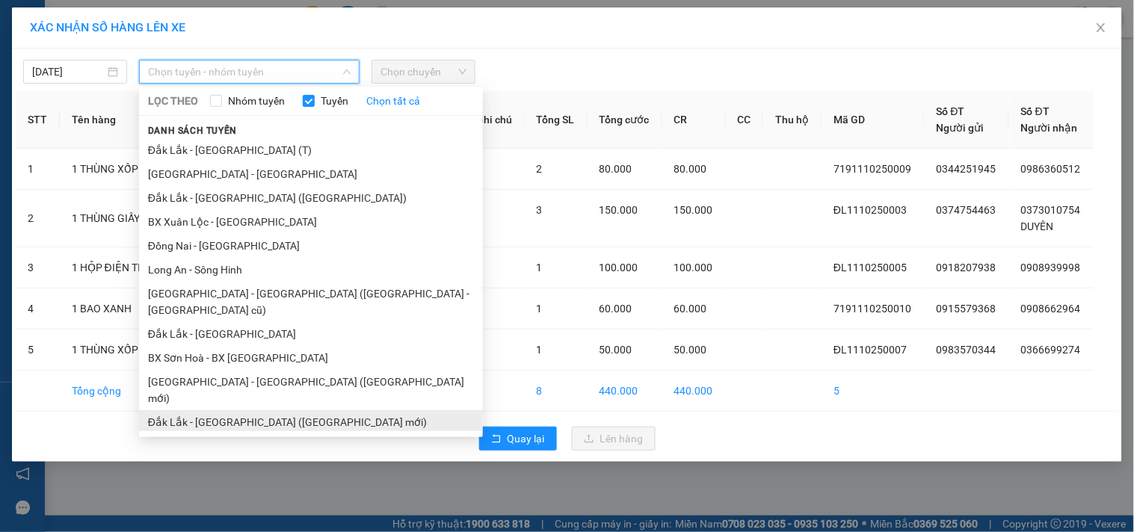
click at [294, 410] on li "Đắk Lắk - [GEOGRAPHIC_DATA] ([GEOGRAPHIC_DATA] mới)" at bounding box center [311, 422] width 344 height 24
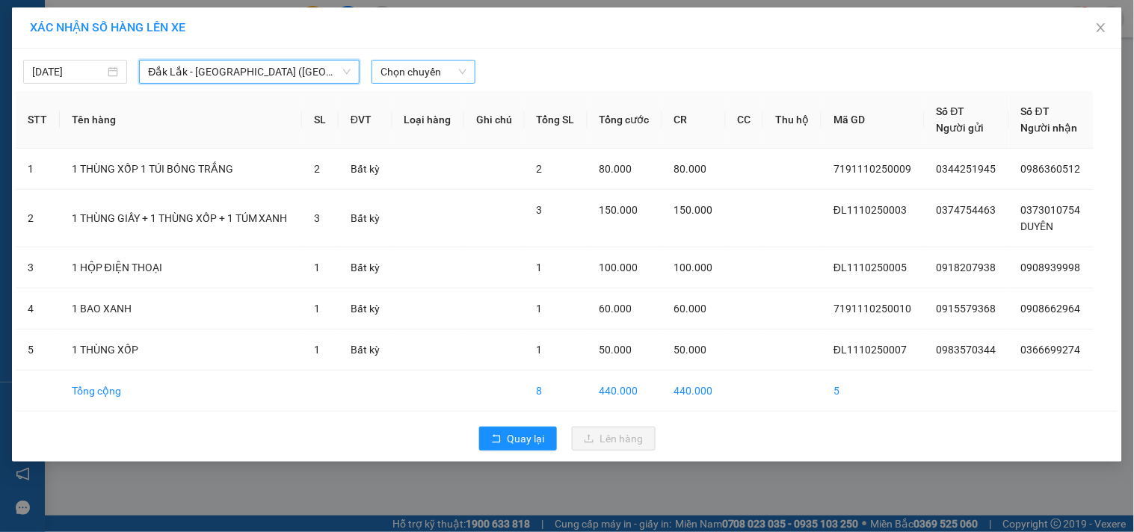
click at [422, 62] on span "Chọn chuyến" at bounding box center [423, 72] width 86 height 22
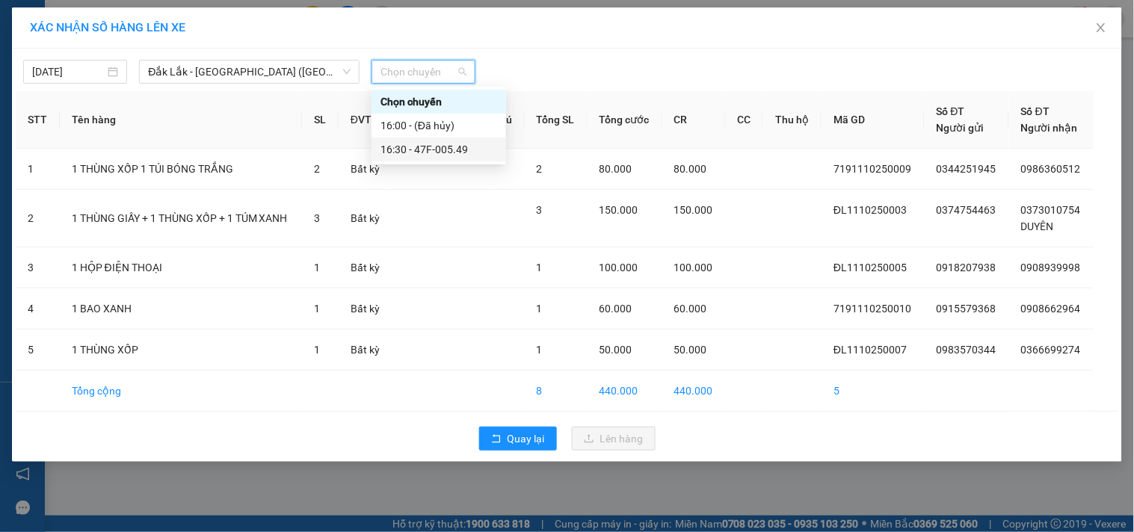
click at [446, 143] on div "16:30 - 47F-005.49" at bounding box center [438, 149] width 117 height 16
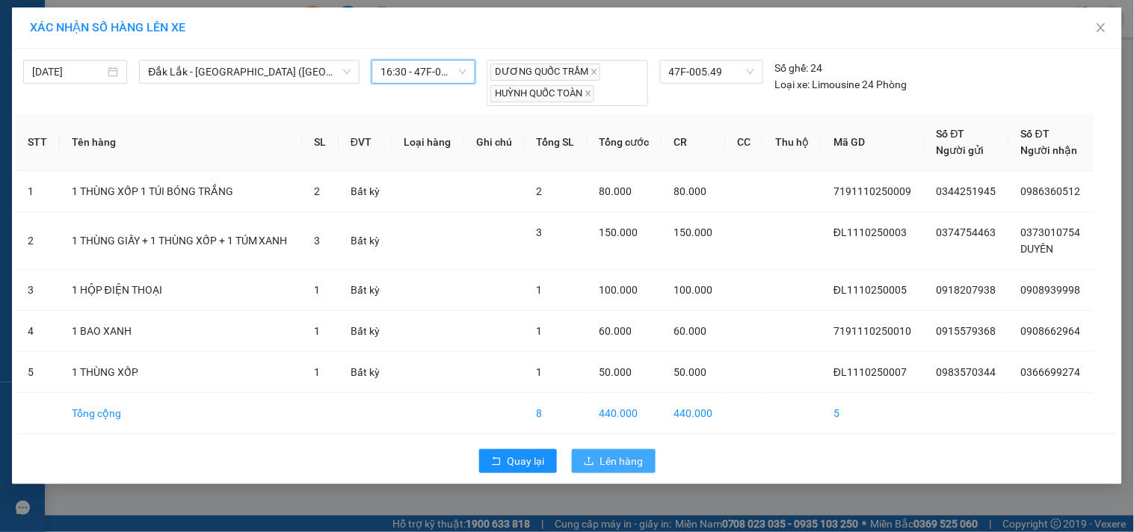
click at [611, 462] on span "Lên hàng" at bounding box center [621, 461] width 43 height 16
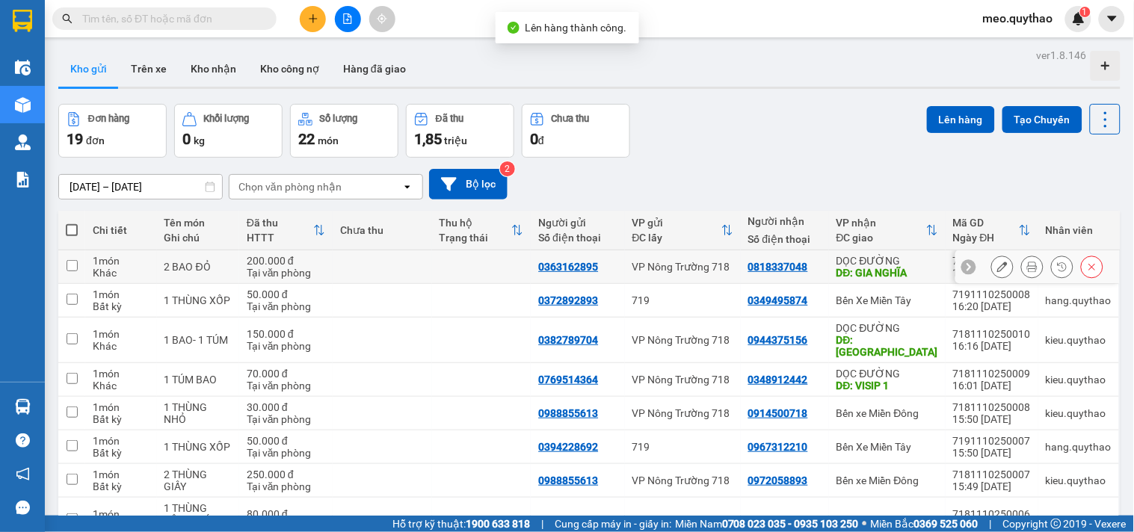
click at [901, 258] on div "DỌC ĐƯỜNG" at bounding box center [887, 261] width 102 height 12
checkbox input "true"
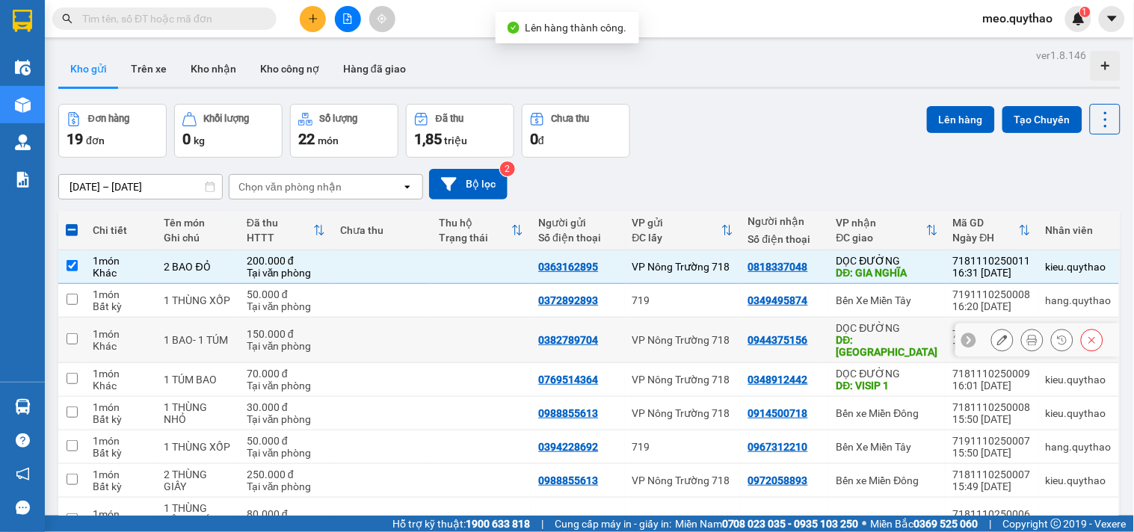
click at [894, 342] on div "DĐ: [GEOGRAPHIC_DATA]" at bounding box center [887, 346] width 102 height 24
checkbox input "true"
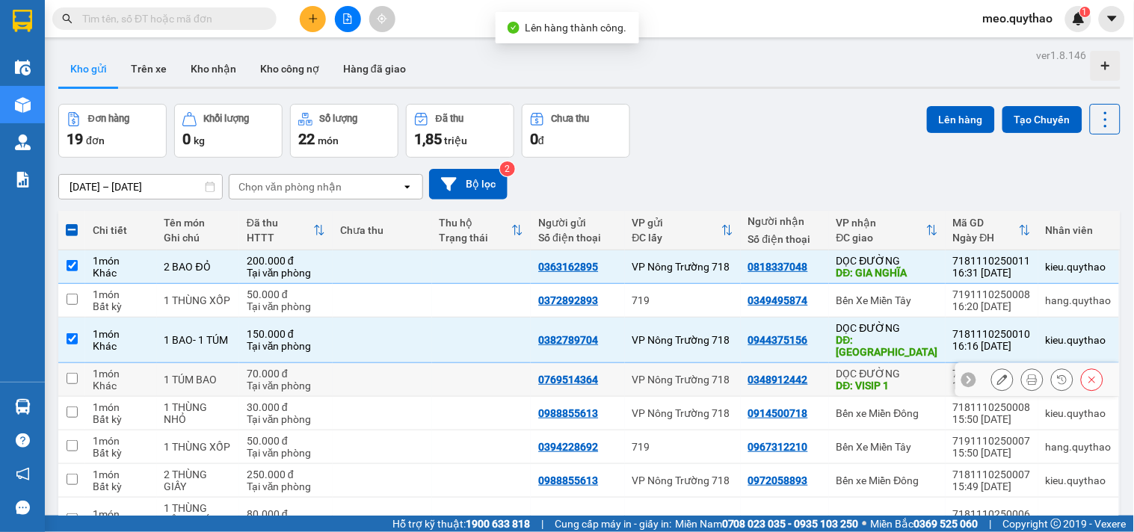
click at [893, 368] on div "DỌC ĐƯỜNG" at bounding box center [887, 374] width 102 height 12
checkbox input "true"
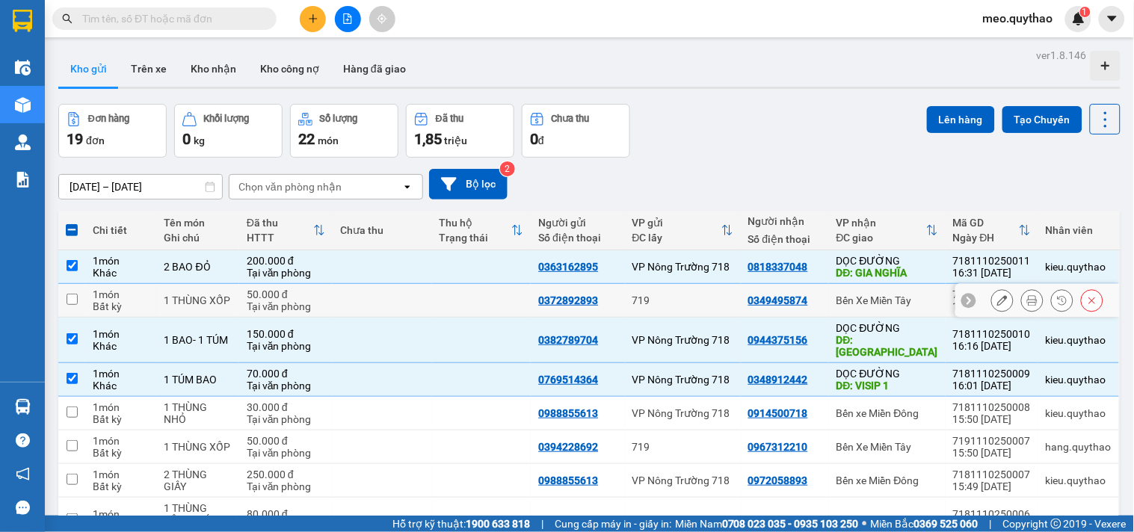
click at [898, 307] on td "Bến Xe Miền Tây" at bounding box center [887, 301] width 117 height 34
checkbox input "true"
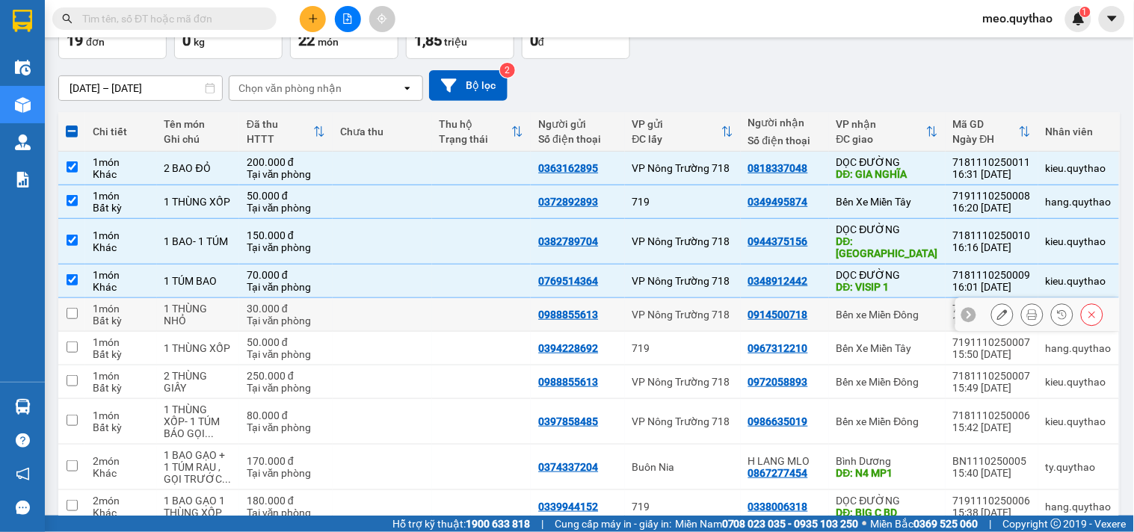
scroll to position [158, 0]
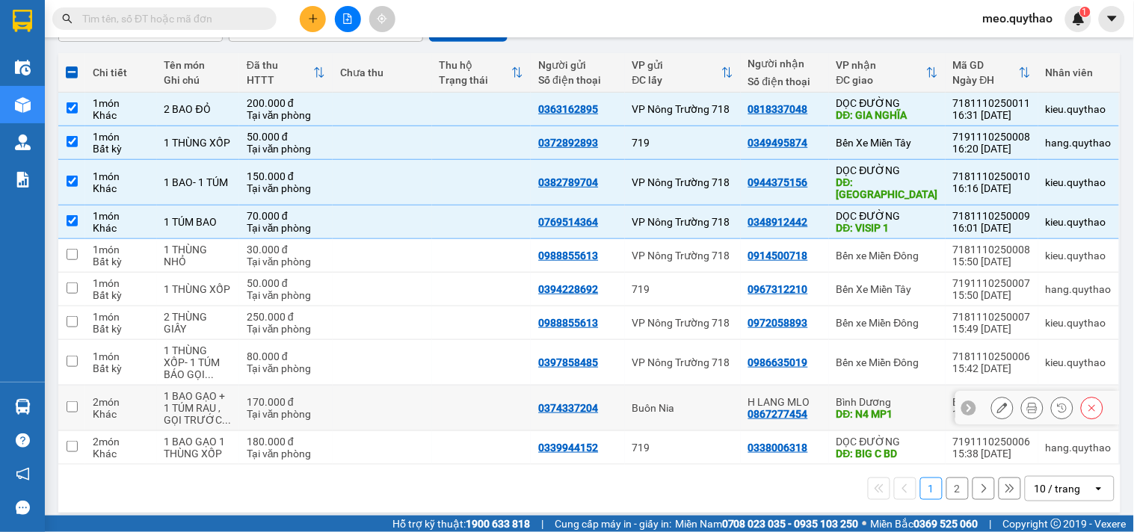
click at [879, 408] on div "DĐ: N4 MP1" at bounding box center [887, 414] width 102 height 12
checkbox input "true"
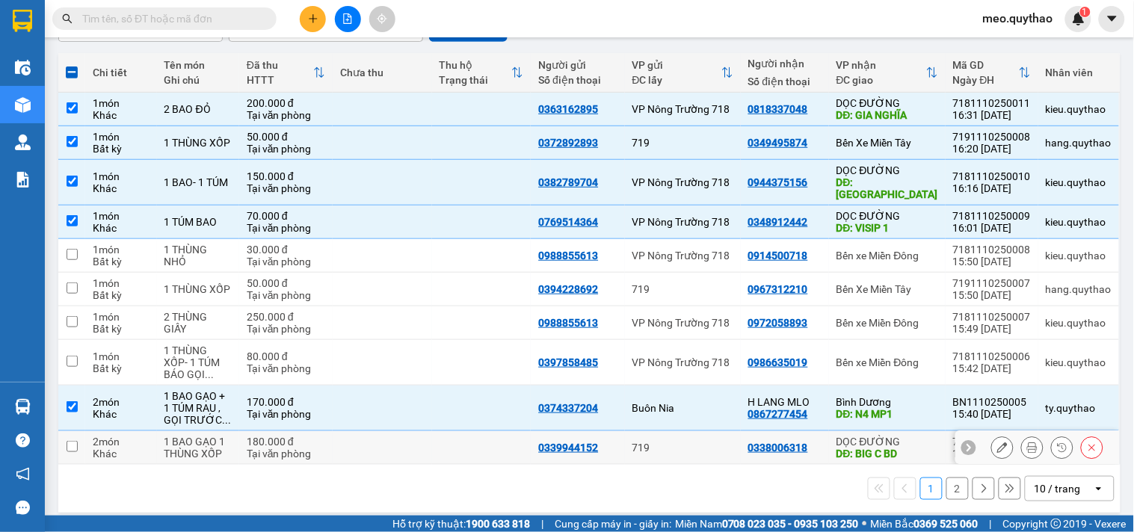
click at [877, 448] on div "DĐ: BIG C BD" at bounding box center [887, 454] width 102 height 12
checkbox input "true"
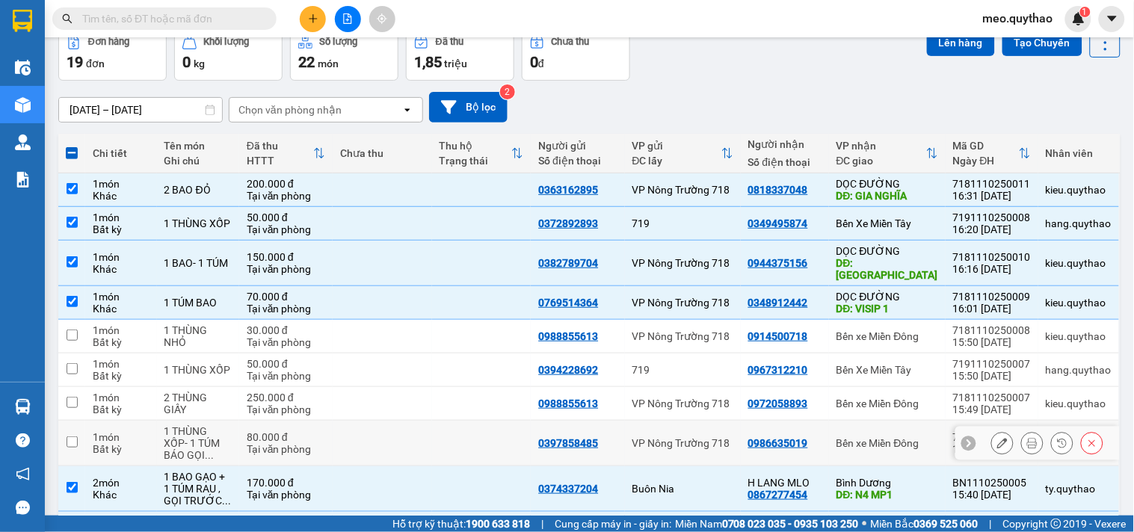
scroll to position [0, 0]
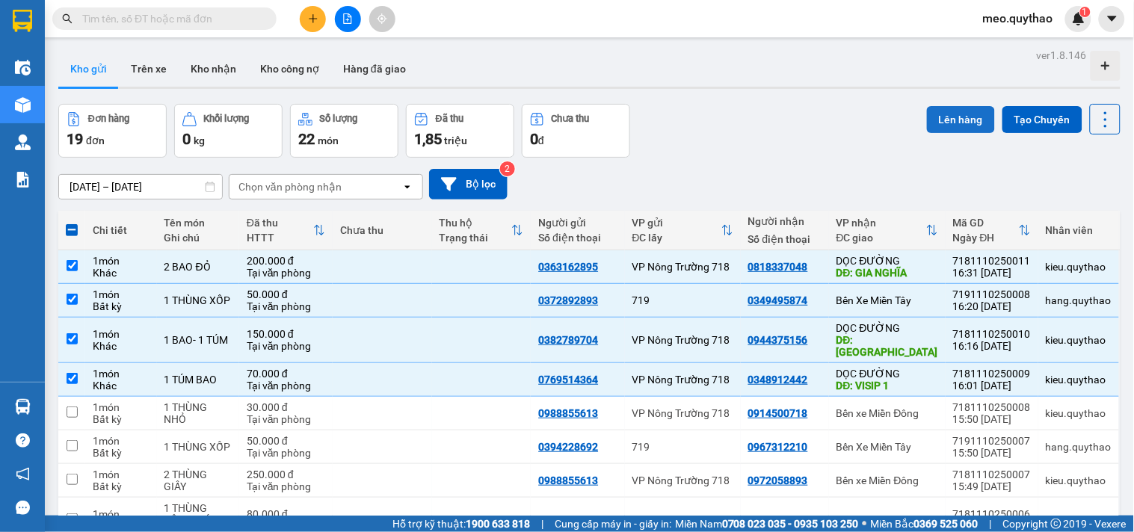
click at [936, 113] on button "Lên hàng" at bounding box center [961, 119] width 68 height 27
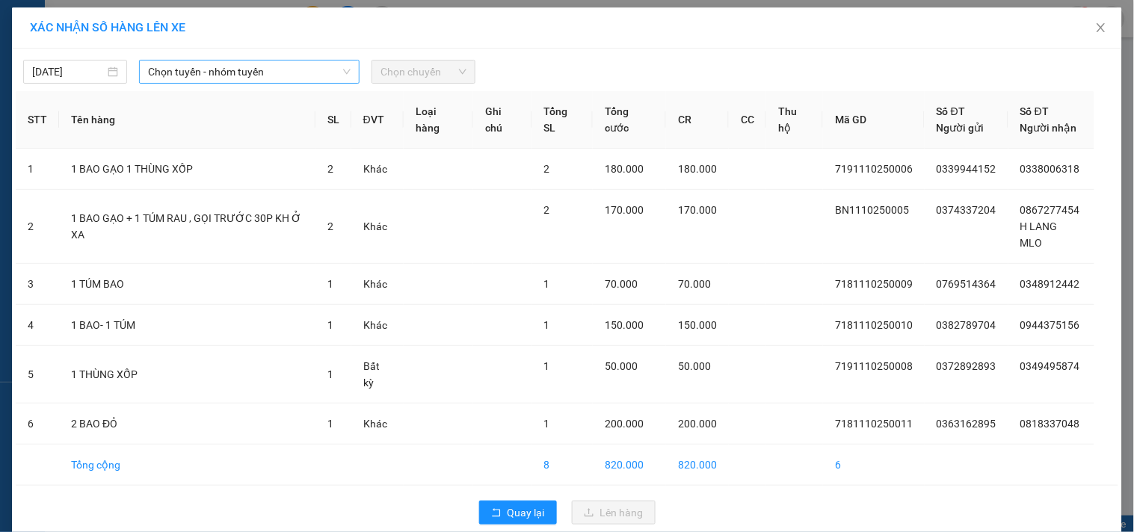
click at [220, 62] on span "Chọn tuyến - nhóm tuyến" at bounding box center [249, 72] width 202 height 22
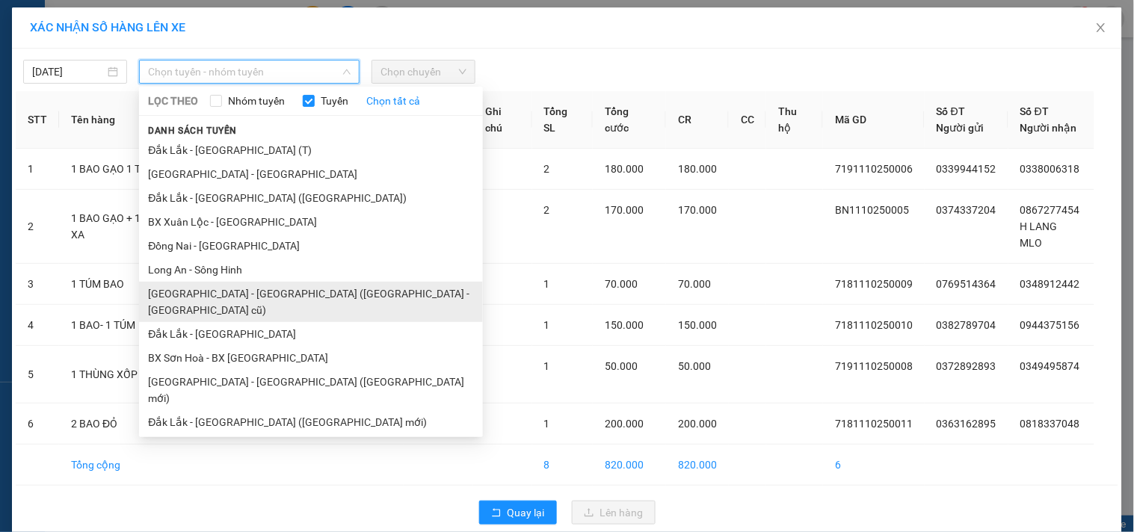
scroll to position [90, 0]
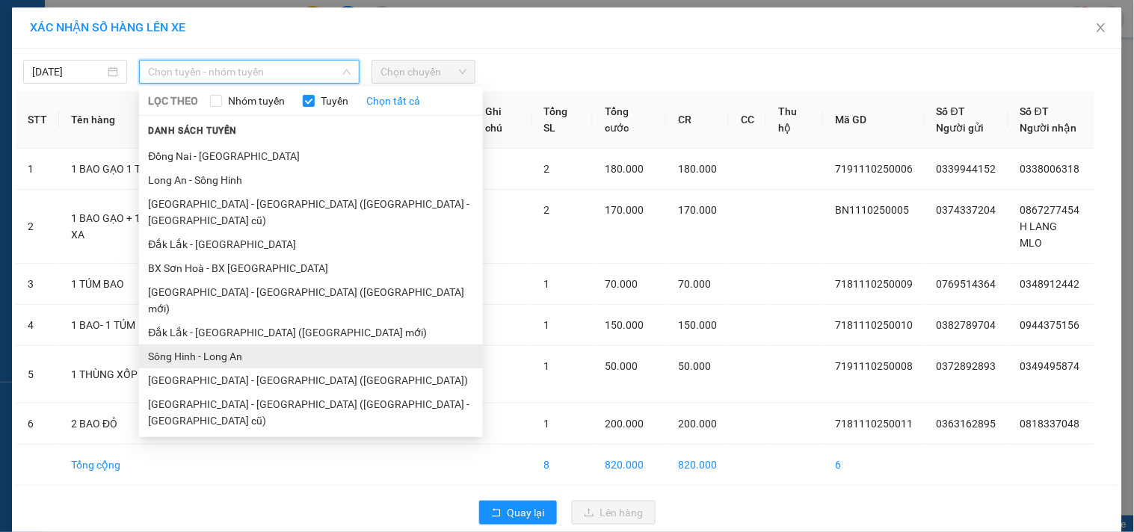
click at [229, 344] on li "Sông Hinh - Long An" at bounding box center [311, 356] width 344 height 24
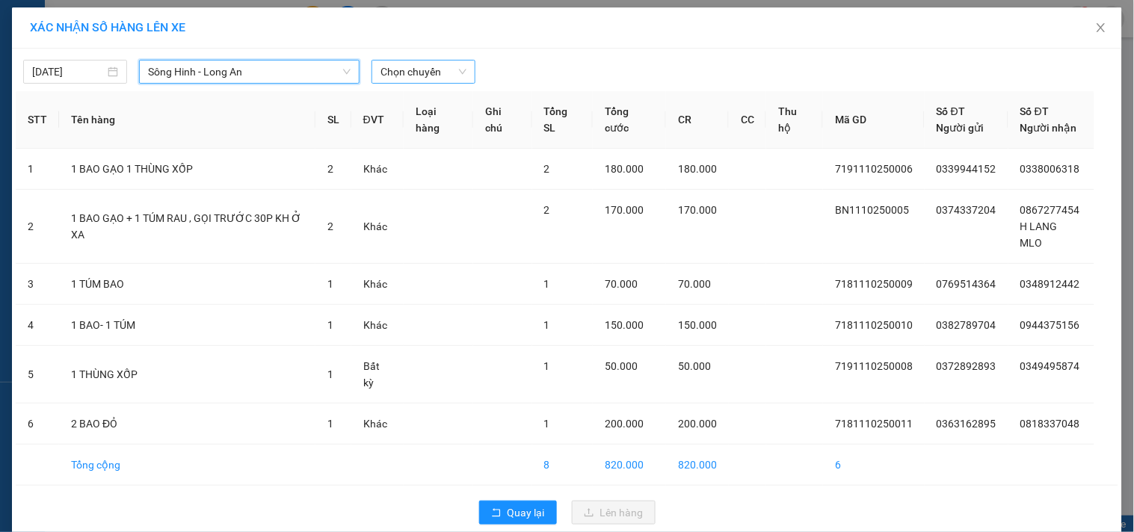
click at [411, 67] on span "Chọn chuyến" at bounding box center [423, 72] width 86 height 22
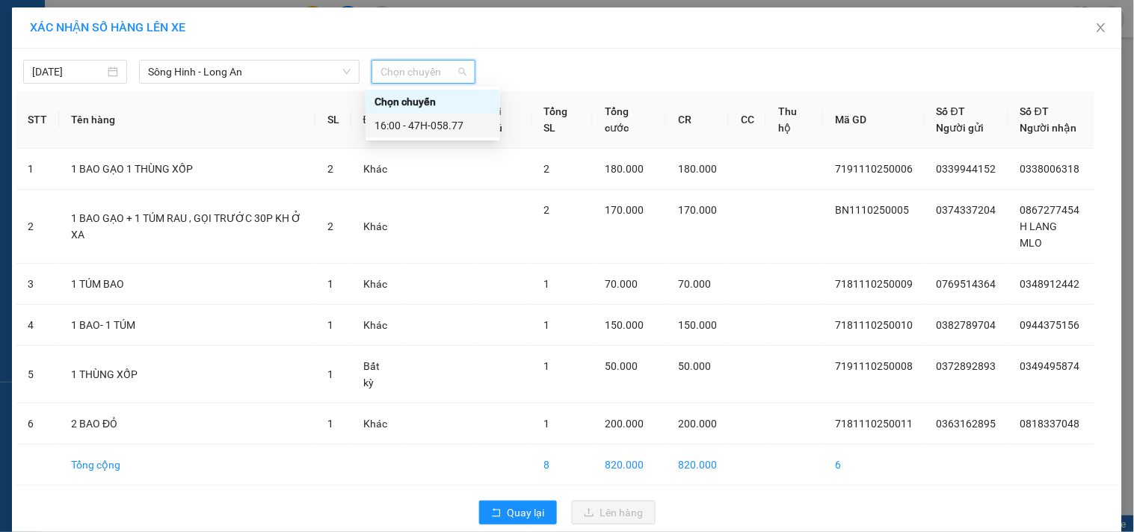
click at [417, 128] on div "16:00 - 47H-058.77" at bounding box center [432, 125] width 117 height 16
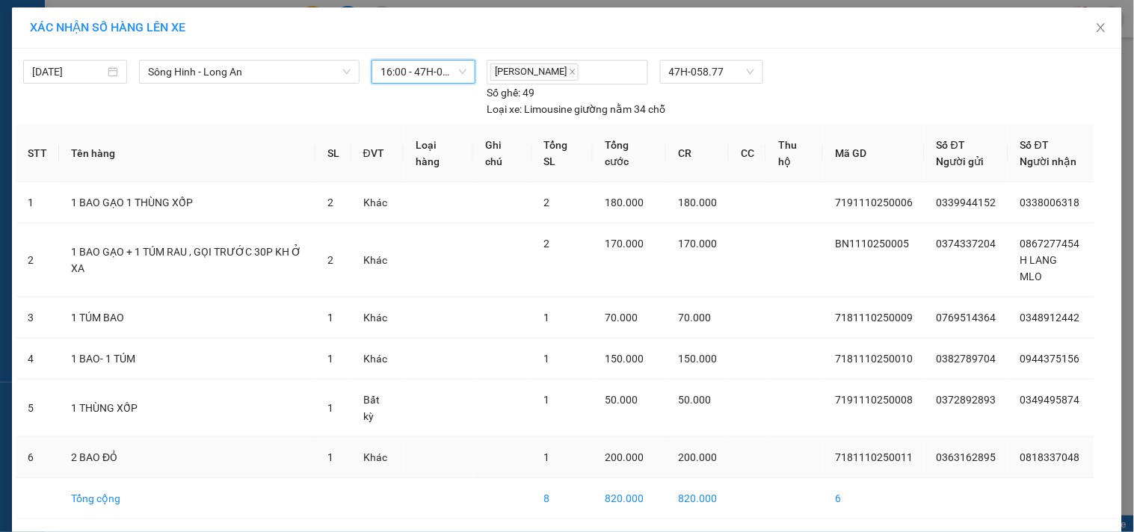
scroll to position [55, 0]
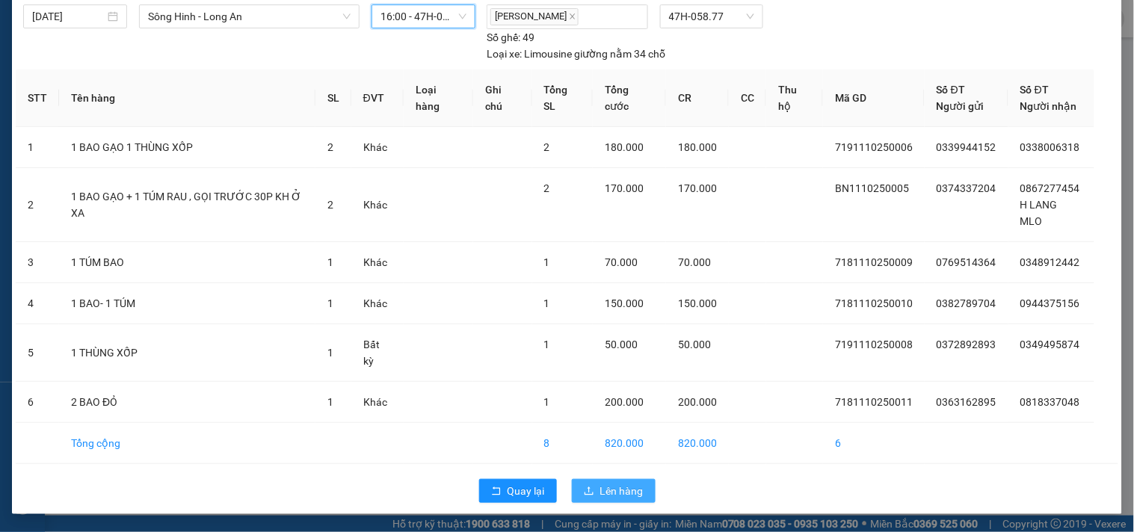
click at [583, 498] on button "Lên hàng" at bounding box center [614, 491] width 84 height 24
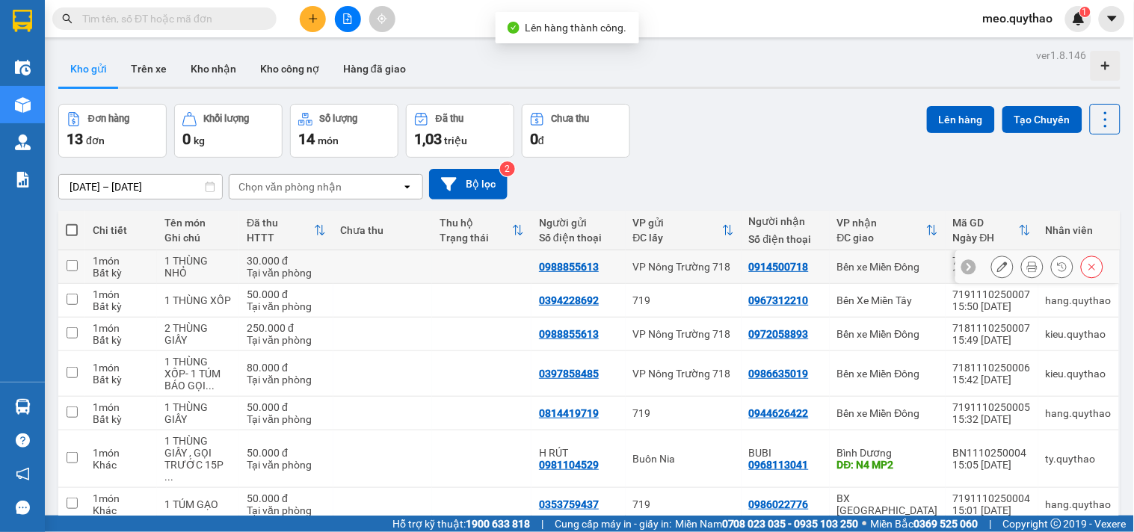
click at [865, 261] on div "Bến xe Miền Đông" at bounding box center [887, 267] width 101 height 12
checkbox input "true"
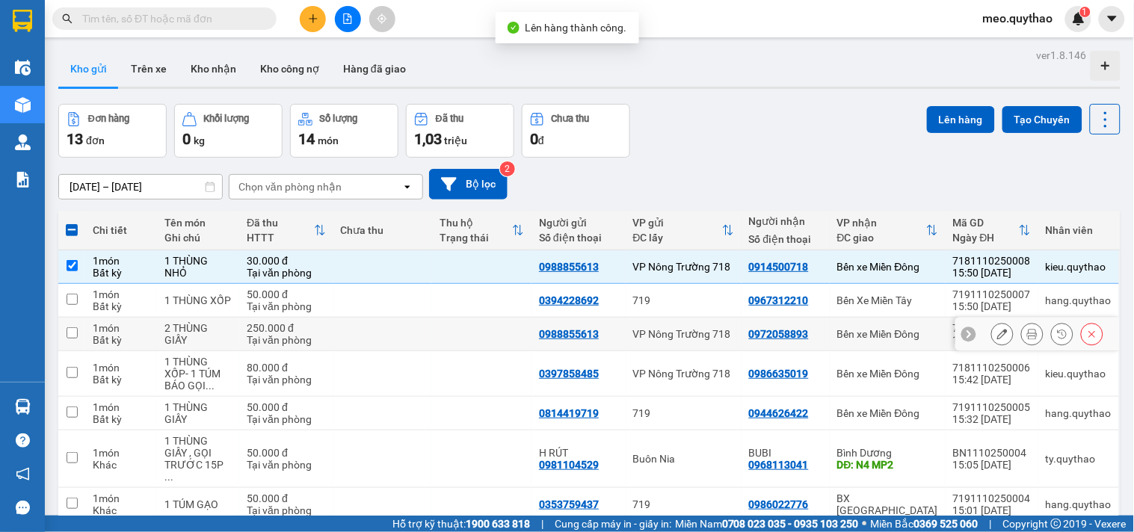
click at [888, 333] on div "Bến xe Miền Đông" at bounding box center [887, 334] width 101 height 12
checkbox input "true"
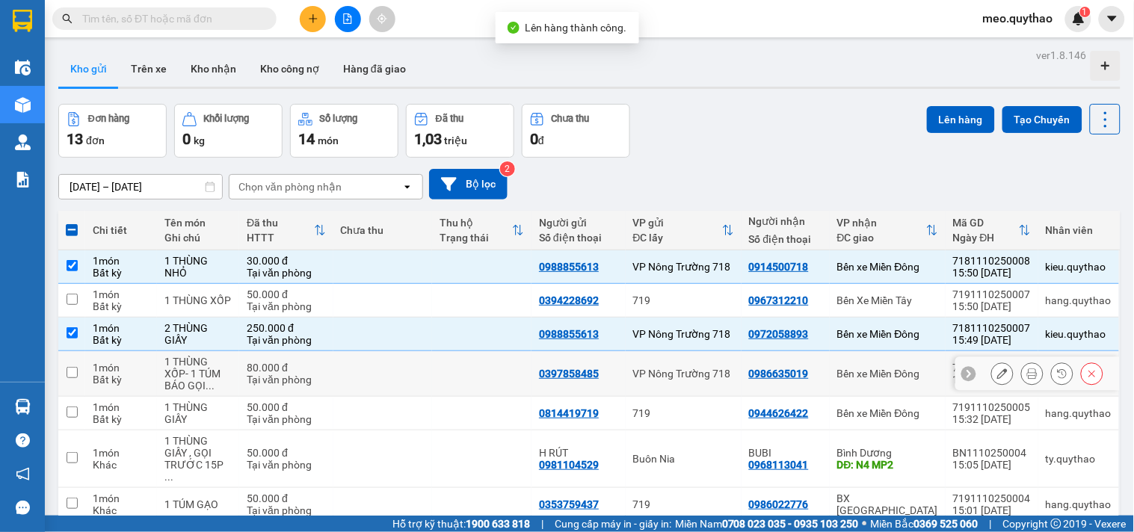
click at [885, 378] on div "Bến xe Miền Đông" at bounding box center [887, 374] width 101 height 12
checkbox input "true"
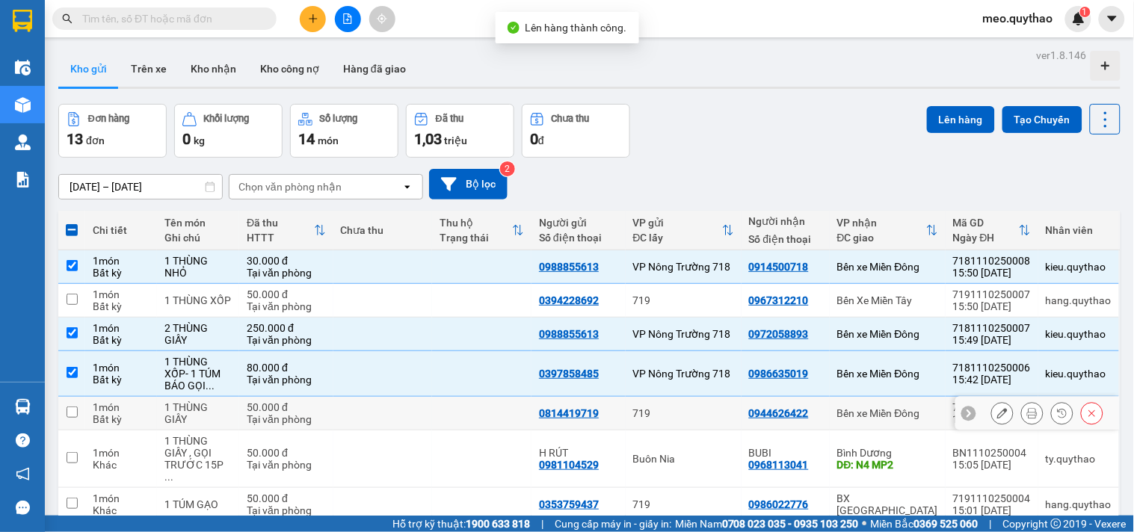
click at [895, 421] on td "Bến xe Miền Đông" at bounding box center [887, 414] width 116 height 34
checkbox input "true"
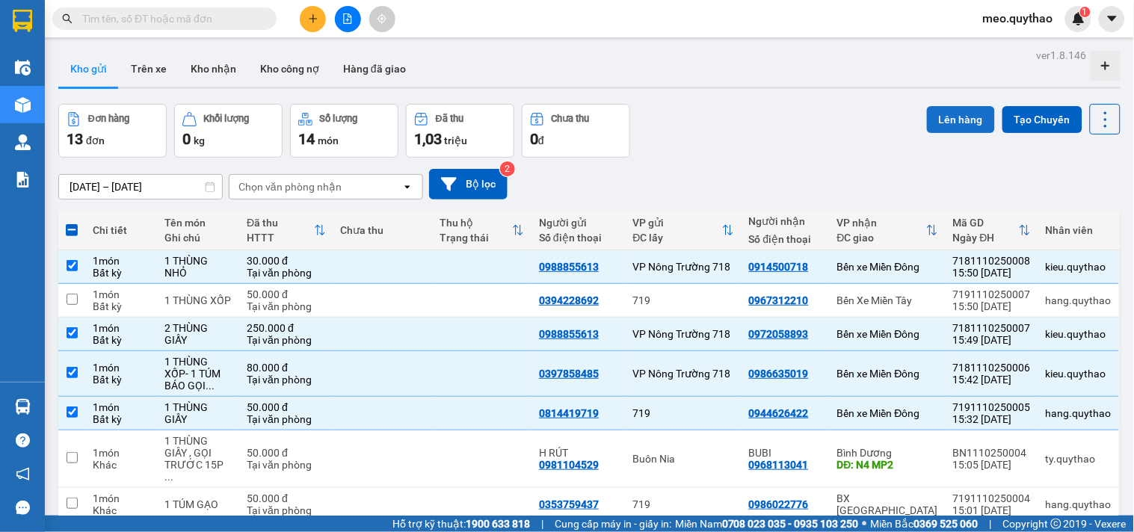
click at [947, 117] on button "Lên hàng" at bounding box center [961, 119] width 68 height 27
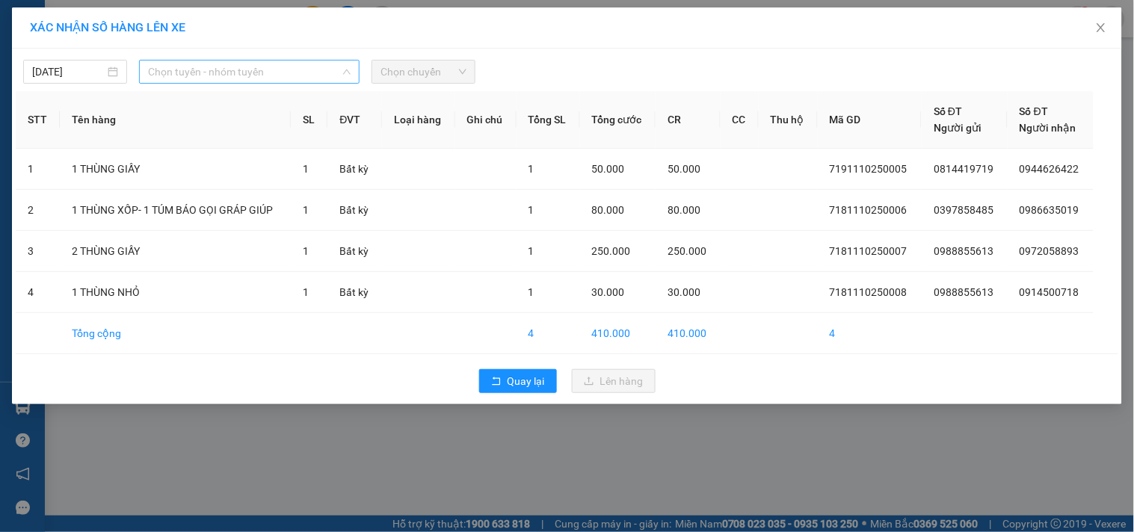
click at [241, 69] on span "Chọn tuyến - nhóm tuyến" at bounding box center [249, 72] width 202 height 22
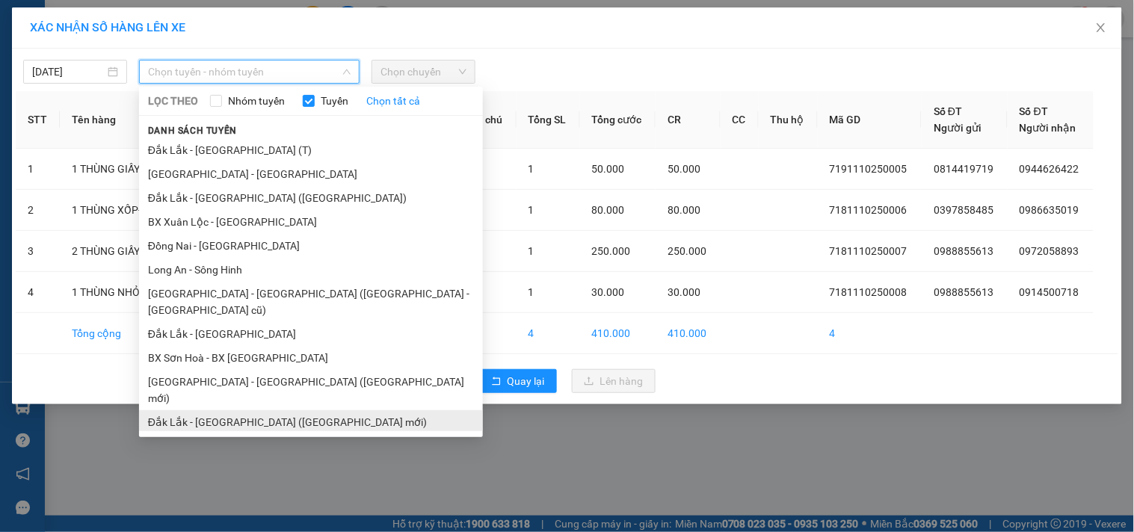
click at [294, 410] on li "Đắk Lắk - [GEOGRAPHIC_DATA] ([GEOGRAPHIC_DATA] mới)" at bounding box center [311, 422] width 344 height 24
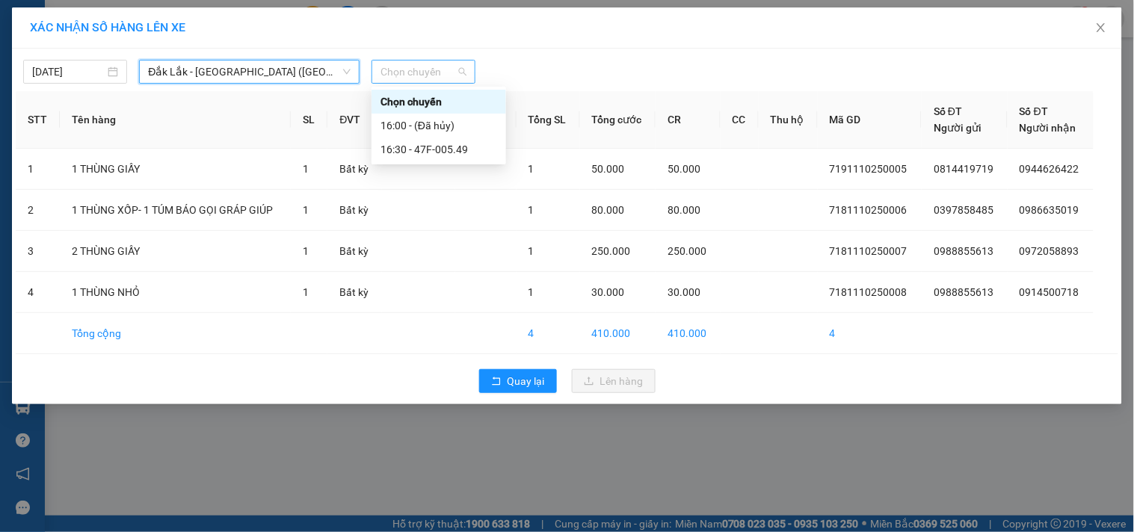
click at [429, 75] on span "Chọn chuyến" at bounding box center [423, 72] width 86 height 22
click at [446, 146] on div "16:30 - 47F-005.49" at bounding box center [438, 149] width 117 height 16
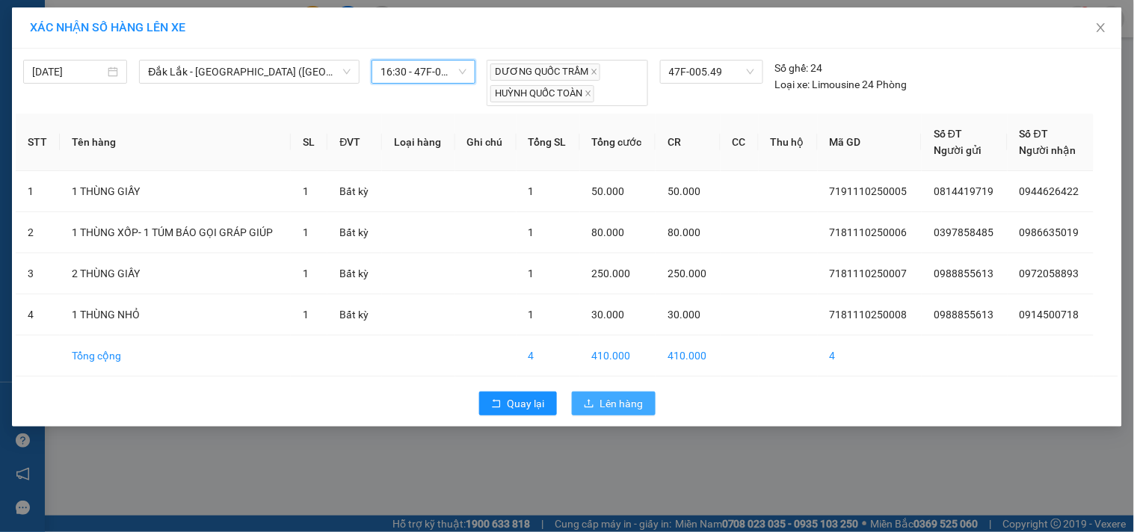
click at [620, 399] on span "Lên hàng" at bounding box center [621, 403] width 43 height 16
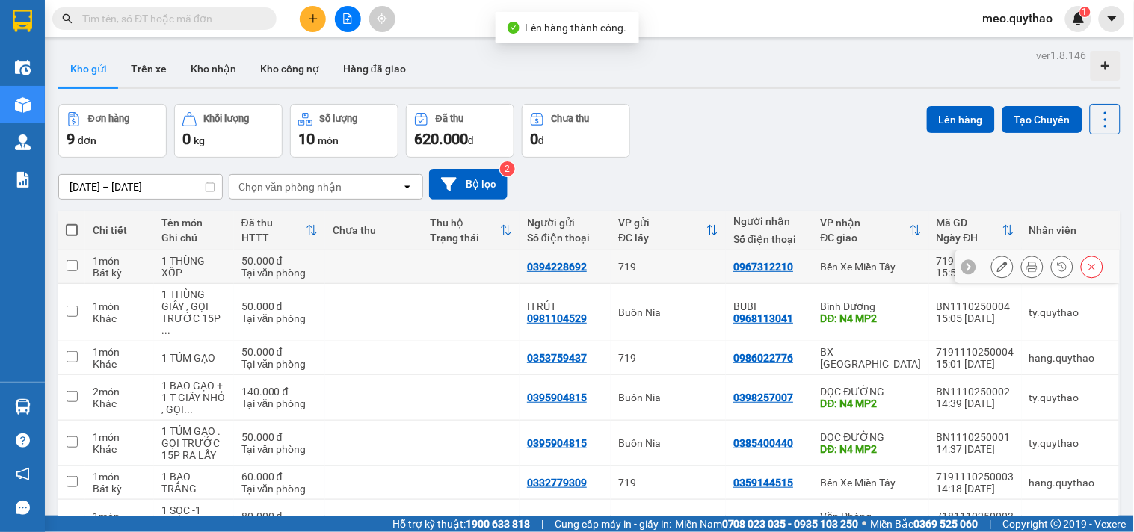
click at [882, 256] on td "Bến Xe Miền Tây" at bounding box center [871, 267] width 116 height 34
checkbox input "true"
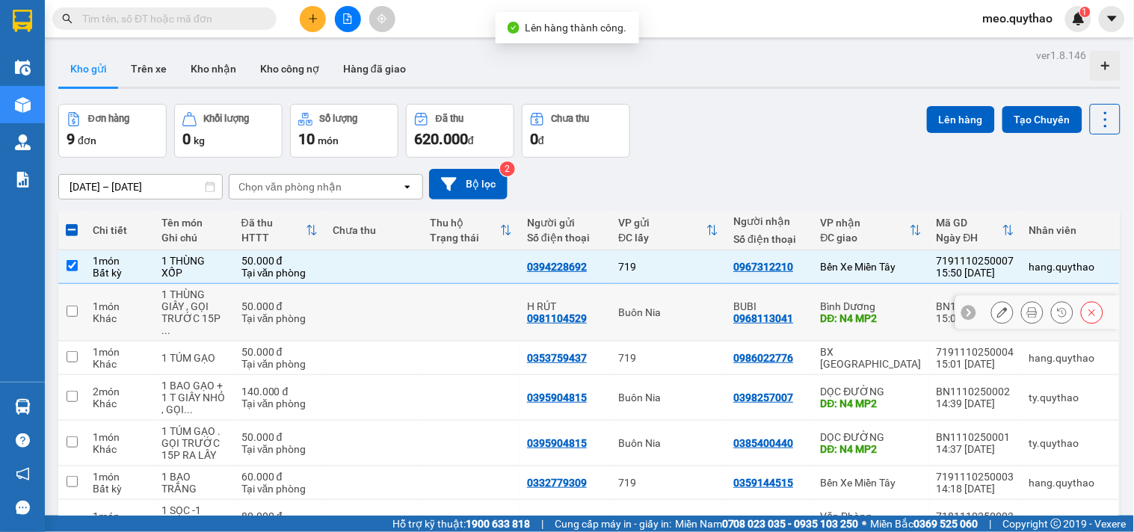
click at [897, 317] on div "DĐ: N4 MP2" at bounding box center [870, 318] width 101 height 12
checkbox input "true"
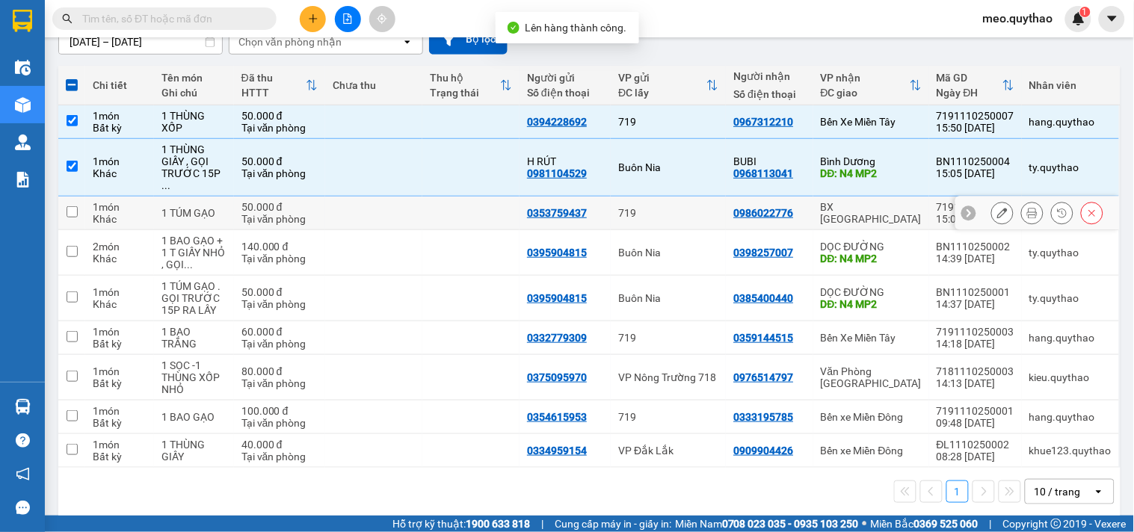
scroll to position [147, 0]
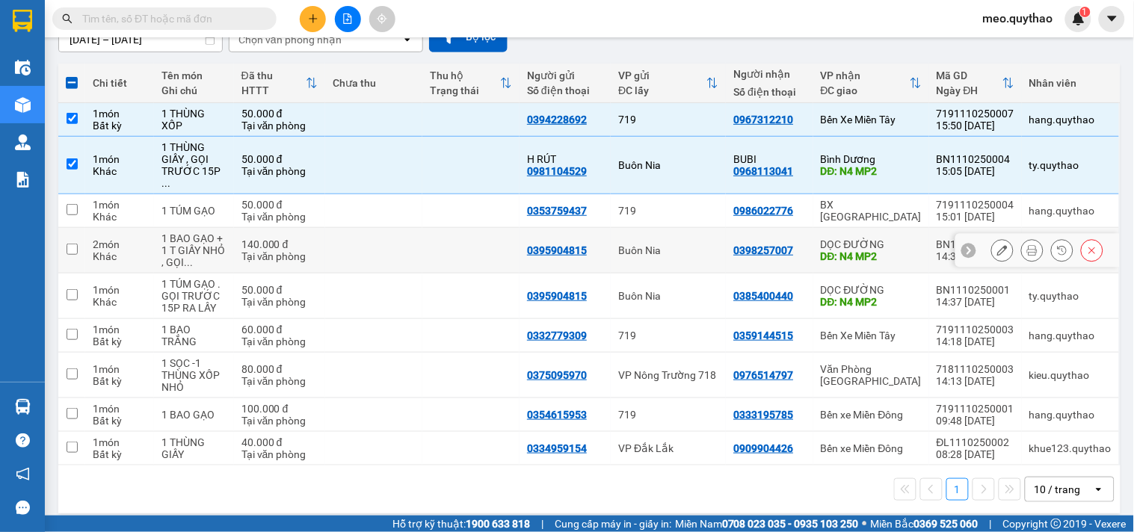
click at [878, 250] on div "DĐ: N4 MP2" at bounding box center [870, 256] width 101 height 12
checkbox input "true"
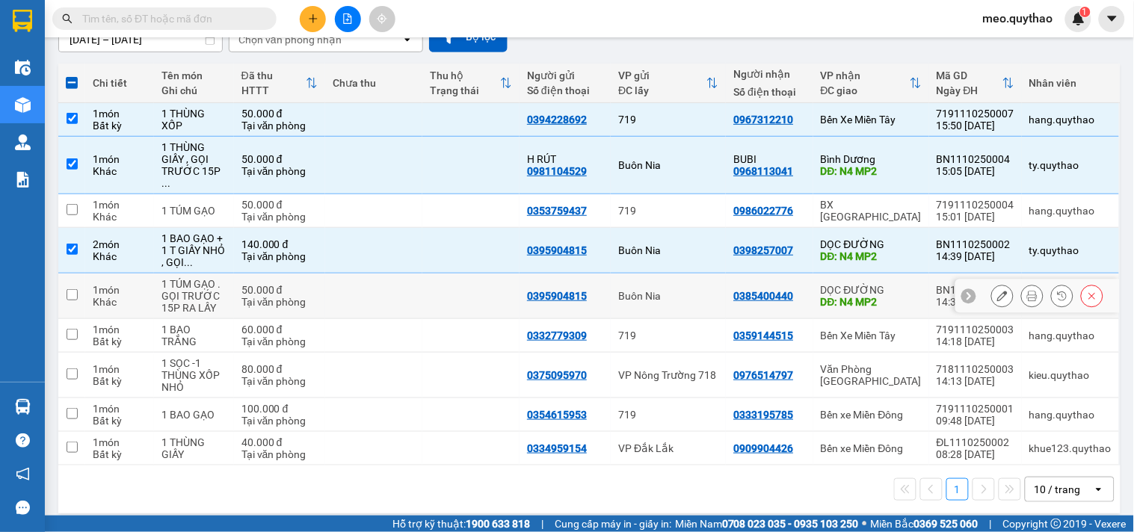
click at [879, 284] on div "DỌC ĐƯỜNG" at bounding box center [870, 290] width 101 height 12
checkbox input "true"
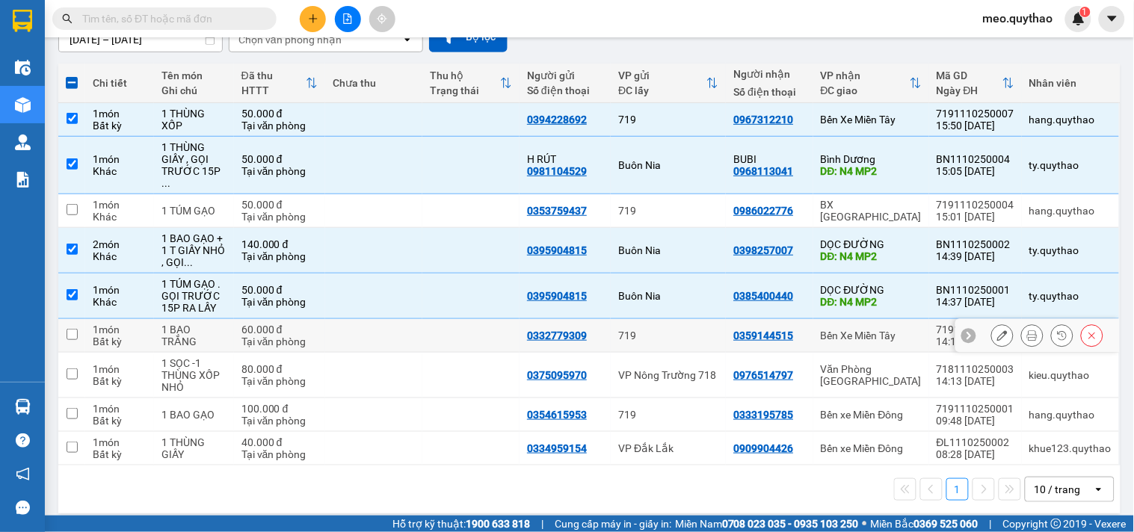
click at [900, 330] on div "Bến Xe Miền Tây" at bounding box center [870, 336] width 101 height 12
checkbox input "true"
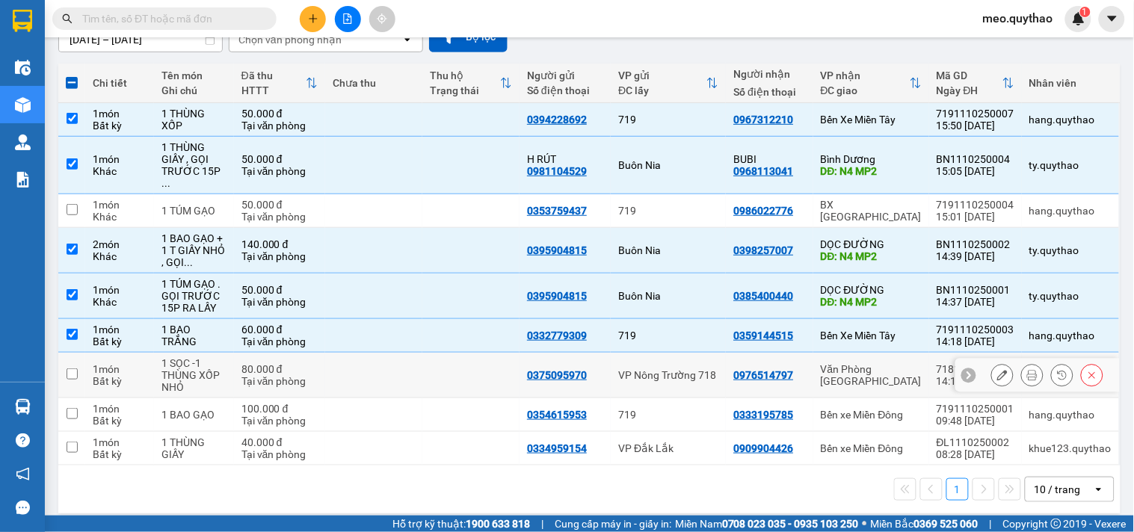
click at [905, 363] on div "Văn Phòng [GEOGRAPHIC_DATA]" at bounding box center [870, 375] width 101 height 24
checkbox input "true"
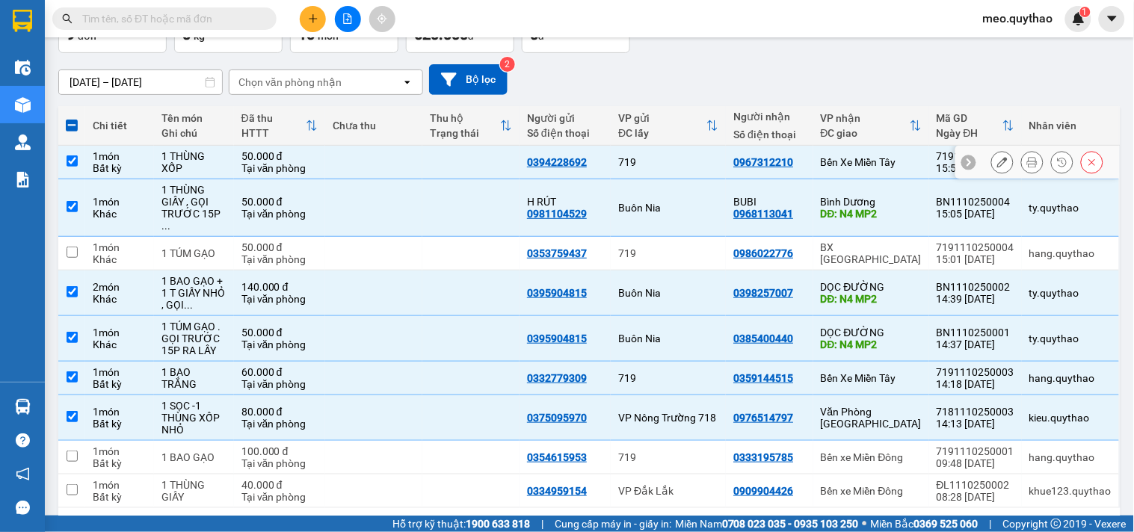
scroll to position [0, 0]
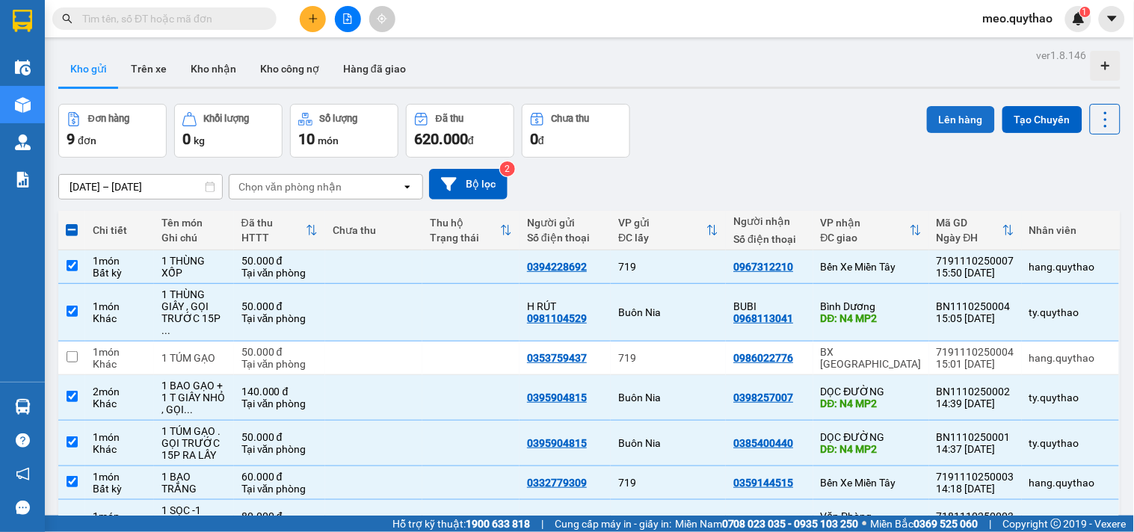
click at [950, 113] on button "Lên hàng" at bounding box center [961, 119] width 68 height 27
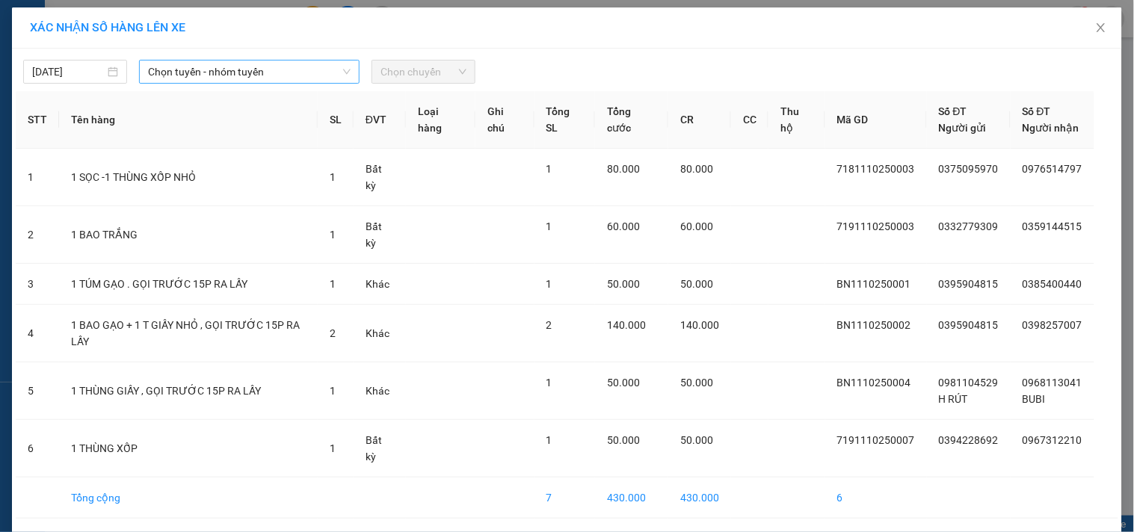
click at [315, 73] on span "Chọn tuyến - nhóm tuyến" at bounding box center [249, 72] width 202 height 22
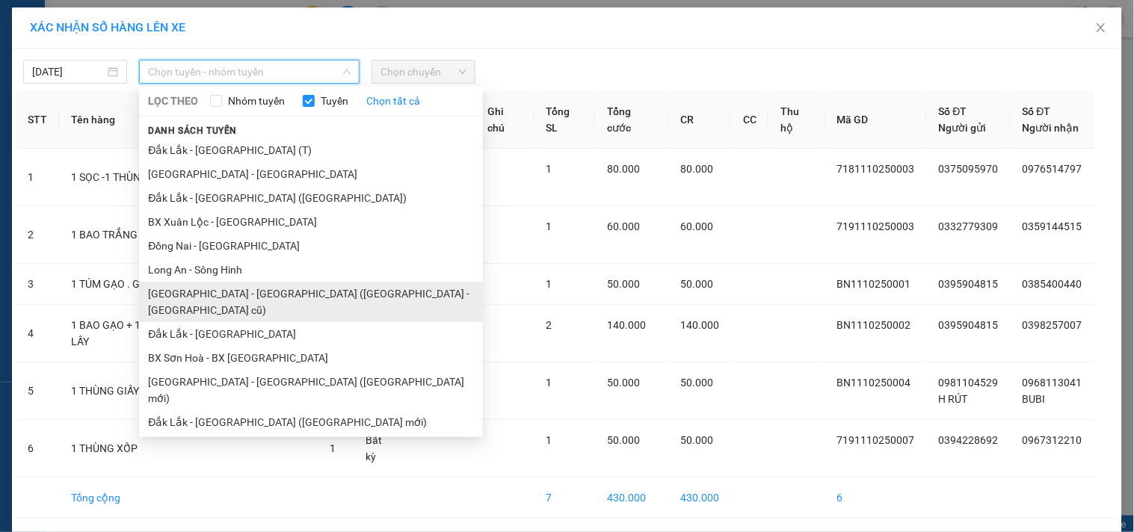
scroll to position [90, 0]
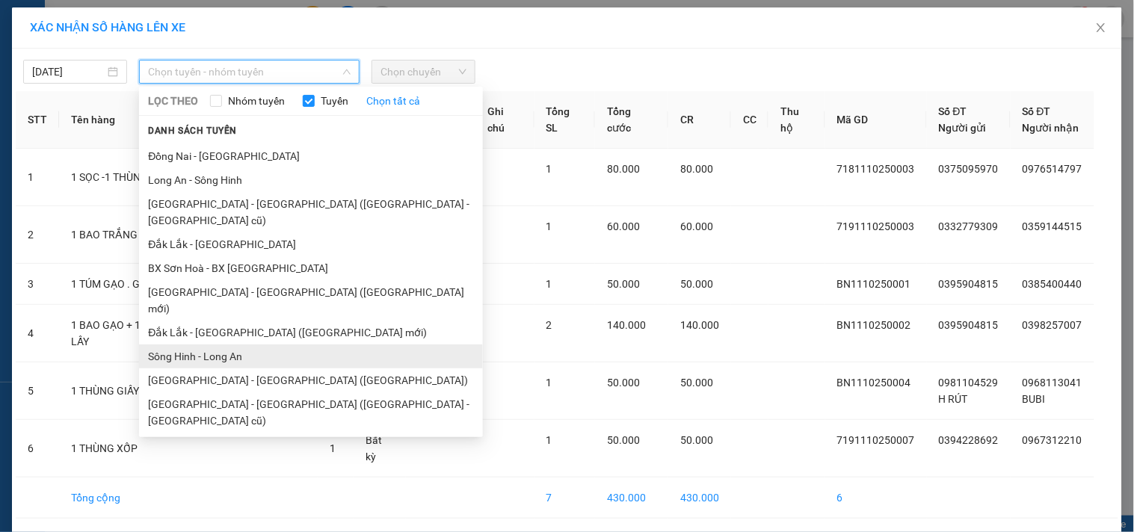
click at [235, 344] on li "Sông Hinh - Long An" at bounding box center [311, 356] width 344 height 24
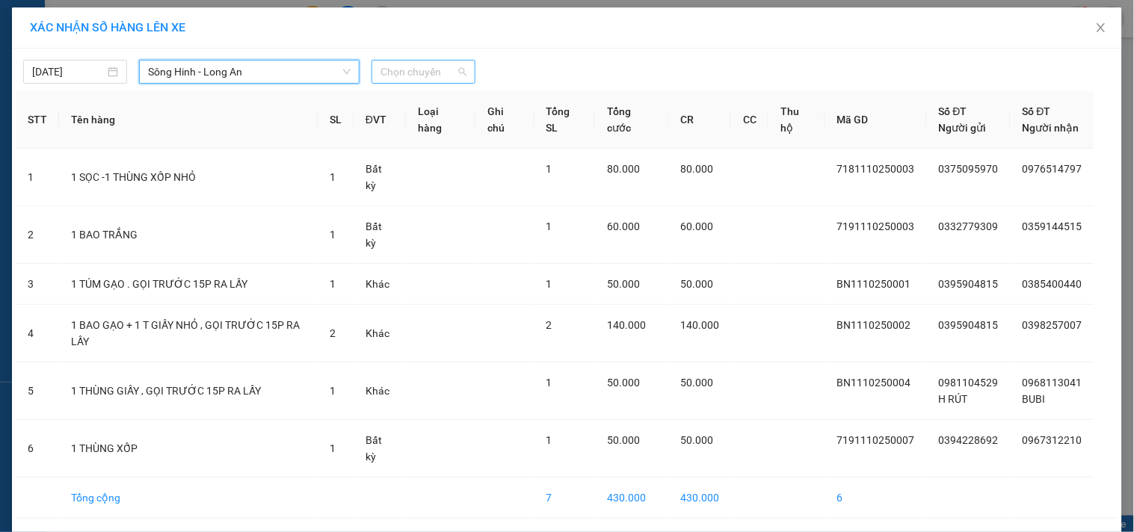
click at [409, 64] on span "Chọn chuyến" at bounding box center [423, 72] width 86 height 22
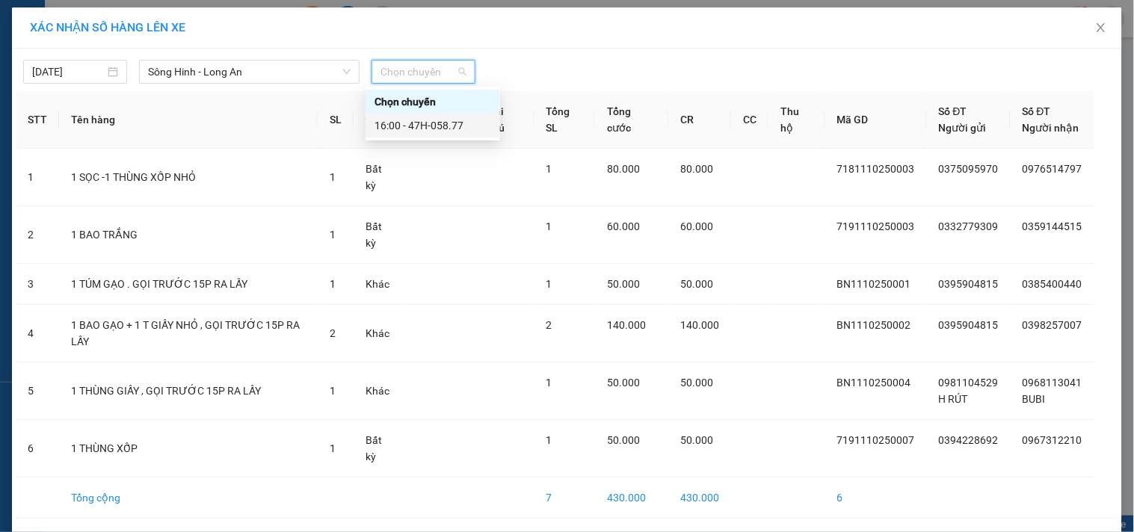
click at [421, 129] on div "16:00 - 47H-058.77" at bounding box center [432, 125] width 117 height 16
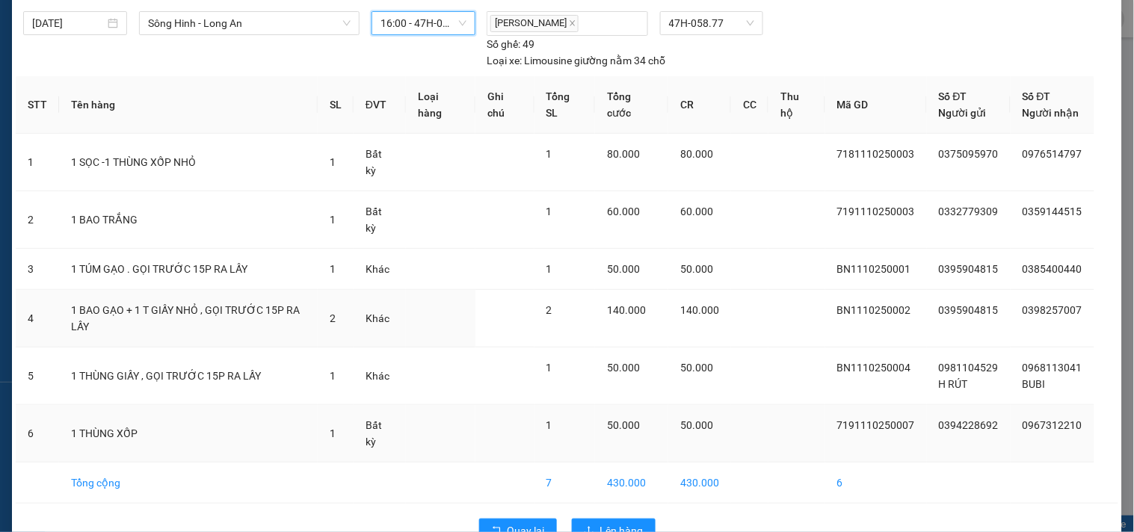
scroll to position [88, 0]
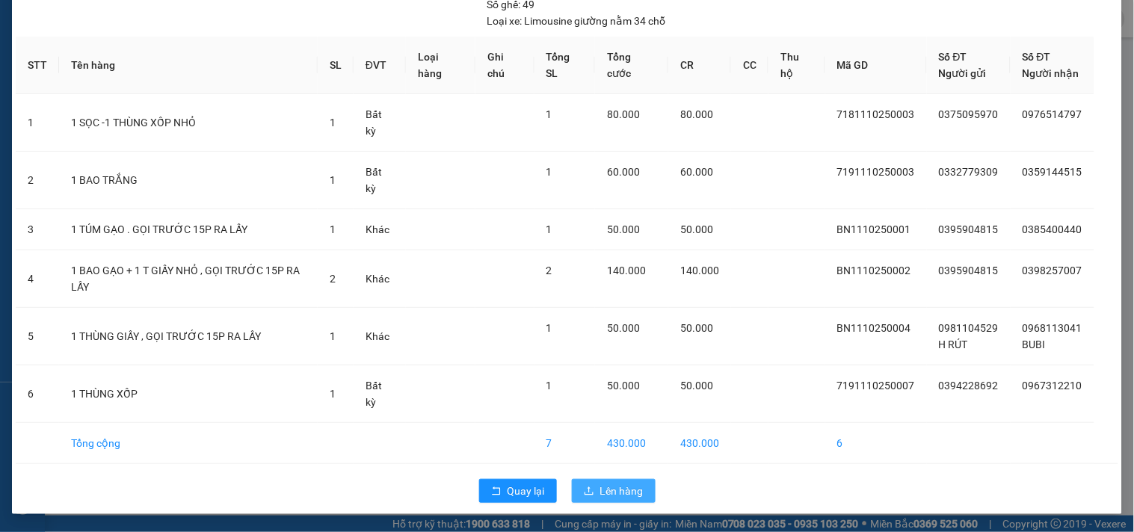
click at [600, 490] on span "Lên hàng" at bounding box center [621, 491] width 43 height 16
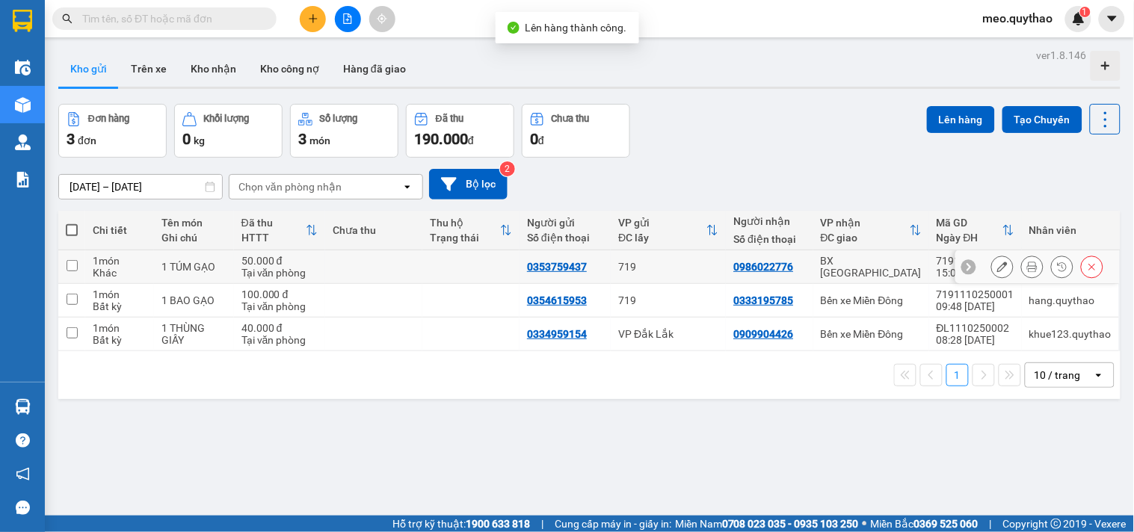
click at [861, 255] on td "BX [GEOGRAPHIC_DATA]" at bounding box center [871, 267] width 116 height 34
checkbox input "true"
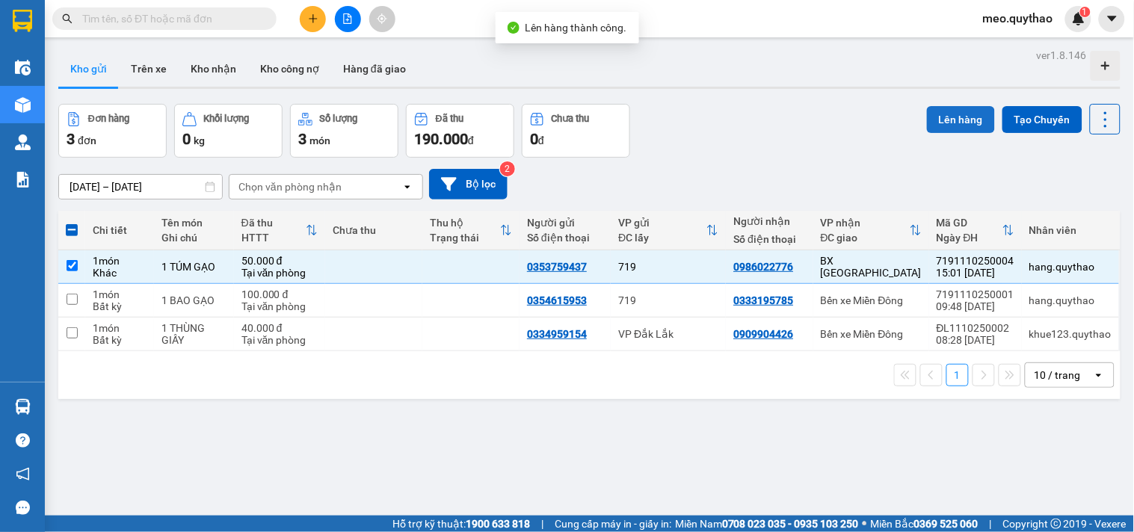
click at [942, 117] on button "Lên hàng" at bounding box center [961, 119] width 68 height 27
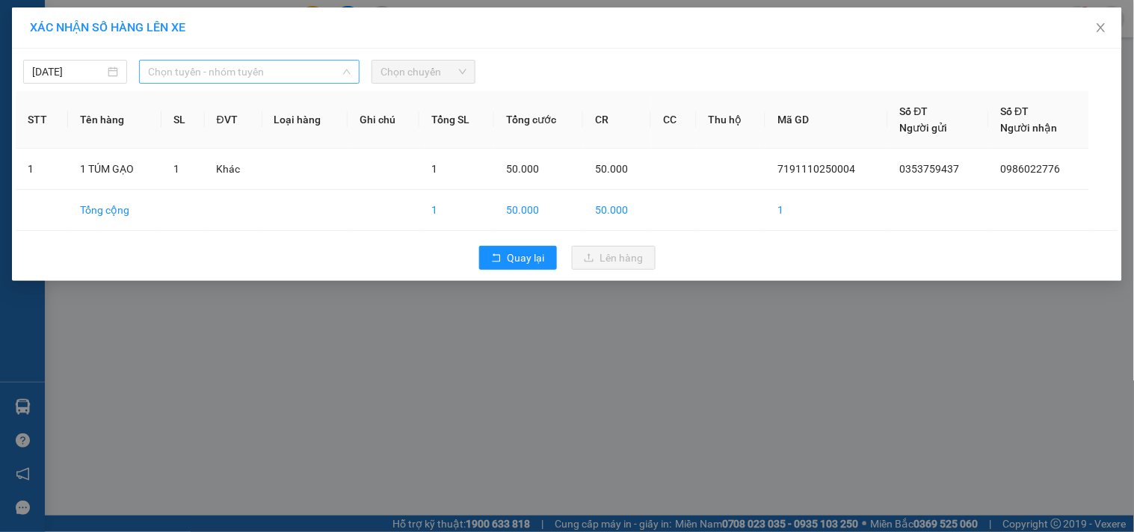
click at [297, 70] on span "Chọn tuyến - nhóm tuyến" at bounding box center [249, 72] width 202 height 22
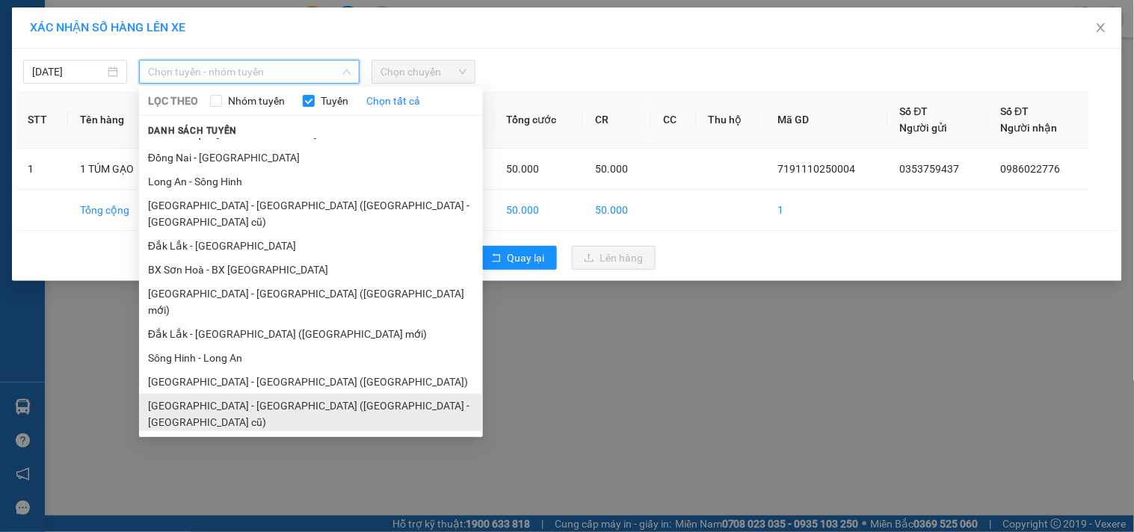
scroll to position [90, 0]
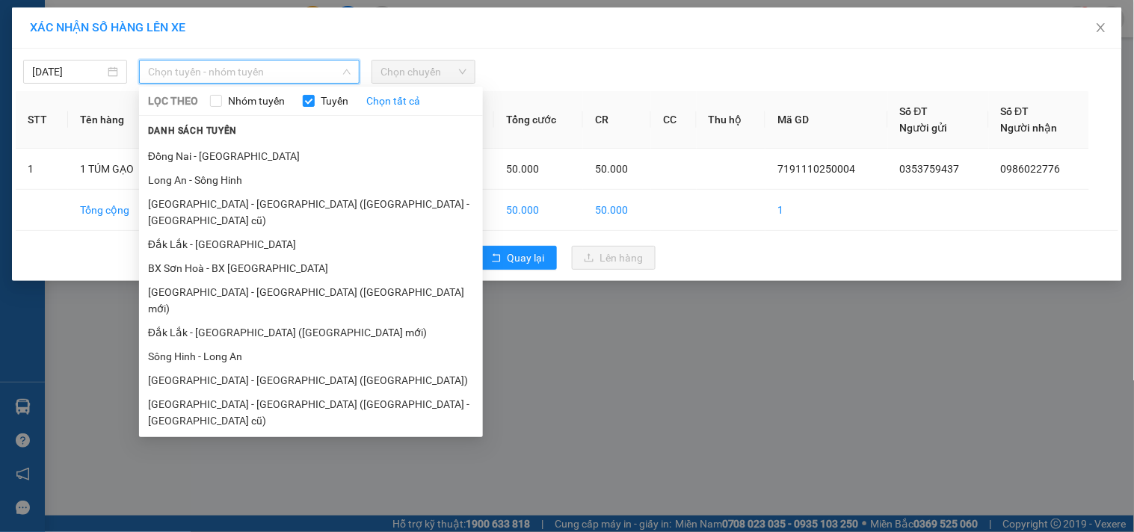
click at [241, 433] on li "[GEOGRAPHIC_DATA] - [GEOGRAPHIC_DATA]" at bounding box center [311, 445] width 344 height 24
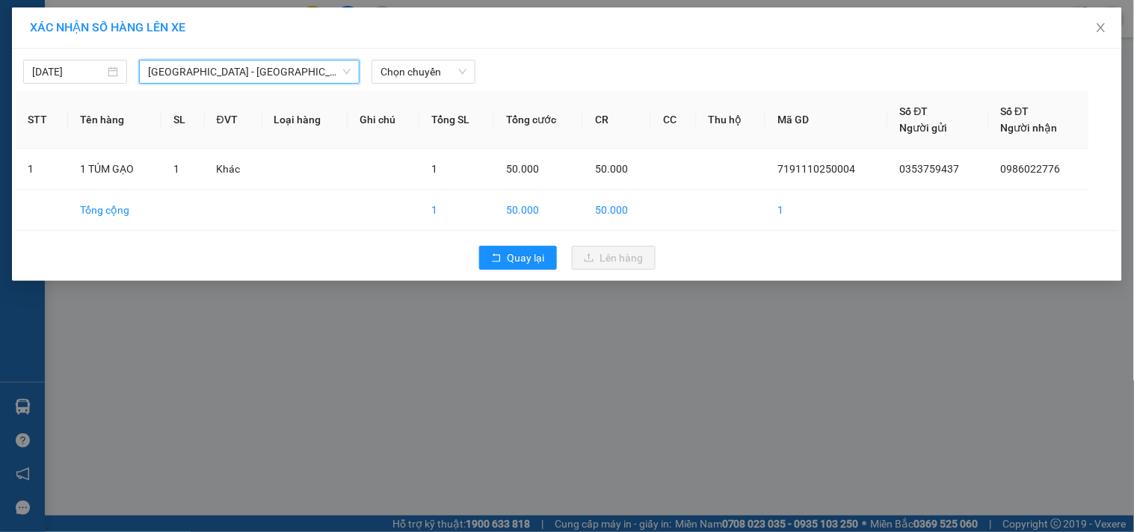
click at [417, 58] on div "[DATE] [GEOGRAPHIC_DATA] - [GEOGRAPHIC_DATA] - [GEOGRAPHIC_DATA] LỌC THEO Nhóm …" at bounding box center [567, 67] width 1102 height 31
click at [437, 69] on span "Chọn chuyến" at bounding box center [423, 72] width 86 height 22
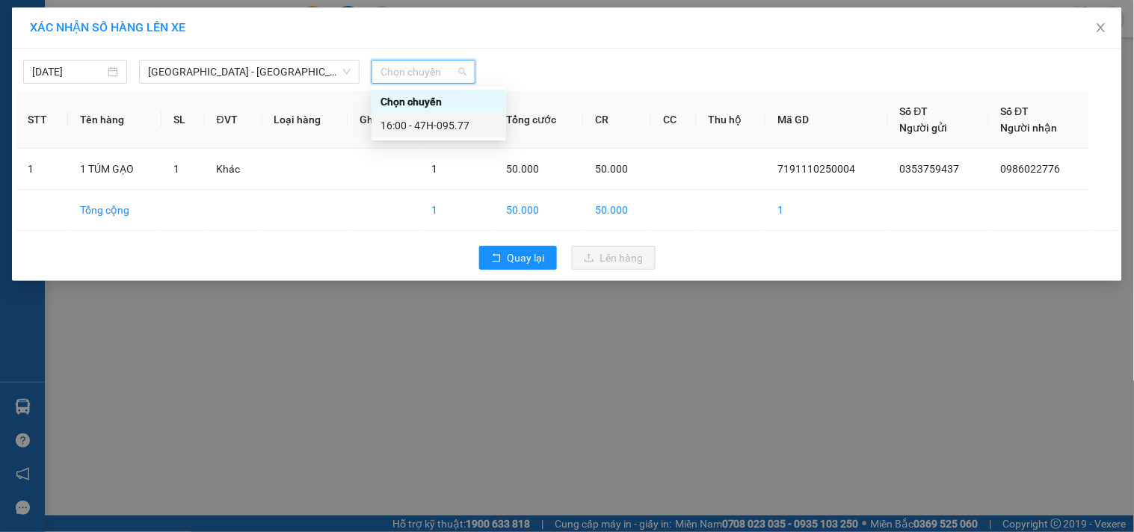
click at [451, 130] on div "16:00 - 47H-095.77" at bounding box center [438, 125] width 117 height 16
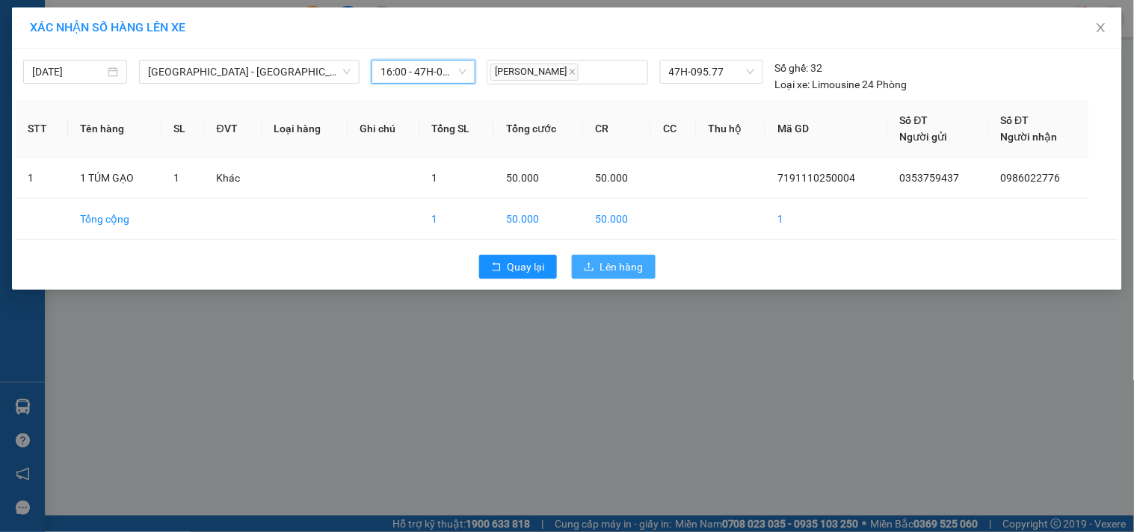
click at [604, 267] on span "Lên hàng" at bounding box center [621, 267] width 43 height 16
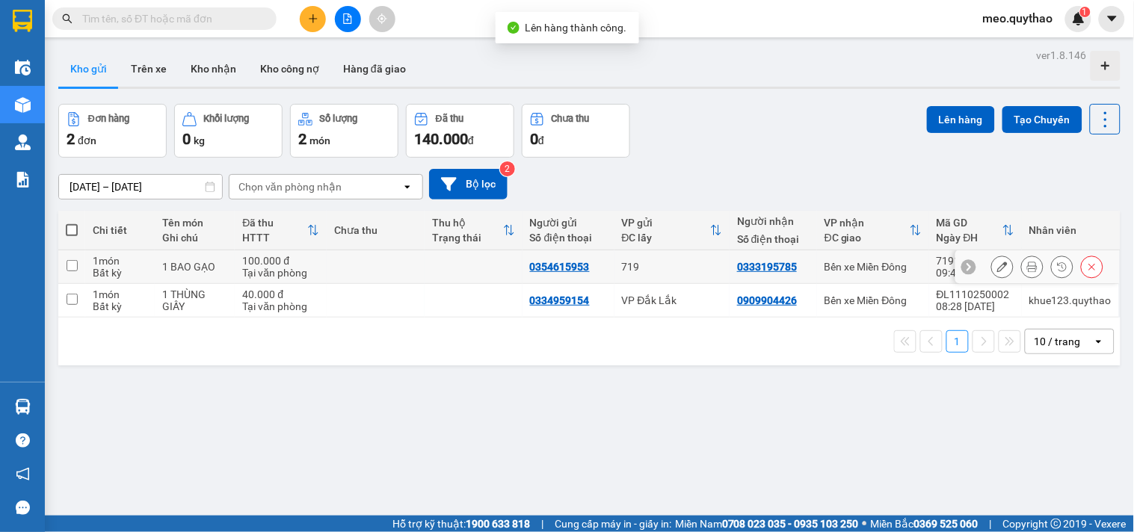
click at [891, 270] on div "Bến xe Miền Đông" at bounding box center [872, 267] width 97 height 12
checkbox input "true"
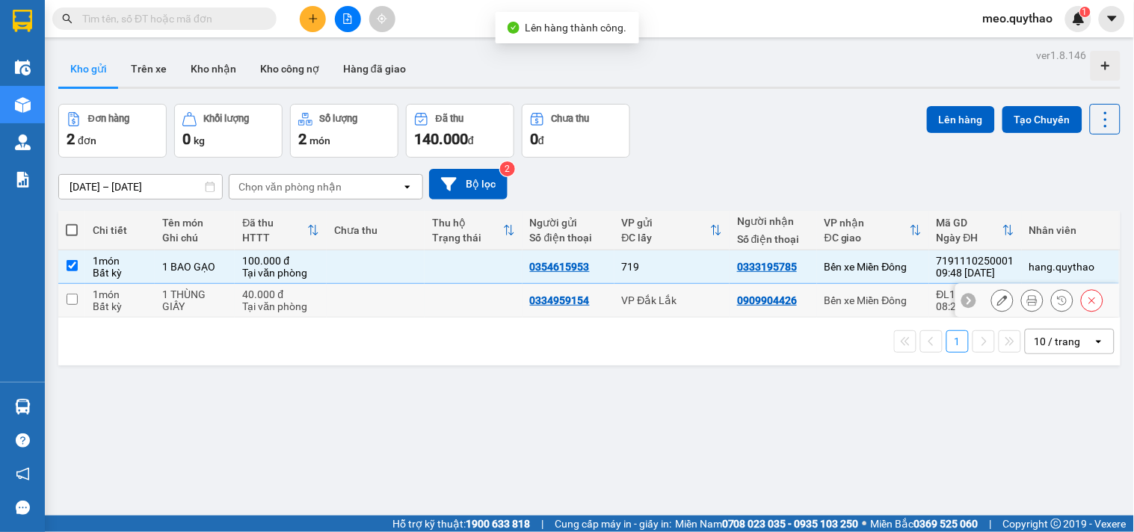
click at [894, 286] on td "Bến xe Miền Đông" at bounding box center [873, 301] width 112 height 34
checkbox input "true"
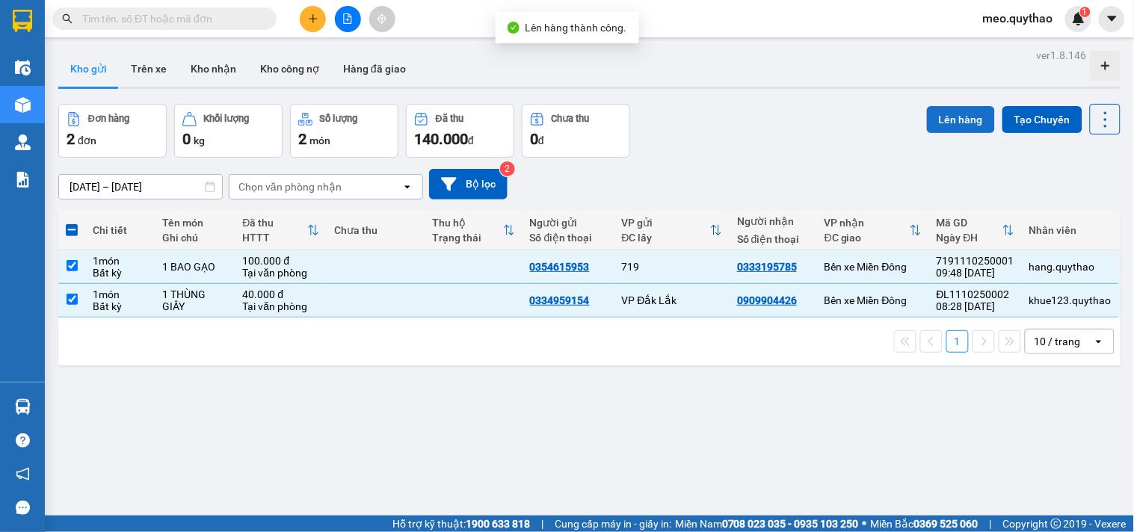
click at [950, 113] on button "Lên hàng" at bounding box center [961, 119] width 68 height 27
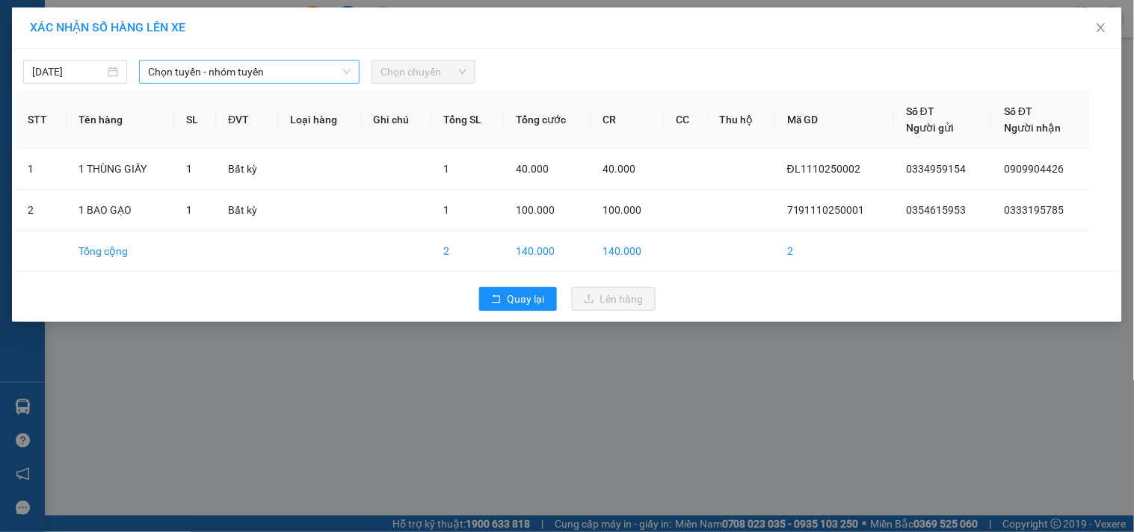
click at [267, 73] on span "Chọn tuyến - nhóm tuyến" at bounding box center [249, 72] width 202 height 22
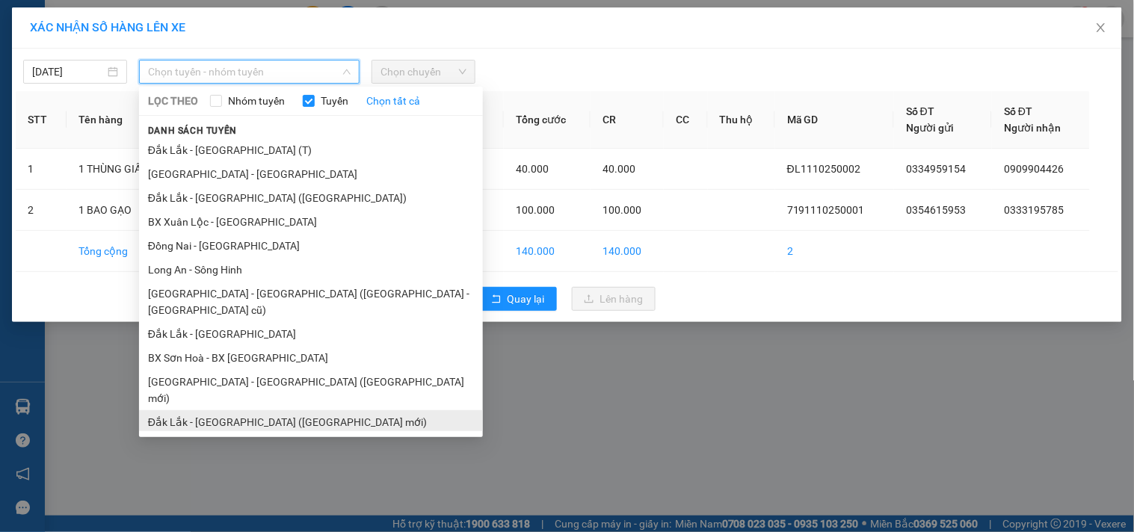
click at [288, 410] on li "Đắk Lắk - [GEOGRAPHIC_DATA] ([GEOGRAPHIC_DATA] mới)" at bounding box center [311, 422] width 344 height 24
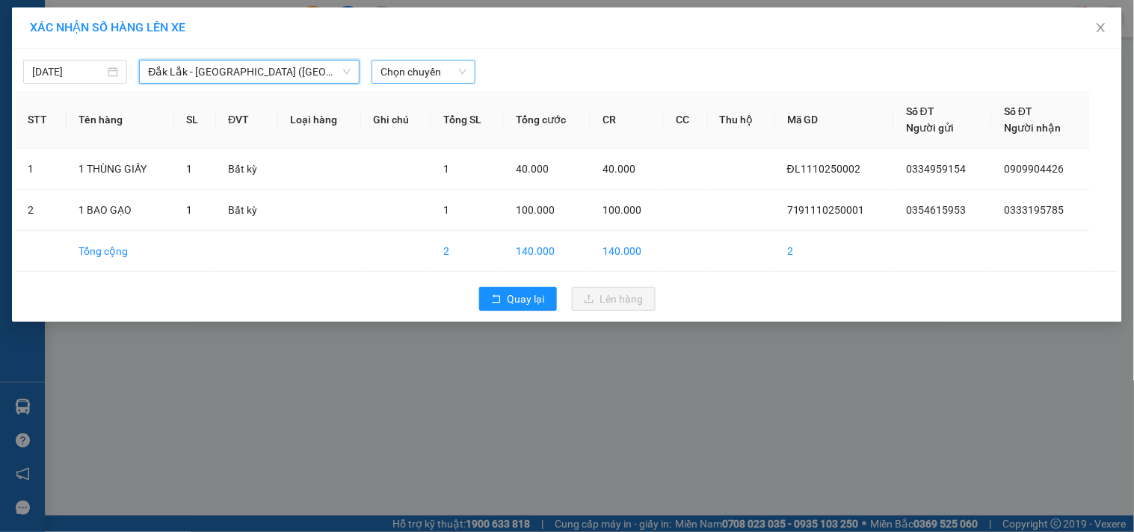
click at [457, 66] on span "Chọn chuyến" at bounding box center [423, 72] width 86 height 22
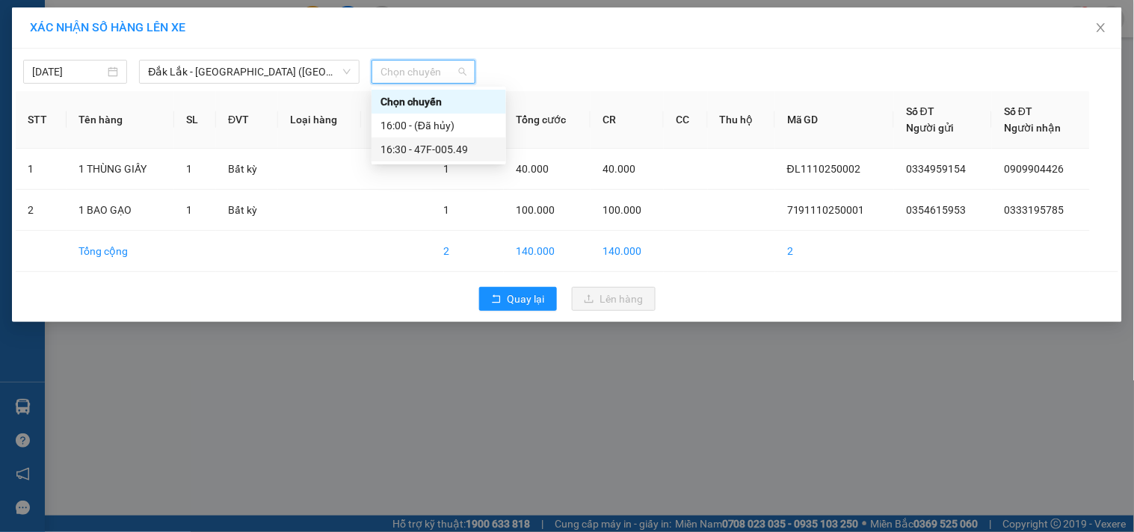
click at [453, 142] on div "16:30 - 47F-005.49" at bounding box center [438, 149] width 117 height 16
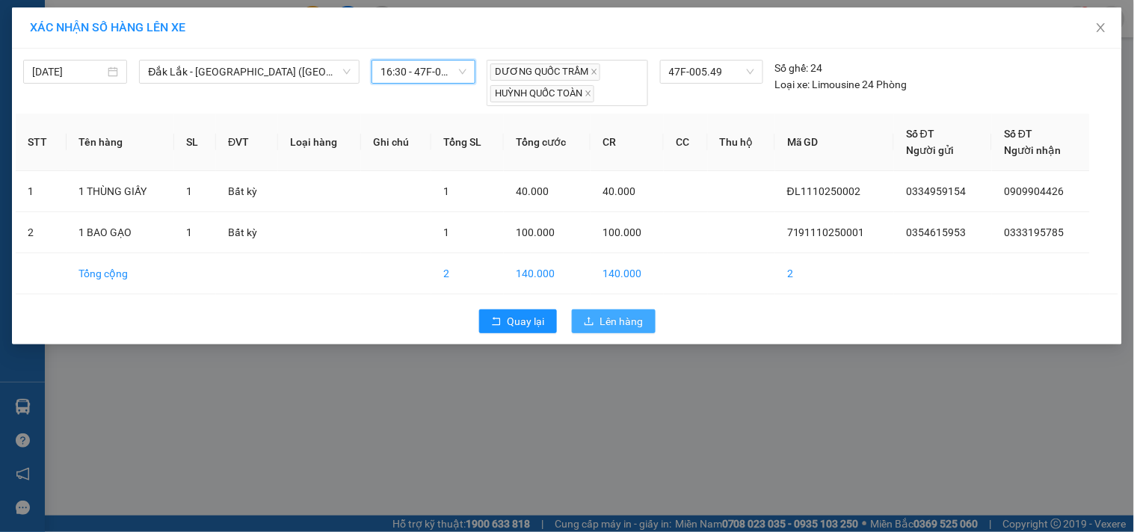
click at [577, 320] on button "Lên hàng" at bounding box center [614, 321] width 84 height 24
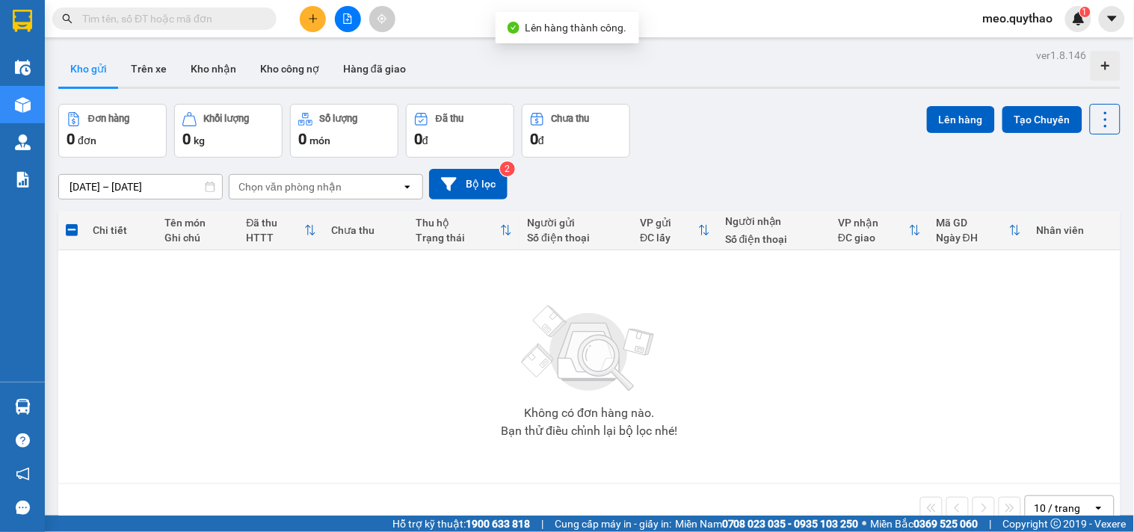
click at [351, 26] on button at bounding box center [348, 19] width 26 height 26
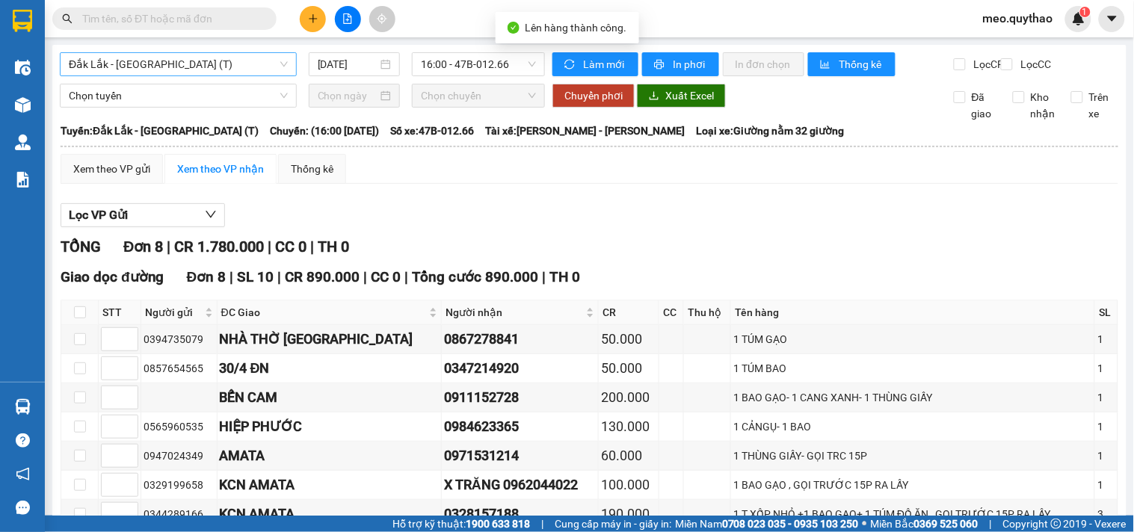
click at [160, 71] on span "Đắk Lắk - [GEOGRAPHIC_DATA] (T)" at bounding box center [178, 64] width 219 height 22
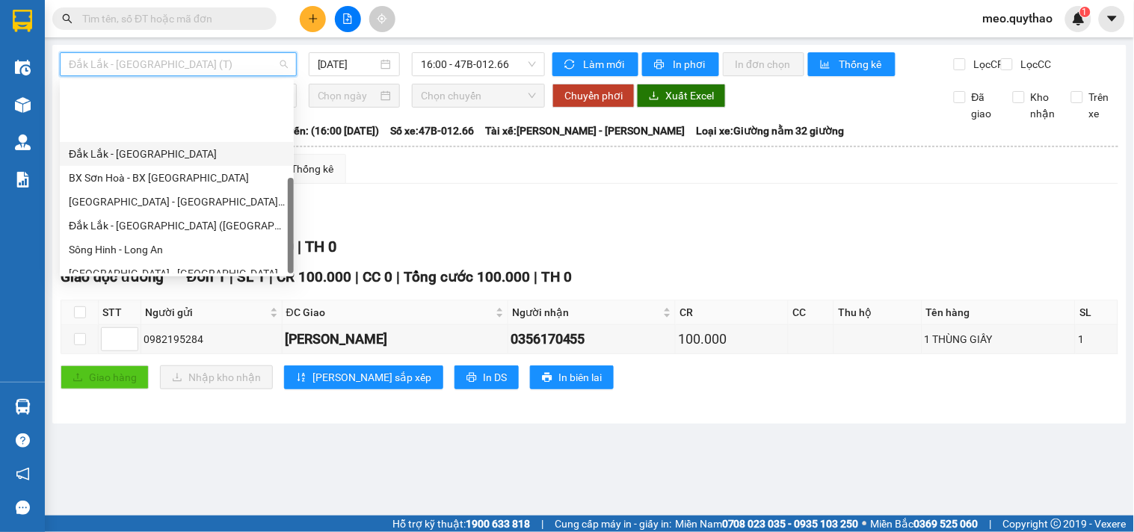
scroll to position [214, 0]
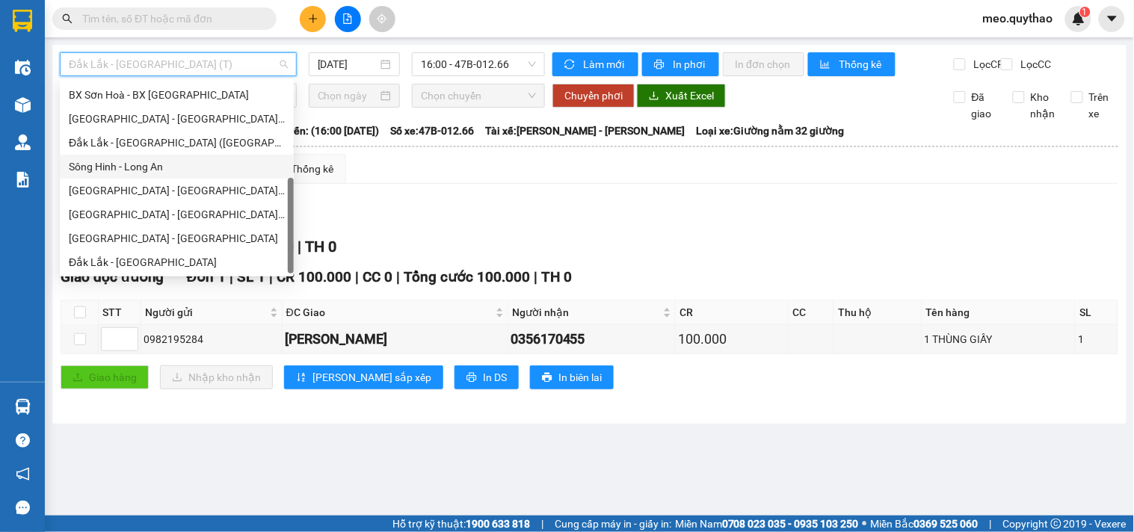
click at [207, 155] on div "Sông Hinh - Long An" at bounding box center [177, 167] width 234 height 24
type input "[DATE]"
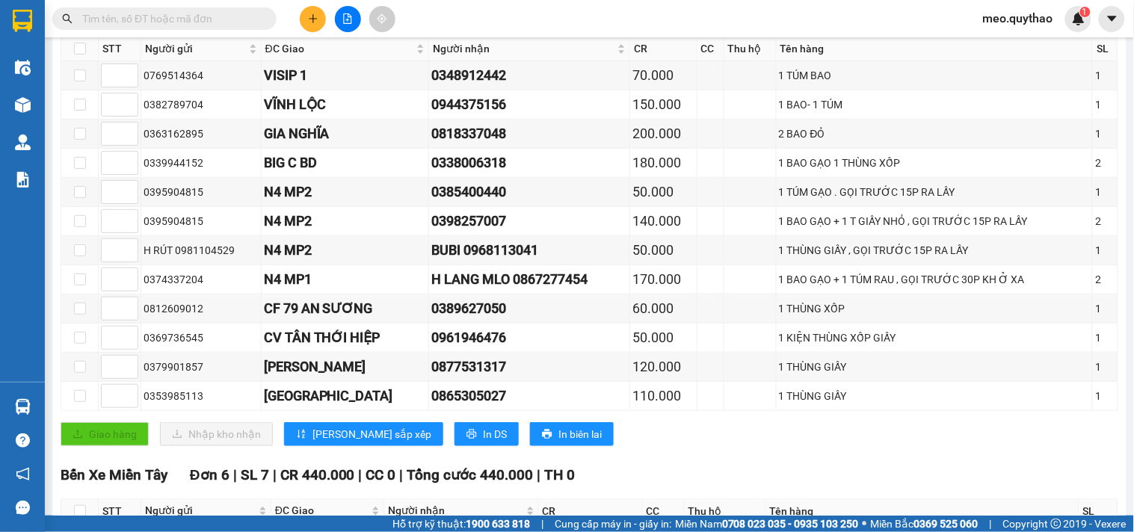
scroll to position [58, 0]
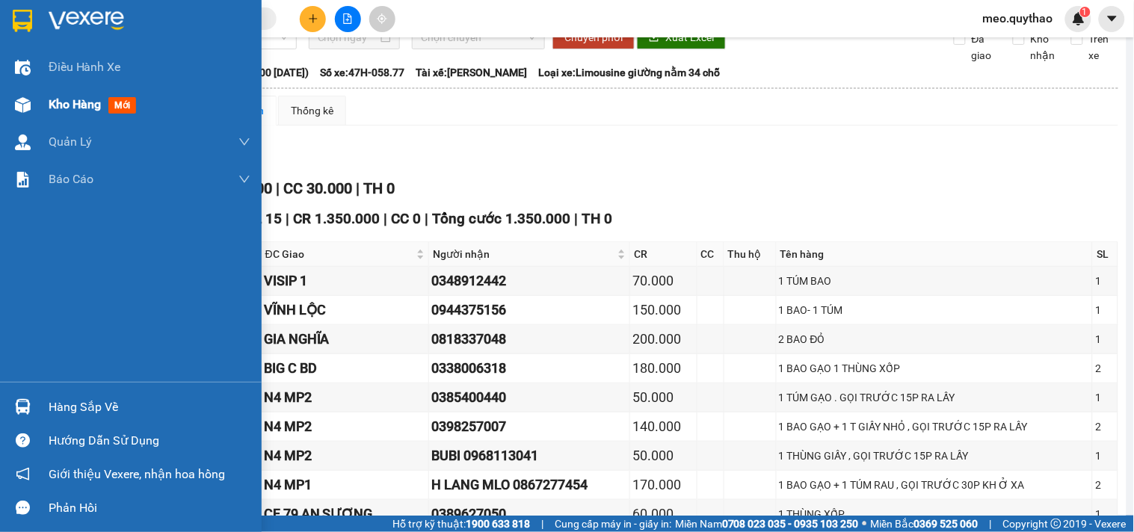
click at [93, 116] on div "Kho hàng mới" at bounding box center [150, 104] width 202 height 37
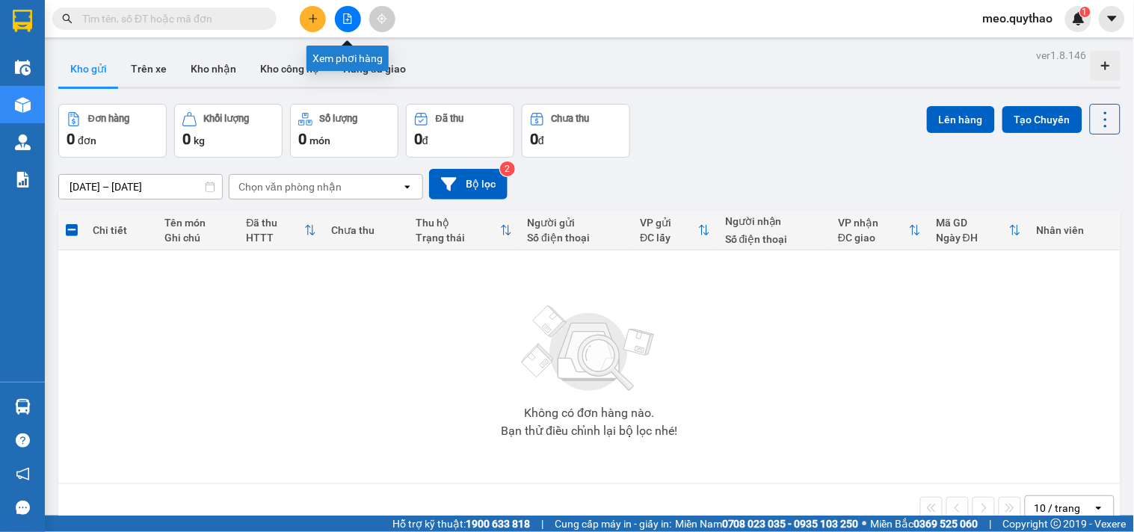
click at [347, 8] on button at bounding box center [348, 19] width 26 height 26
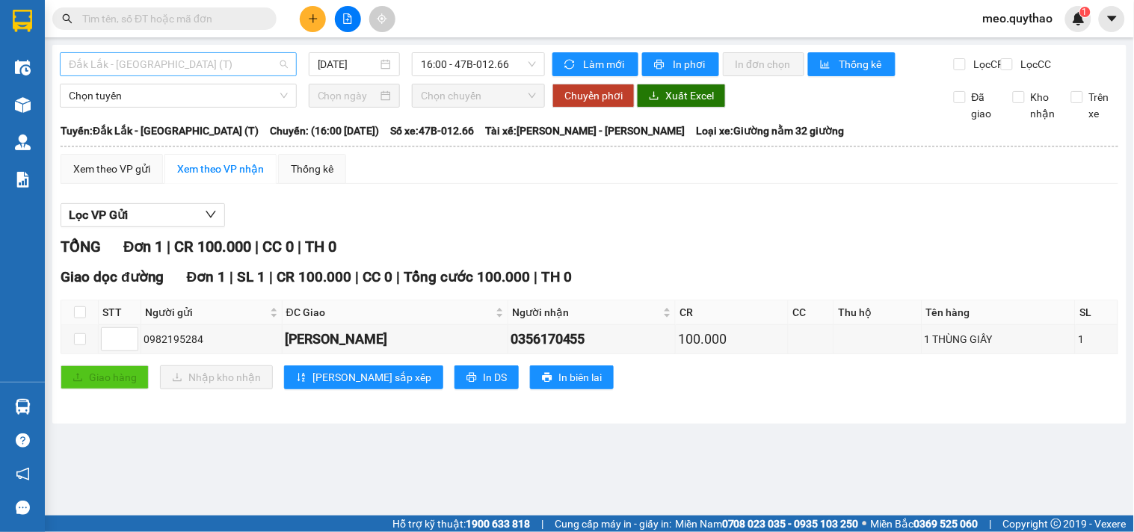
click at [174, 52] on div "Đắk Lắk - [GEOGRAPHIC_DATA] (T)" at bounding box center [178, 64] width 237 height 24
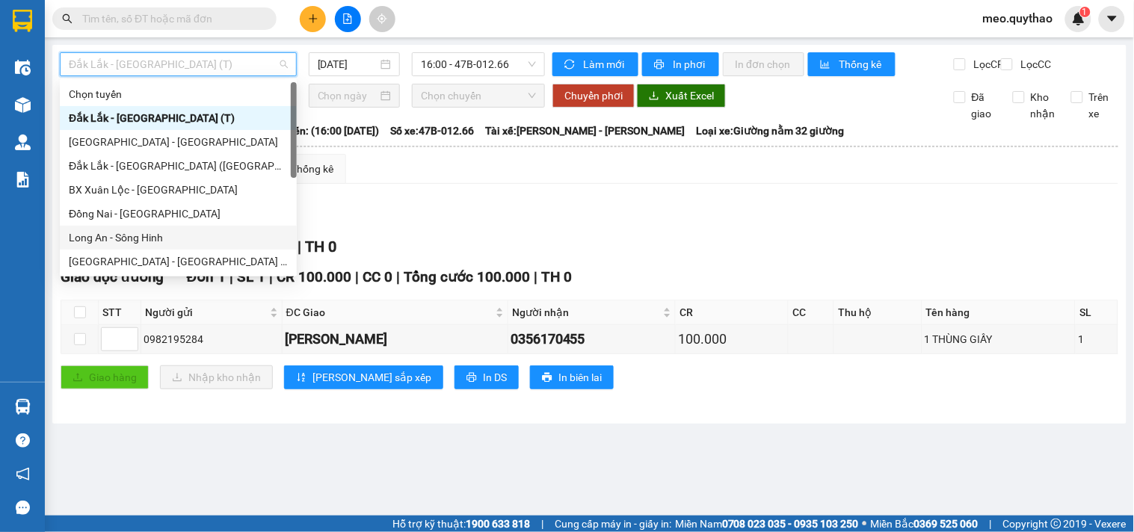
click at [151, 248] on div "Long An - Sông Hinh" at bounding box center [178, 238] width 237 height 24
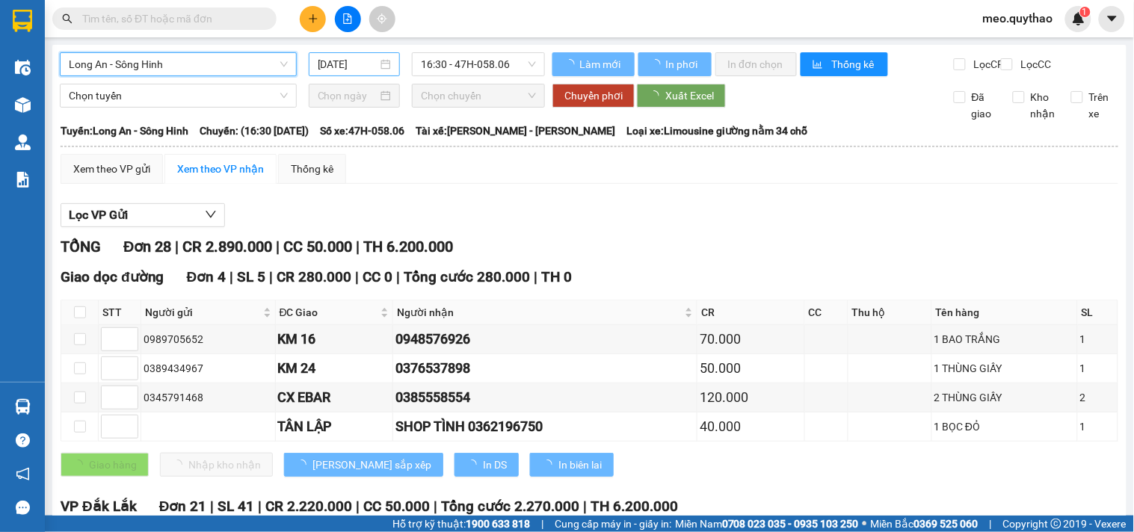
click at [332, 75] on div "[DATE]" at bounding box center [355, 64] width 92 height 24
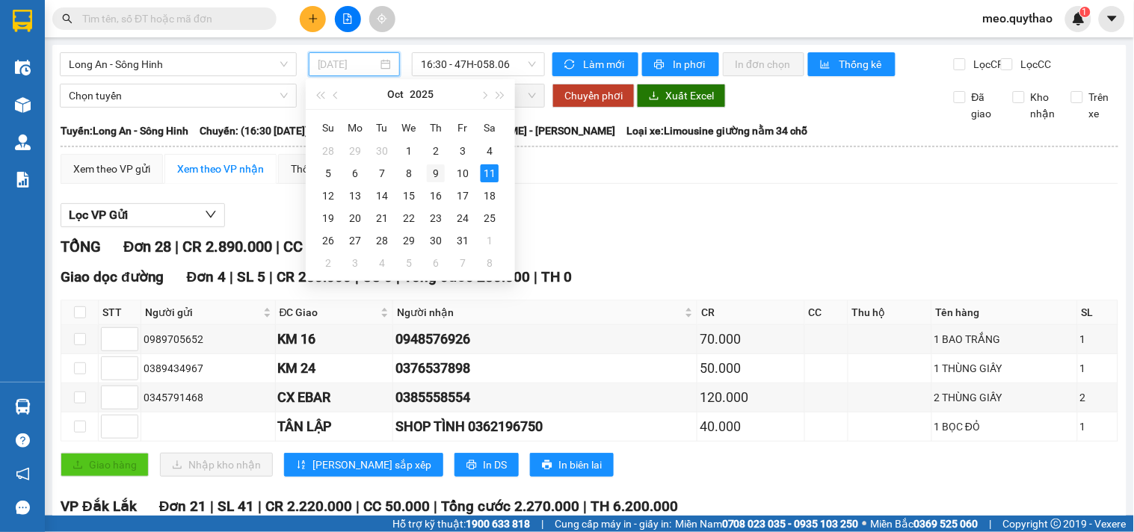
click at [427, 170] on div "9" at bounding box center [436, 173] width 18 height 18
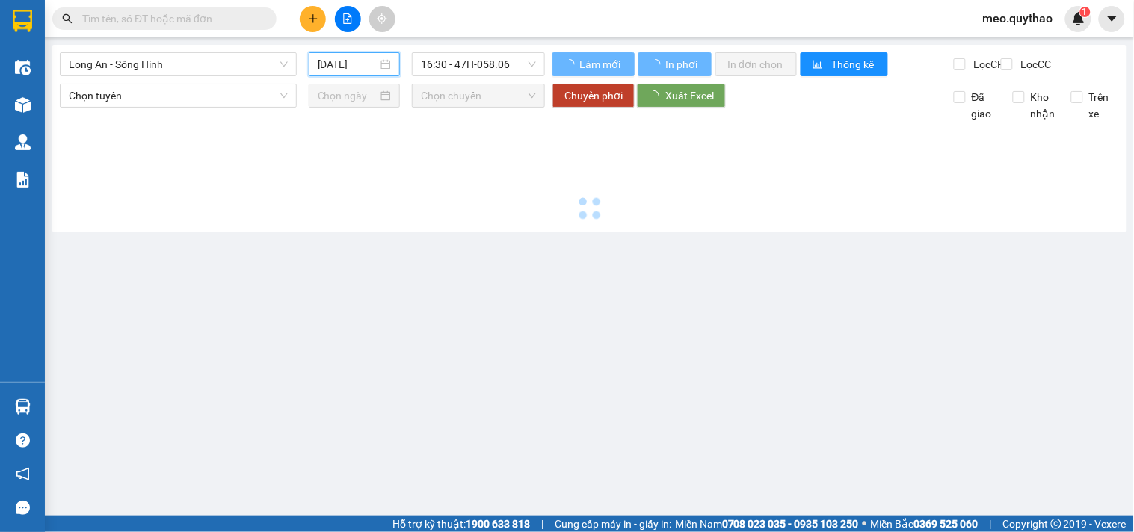
type input "[DATE]"
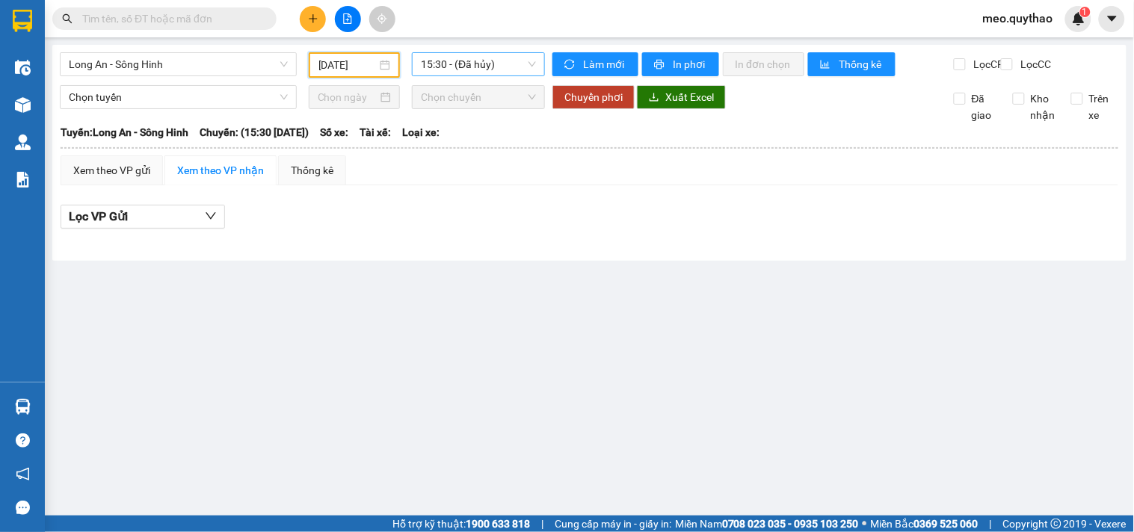
click at [479, 64] on span "15:30 - (Đã hủy)" at bounding box center [478, 64] width 115 height 22
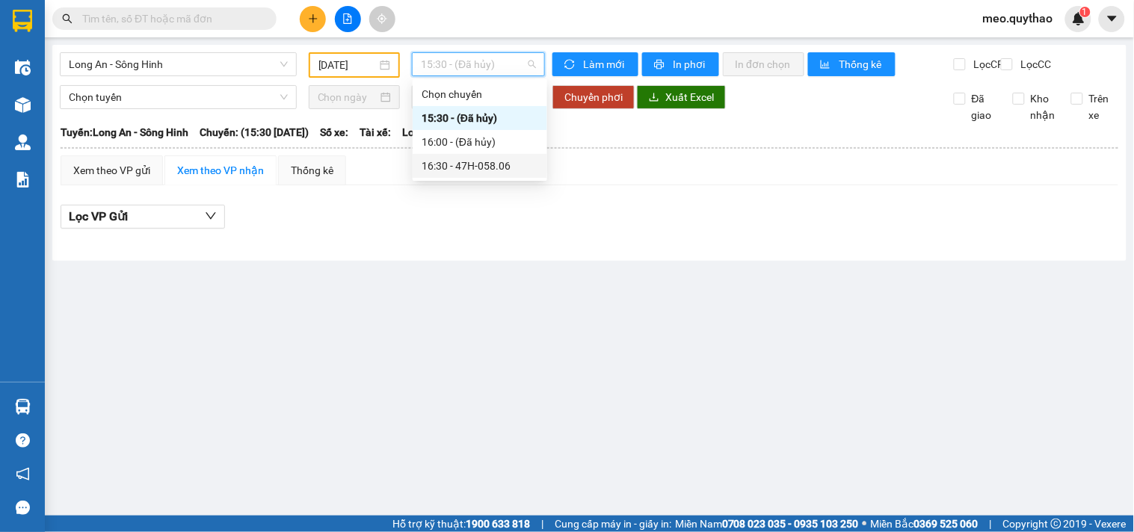
click at [486, 159] on div "16:30 - 47H-058.06" at bounding box center [479, 166] width 117 height 16
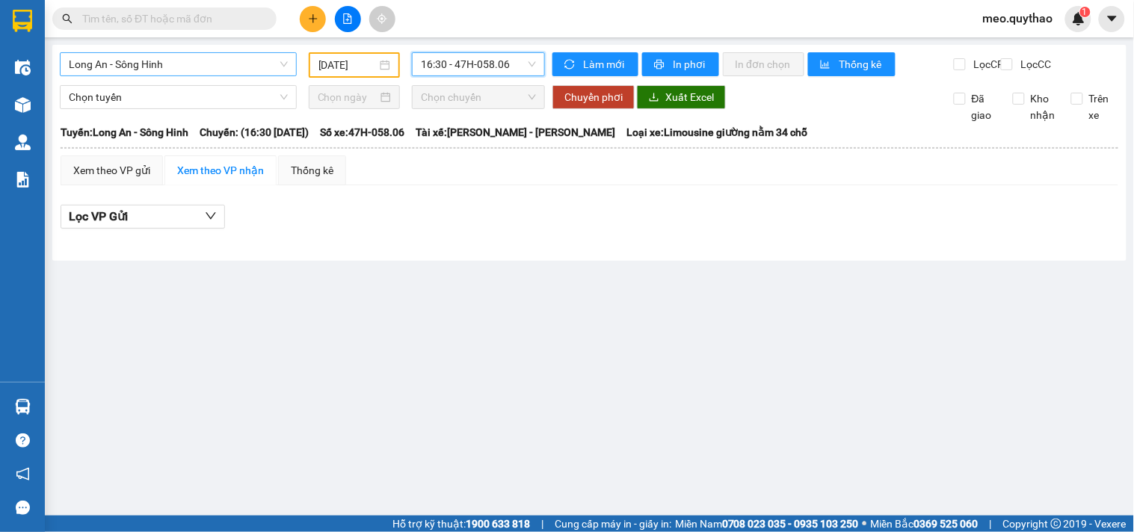
click at [170, 64] on span "Long An - Sông Hinh" at bounding box center [178, 64] width 219 height 22
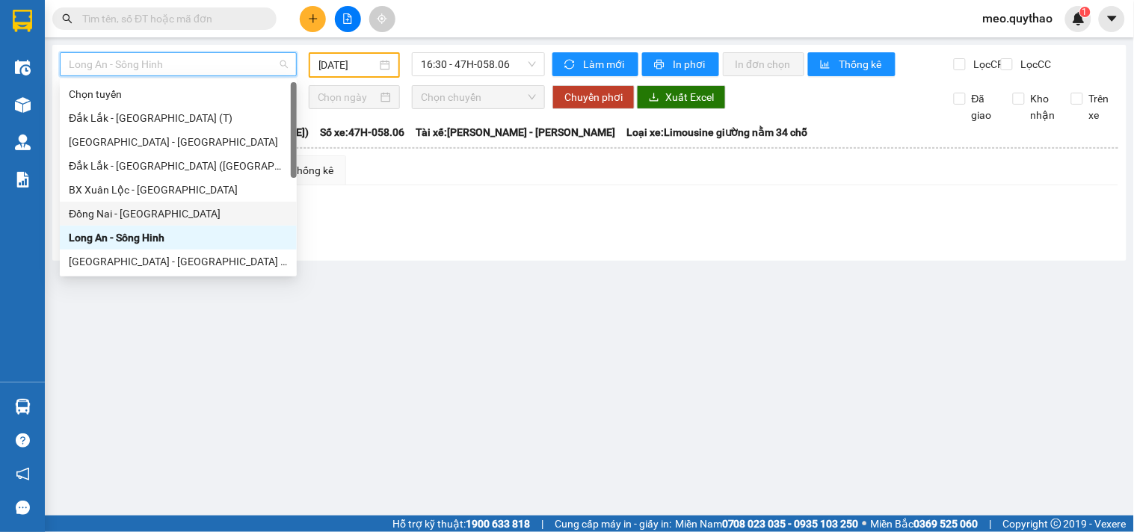
click at [157, 210] on div "Đồng Nai - [GEOGRAPHIC_DATA]" at bounding box center [178, 213] width 219 height 16
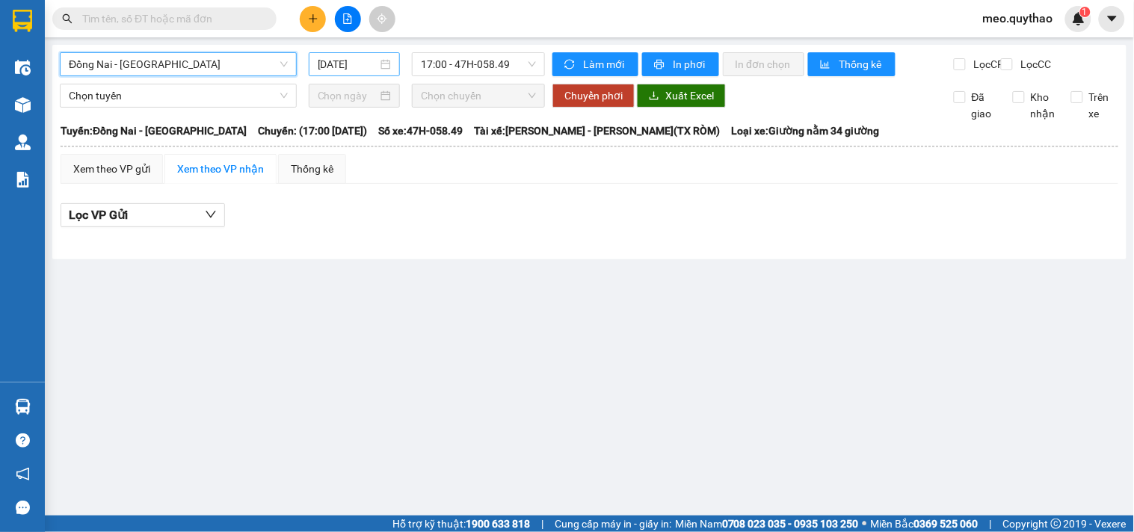
click at [356, 61] on input "[DATE]" at bounding box center [348, 64] width 61 height 16
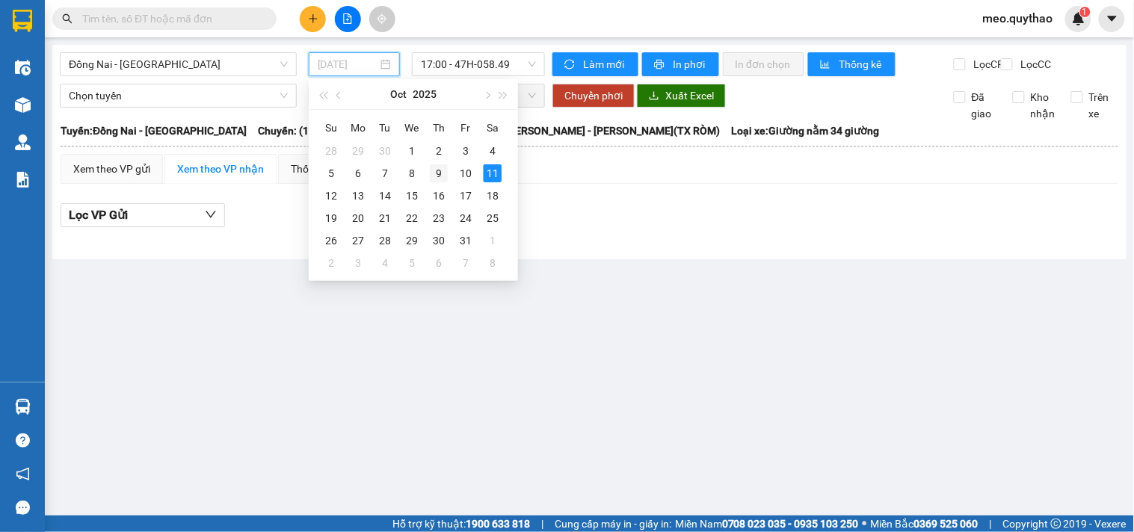
click at [428, 176] on td "9" at bounding box center [438, 173] width 27 height 22
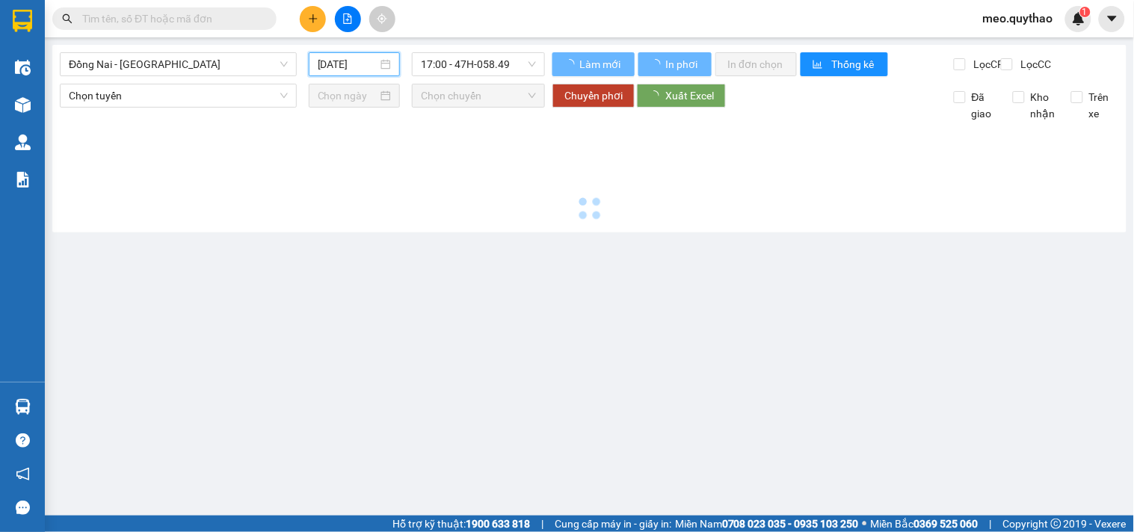
type input "[DATE]"
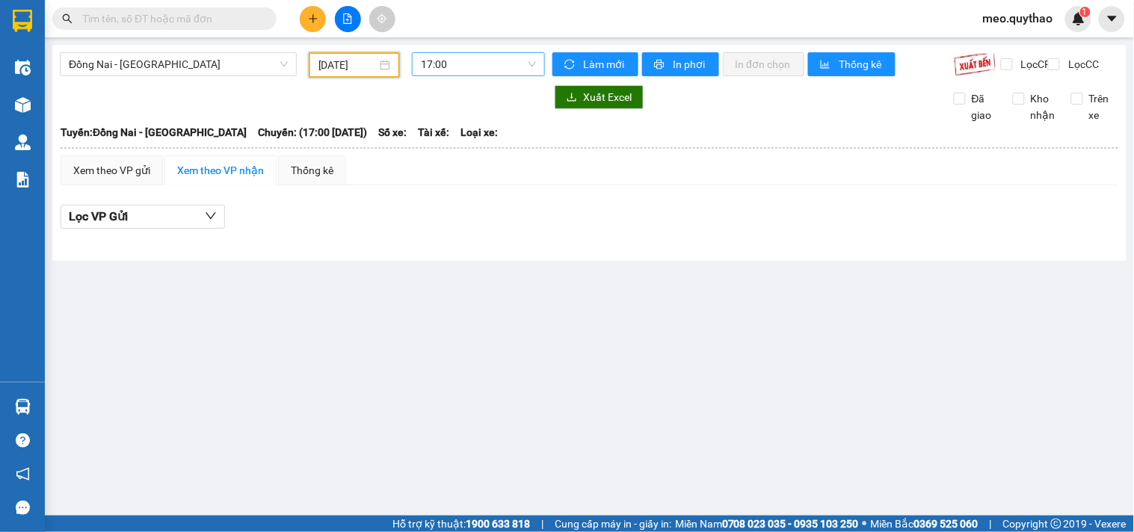
click at [486, 64] on span "17:00" at bounding box center [478, 64] width 115 height 22
click at [161, 61] on span "Đồng Nai - [GEOGRAPHIC_DATA]" at bounding box center [178, 64] width 219 height 22
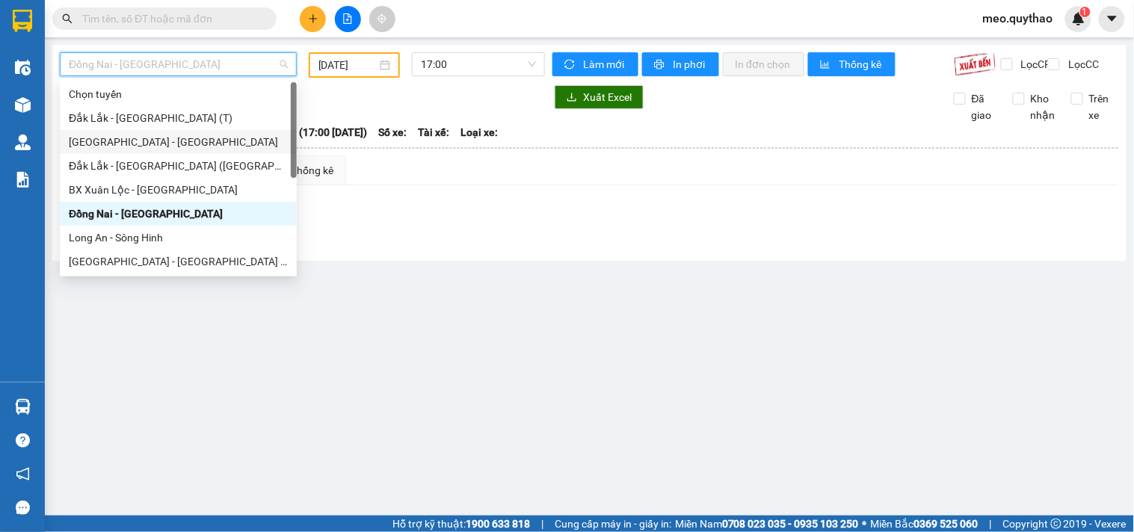
click at [153, 145] on div "[GEOGRAPHIC_DATA] - [GEOGRAPHIC_DATA]" at bounding box center [178, 142] width 219 height 16
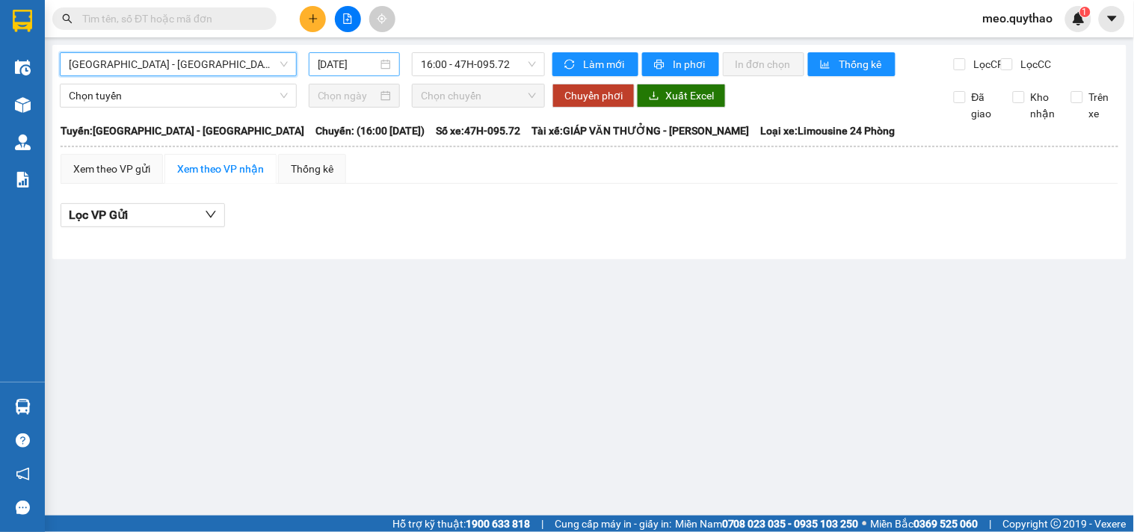
click at [344, 61] on input "[DATE]" at bounding box center [348, 64] width 61 height 16
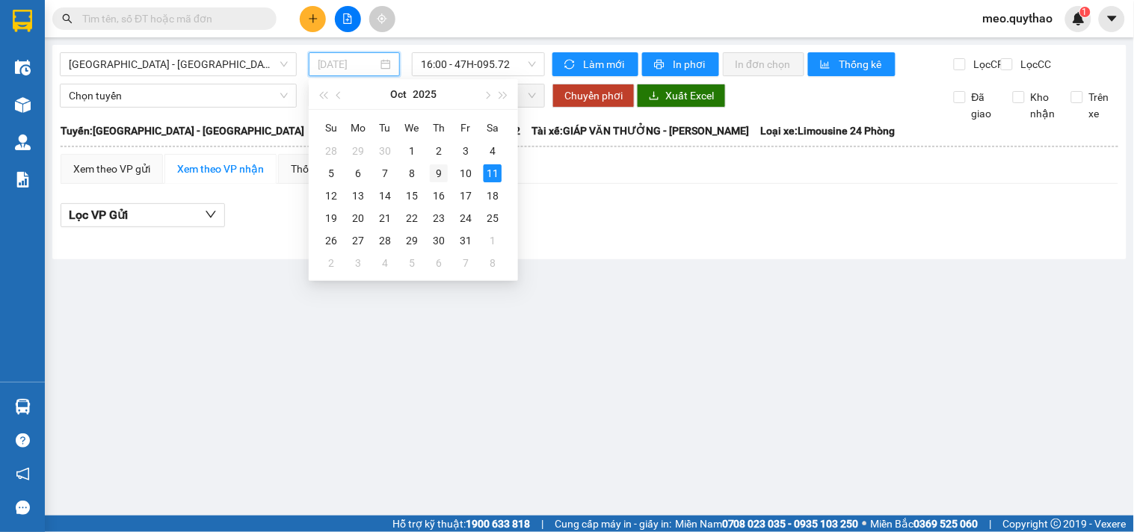
click at [433, 167] on div "9" at bounding box center [439, 173] width 18 height 18
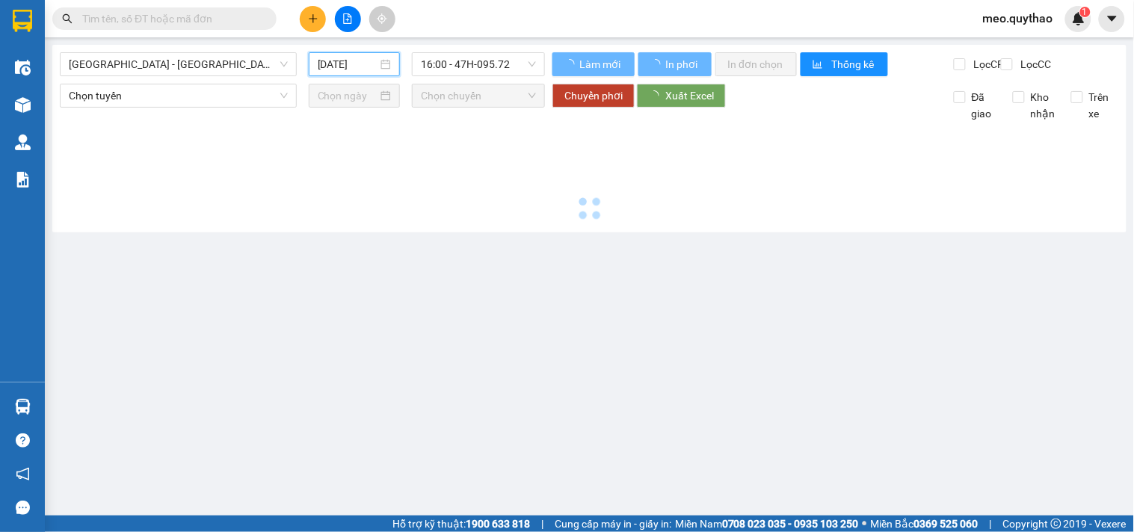
type input "[DATE]"
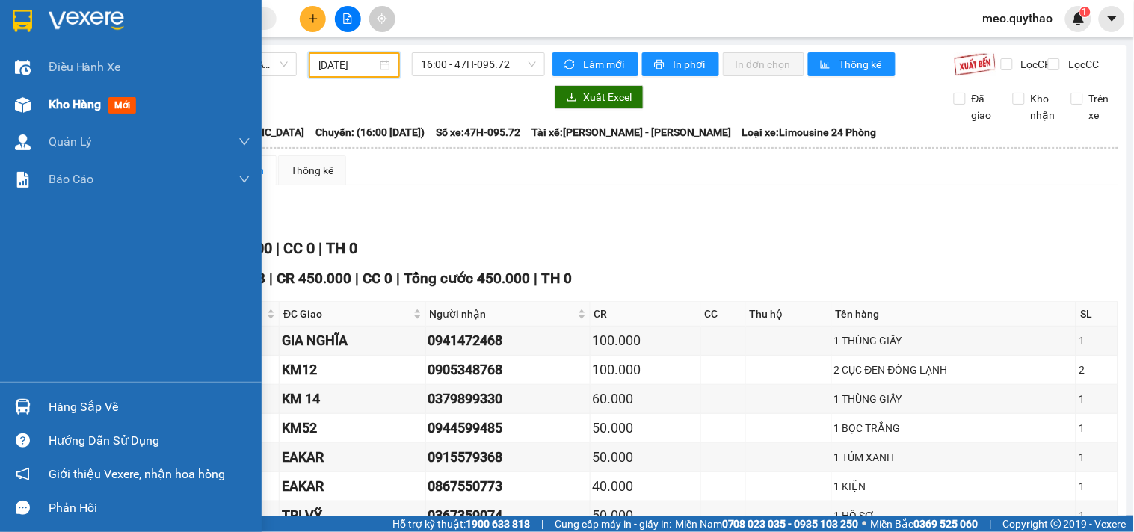
click at [21, 101] on img at bounding box center [23, 105] width 16 height 16
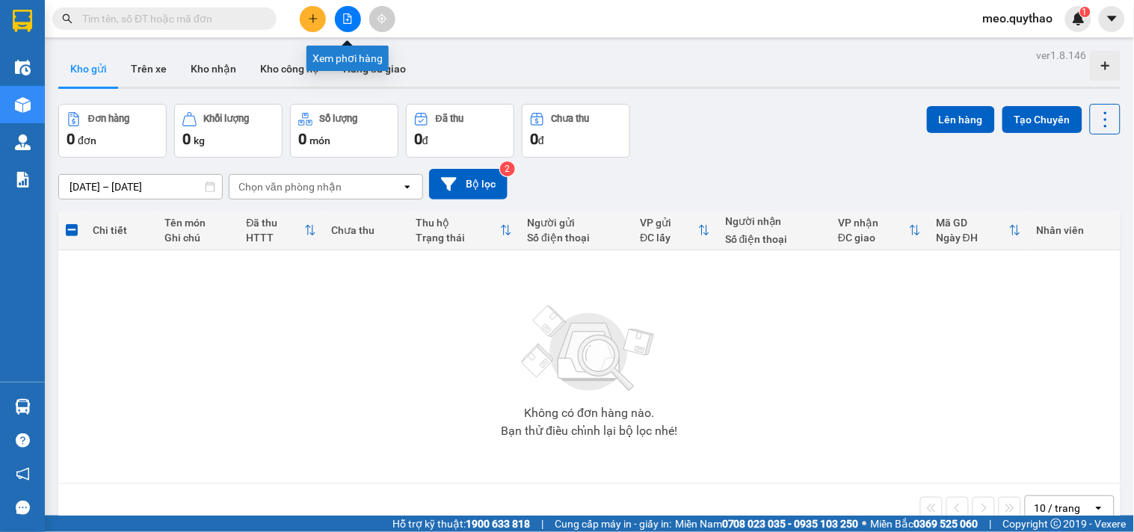
click at [345, 16] on icon "file-add" at bounding box center [347, 18] width 10 height 10
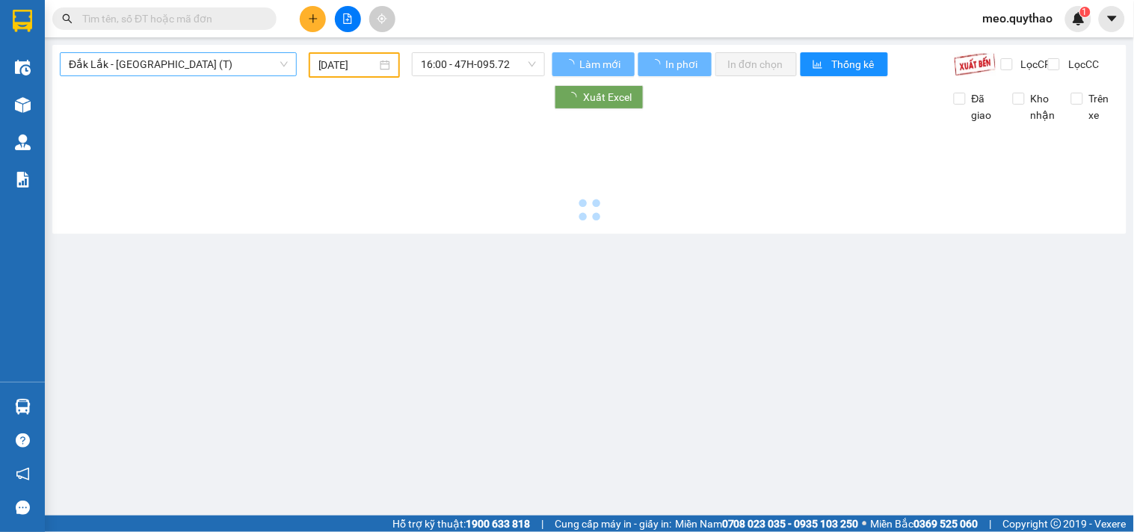
type input "[DATE]"
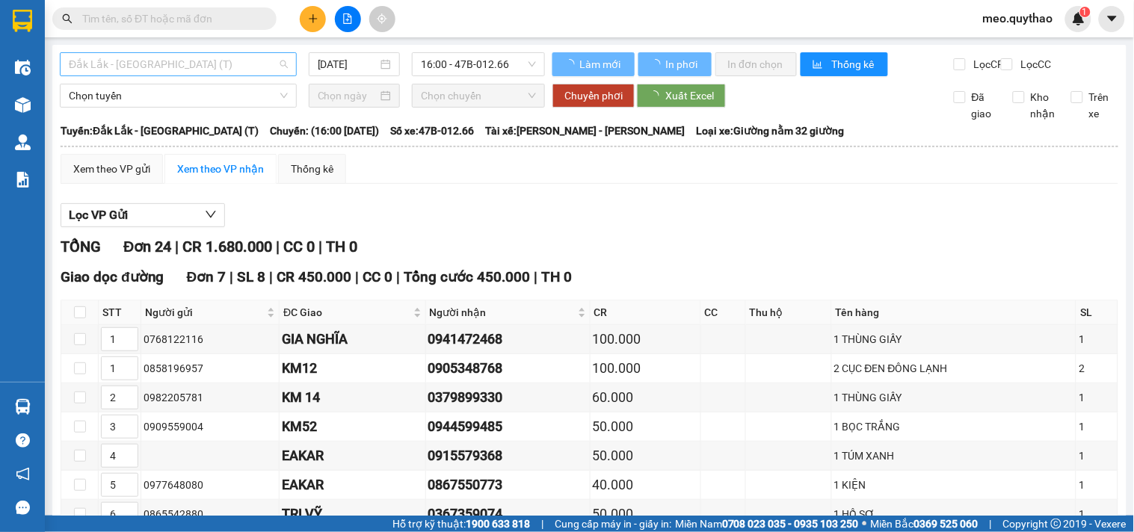
click at [183, 65] on span "Đắk Lắk - [GEOGRAPHIC_DATA] (T)" at bounding box center [178, 64] width 219 height 22
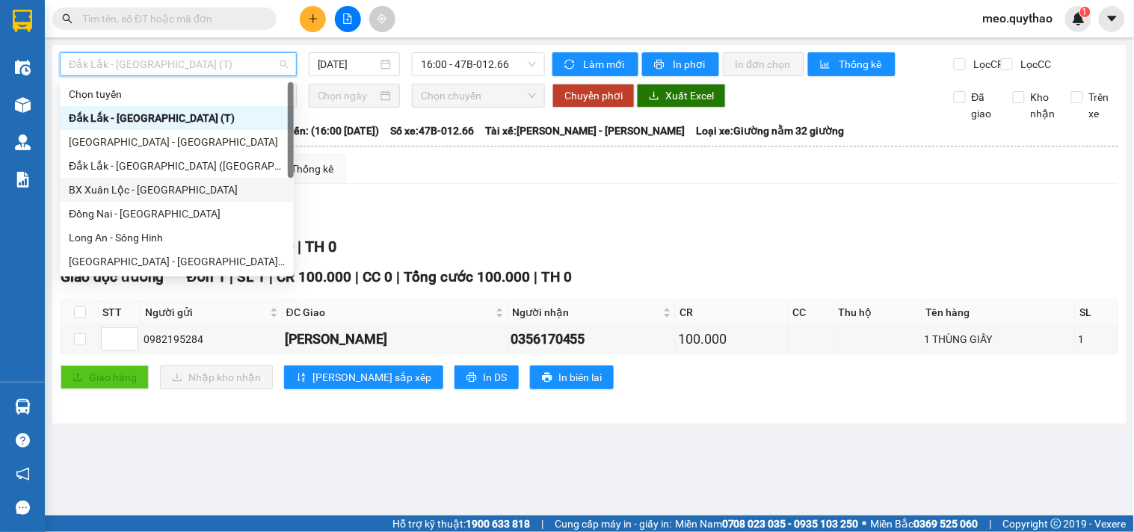
scroll to position [166, 0]
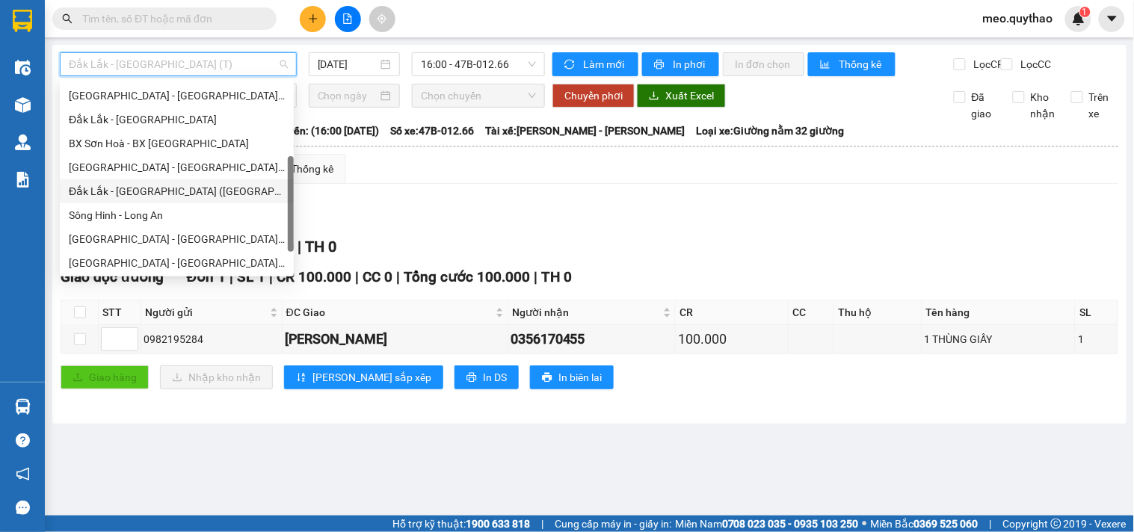
click at [220, 188] on div "Đắk Lắk - [GEOGRAPHIC_DATA] ([GEOGRAPHIC_DATA] mới)" at bounding box center [177, 191] width 216 height 16
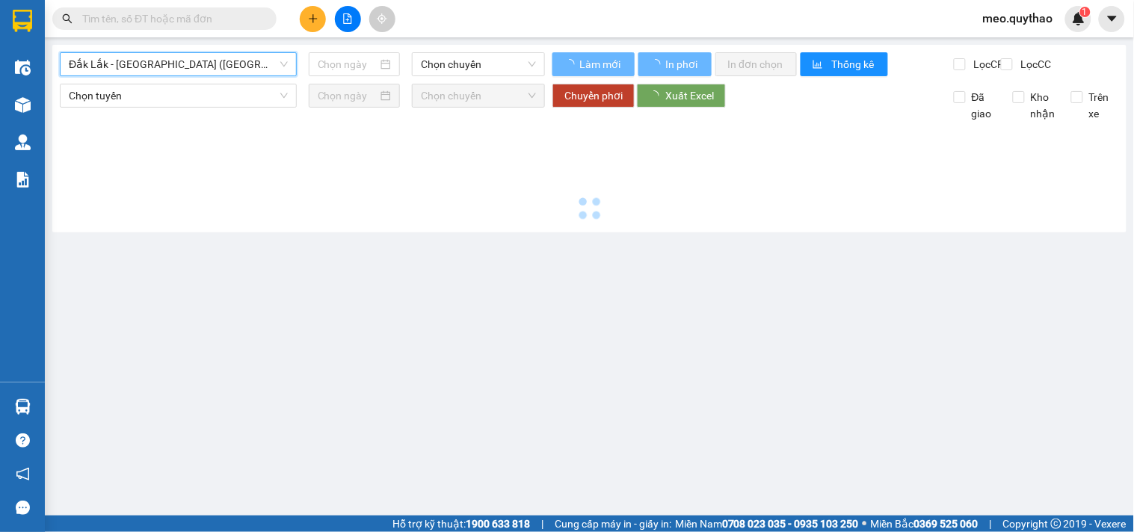
type input "[DATE]"
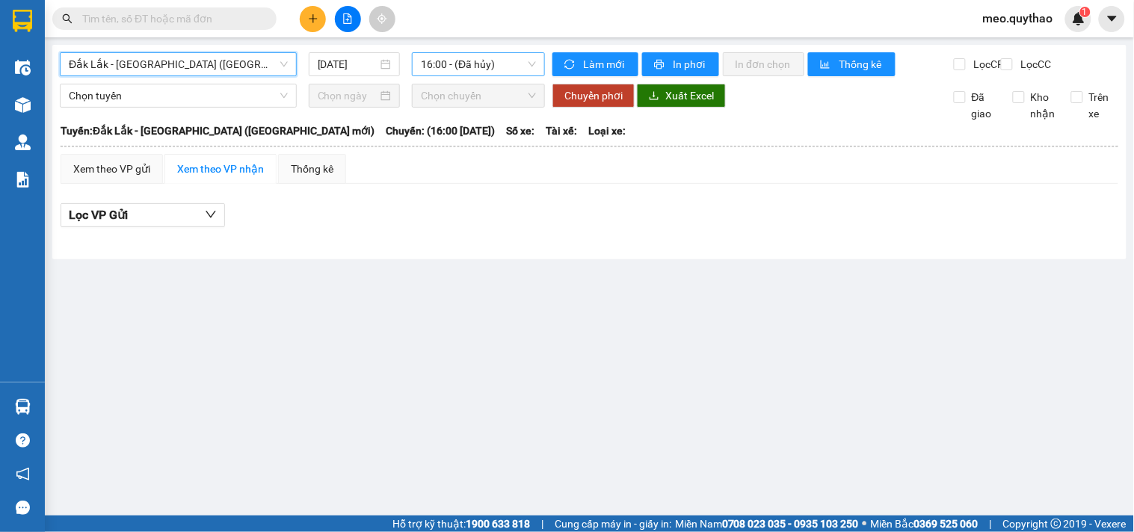
click at [453, 64] on span "16:00 - (Đã hủy)" at bounding box center [478, 64] width 115 height 22
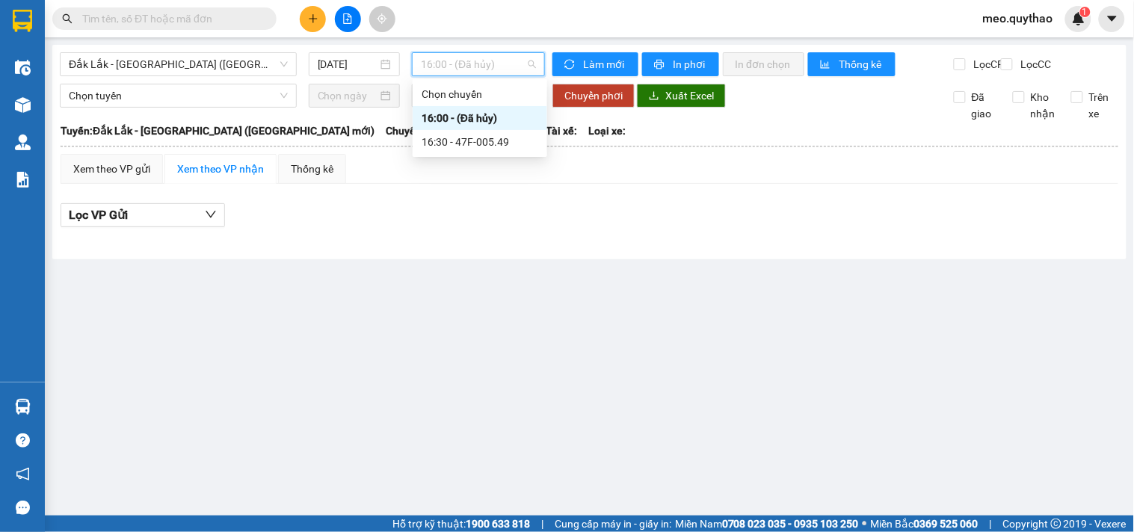
click at [492, 145] on div "16:30 - 47F-005.49" at bounding box center [479, 142] width 117 height 16
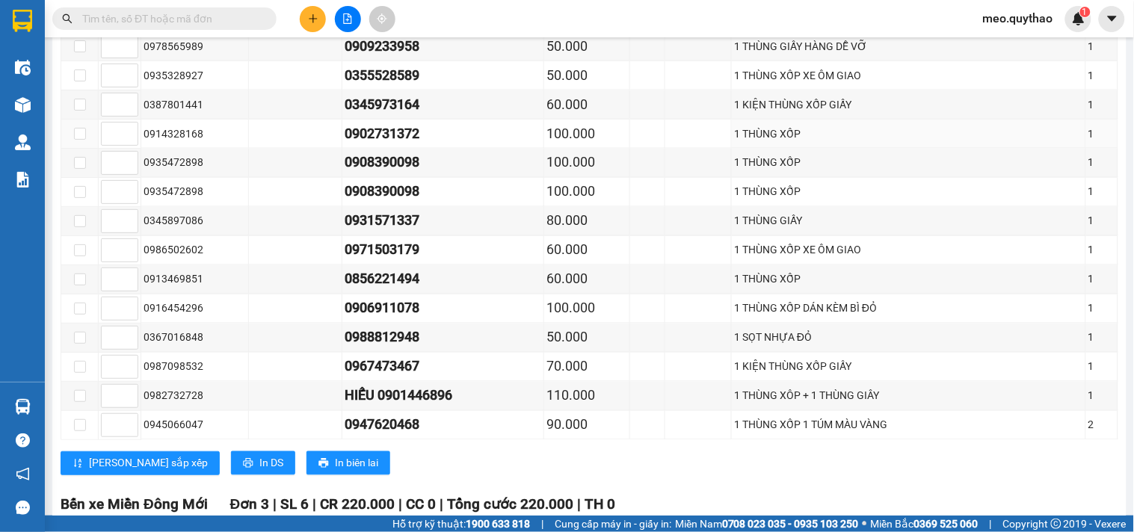
scroll to position [805, 0]
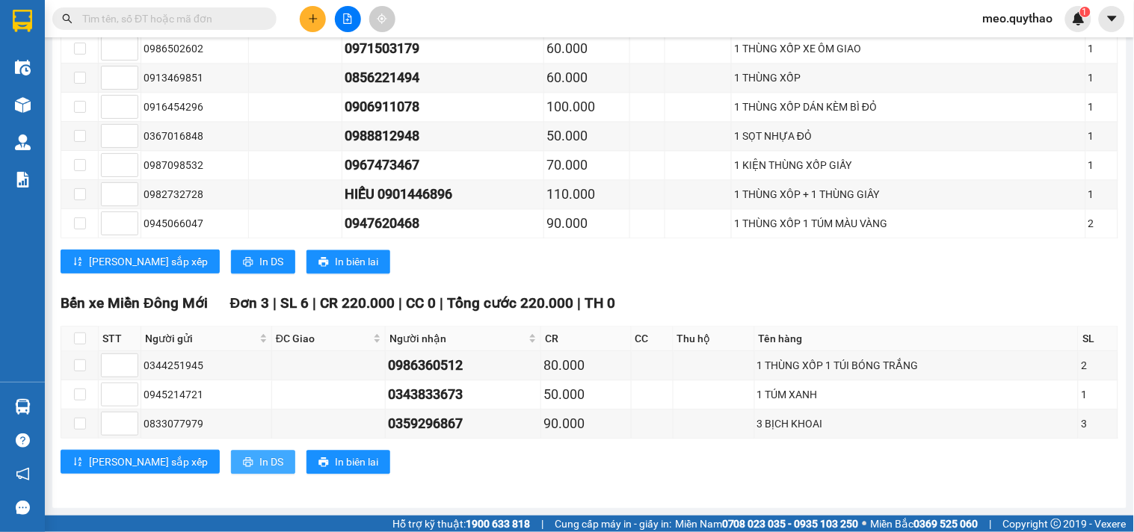
click at [259, 469] on span "In DS" at bounding box center [271, 462] width 24 height 16
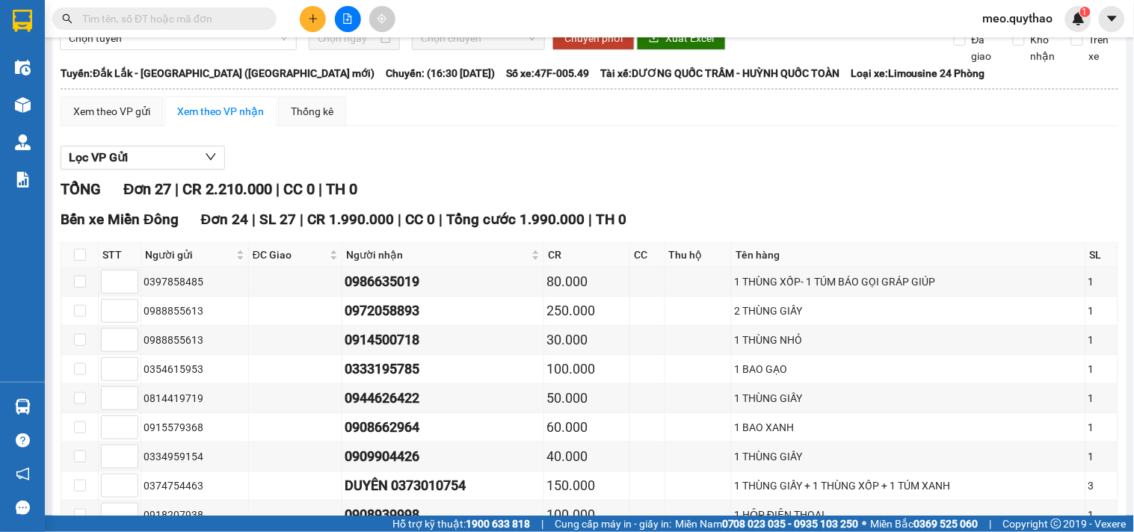
scroll to position [0, 0]
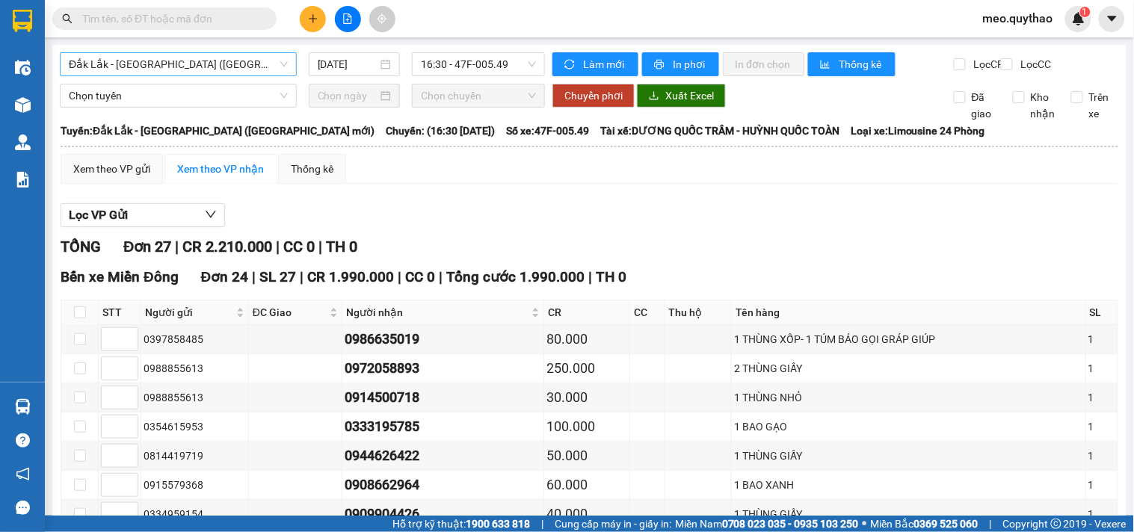
click at [265, 60] on span "Đắk Lắk - [GEOGRAPHIC_DATA] ([GEOGRAPHIC_DATA] mới)" at bounding box center [178, 64] width 219 height 22
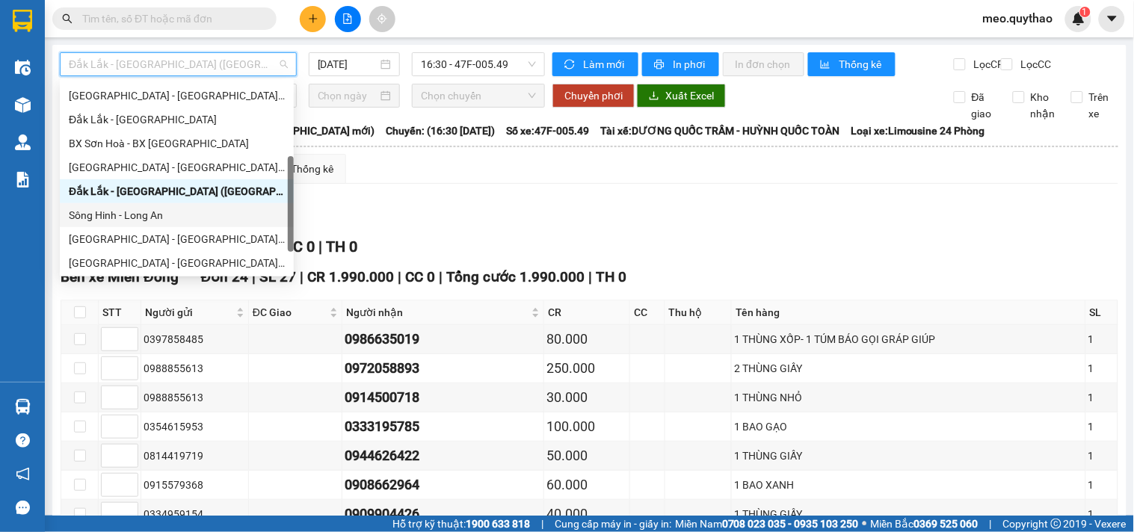
click at [194, 211] on div "Sông Hinh - Long An" at bounding box center [177, 215] width 216 height 16
type input "[DATE]"
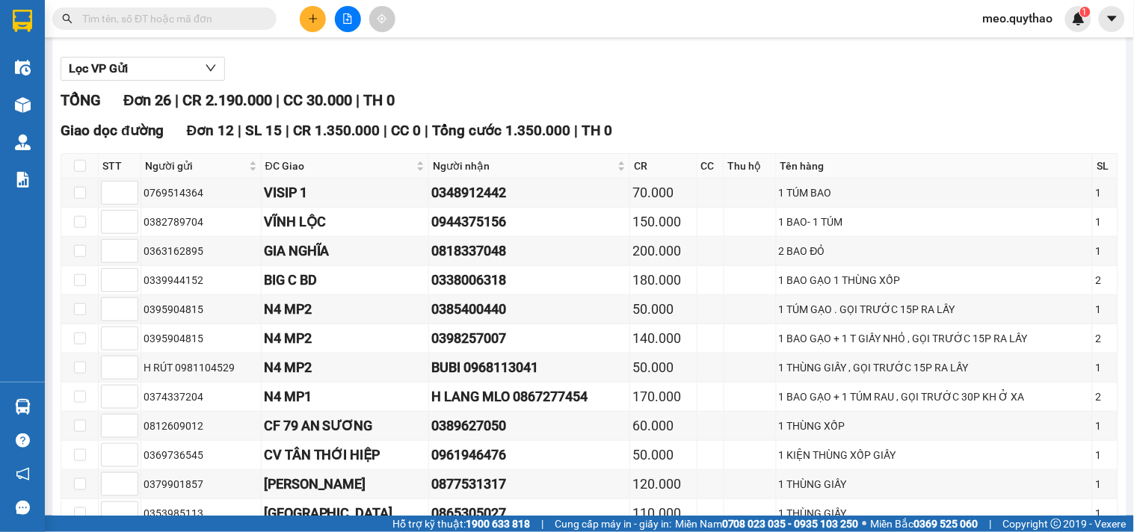
scroll to position [415, 0]
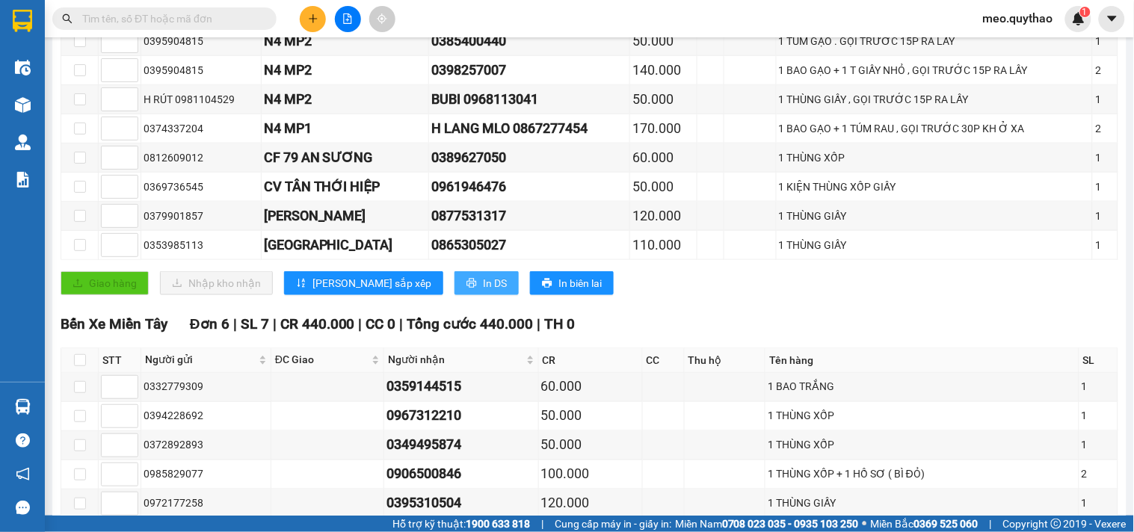
click at [466, 288] on icon "printer" at bounding box center [471, 284] width 10 height 10
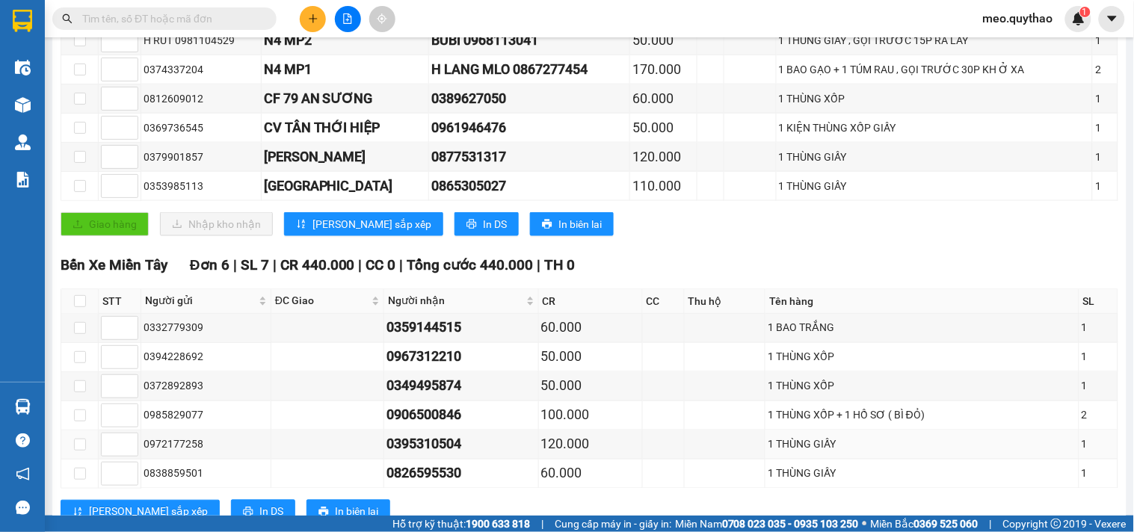
scroll to position [640, 0]
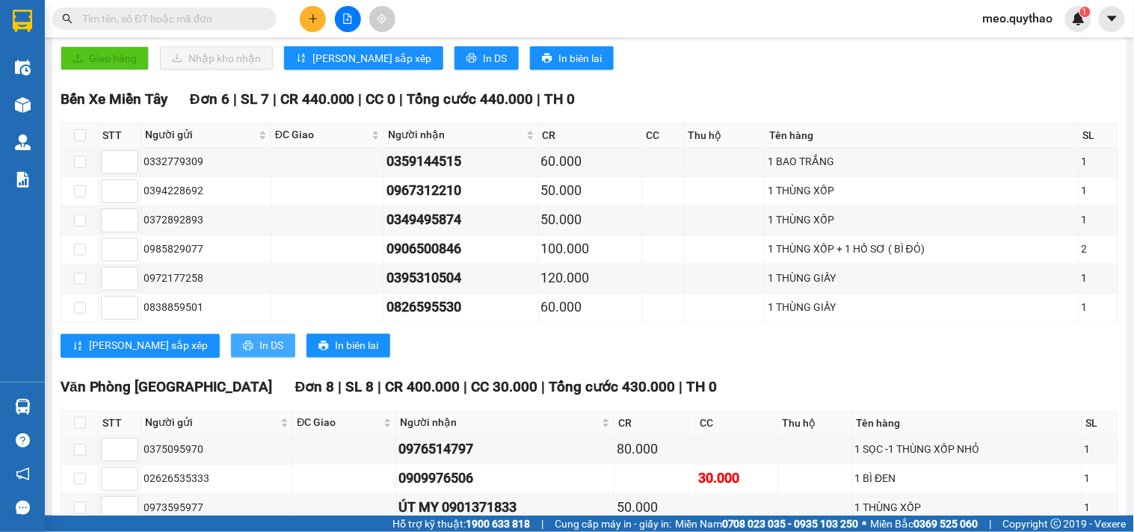
click at [231, 358] on button "In DS" at bounding box center [263, 346] width 64 height 24
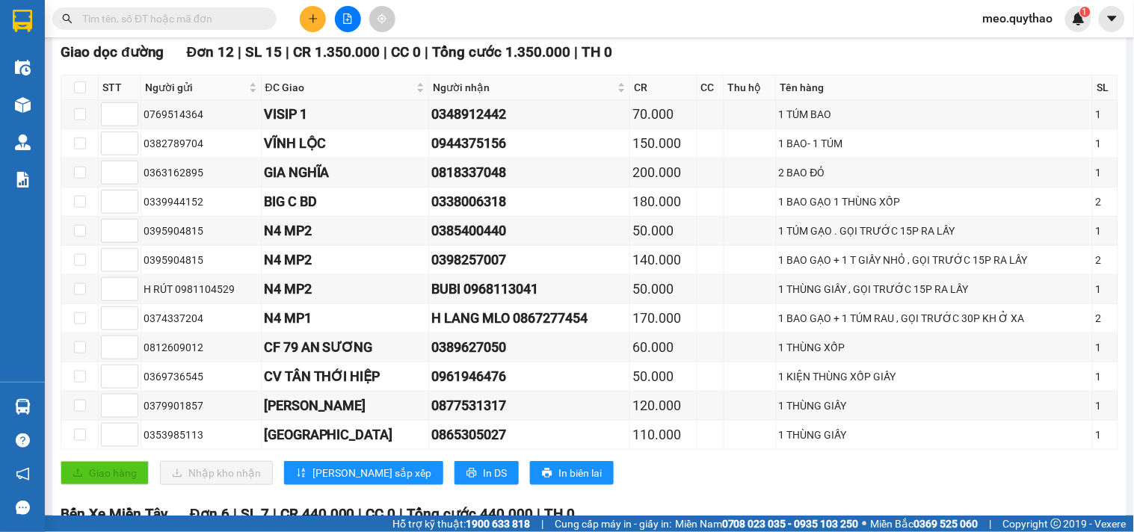
scroll to position [0, 0]
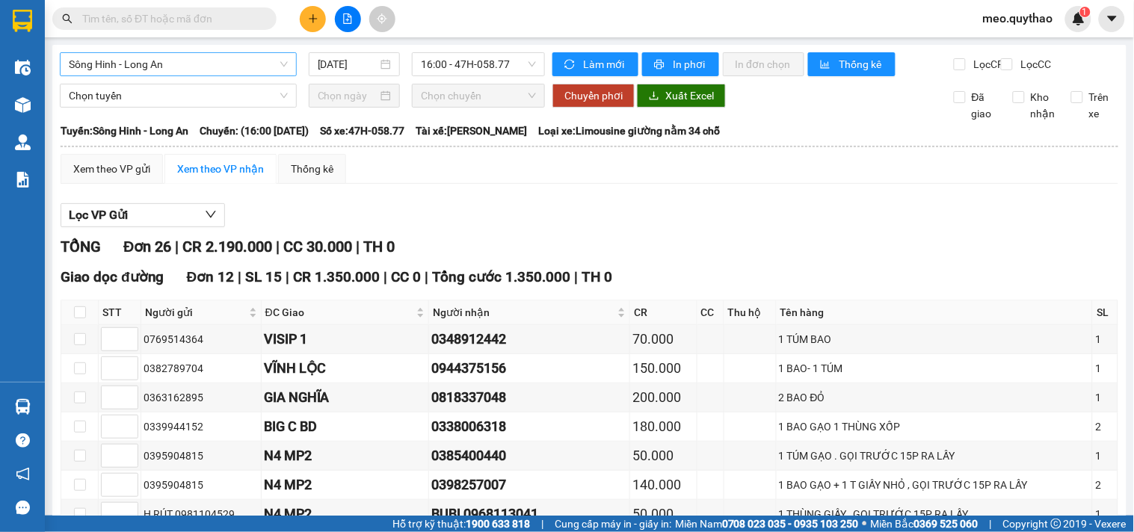
click at [180, 61] on span "Sông Hinh - Long An" at bounding box center [178, 64] width 219 height 22
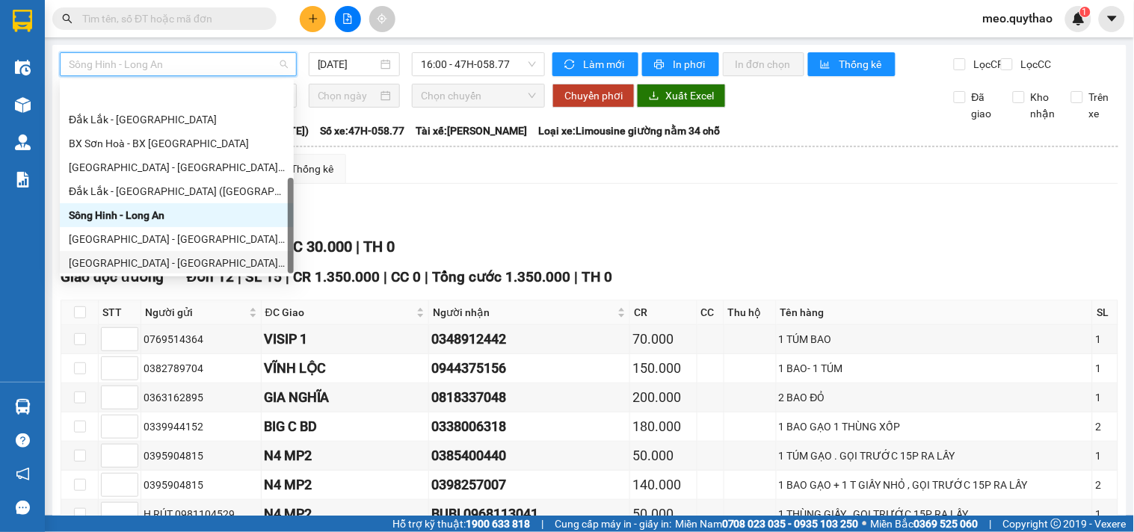
scroll to position [214, 0]
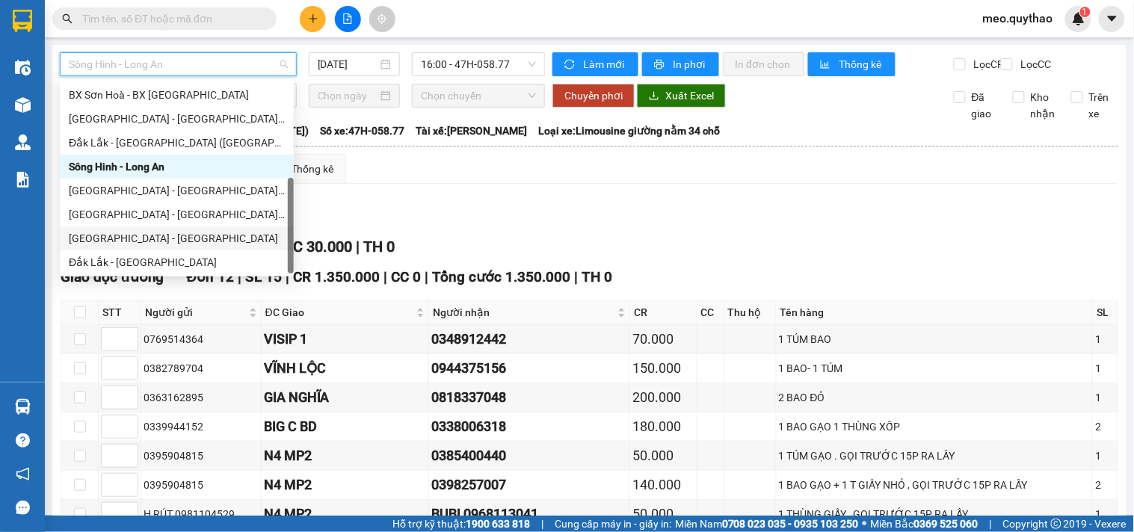
click at [176, 235] on div "[GEOGRAPHIC_DATA] - [GEOGRAPHIC_DATA]" at bounding box center [177, 238] width 216 height 16
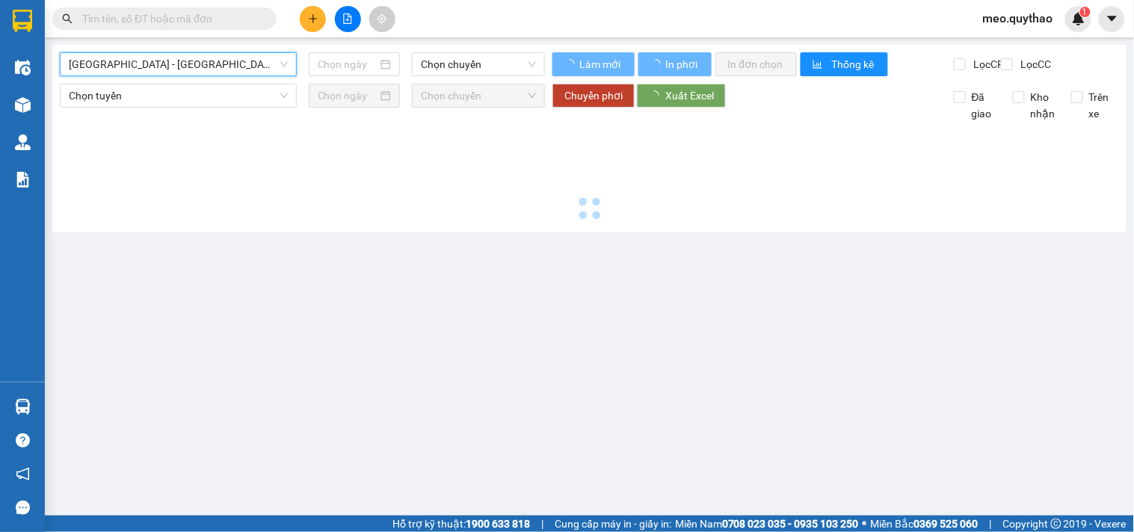
type input "[DATE]"
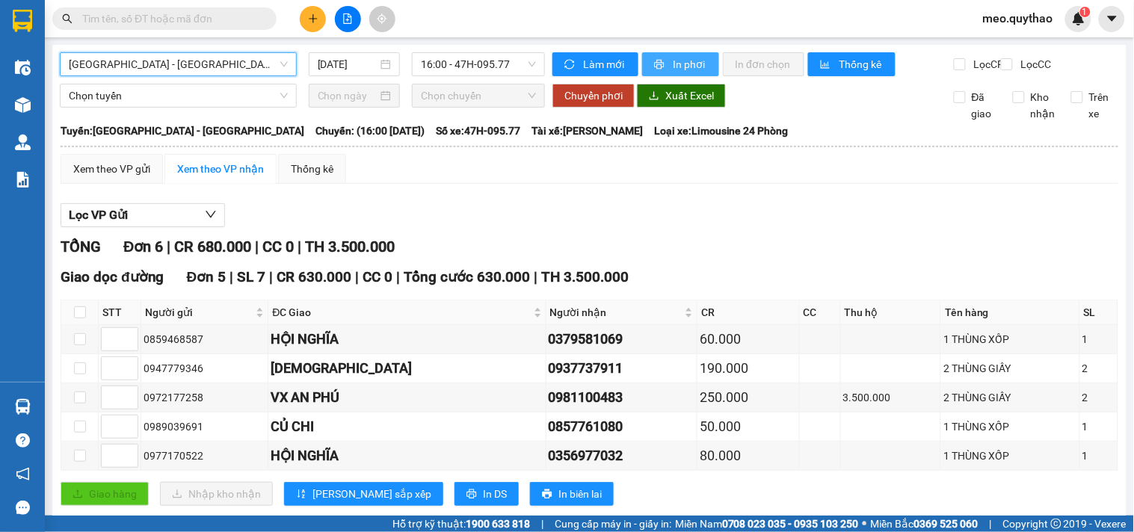
click at [675, 55] on button "In phơi" at bounding box center [680, 64] width 77 height 24
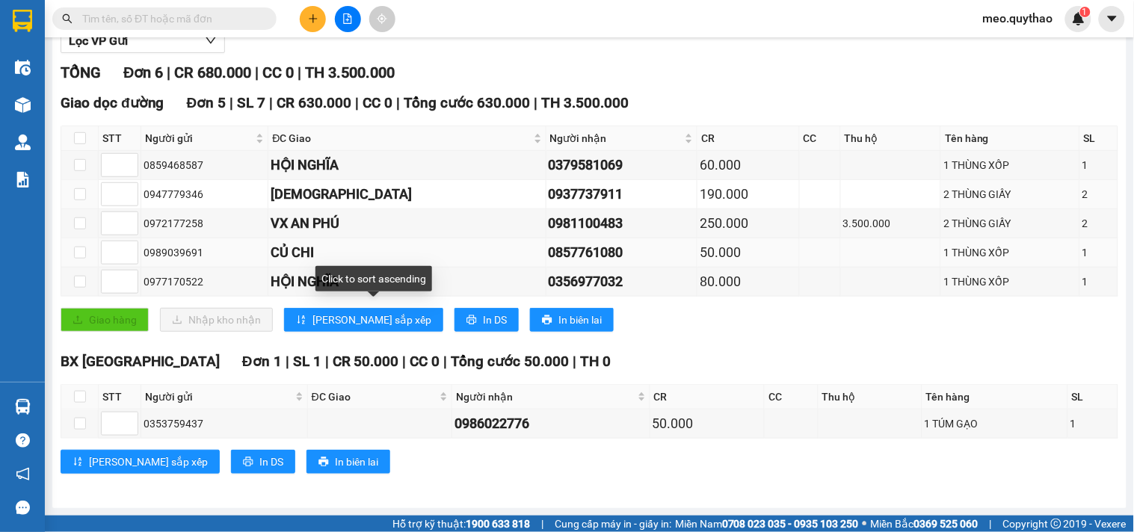
scroll to position [188, 0]
click at [81, 159] on input "checkbox" at bounding box center [80, 165] width 12 height 12
checkbox input "true"
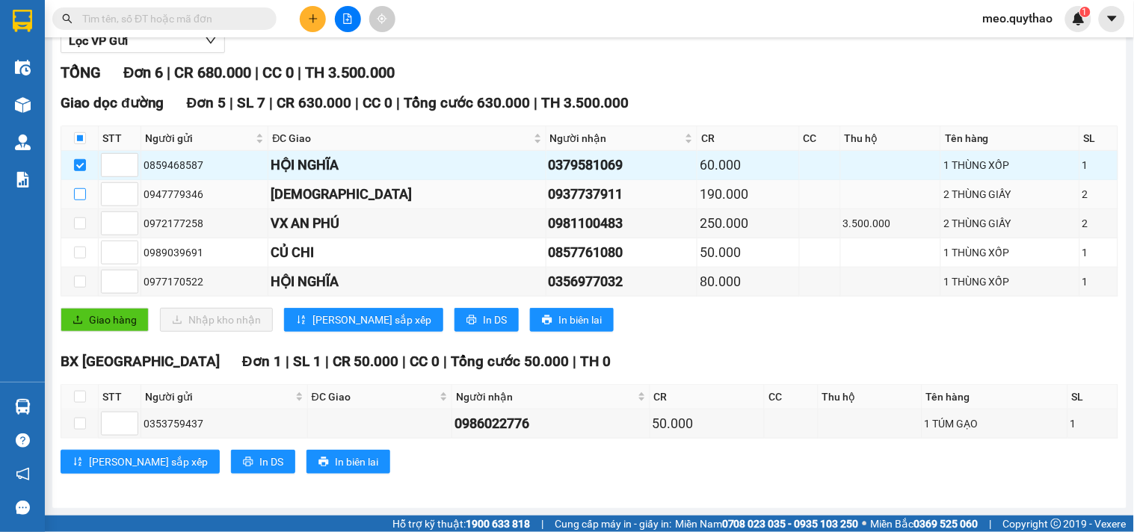
click at [77, 194] on input "checkbox" at bounding box center [80, 194] width 12 height 12
checkbox input "true"
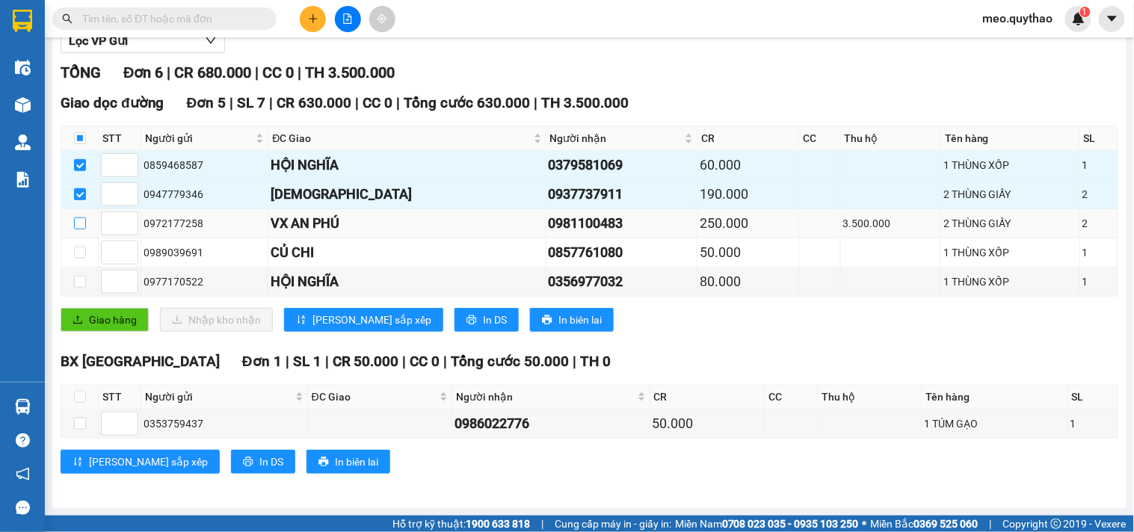
click at [84, 220] on input "checkbox" at bounding box center [80, 223] width 12 height 12
checkbox input "true"
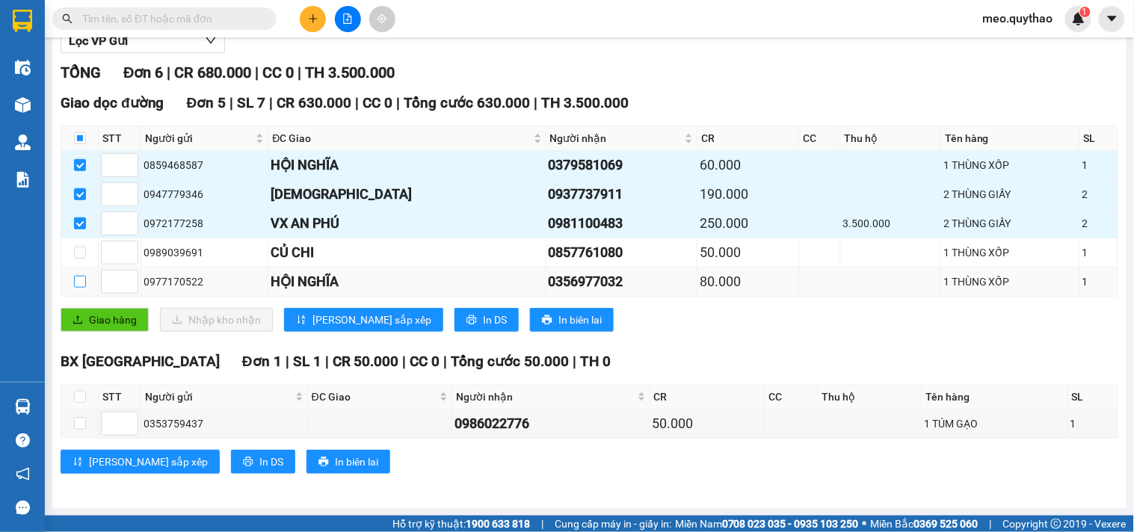
click at [75, 285] on input "checkbox" at bounding box center [80, 282] width 12 height 12
checkbox input "true"
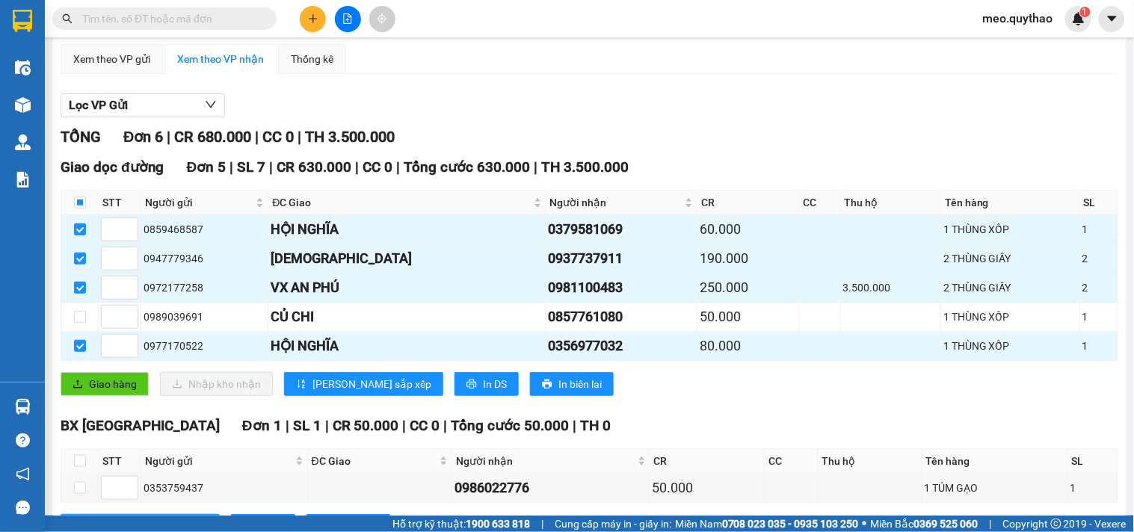
scroll to position [0, 0]
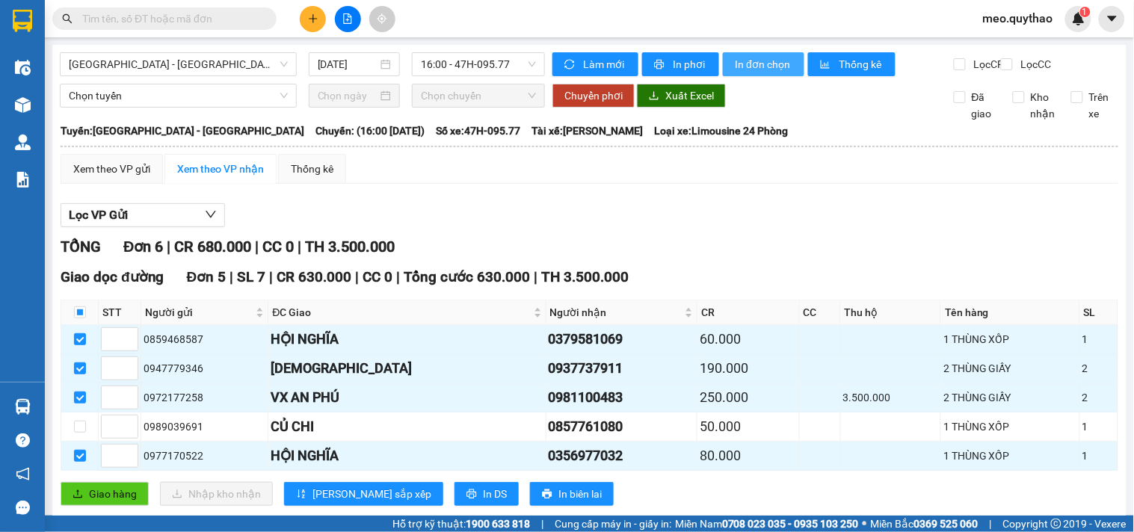
click at [765, 68] on span "In đơn chọn" at bounding box center [764, 64] width 58 height 16
click at [203, 63] on span "[GEOGRAPHIC_DATA] - [GEOGRAPHIC_DATA]" at bounding box center [178, 64] width 219 height 22
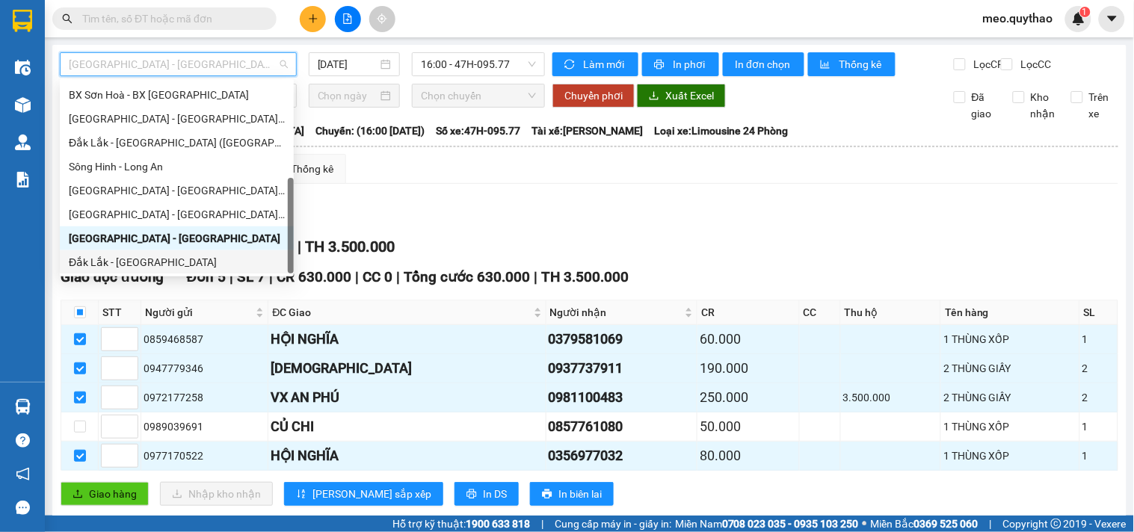
click at [168, 262] on div "Đắk Lắk - [GEOGRAPHIC_DATA]" at bounding box center [177, 262] width 216 height 16
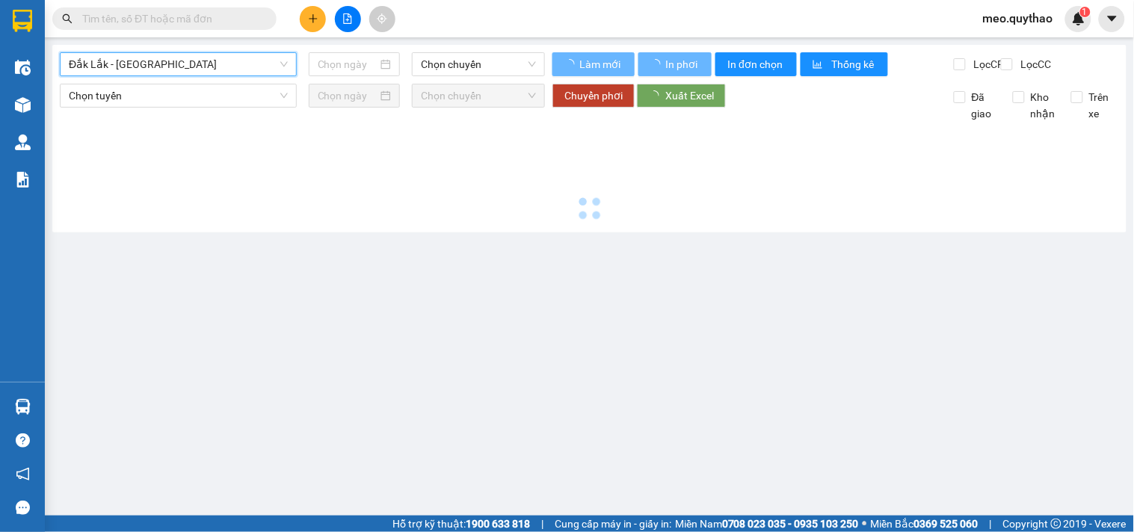
type input "[DATE]"
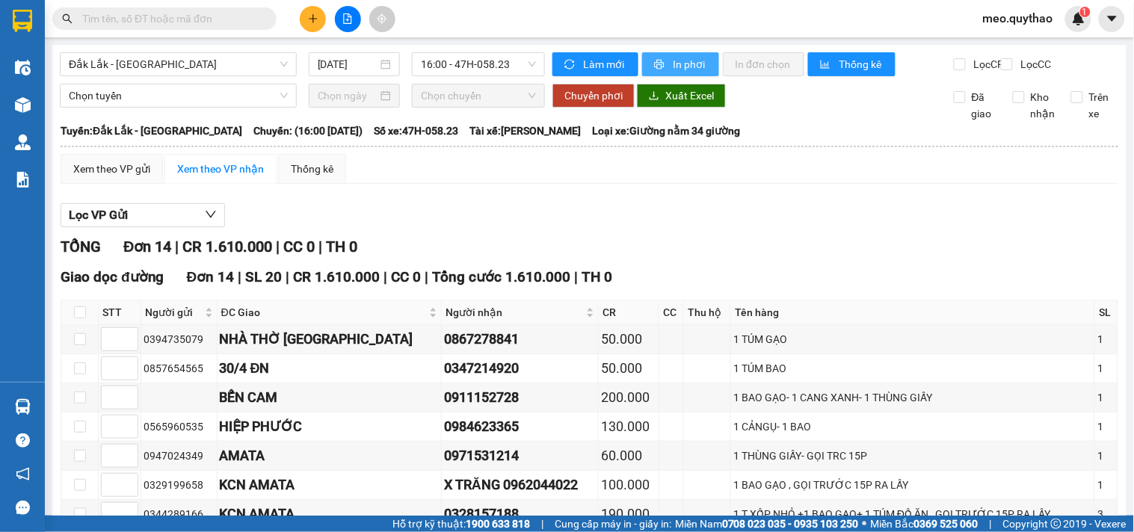
click at [659, 59] on span "printer" at bounding box center [660, 65] width 13 height 12
click at [185, 60] on span "Đắk Lắk - [GEOGRAPHIC_DATA]" at bounding box center [178, 64] width 219 height 22
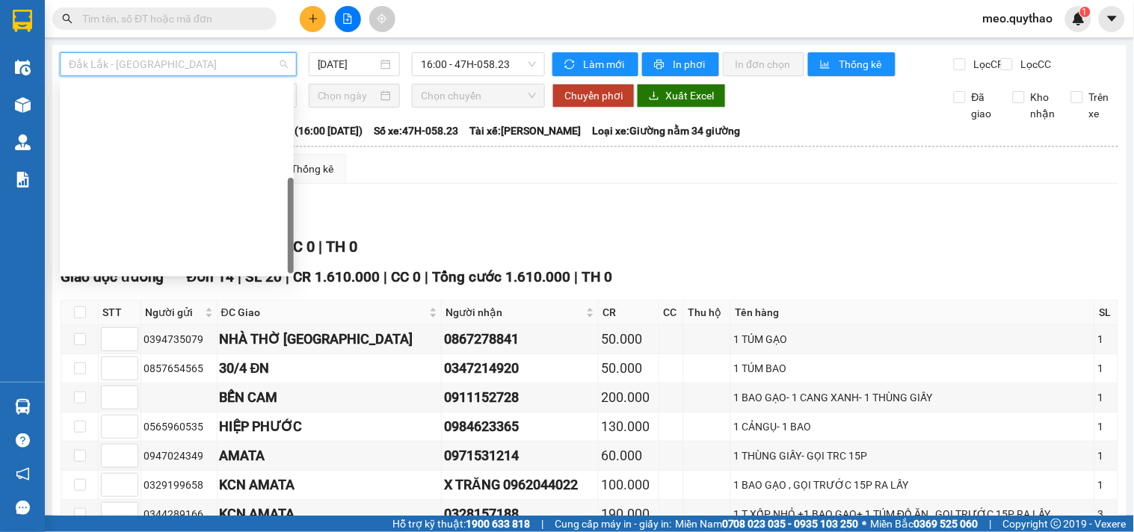
click at [167, 445] on div "[GEOGRAPHIC_DATA] - [GEOGRAPHIC_DATA]" at bounding box center [177, 453] width 216 height 16
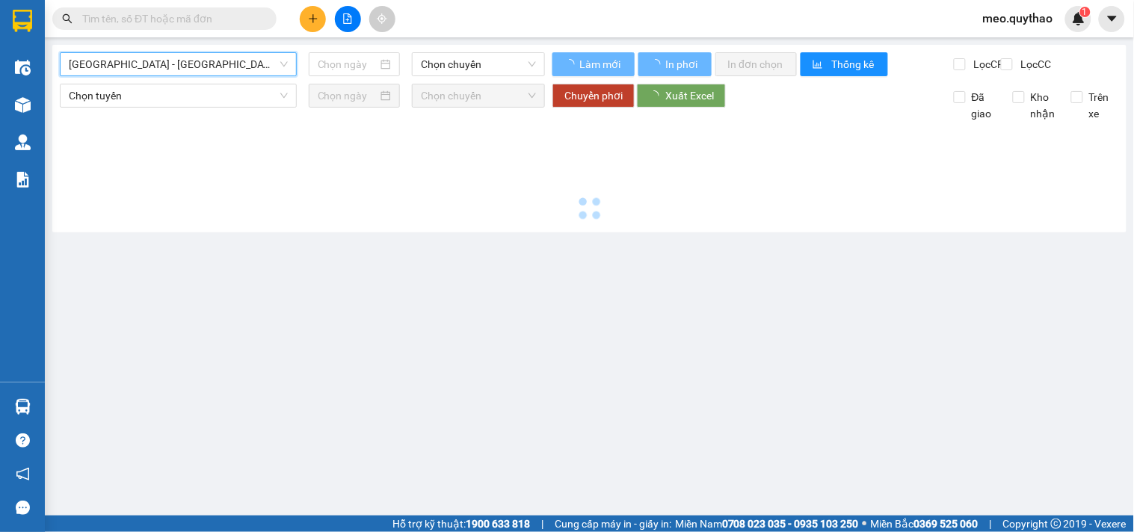
type input "[DATE]"
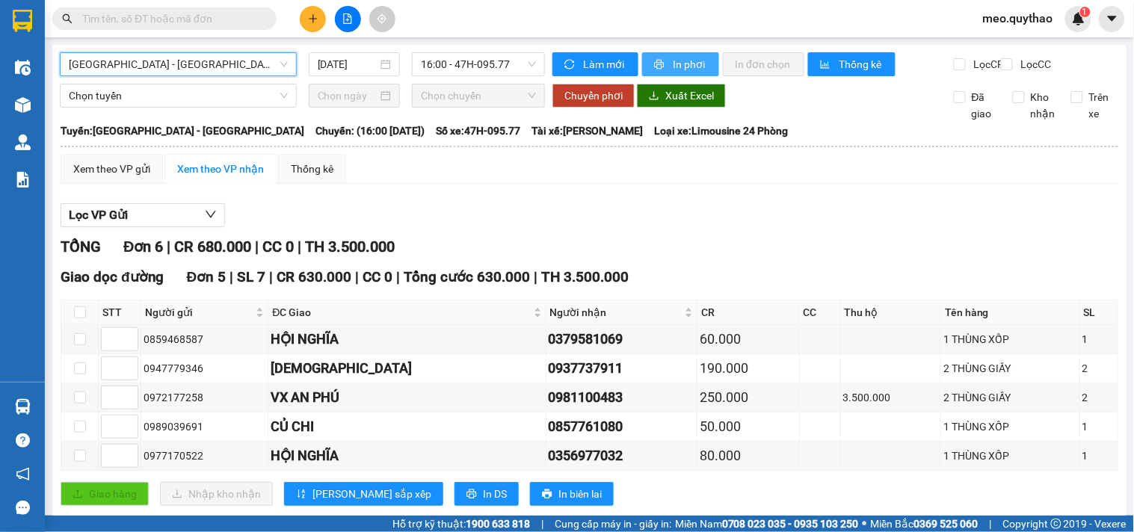
click at [699, 66] on span "In phơi" at bounding box center [690, 64] width 34 height 16
click at [900, 139] on div "Tuyến: Đắk Lắk - Tây Ninh Chuyến: (16:00 - 11/10/2025) Số xe: 47H-095.77 Tài xế…" at bounding box center [589, 131] width 1057 height 16
click at [673, 64] on span "In phơi" at bounding box center [690, 64] width 34 height 16
drag, startPoint x: 342, startPoint y: 265, endPoint x: 355, endPoint y: 296, distance: 33.9
click at [347, 256] on span "TH 3.500.000" at bounding box center [350, 247] width 90 height 18
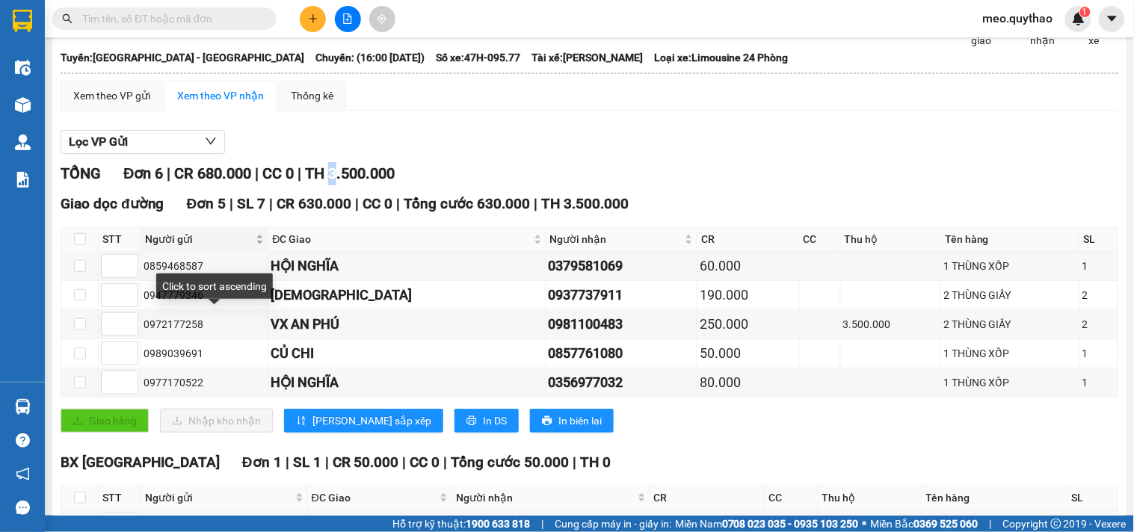
scroll to position [166, 0]
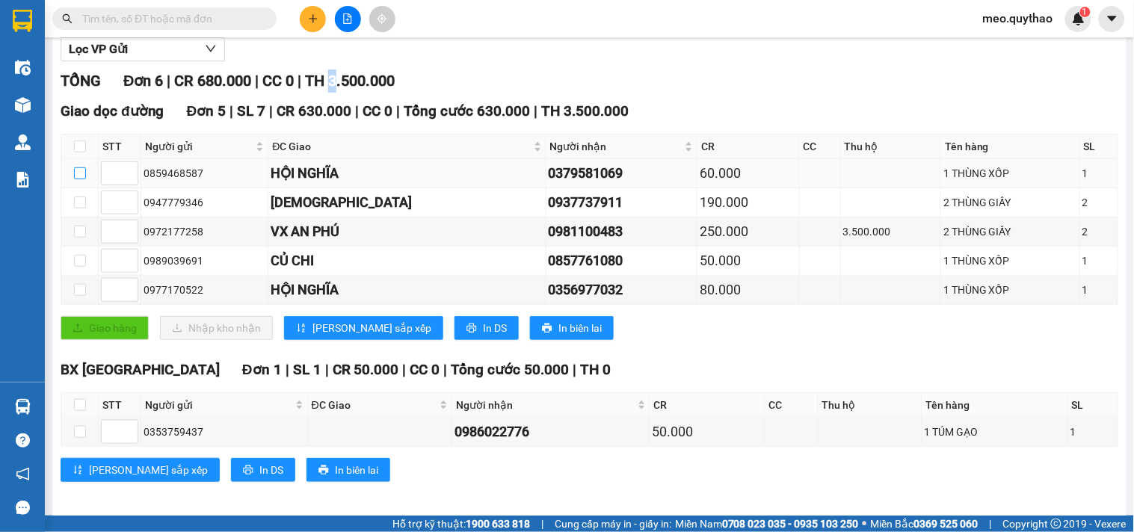
click at [80, 179] on input "checkbox" at bounding box center [80, 173] width 12 height 12
checkbox input "true"
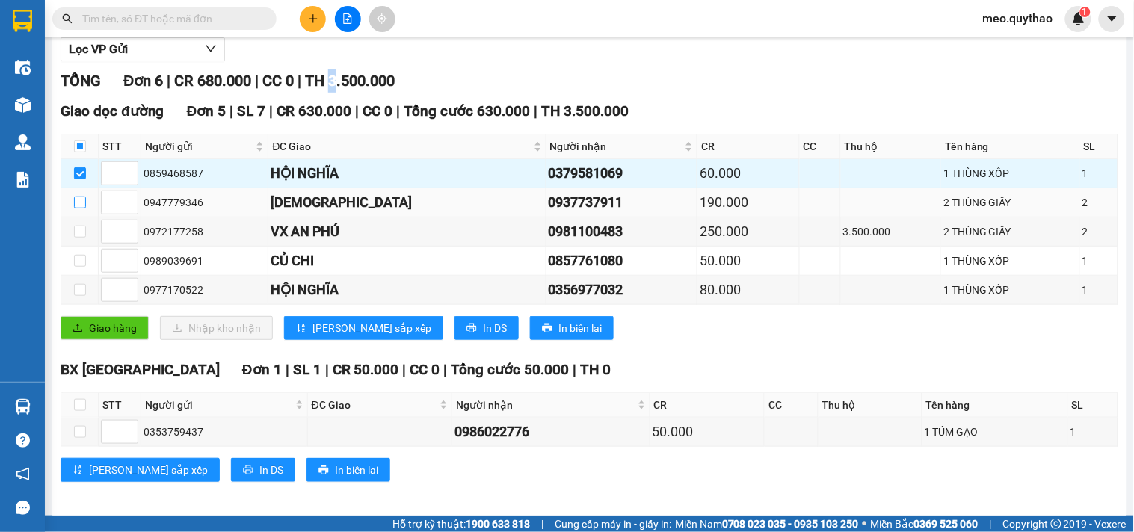
click at [81, 208] on input "checkbox" at bounding box center [80, 203] width 12 height 12
checkbox input "true"
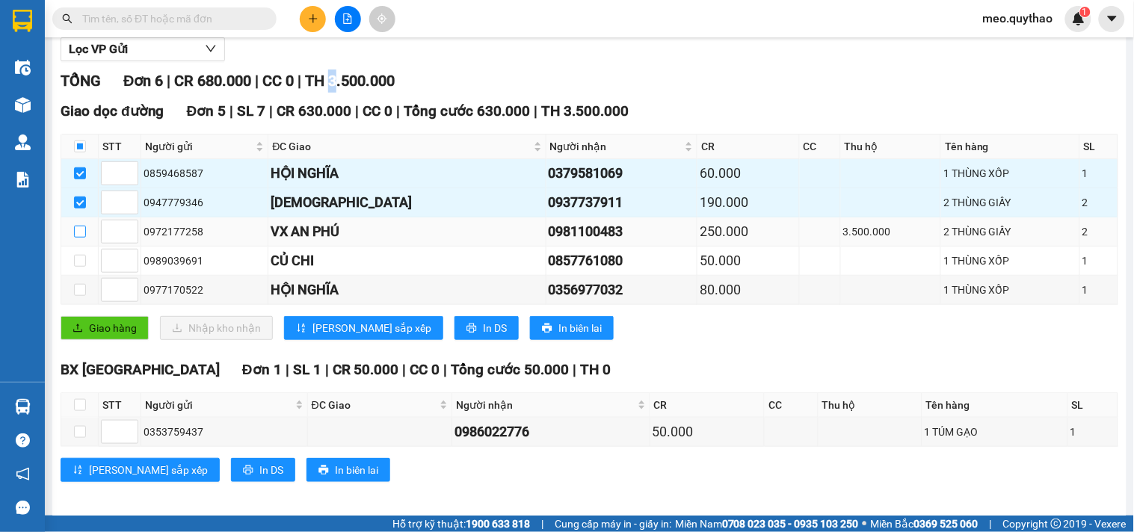
click at [78, 238] on input "checkbox" at bounding box center [80, 232] width 12 height 12
checkbox input "true"
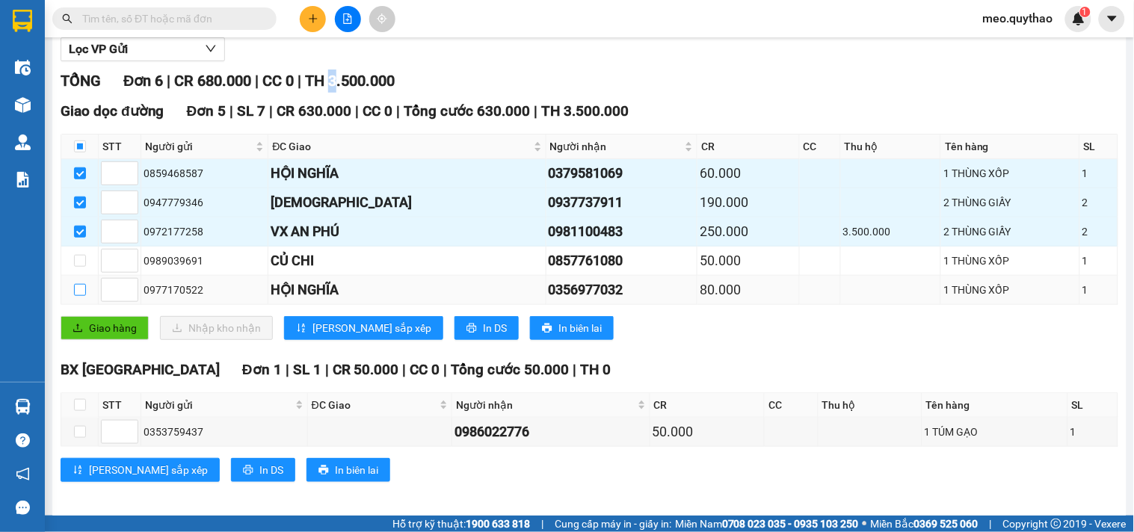
click at [78, 296] on input "checkbox" at bounding box center [80, 290] width 12 height 12
checkbox input "true"
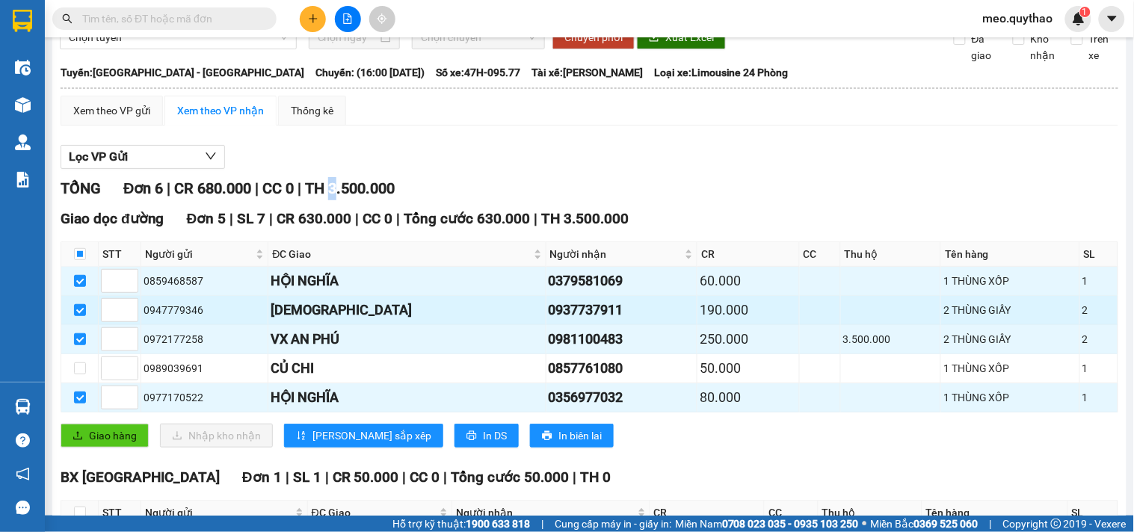
scroll to position [0, 0]
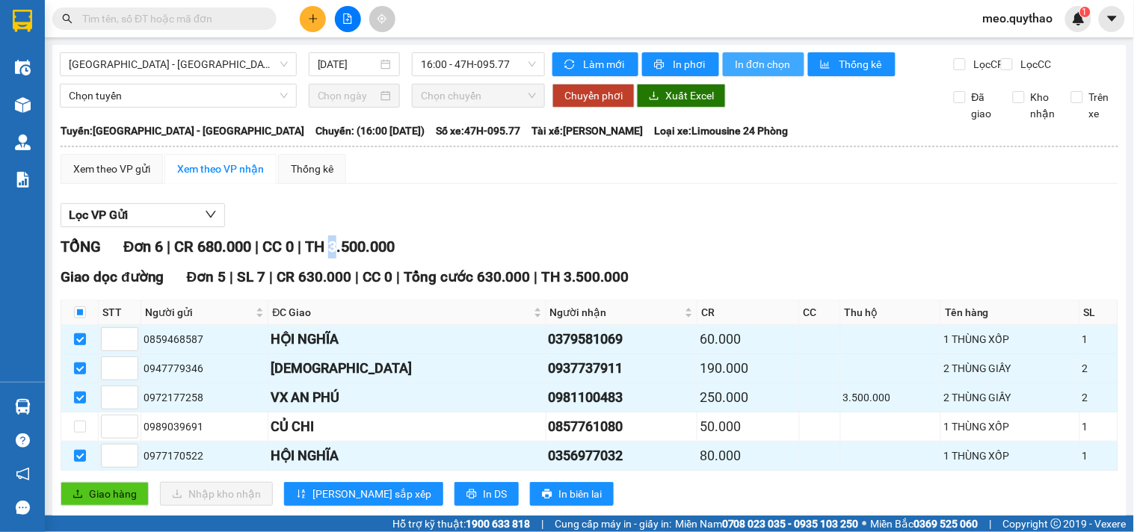
click at [746, 70] on span "In đơn chọn" at bounding box center [764, 64] width 58 height 16
click at [110, 177] on div "Xem theo VP gửi" at bounding box center [111, 169] width 77 height 16
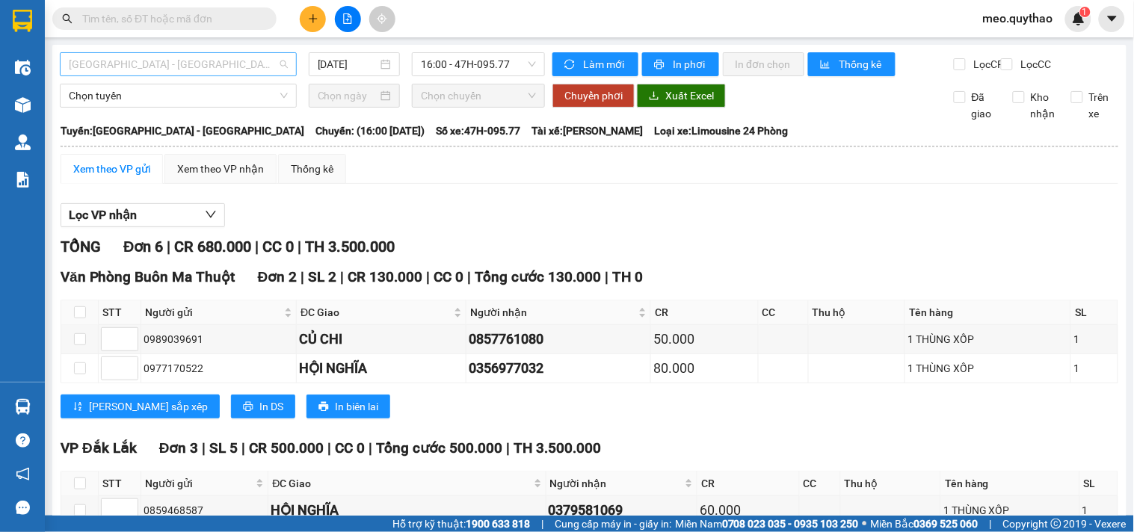
click at [187, 69] on span "[GEOGRAPHIC_DATA] - [GEOGRAPHIC_DATA]" at bounding box center [178, 64] width 219 height 22
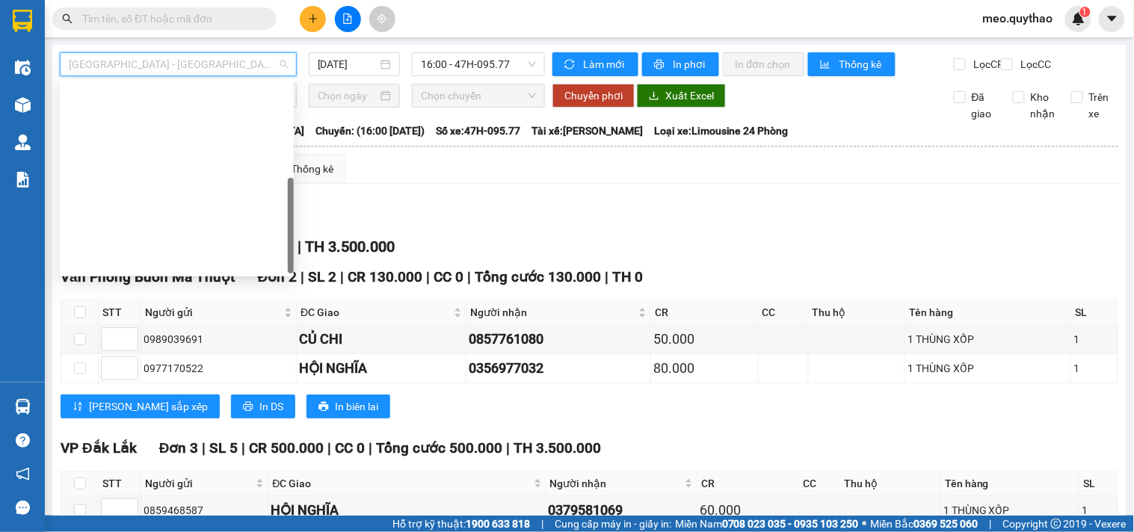
click at [167, 373] on div "Sông Hinh - Long An" at bounding box center [177, 381] width 216 height 16
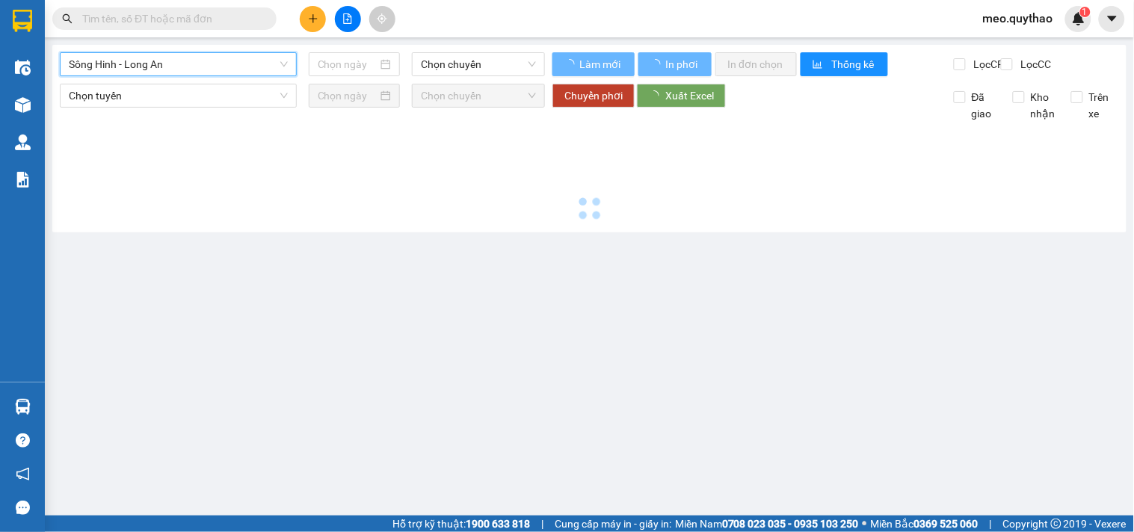
type input "[DATE]"
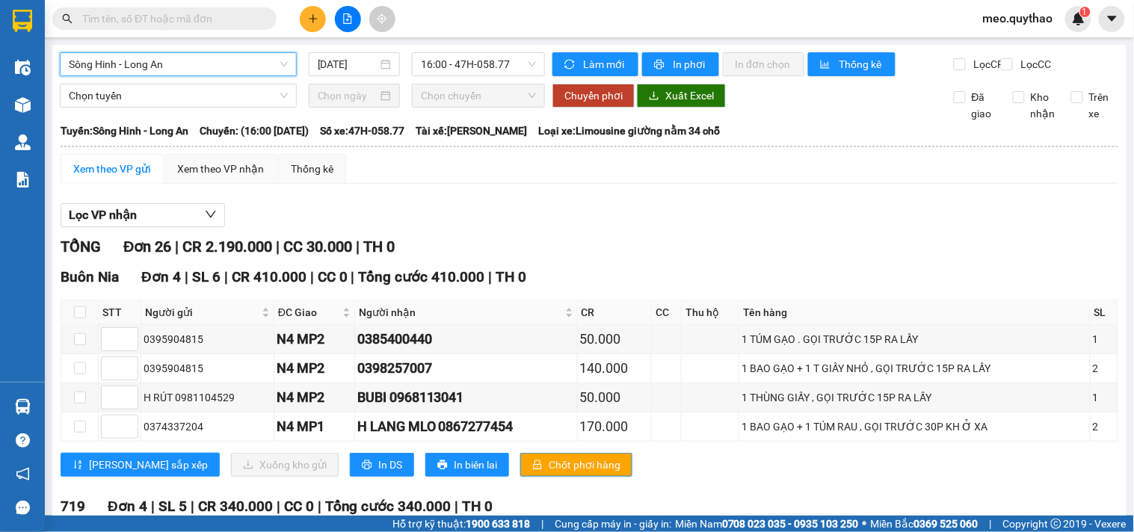
click at [244, 71] on span "Sông Hinh - Long An" at bounding box center [178, 64] width 219 height 22
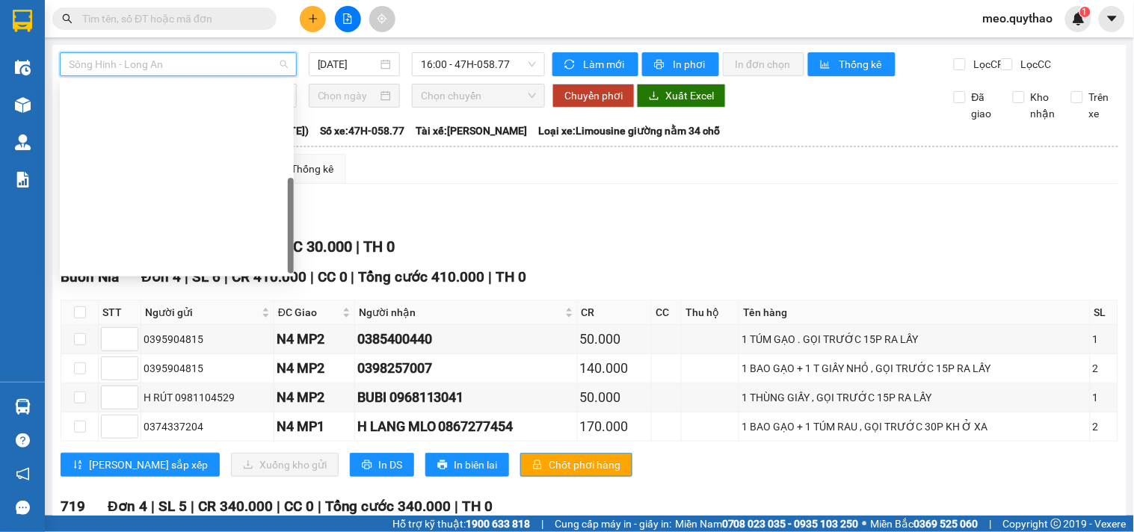
click at [217, 349] on div "Đắk Lắk - [GEOGRAPHIC_DATA] ([GEOGRAPHIC_DATA] mới)" at bounding box center [177, 357] width 216 height 16
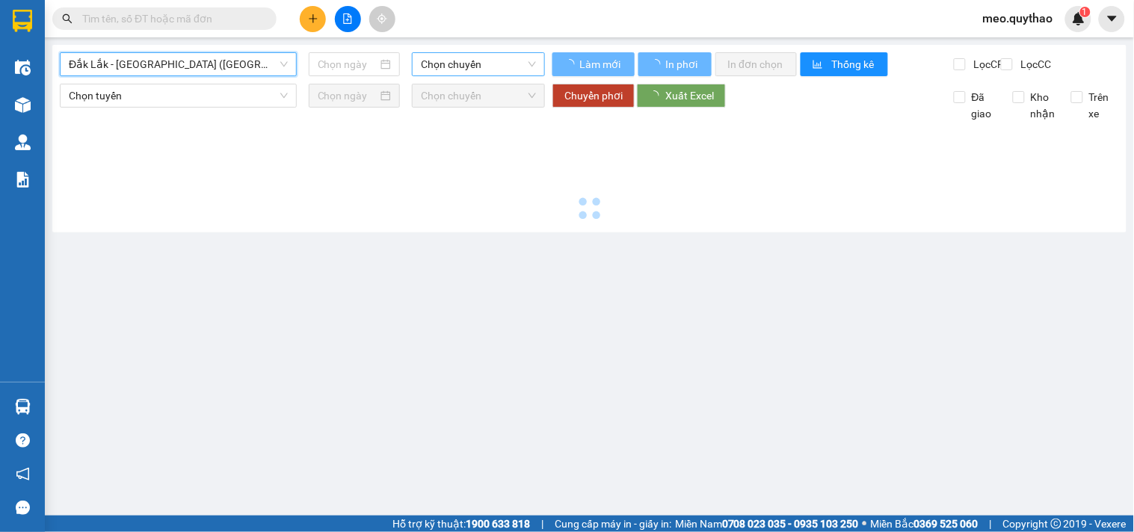
type input "[DATE]"
click at [511, 66] on span "Chọn chuyến" at bounding box center [478, 64] width 115 height 22
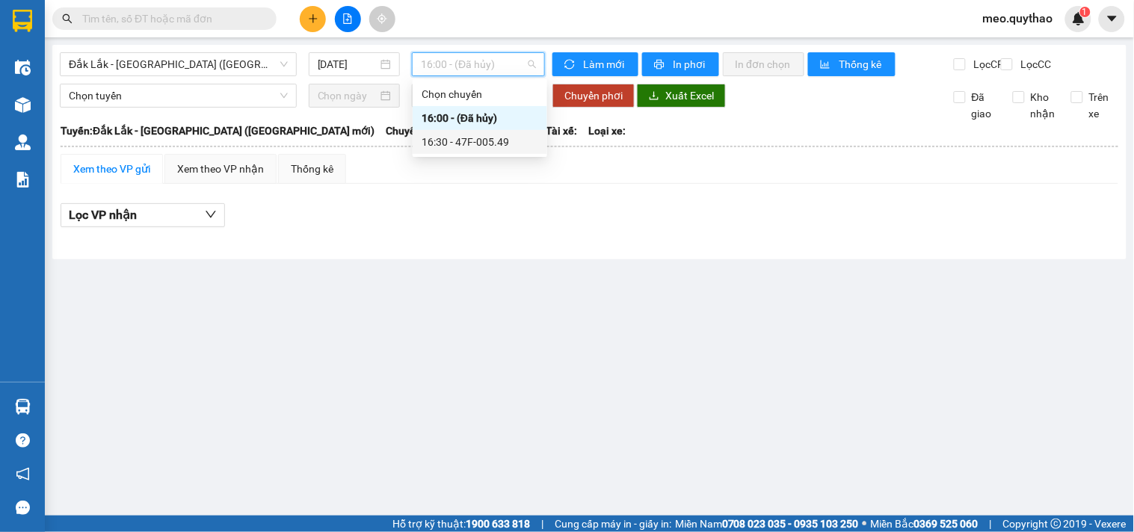
drag, startPoint x: 498, startPoint y: 137, endPoint x: 504, endPoint y: 143, distance: 8.5
click at [504, 143] on div "16:30 - 47F-005.49" at bounding box center [479, 142] width 117 height 16
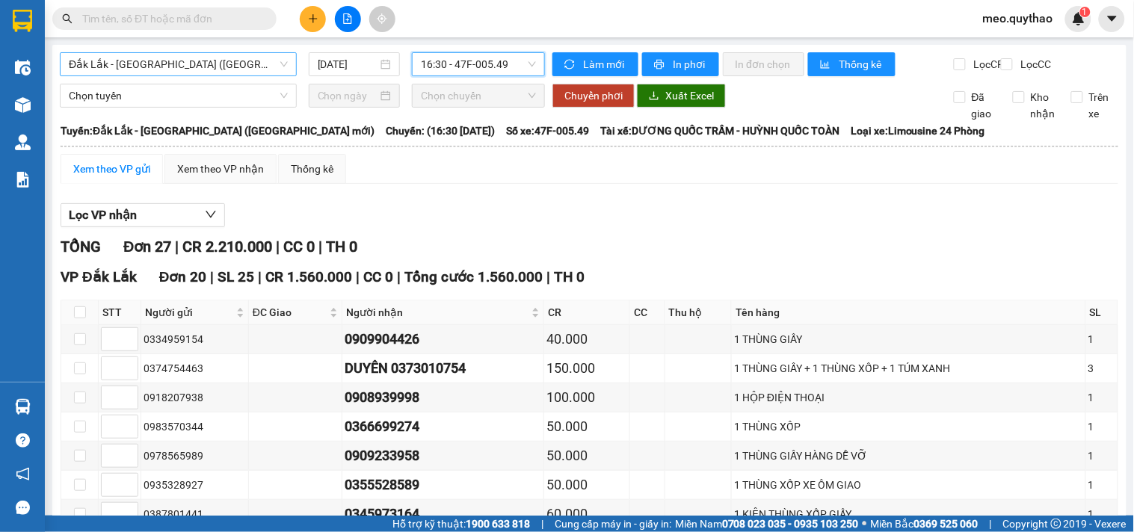
click at [220, 65] on span "Đắk Lắk - [GEOGRAPHIC_DATA] ([GEOGRAPHIC_DATA] mới)" at bounding box center [178, 64] width 219 height 22
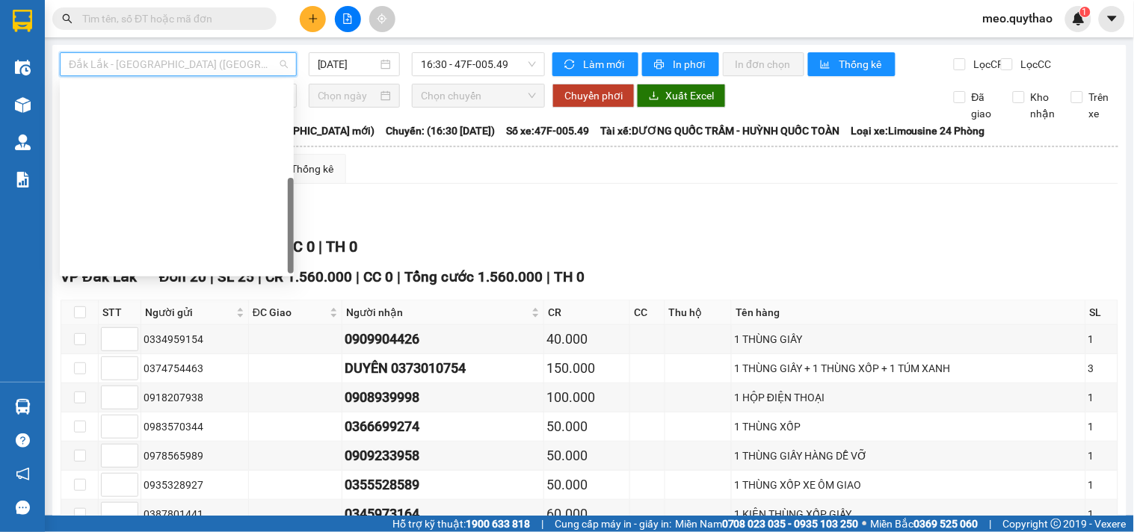
click at [180, 469] on div "Đắk Lắk - [GEOGRAPHIC_DATA]" at bounding box center [177, 477] width 216 height 16
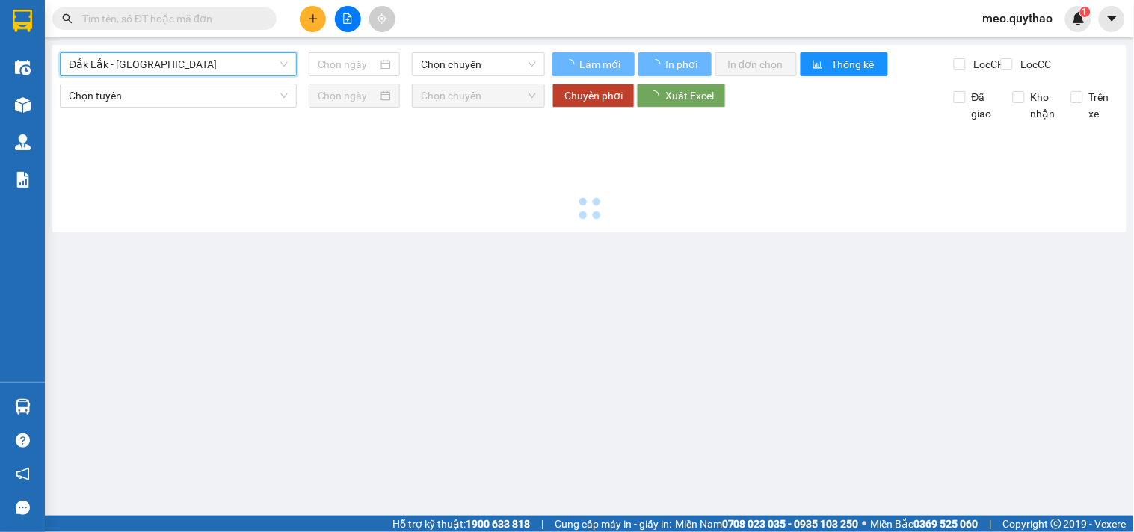
type input "[DATE]"
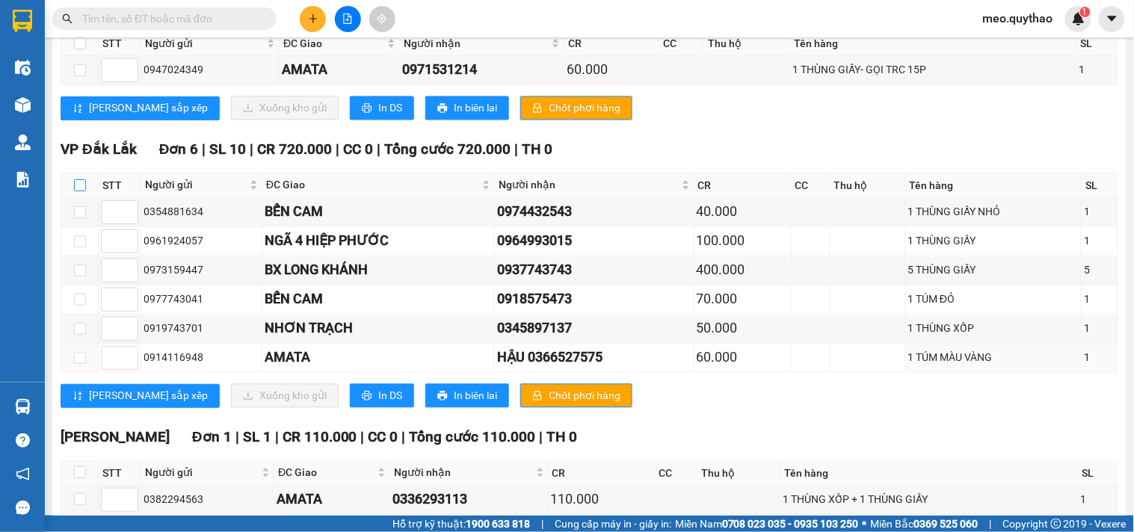
scroll to position [596, 0]
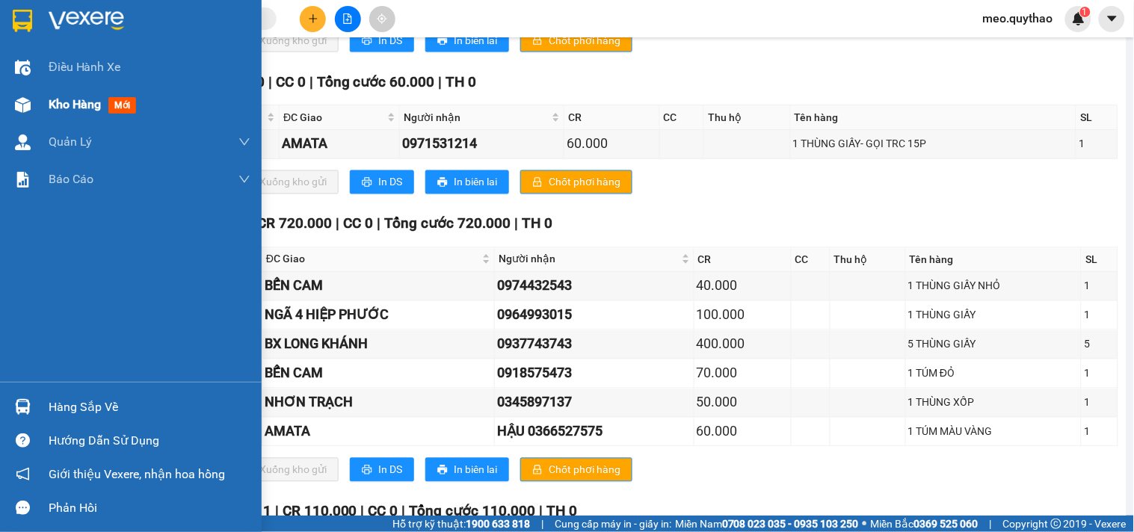
click at [80, 99] on span "Kho hàng" at bounding box center [75, 104] width 52 height 14
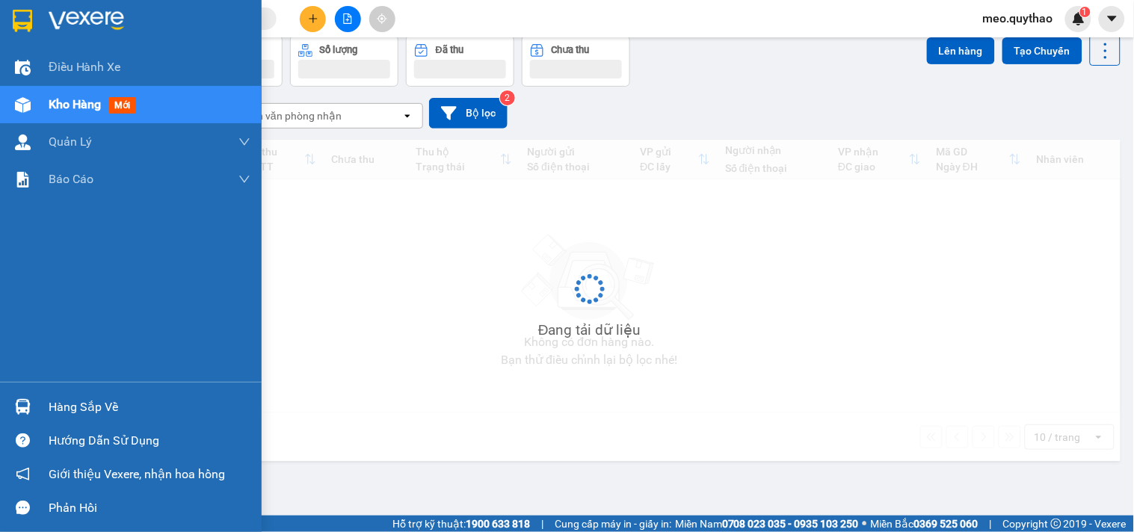
scroll to position [69, 0]
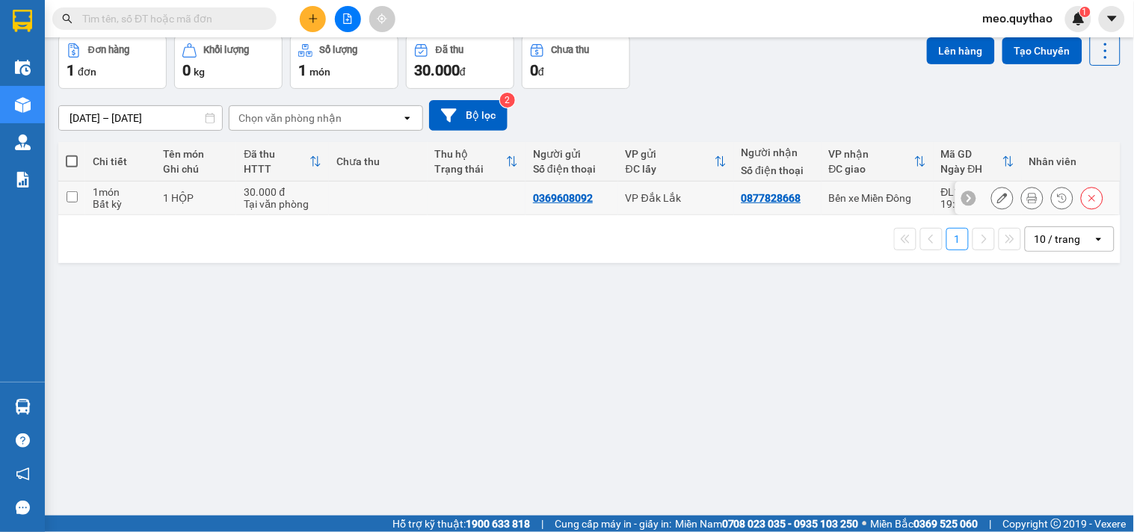
drag, startPoint x: 845, startPoint y: 202, endPoint x: 1013, endPoint y: 116, distance: 188.8
click at [858, 192] on div "Bến xe Miền Đông" at bounding box center [877, 198] width 97 height 12
checkbox input "true"
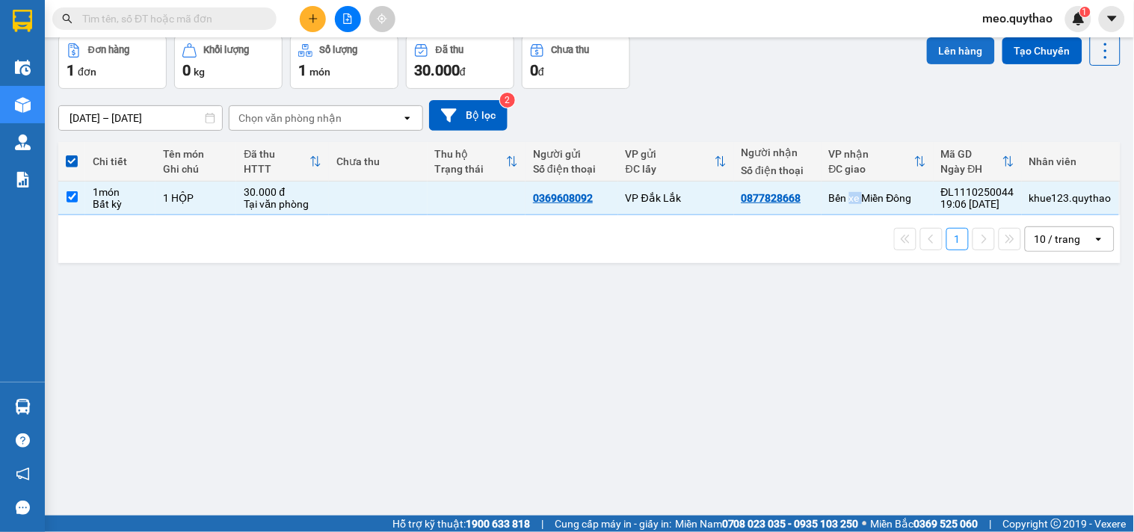
drag, startPoint x: 940, startPoint y: 47, endPoint x: 932, endPoint y: 49, distance: 8.4
click at [939, 47] on button "Lên hàng" at bounding box center [961, 50] width 68 height 27
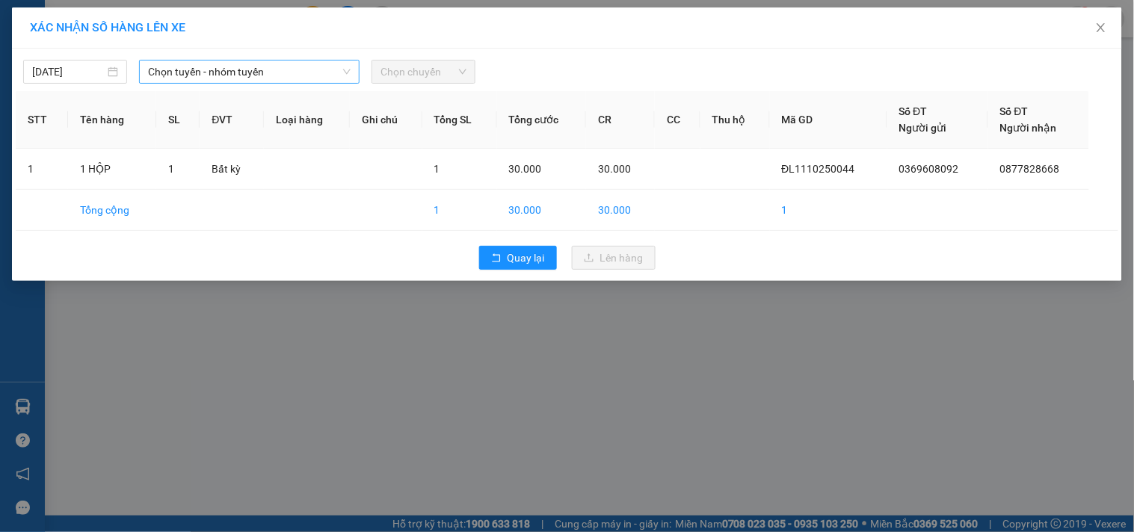
click at [267, 65] on span "Chọn tuyến - nhóm tuyến" at bounding box center [249, 72] width 202 height 22
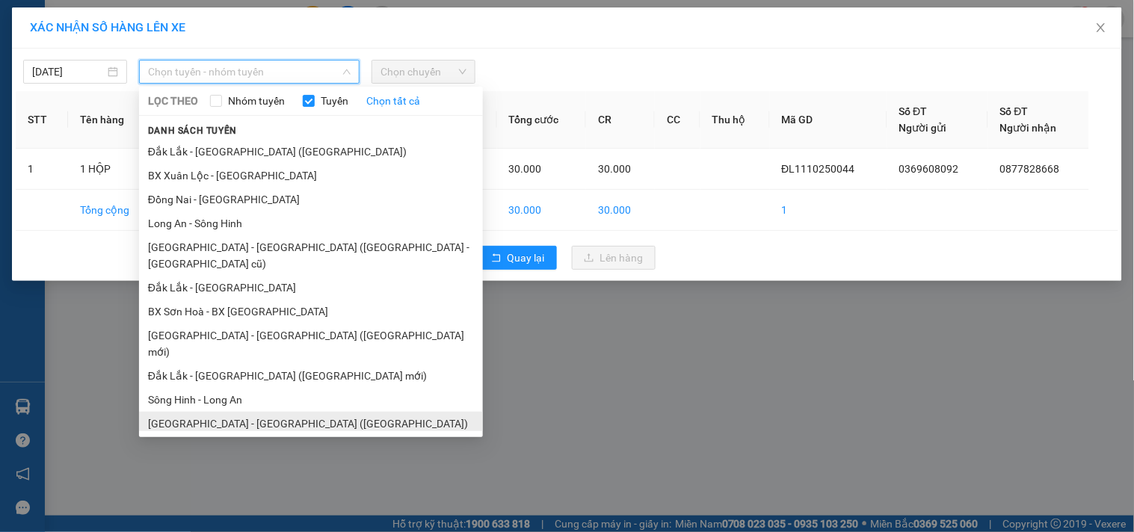
scroll to position [90, 0]
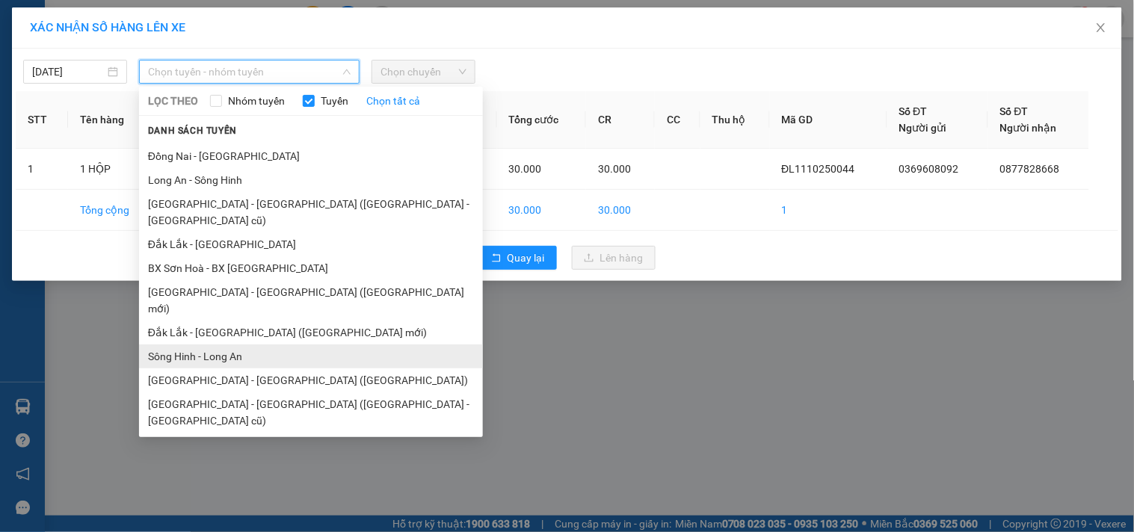
click at [279, 344] on li "Sông Hinh - Long An" at bounding box center [311, 356] width 344 height 24
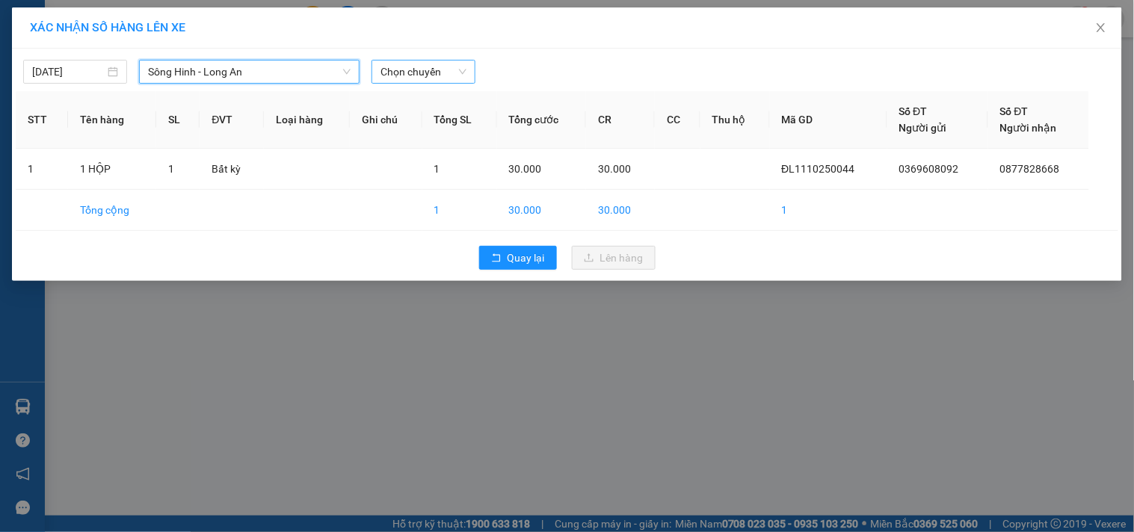
click at [451, 69] on span "Chọn chuyến" at bounding box center [423, 72] width 86 height 22
click at [268, 61] on span "Sông Hinh - Long An" at bounding box center [249, 72] width 202 height 22
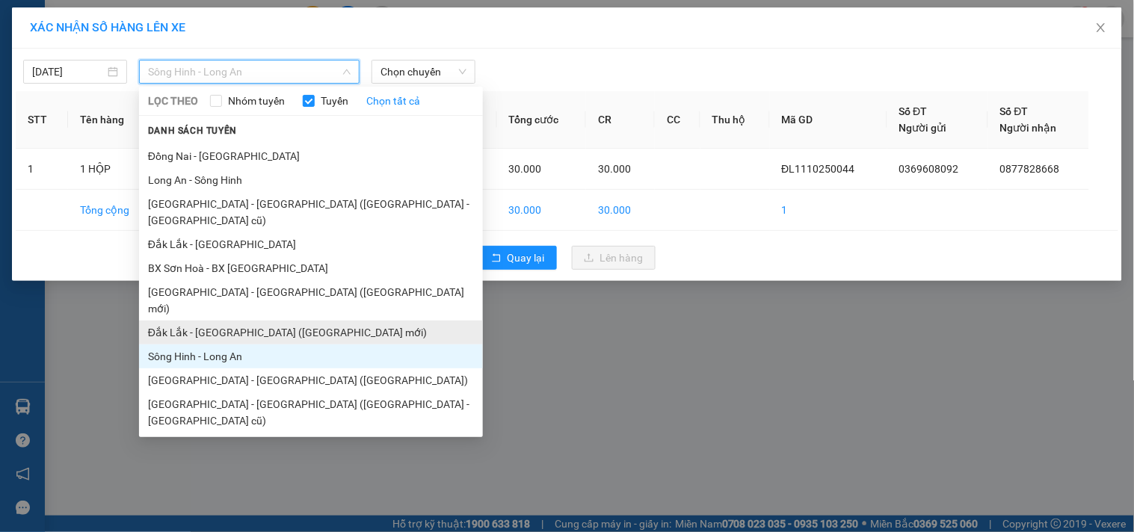
click at [284, 321] on li "Đắk Lắk - [GEOGRAPHIC_DATA] ([GEOGRAPHIC_DATA] mới)" at bounding box center [311, 333] width 344 height 24
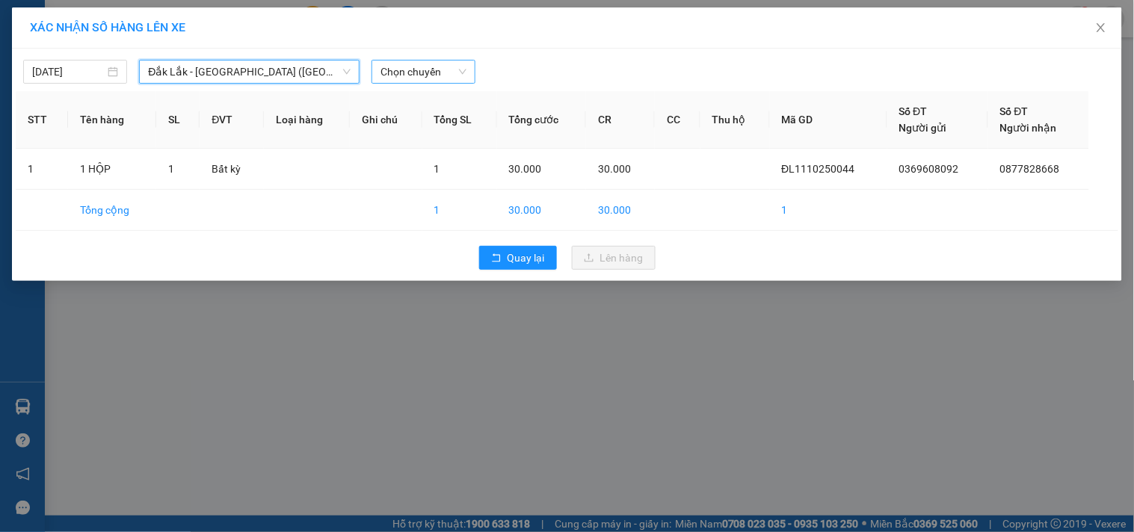
click at [444, 64] on span "Chọn chuyến" at bounding box center [423, 72] width 86 height 22
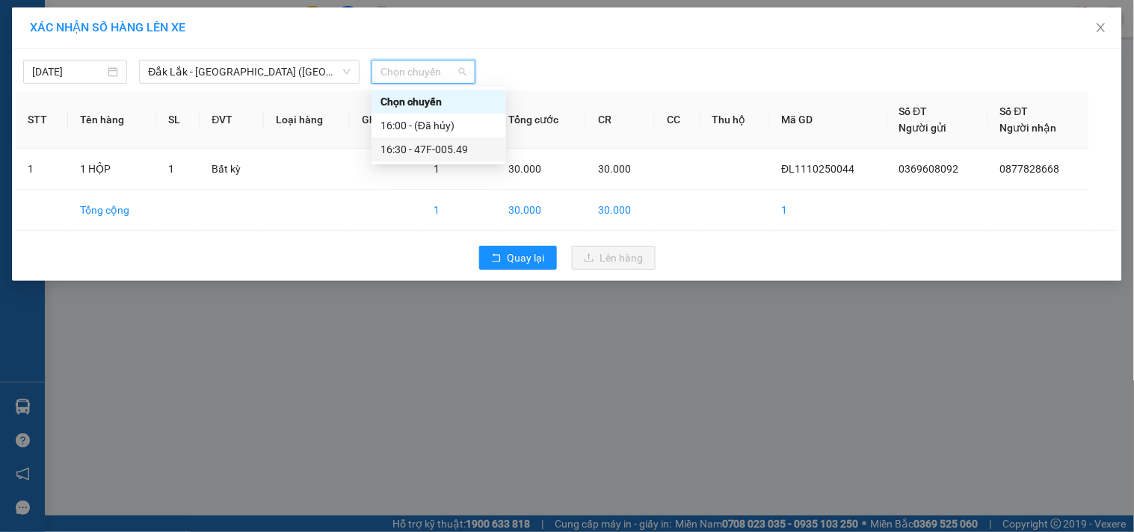
click at [441, 140] on div "16:30 - 47F-005.49" at bounding box center [438, 149] width 135 height 24
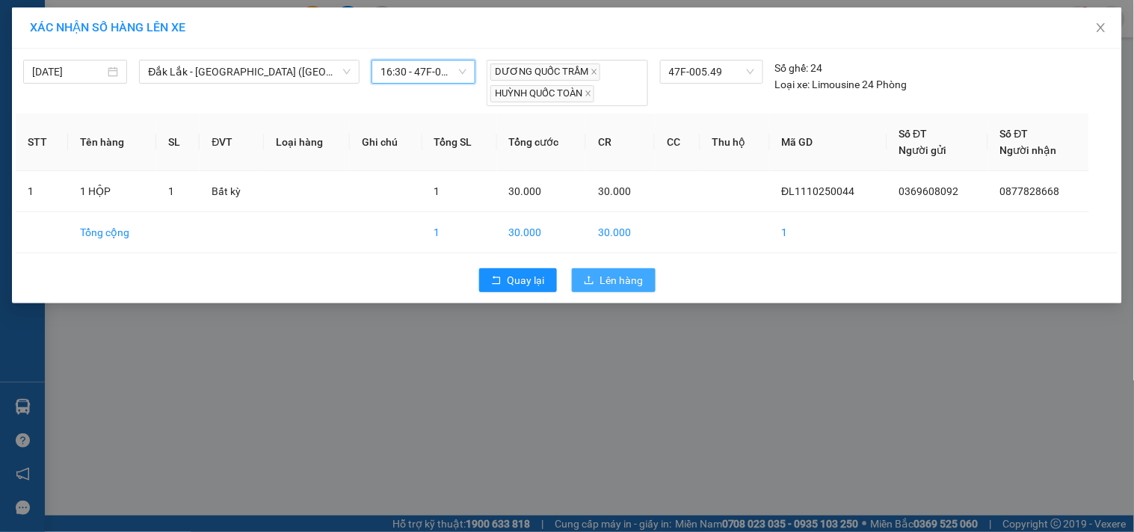
click at [599, 271] on button "Lên hàng" at bounding box center [614, 280] width 84 height 24
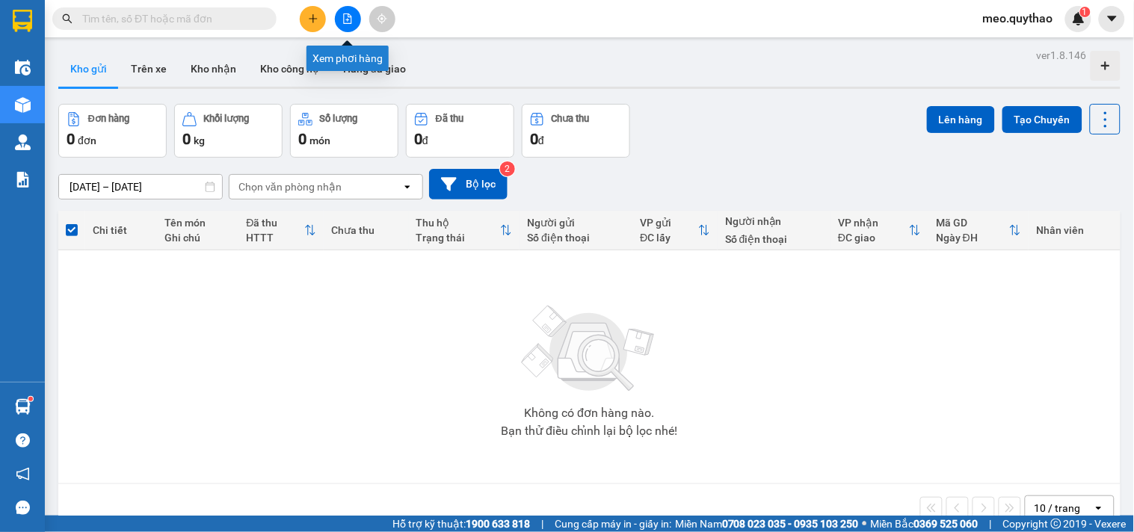
click at [345, 17] on icon "file-add" at bounding box center [347, 18] width 10 height 10
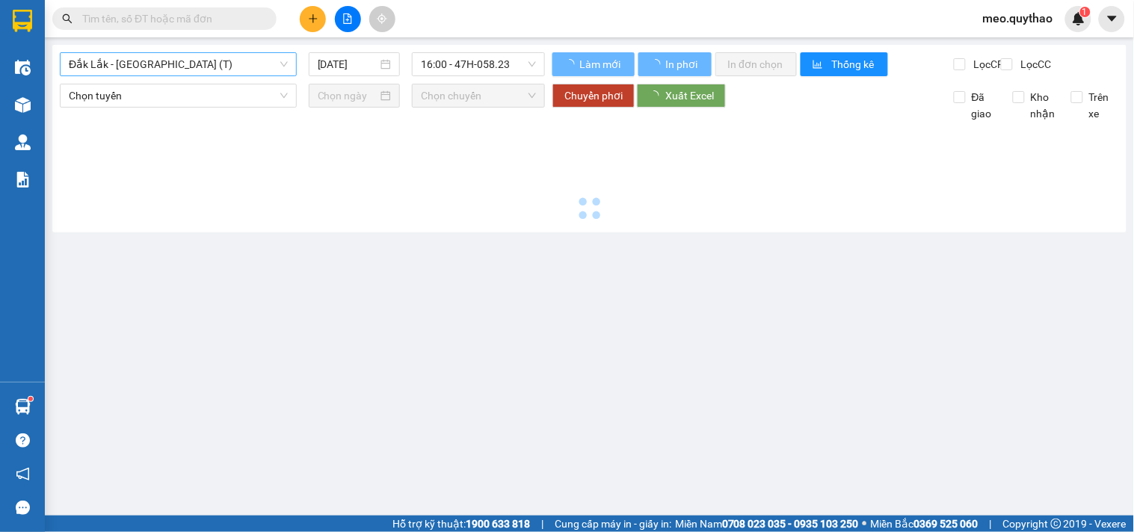
click at [173, 64] on span "Đắk Lắk - [GEOGRAPHIC_DATA] (T)" at bounding box center [178, 64] width 219 height 22
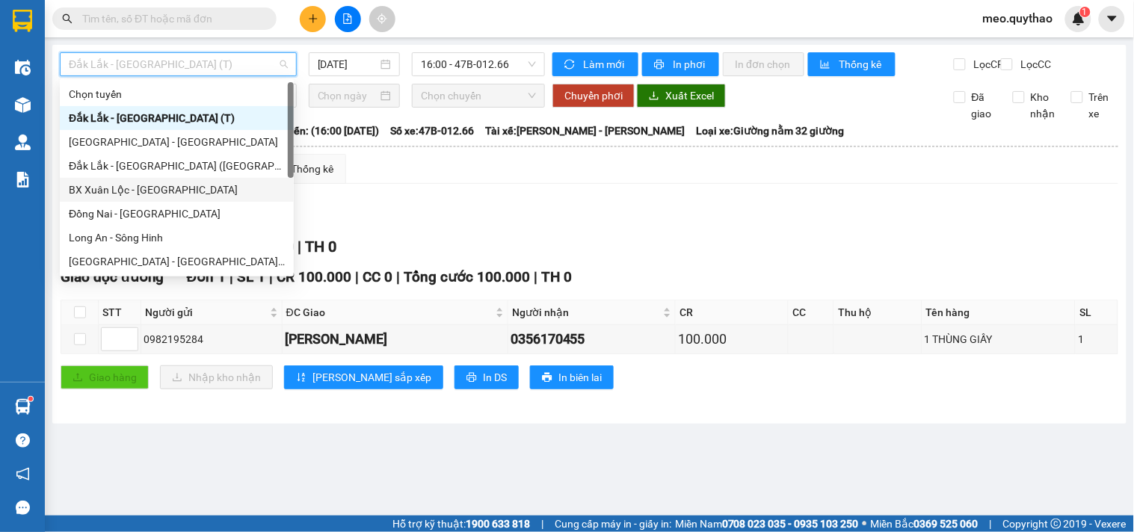
scroll to position [83, 0]
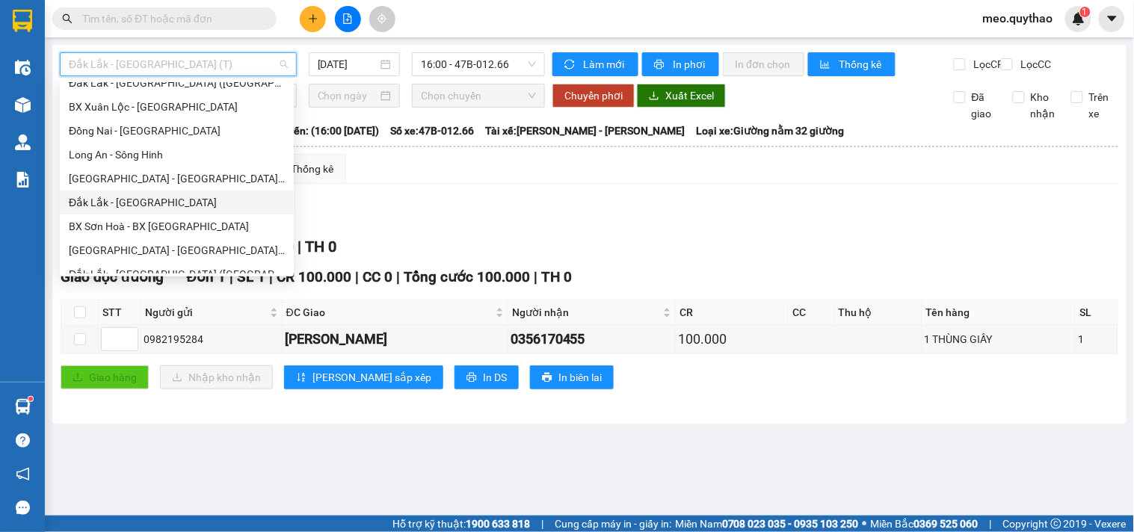
click at [151, 208] on div "Đắk Lắk - [GEOGRAPHIC_DATA]" at bounding box center [177, 202] width 216 height 16
type input "[DATE]"
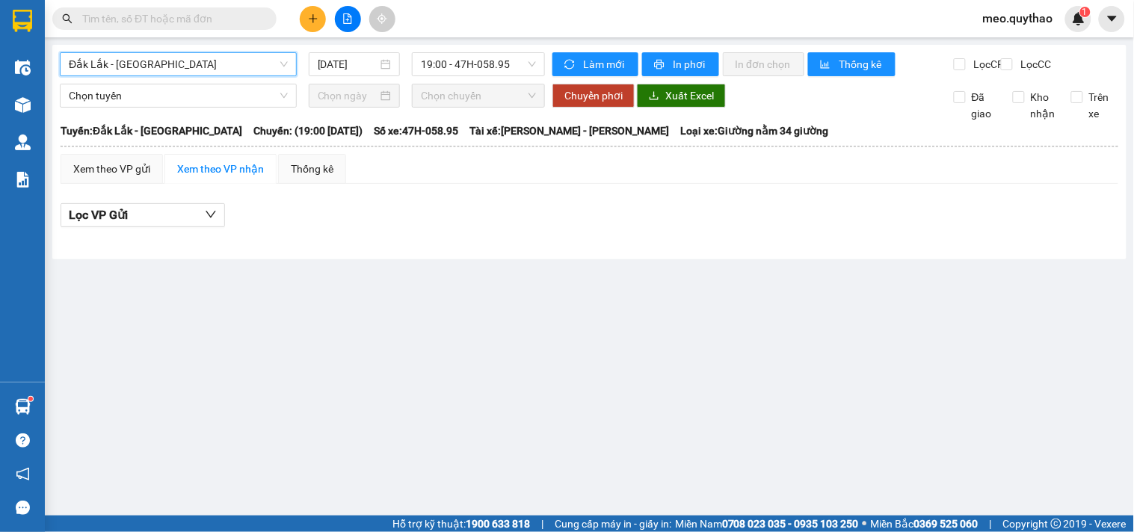
click at [226, 58] on span "Đắk Lắk - [GEOGRAPHIC_DATA]" at bounding box center [178, 64] width 219 height 22
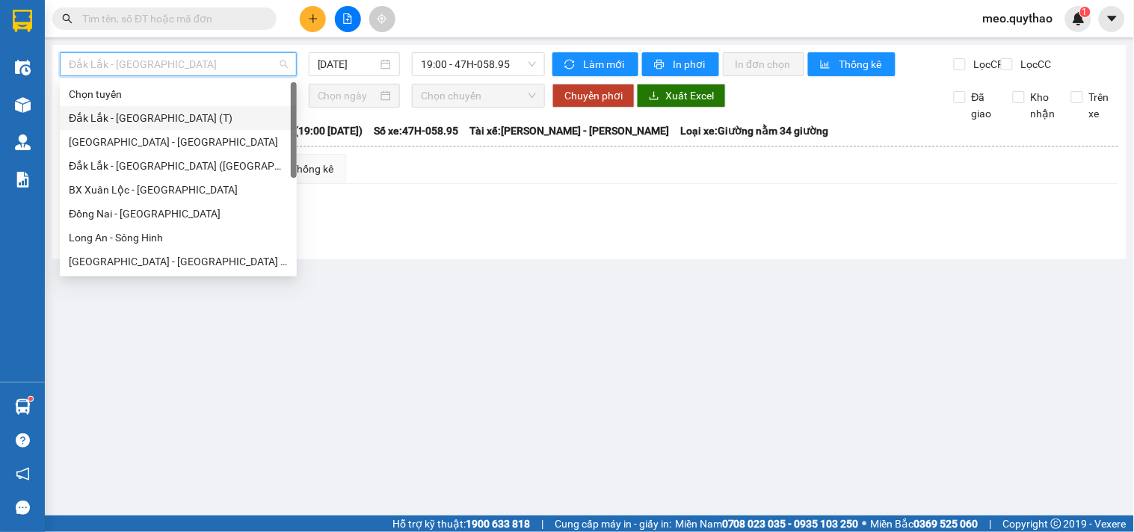
click at [177, 122] on div "Đắk Lắk - [GEOGRAPHIC_DATA] (T)" at bounding box center [178, 118] width 219 height 16
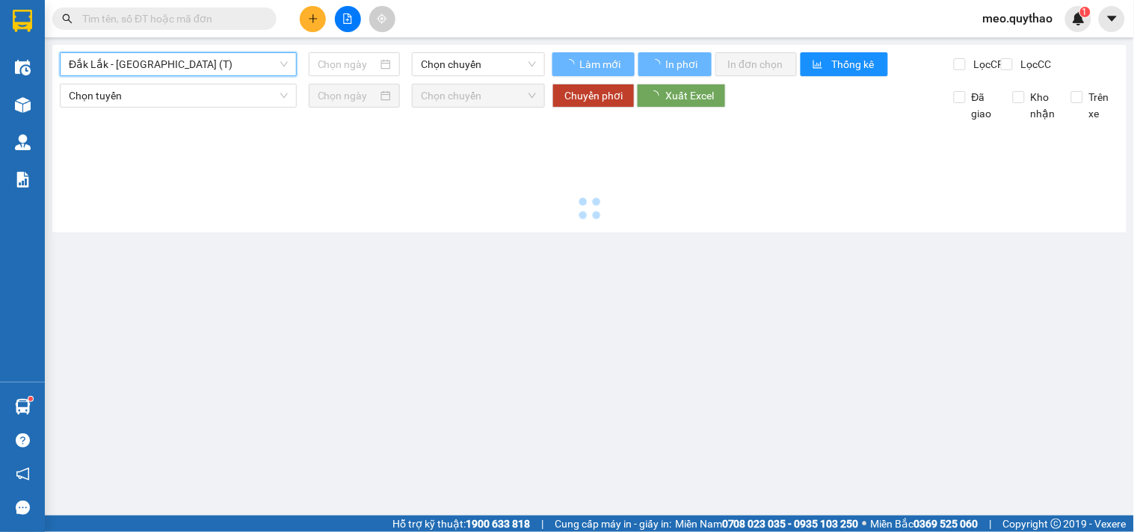
type input "[DATE]"
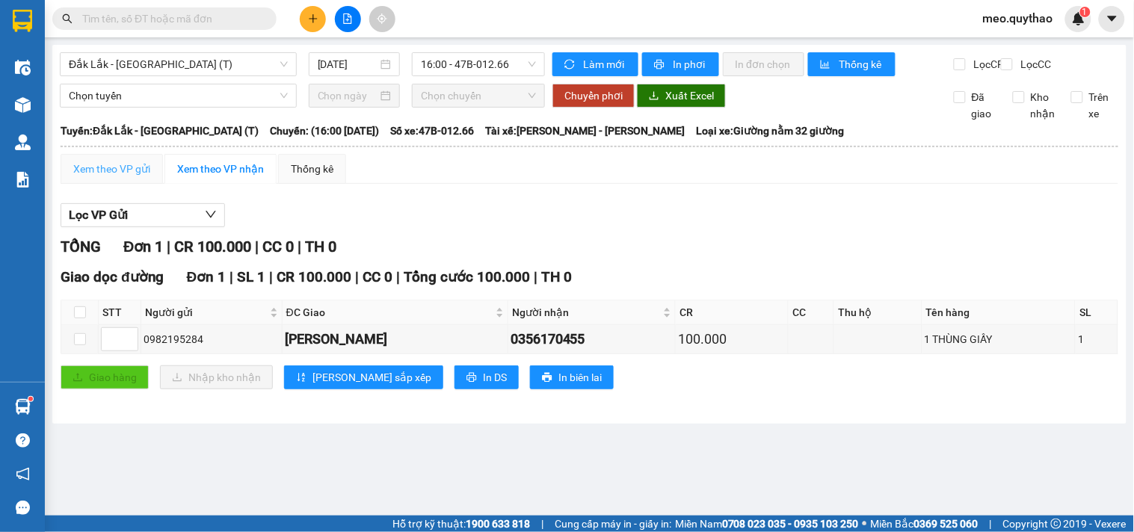
click at [132, 184] on div "Xem theo VP gửi" at bounding box center [112, 169] width 102 height 30
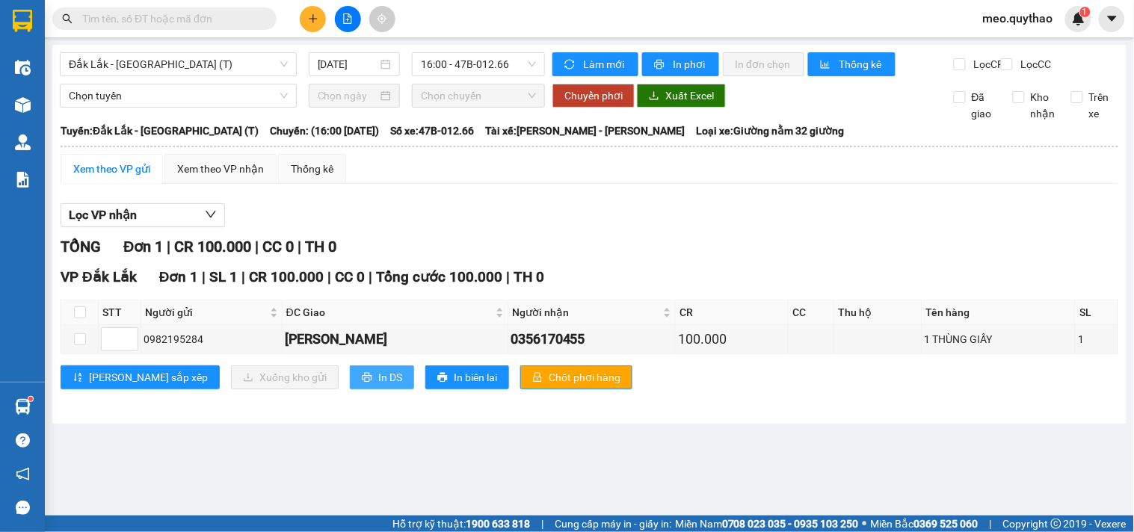
click at [378, 384] on span "In DS" at bounding box center [390, 377] width 24 height 16
click at [263, 58] on span "Đắk Lắk - [GEOGRAPHIC_DATA] (T)" at bounding box center [178, 64] width 219 height 22
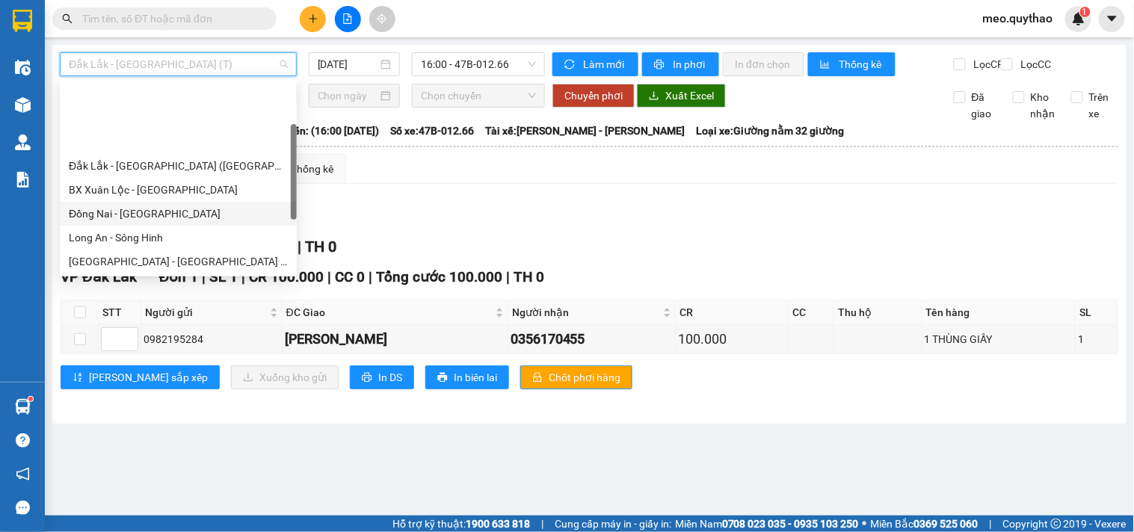
scroll to position [83, 0]
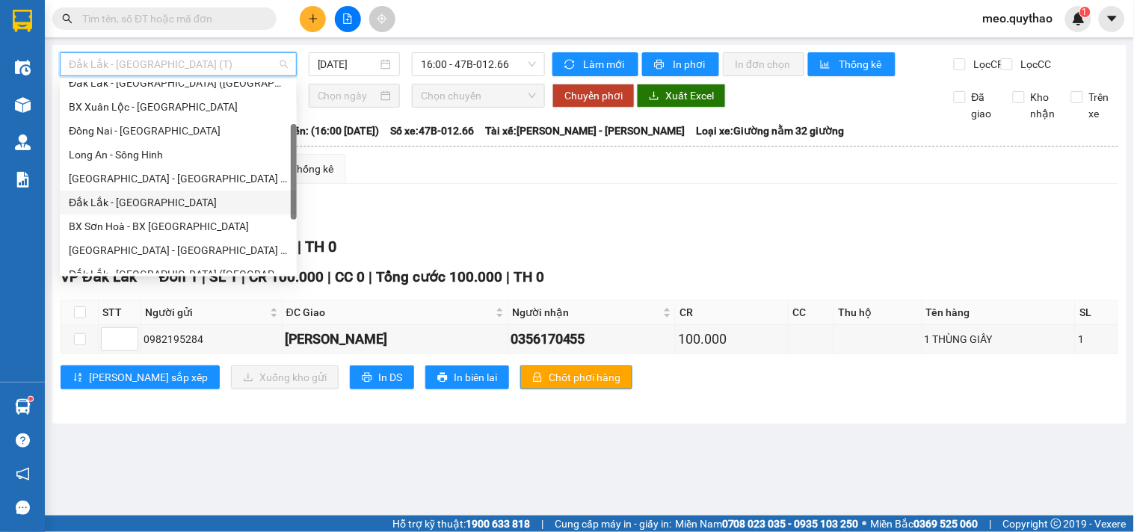
click at [167, 202] on div "Đắk Lắk - [GEOGRAPHIC_DATA]" at bounding box center [178, 202] width 219 height 16
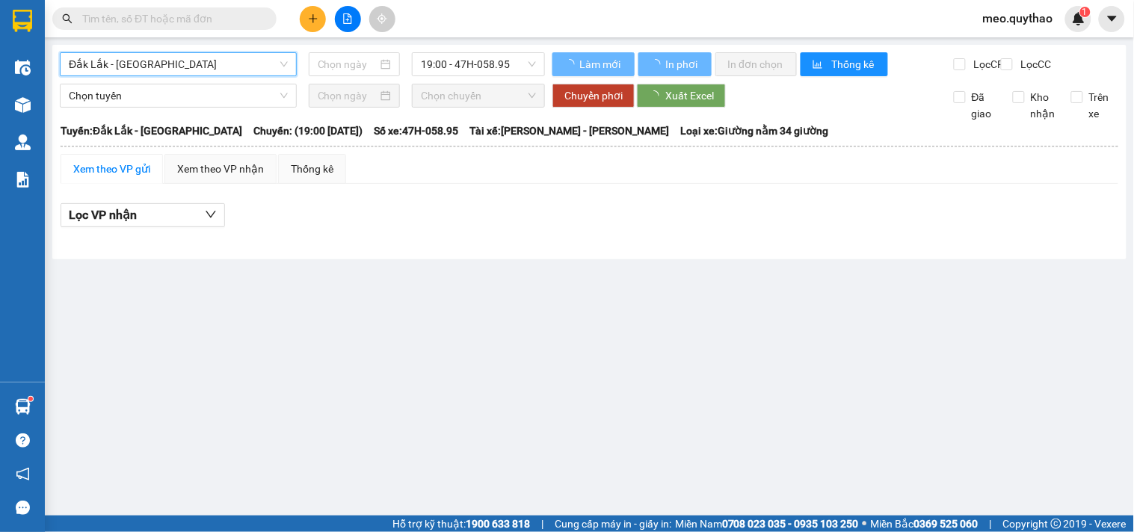
type input "[DATE]"
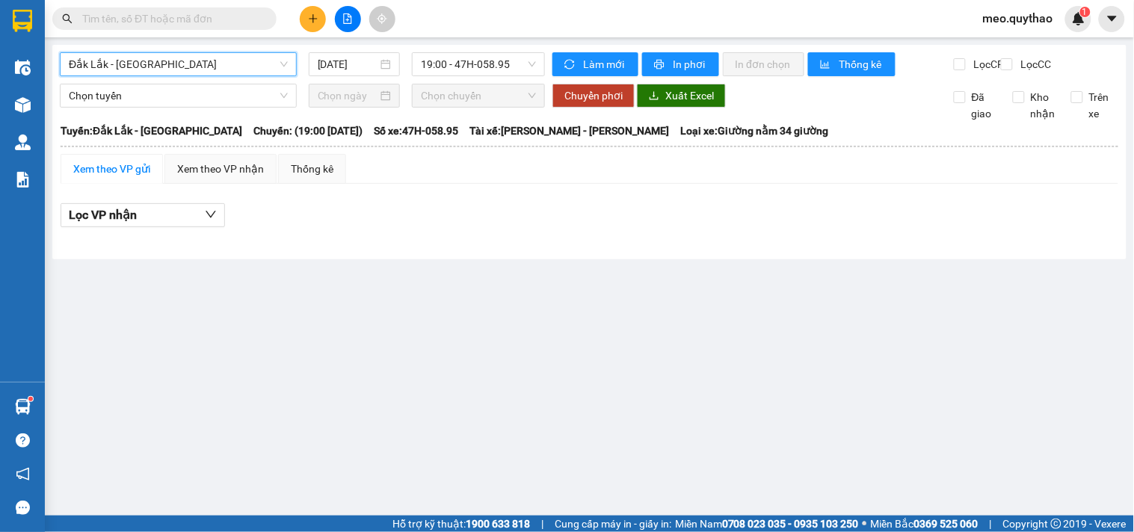
click at [243, 65] on span "Đắk Lắk - [GEOGRAPHIC_DATA]" at bounding box center [178, 64] width 219 height 22
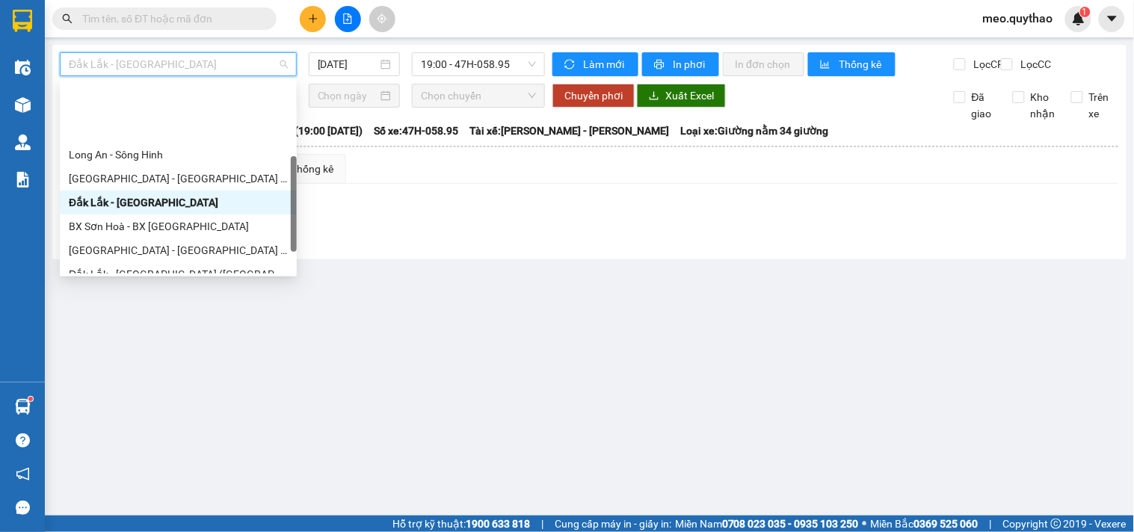
scroll to position [166, 0]
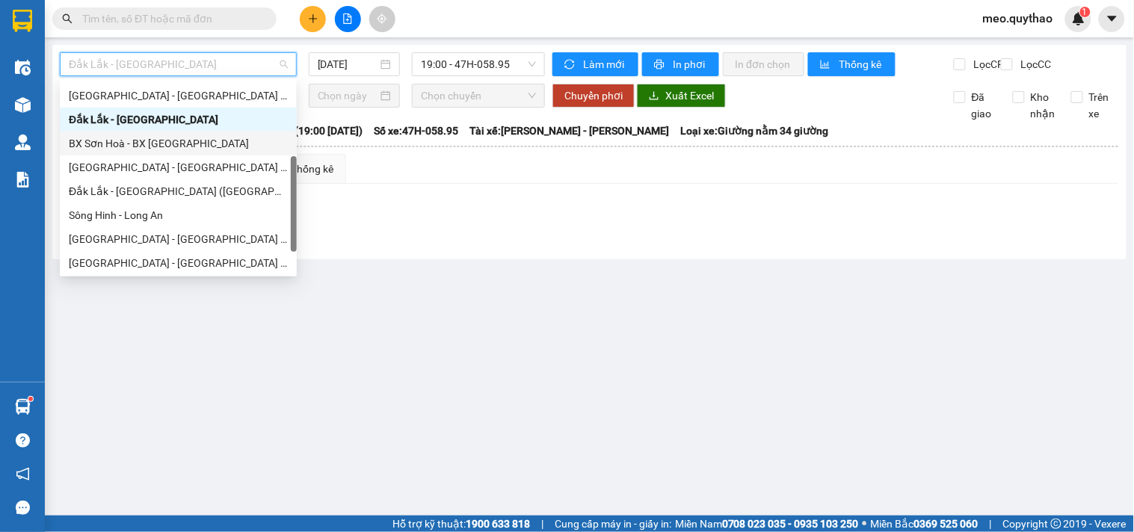
click at [197, 147] on div "BX Sơn Hoà - BX [GEOGRAPHIC_DATA]" at bounding box center [178, 143] width 219 height 16
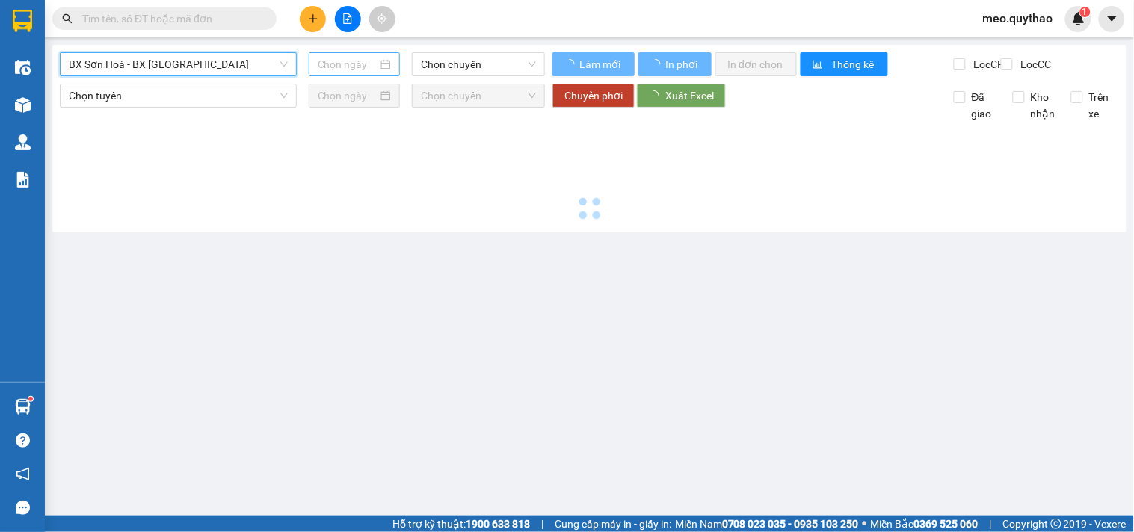
type input "[DATE]"
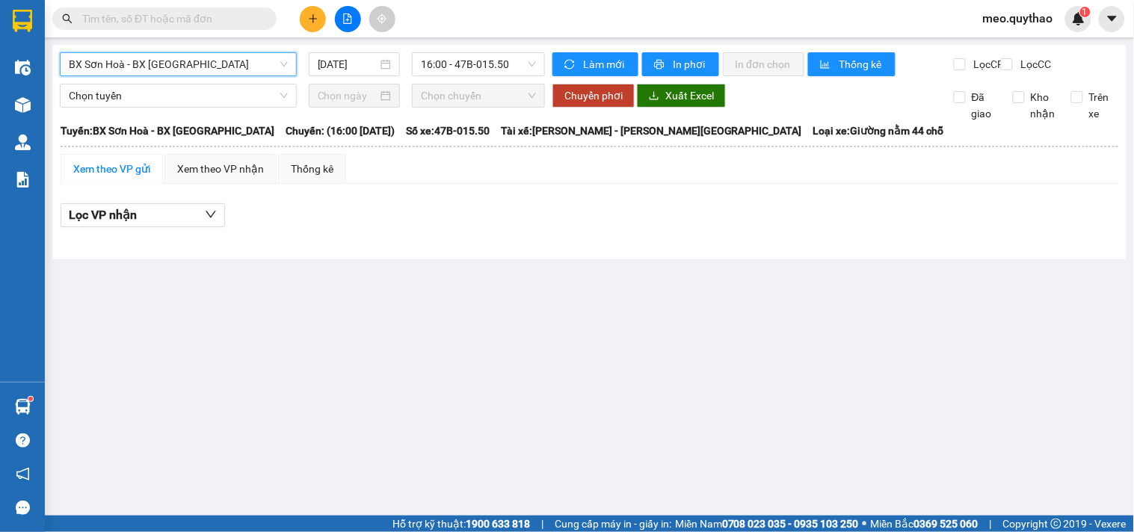
click at [270, 62] on span "BX Sơn Hoà - BX [GEOGRAPHIC_DATA]" at bounding box center [178, 64] width 219 height 22
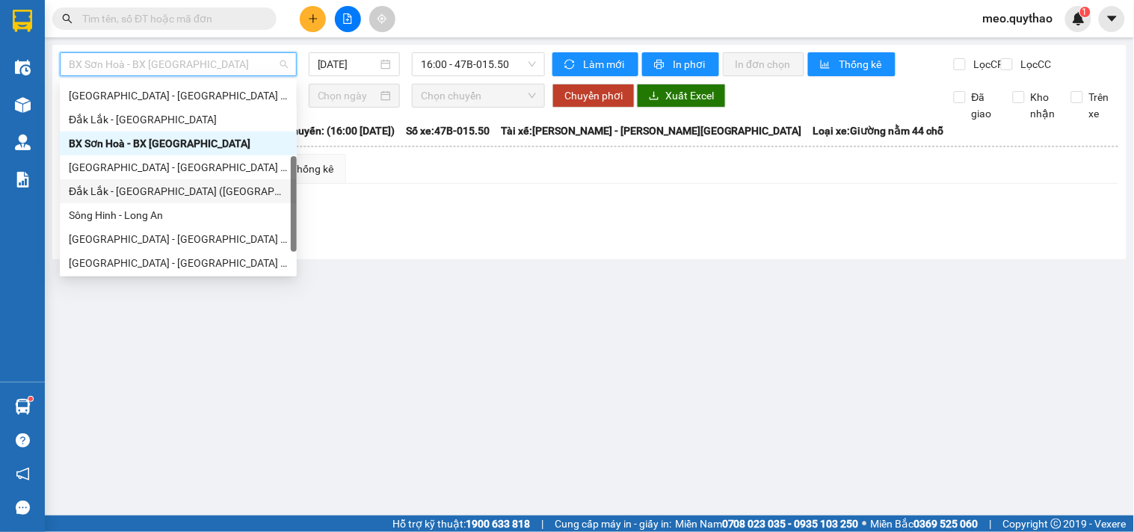
click at [217, 193] on div "Đắk Lắk - [GEOGRAPHIC_DATA] ([GEOGRAPHIC_DATA] mới)" at bounding box center [178, 191] width 219 height 16
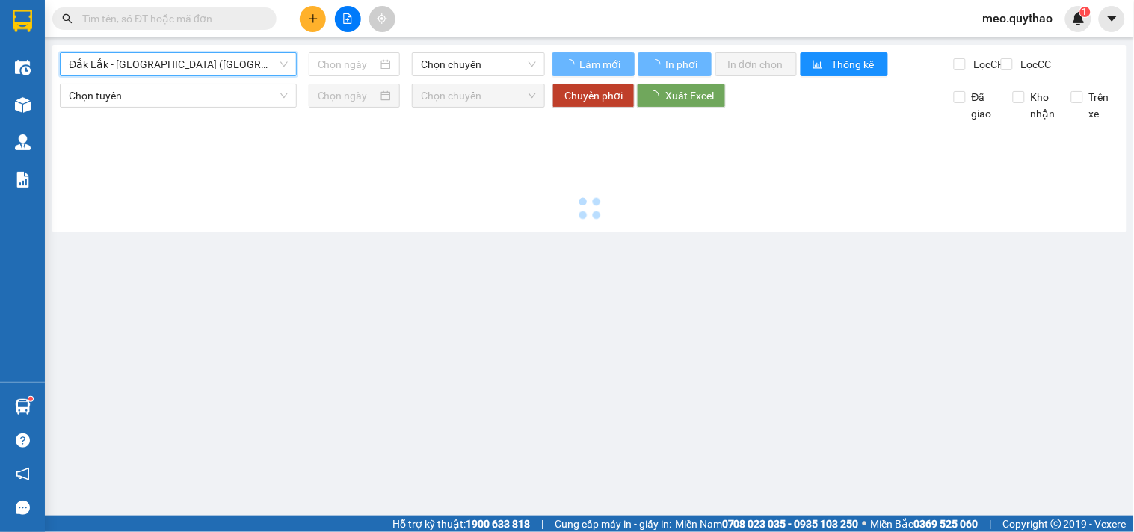
type input "[DATE]"
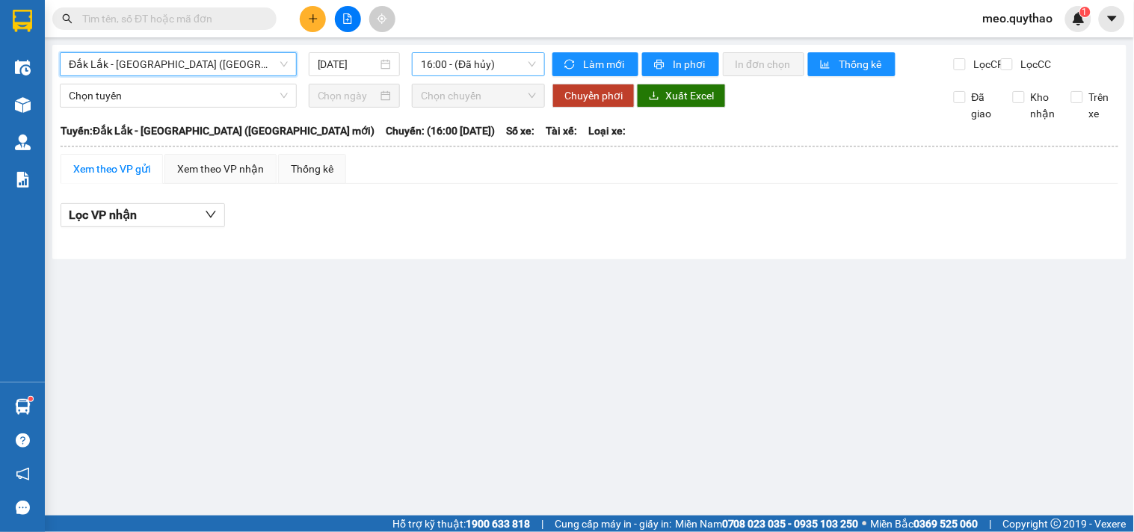
click at [445, 64] on span "16:00 - (Đã hủy)" at bounding box center [478, 64] width 115 height 22
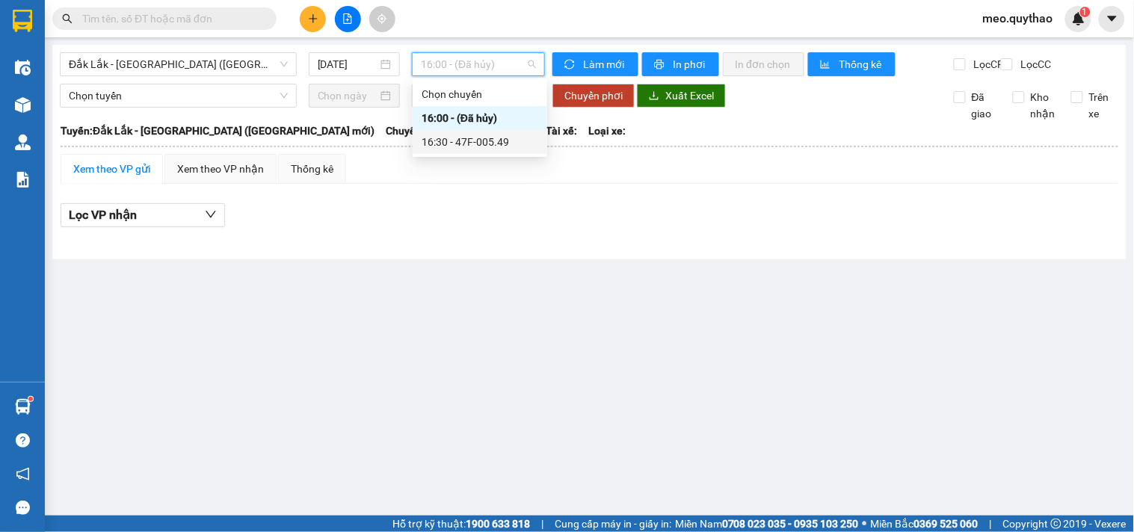
click at [467, 140] on div "16:30 - 47F-005.49" at bounding box center [479, 142] width 117 height 16
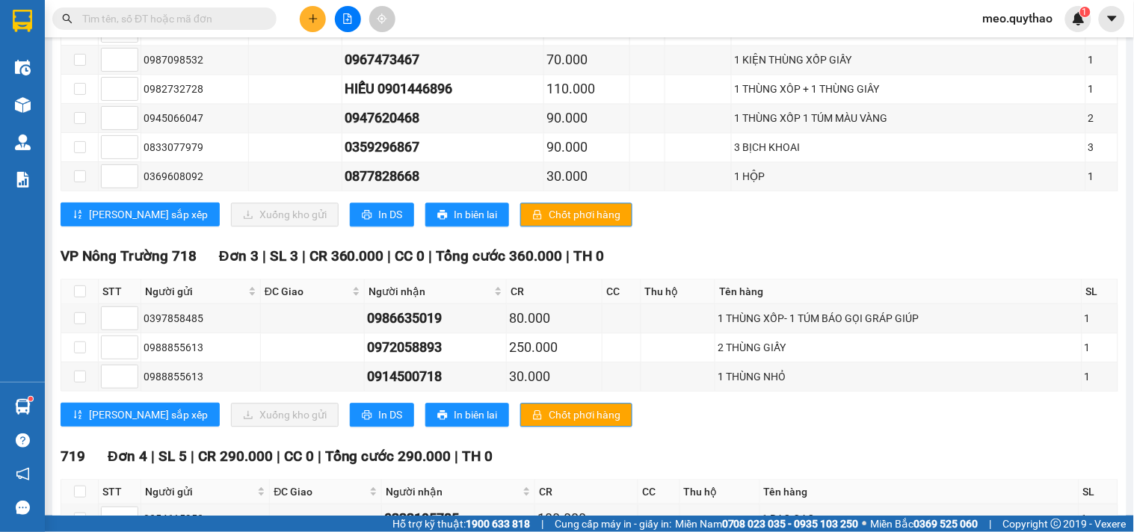
scroll to position [747, 0]
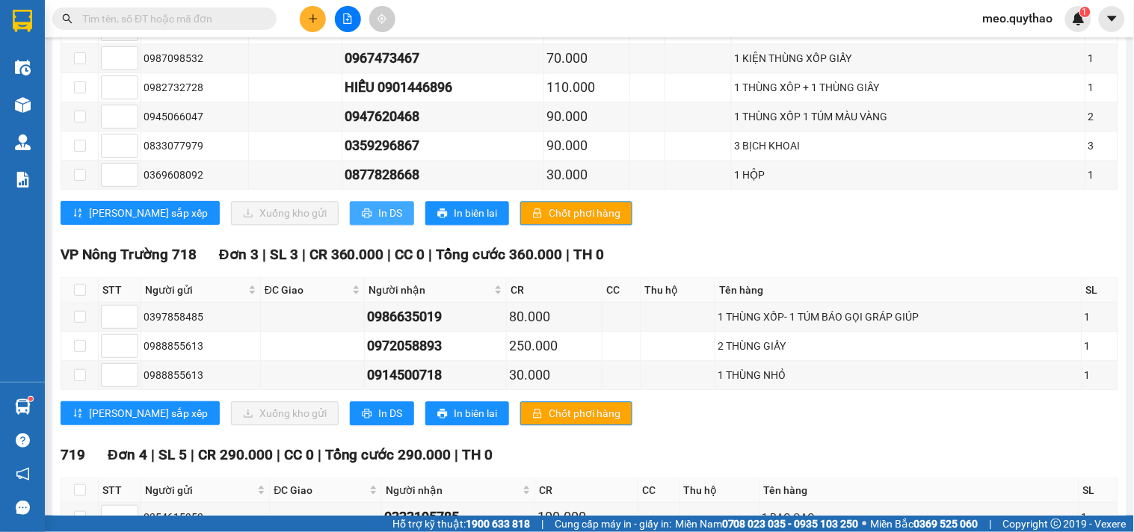
click at [378, 221] on span "In DS" at bounding box center [390, 213] width 24 height 16
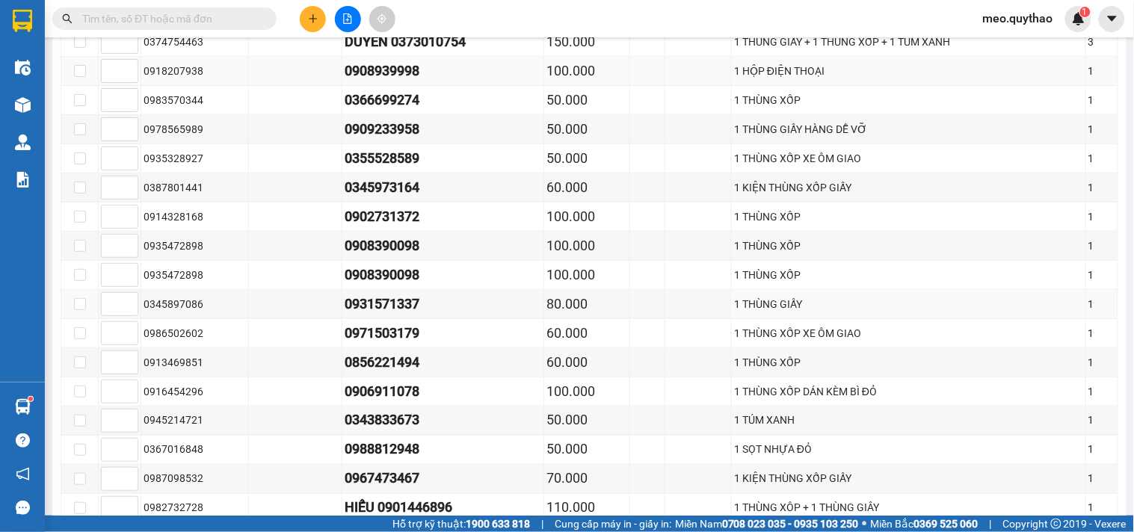
scroll to position [0, 0]
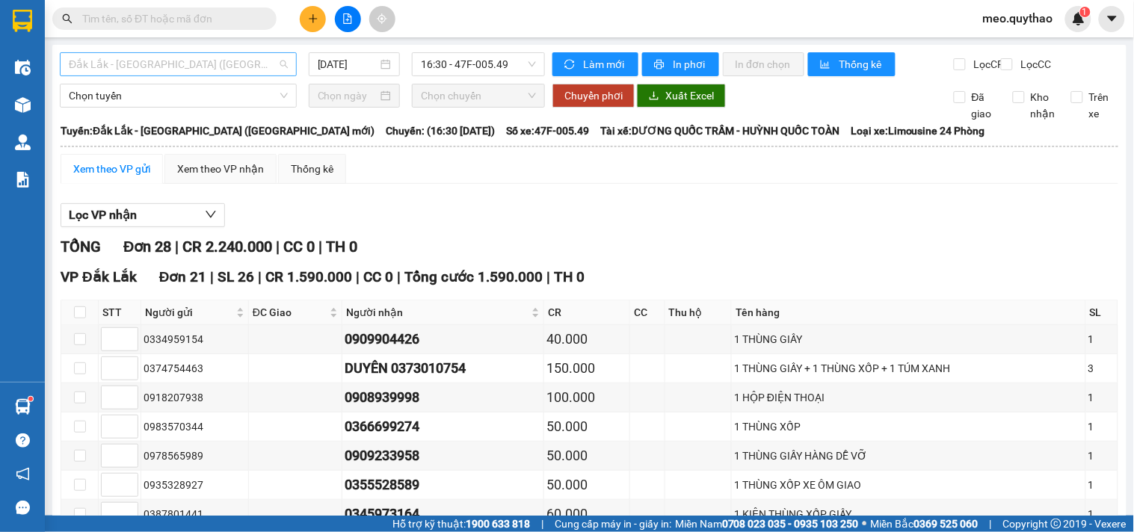
click at [147, 56] on span "Đắk Lắk - [GEOGRAPHIC_DATA] ([GEOGRAPHIC_DATA] mới)" at bounding box center [178, 64] width 219 height 22
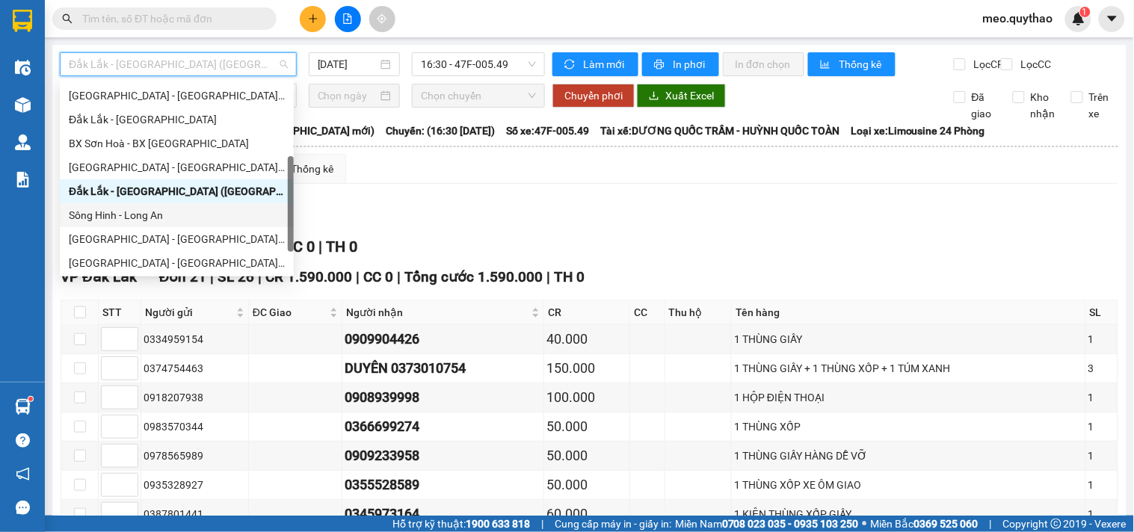
click at [170, 218] on div "Sông Hinh - Long An" at bounding box center [177, 215] width 216 height 16
type input "[DATE]"
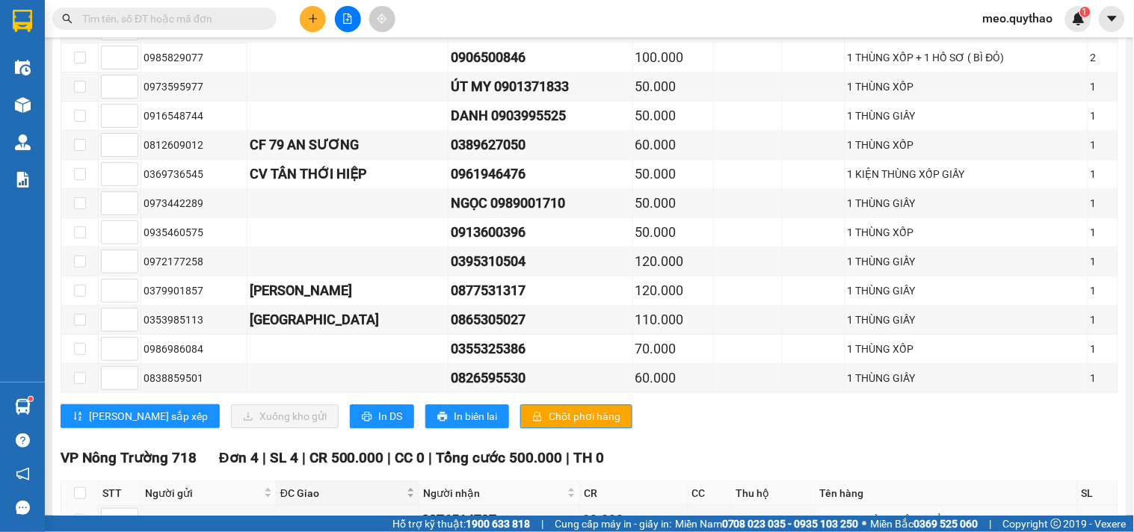
scroll to position [913, 0]
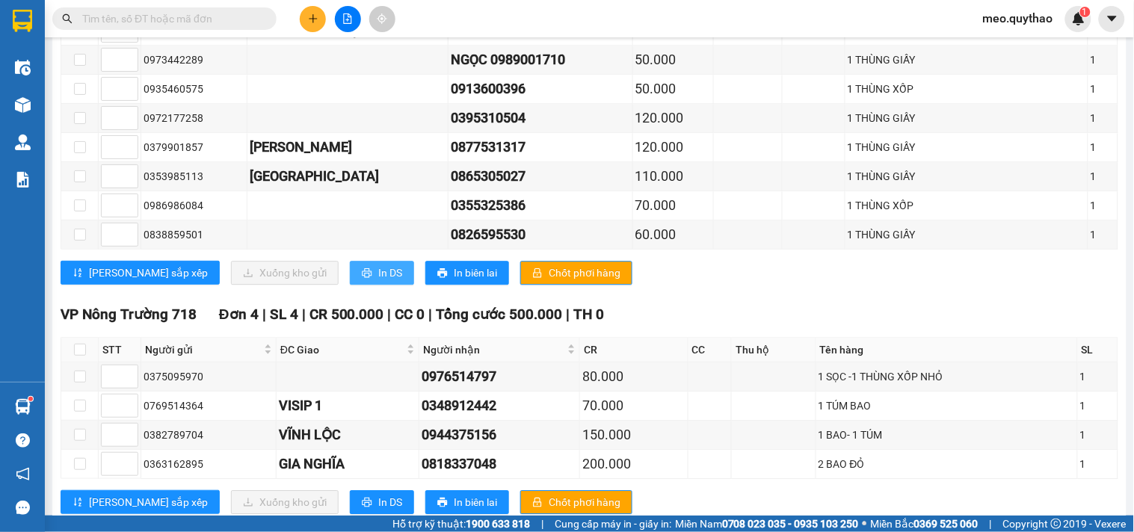
click at [350, 285] on button "In DS" at bounding box center [382, 273] width 64 height 24
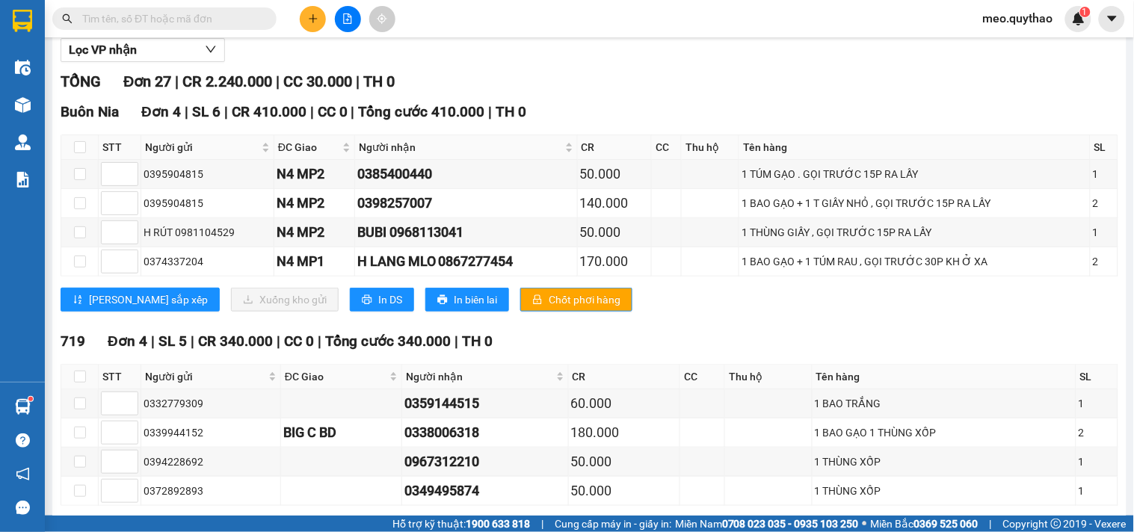
scroll to position [0, 0]
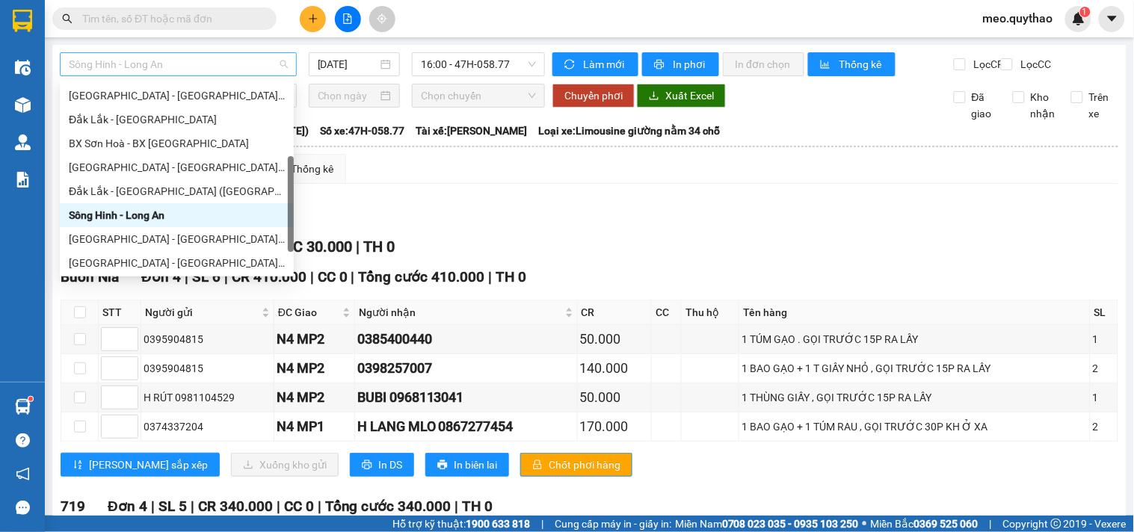
click at [210, 72] on span "Sông Hinh - Long An" at bounding box center [178, 64] width 219 height 22
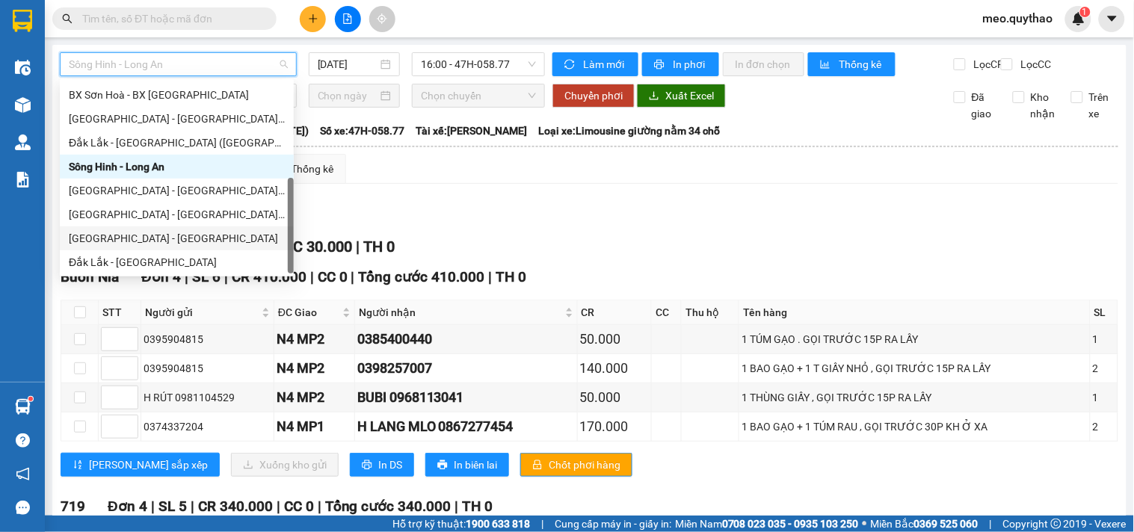
click at [170, 247] on div "[GEOGRAPHIC_DATA] - [GEOGRAPHIC_DATA]" at bounding box center [177, 238] width 234 height 24
type input "[DATE]"
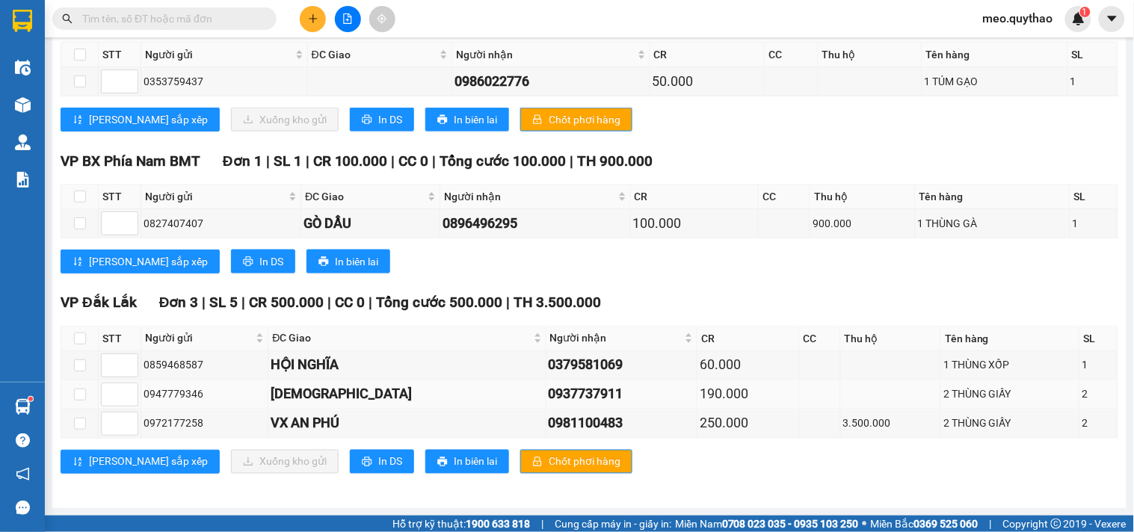
scroll to position [444, 0]
click at [378, 469] on span "In DS" at bounding box center [390, 462] width 24 height 16
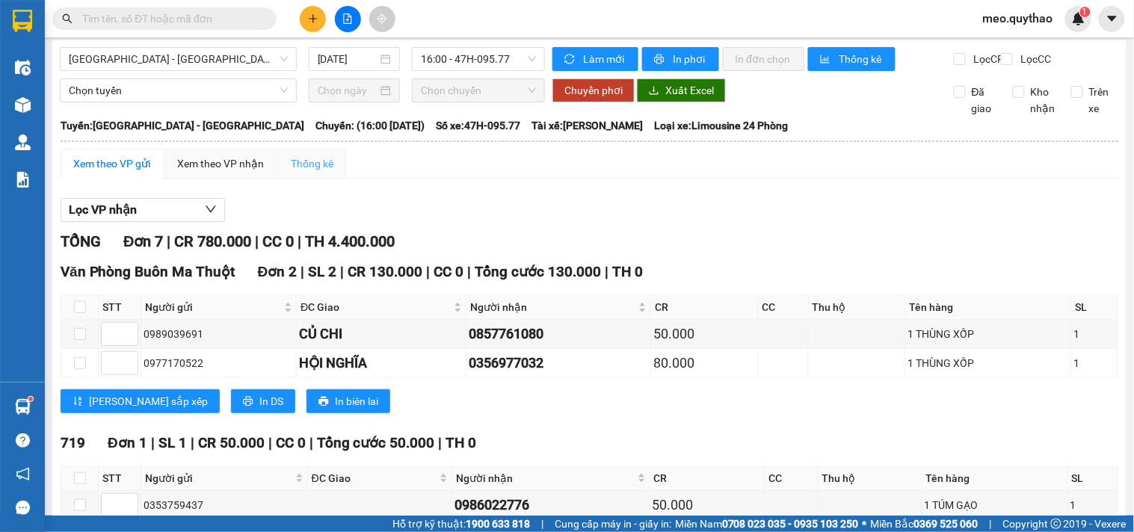
scroll to position [0, 0]
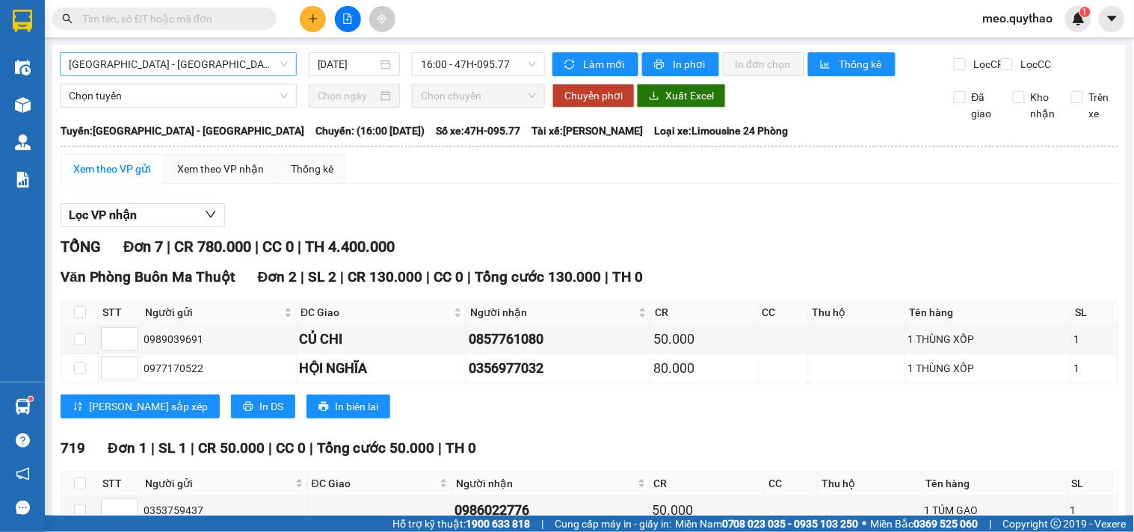
click at [211, 69] on span "[GEOGRAPHIC_DATA] - [GEOGRAPHIC_DATA]" at bounding box center [178, 64] width 219 height 22
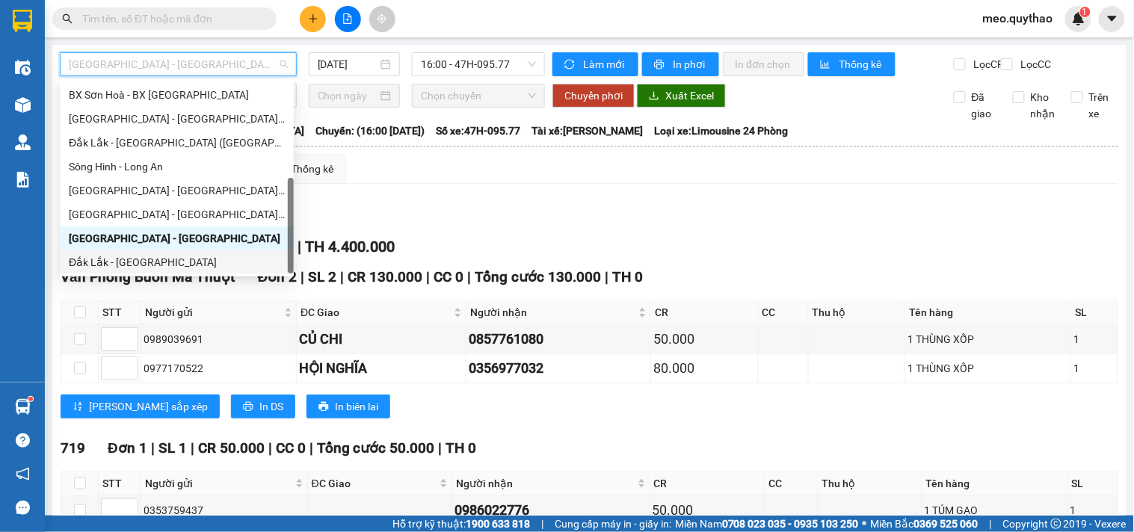
click at [188, 250] on div "Đắk Lắk - [GEOGRAPHIC_DATA]" at bounding box center [177, 262] width 234 height 24
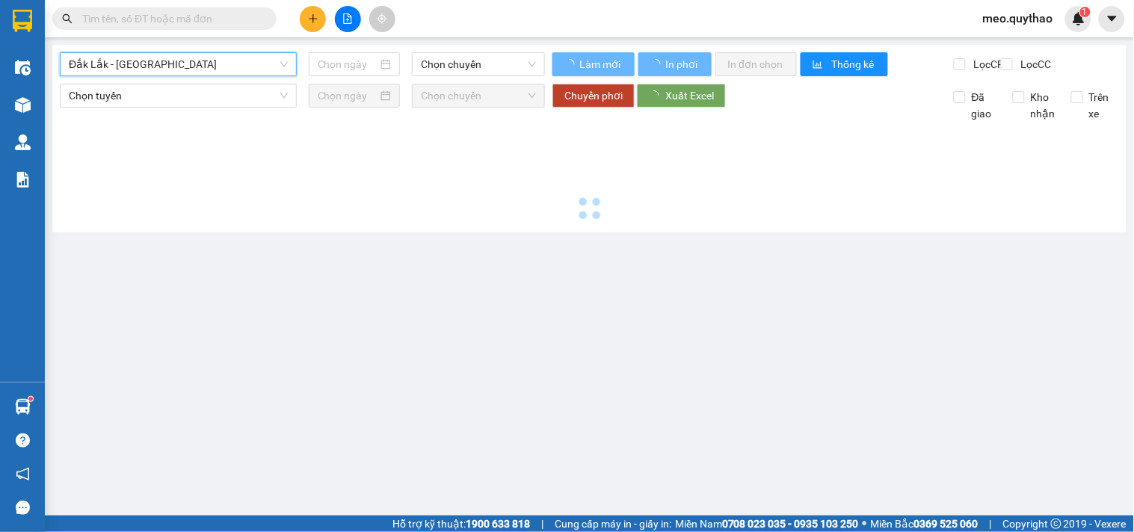
type input "[DATE]"
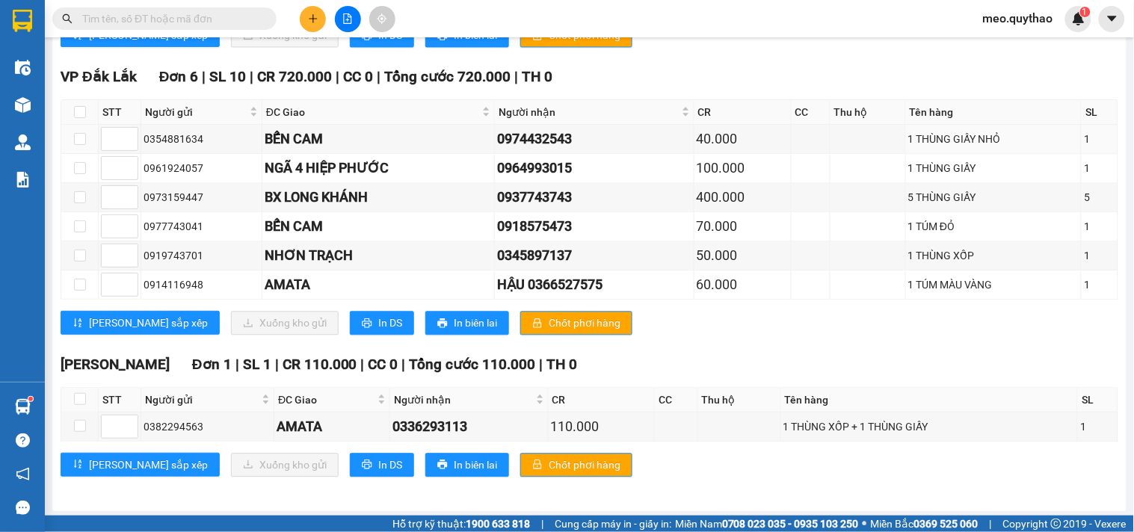
scroll to position [762, 0]
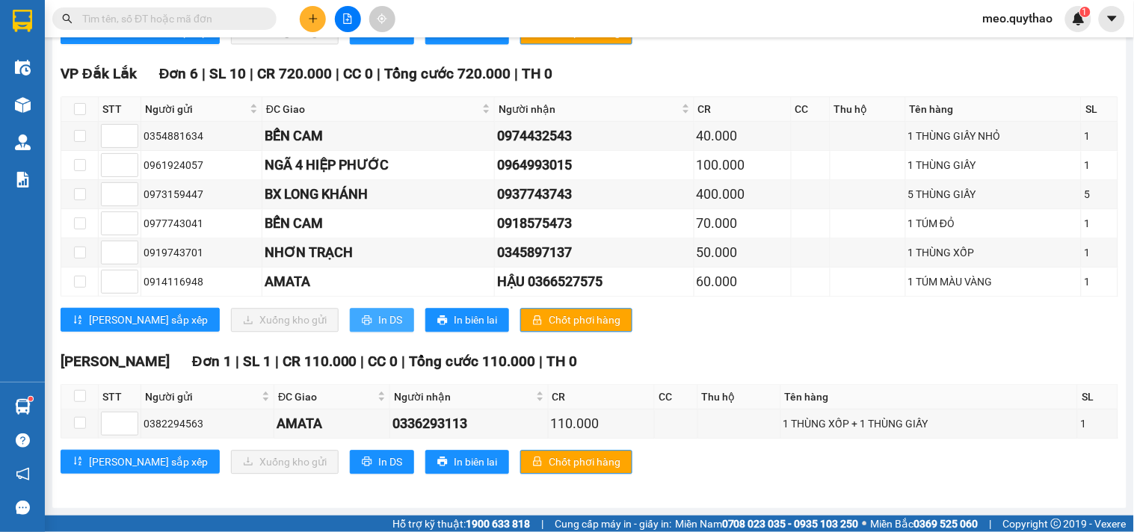
click at [378, 326] on span "In DS" at bounding box center [390, 320] width 24 height 16
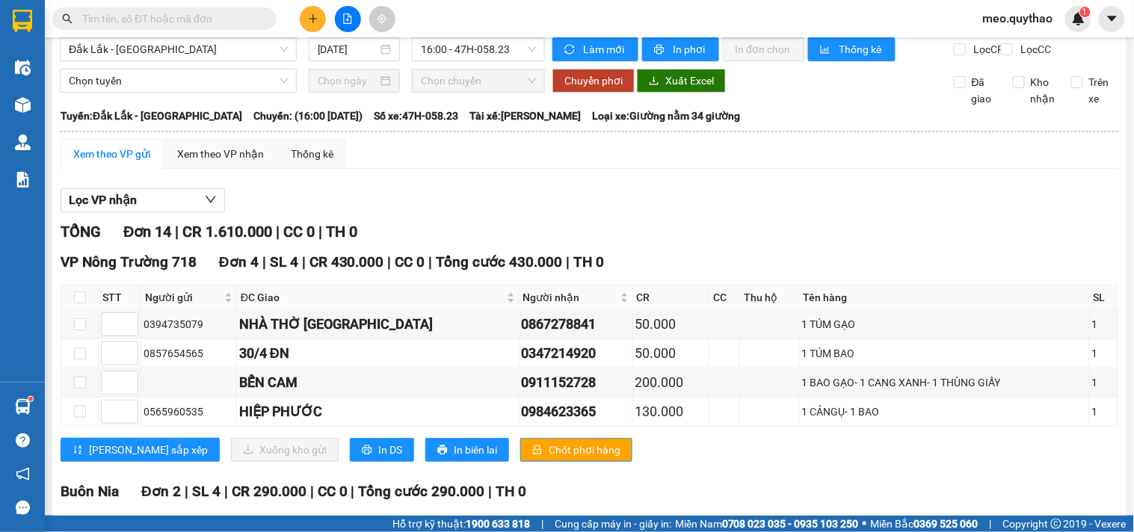
scroll to position [0, 0]
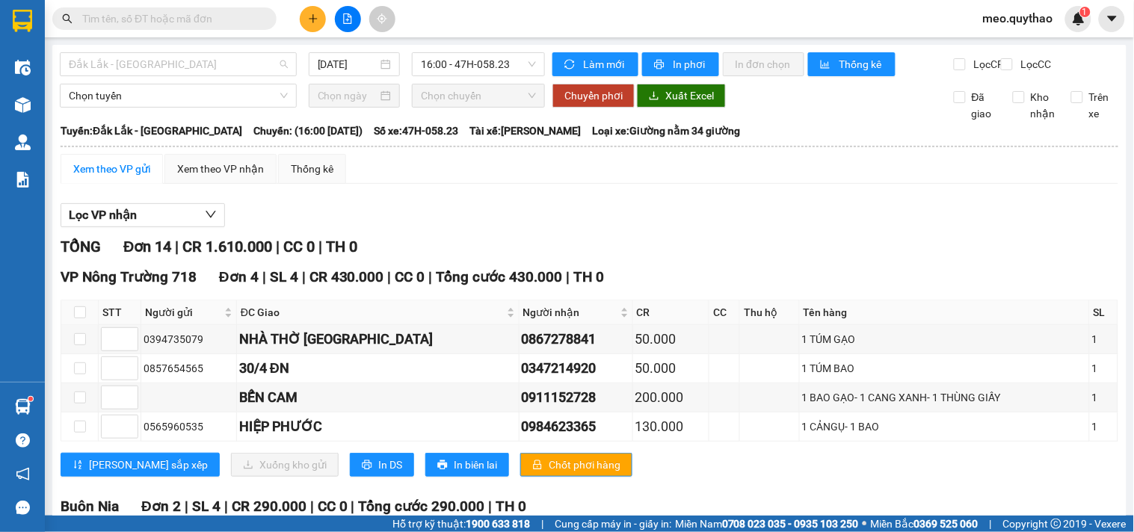
drag, startPoint x: 233, startPoint y: 67, endPoint x: 232, endPoint y: 78, distance: 11.3
click at [232, 78] on body "Kết quả tìm kiếm ( 0 ) Bộ lọc No Data meo.quythao 1 Điều hành xe Kho hàng mới Q…" at bounding box center [567, 266] width 1134 height 532
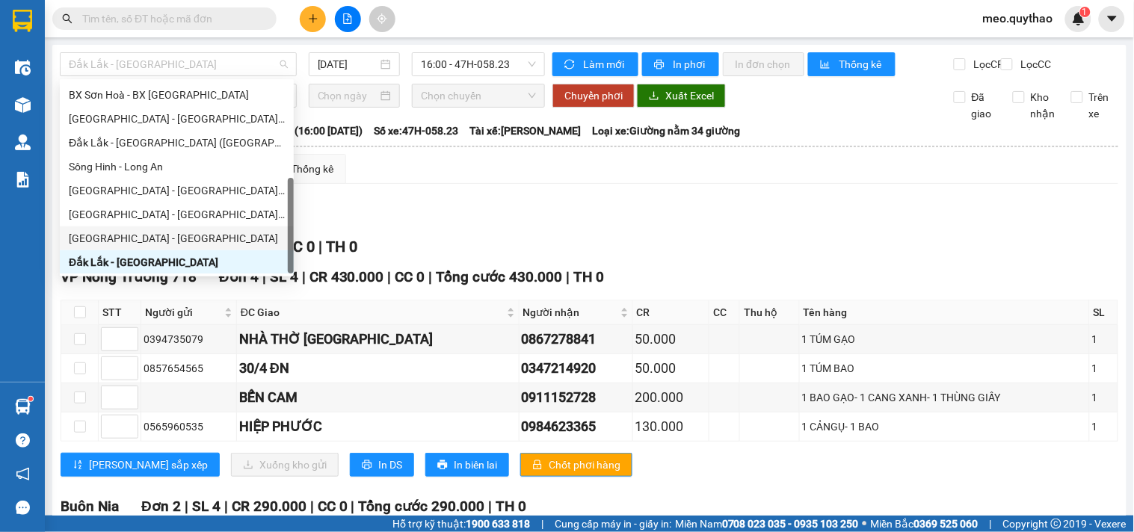
click at [158, 226] on div "[GEOGRAPHIC_DATA] - [GEOGRAPHIC_DATA]" at bounding box center [177, 238] width 234 height 24
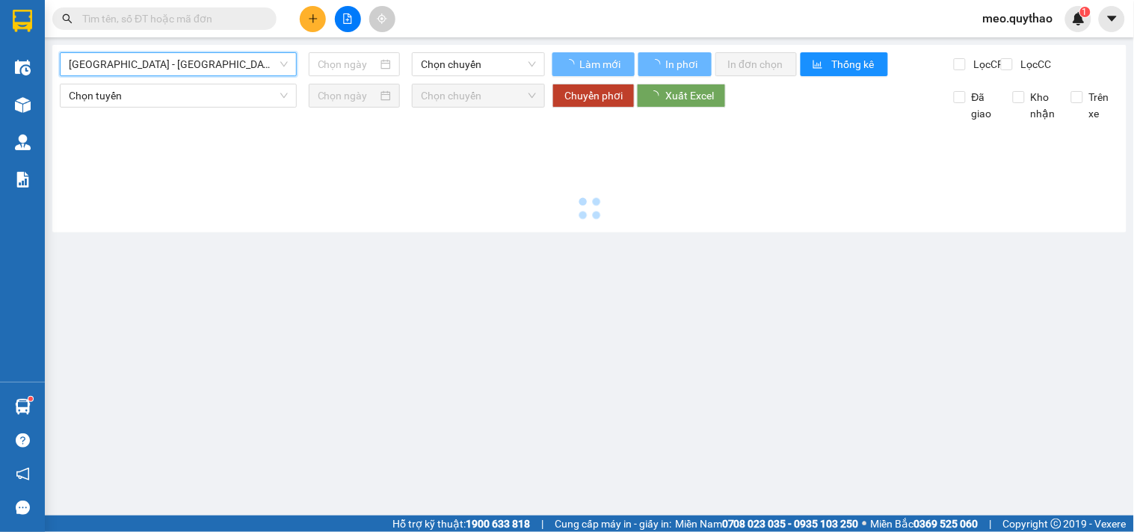
type input "[DATE]"
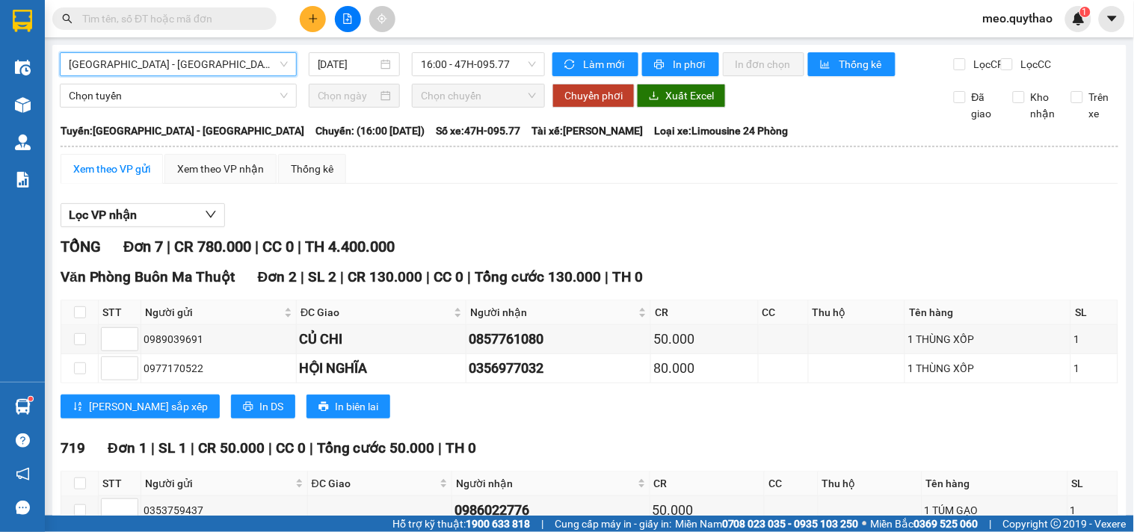
click at [262, 58] on span "[GEOGRAPHIC_DATA] - [GEOGRAPHIC_DATA]" at bounding box center [178, 64] width 219 height 22
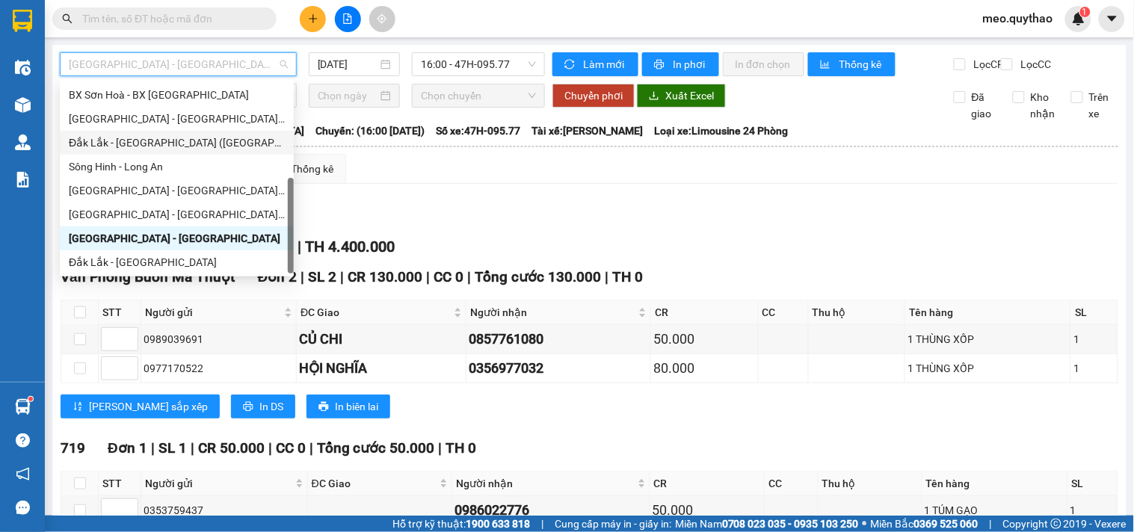
click at [200, 145] on div "Đắk Lắk - [GEOGRAPHIC_DATA] ([GEOGRAPHIC_DATA] mới)" at bounding box center [177, 143] width 216 height 16
type input "[DATE]"
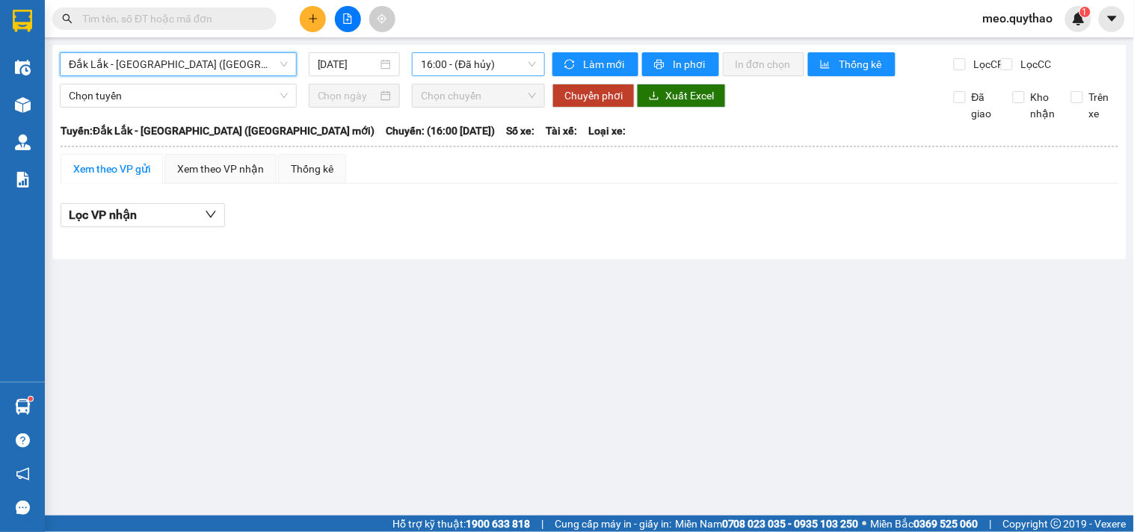
click at [536, 58] on div "16:00 - (Đã hủy)" at bounding box center [478, 64] width 133 height 24
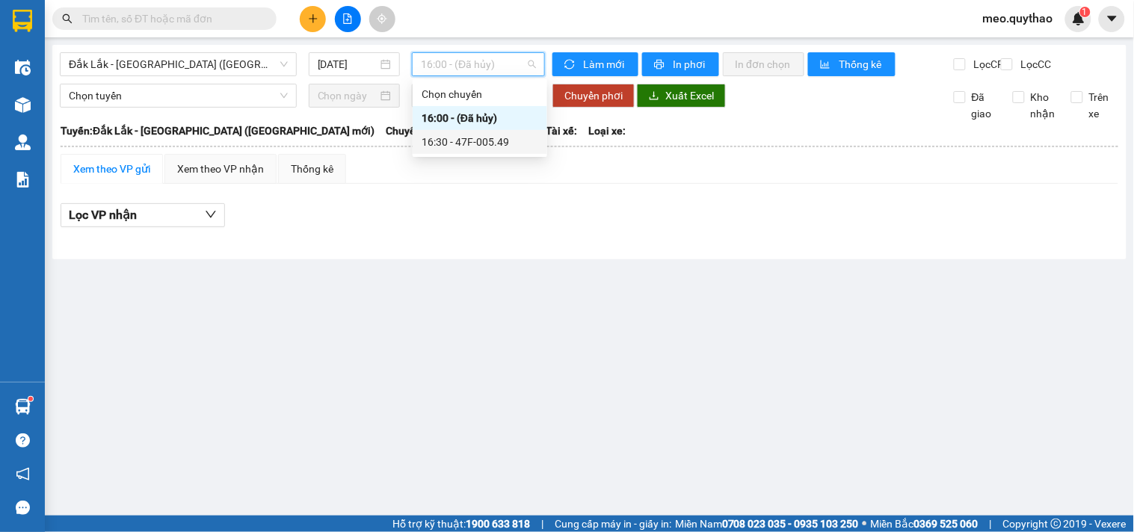
click at [518, 143] on div "16:30 - 47F-005.49" at bounding box center [479, 142] width 117 height 16
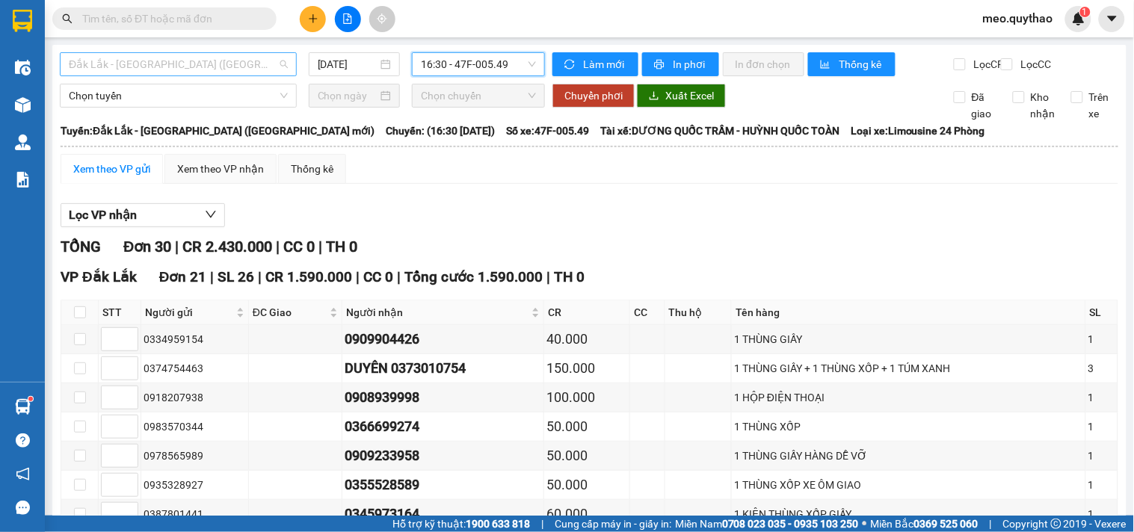
click at [200, 52] on div "Đắk Lắk - [GEOGRAPHIC_DATA] ([GEOGRAPHIC_DATA] mới)" at bounding box center [178, 64] width 237 height 24
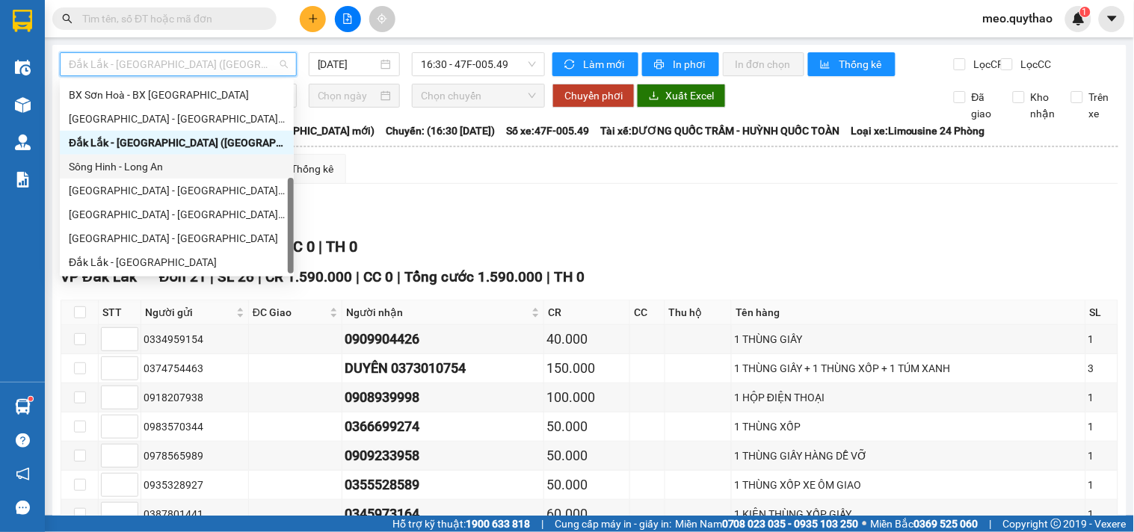
click at [173, 167] on div "Sông Hinh - Long An" at bounding box center [177, 166] width 216 height 16
type input "[DATE]"
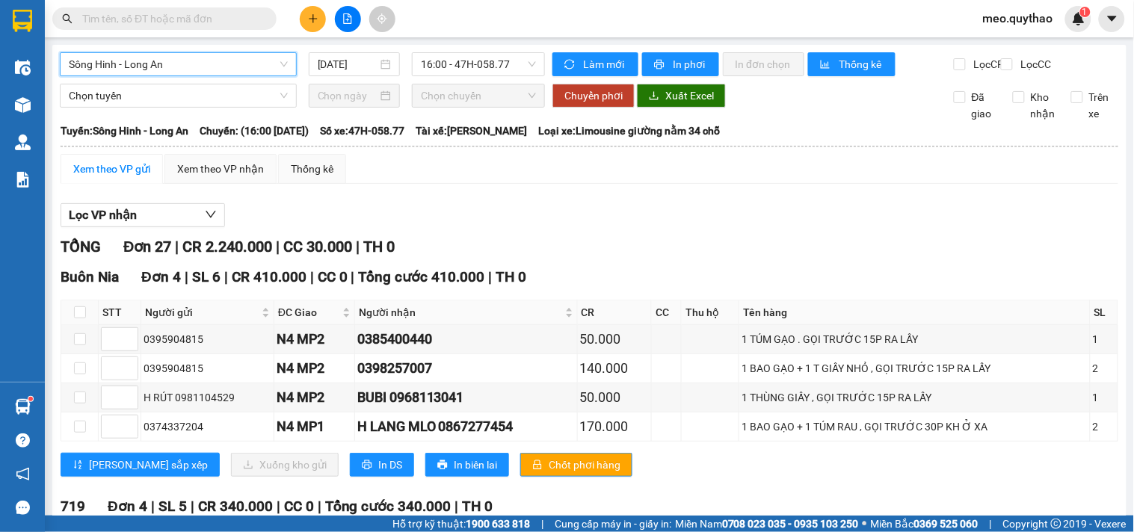
click at [202, 65] on span "Sông Hinh - Long An" at bounding box center [178, 64] width 219 height 22
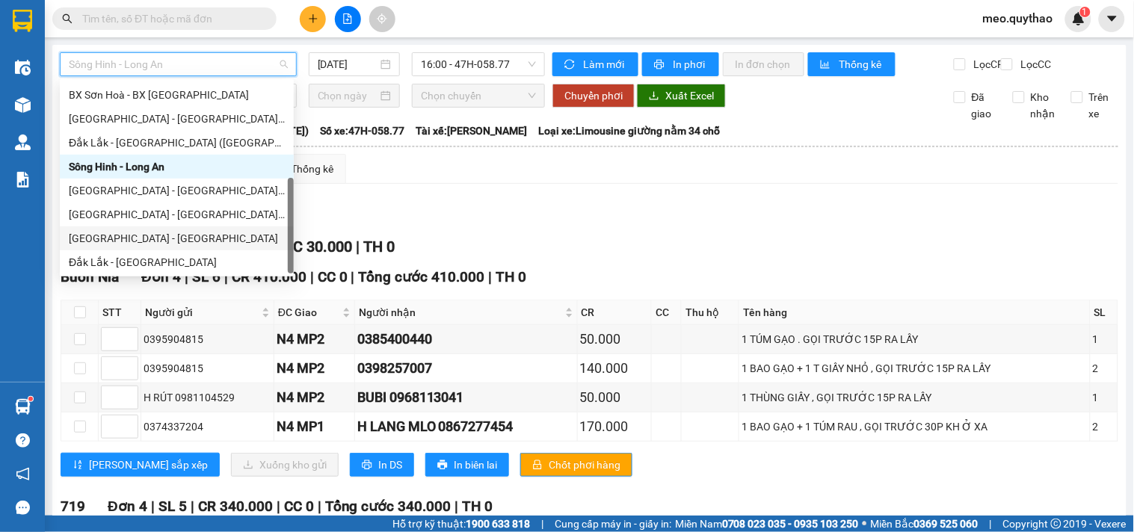
click at [153, 240] on div "[GEOGRAPHIC_DATA] - [GEOGRAPHIC_DATA]" at bounding box center [177, 238] width 216 height 16
type input "[DATE]"
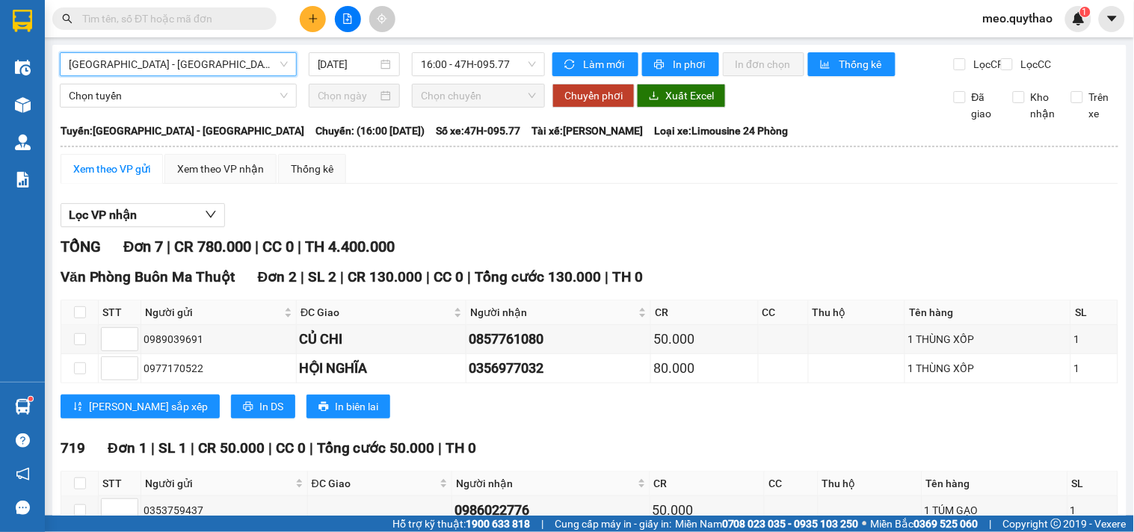
click at [187, 69] on span "[GEOGRAPHIC_DATA] - [GEOGRAPHIC_DATA]" at bounding box center [178, 64] width 219 height 22
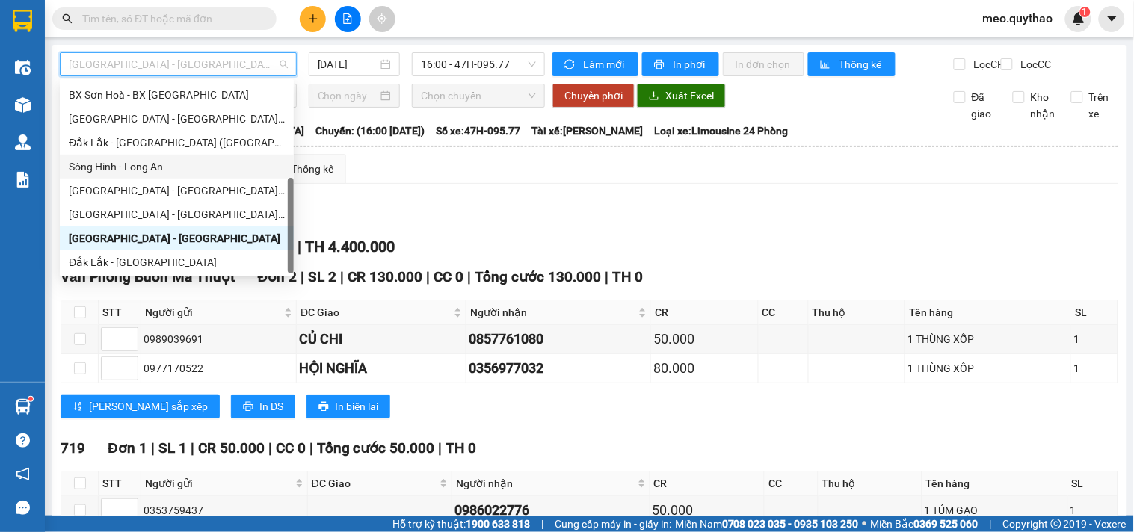
click at [189, 165] on div "Sông Hinh - Long An" at bounding box center [177, 166] width 216 height 16
type input "[DATE]"
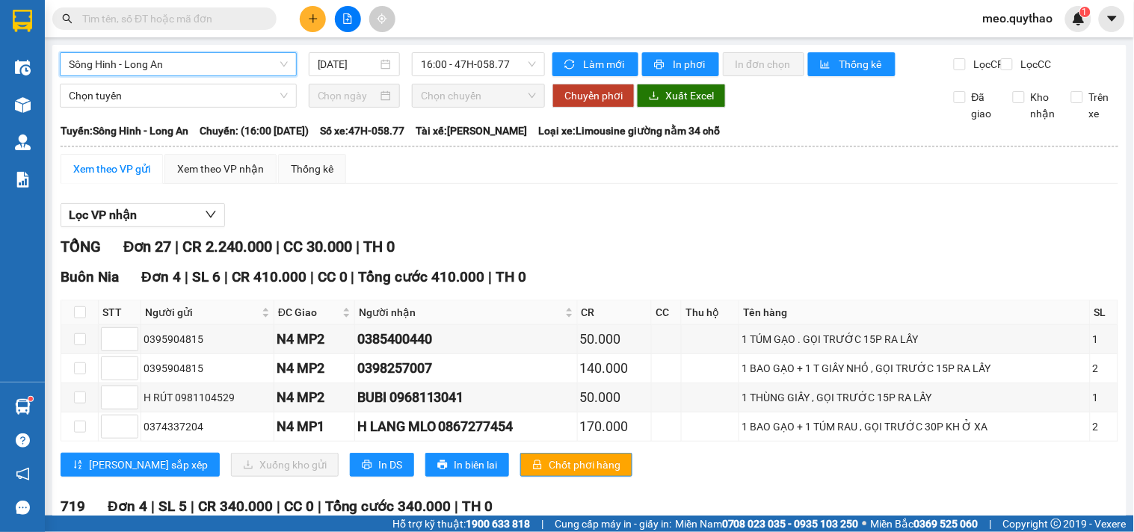
click at [232, 72] on span "Sông Hinh - Long An" at bounding box center [178, 64] width 219 height 22
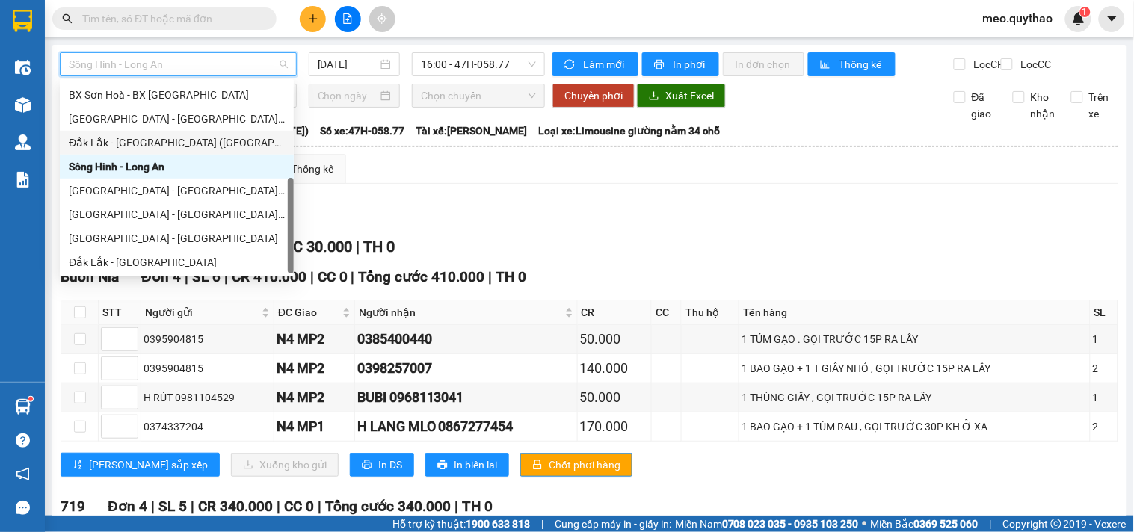
click at [212, 147] on div "Đắk Lắk - [GEOGRAPHIC_DATA] ([GEOGRAPHIC_DATA] mới)" at bounding box center [177, 143] width 216 height 16
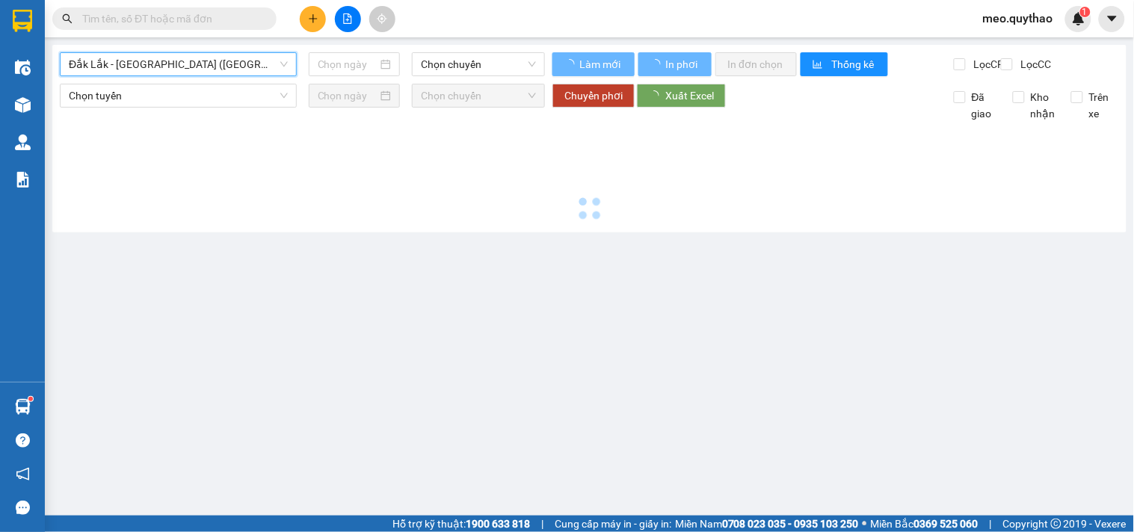
type input "[DATE]"
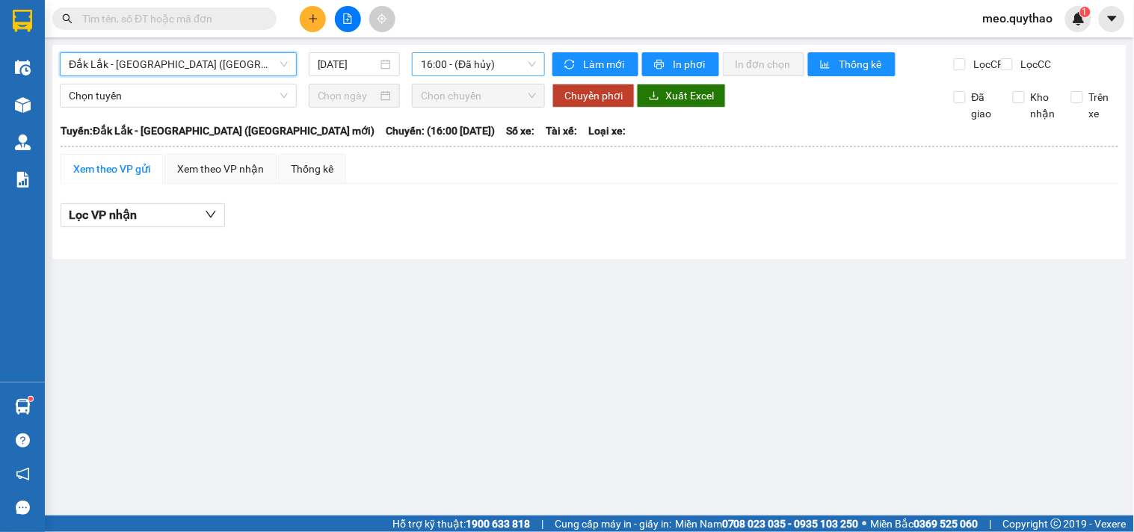
click at [463, 72] on span "16:00 - (Đã hủy)" at bounding box center [478, 64] width 115 height 22
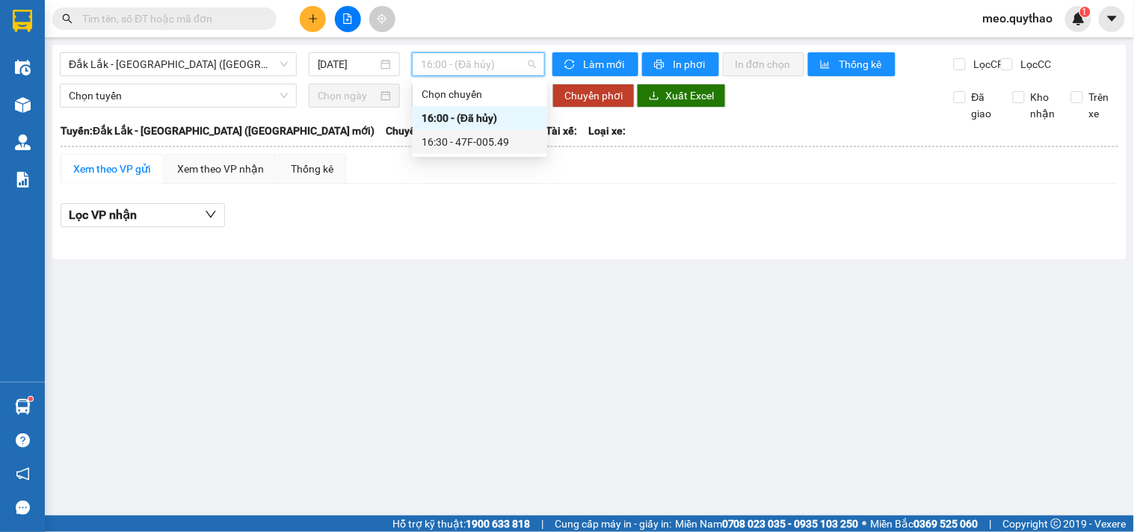
click at [486, 144] on div "16:30 - 47F-005.49" at bounding box center [479, 142] width 117 height 16
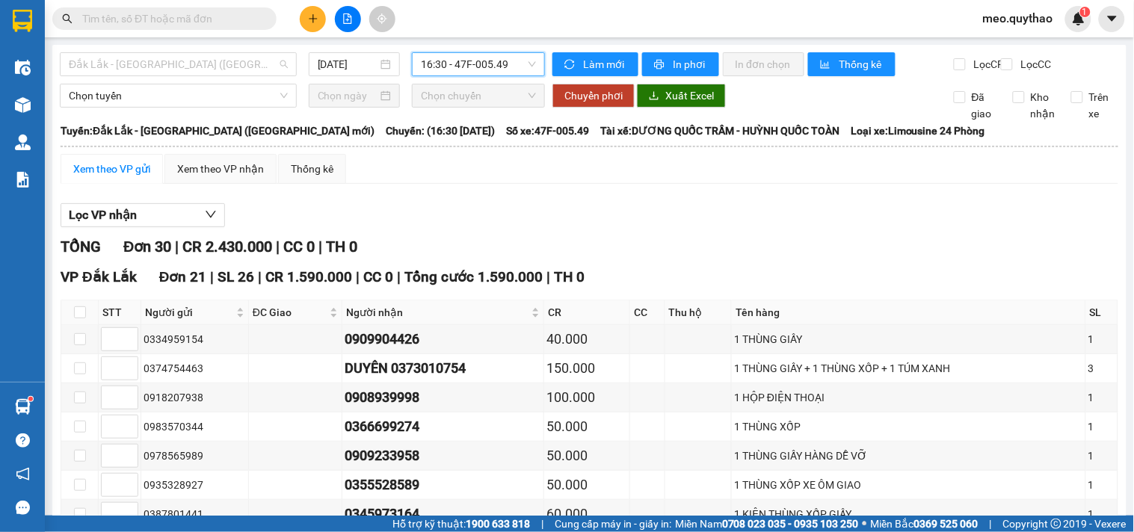
drag, startPoint x: 223, startPoint y: 60, endPoint x: 206, endPoint y: 165, distance: 106.6
click at [223, 64] on span "Đắk Lắk - [GEOGRAPHIC_DATA] ([GEOGRAPHIC_DATA] mới)" at bounding box center [178, 64] width 219 height 22
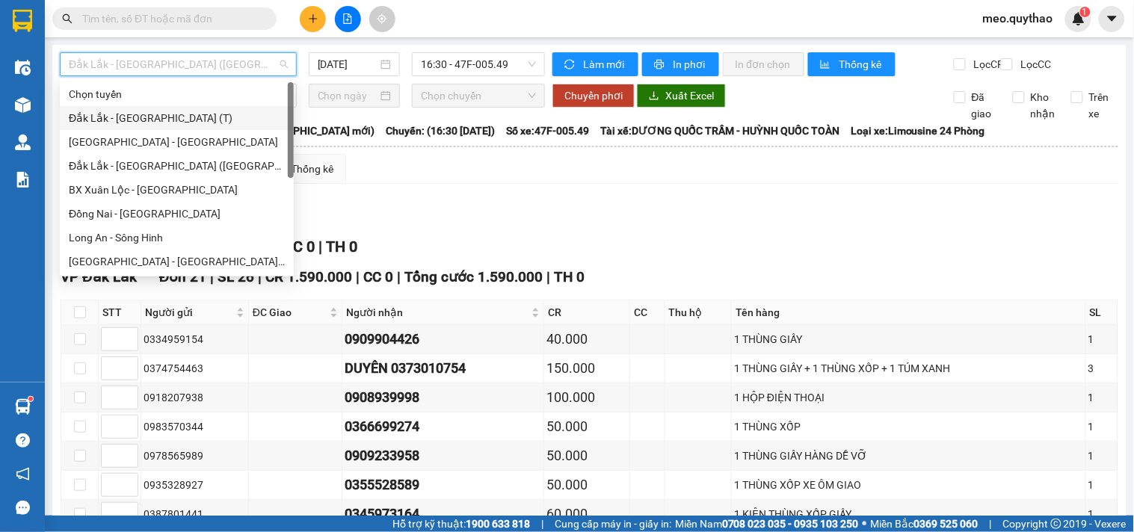
click at [178, 115] on div "Đắk Lắk - [GEOGRAPHIC_DATA] (T)" at bounding box center [177, 118] width 216 height 16
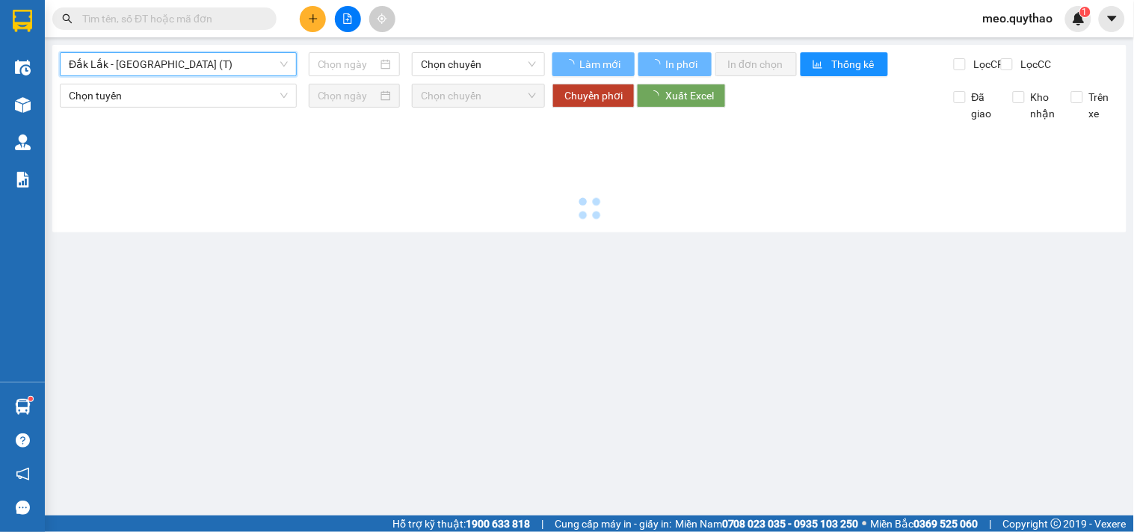
type input "[DATE]"
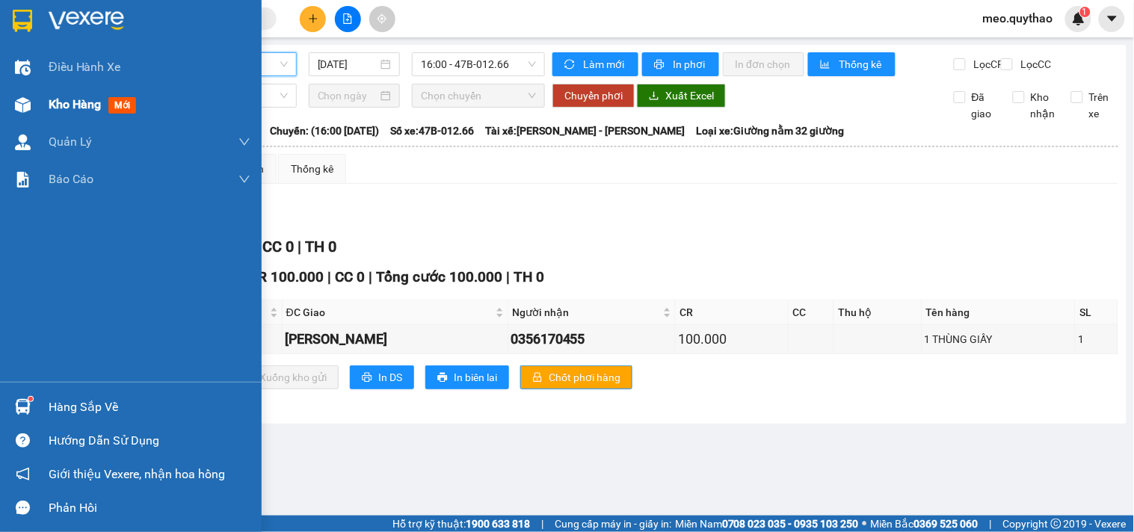
click at [61, 113] on div "Kho hàng mới" at bounding box center [95, 104] width 93 height 19
